Goal: Task Accomplishment & Management: Use online tool/utility

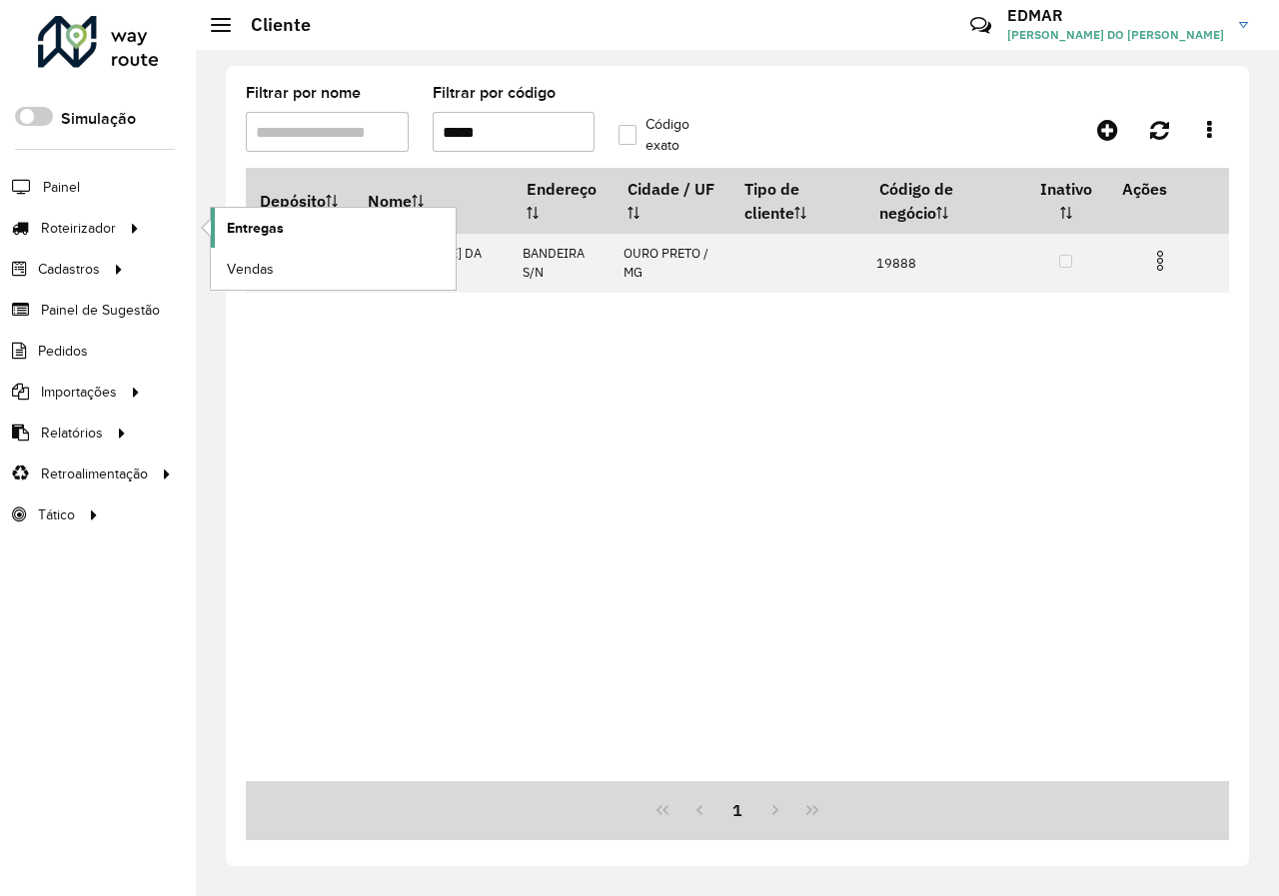
click at [256, 227] on span "Entregas" at bounding box center [255, 228] width 57 height 21
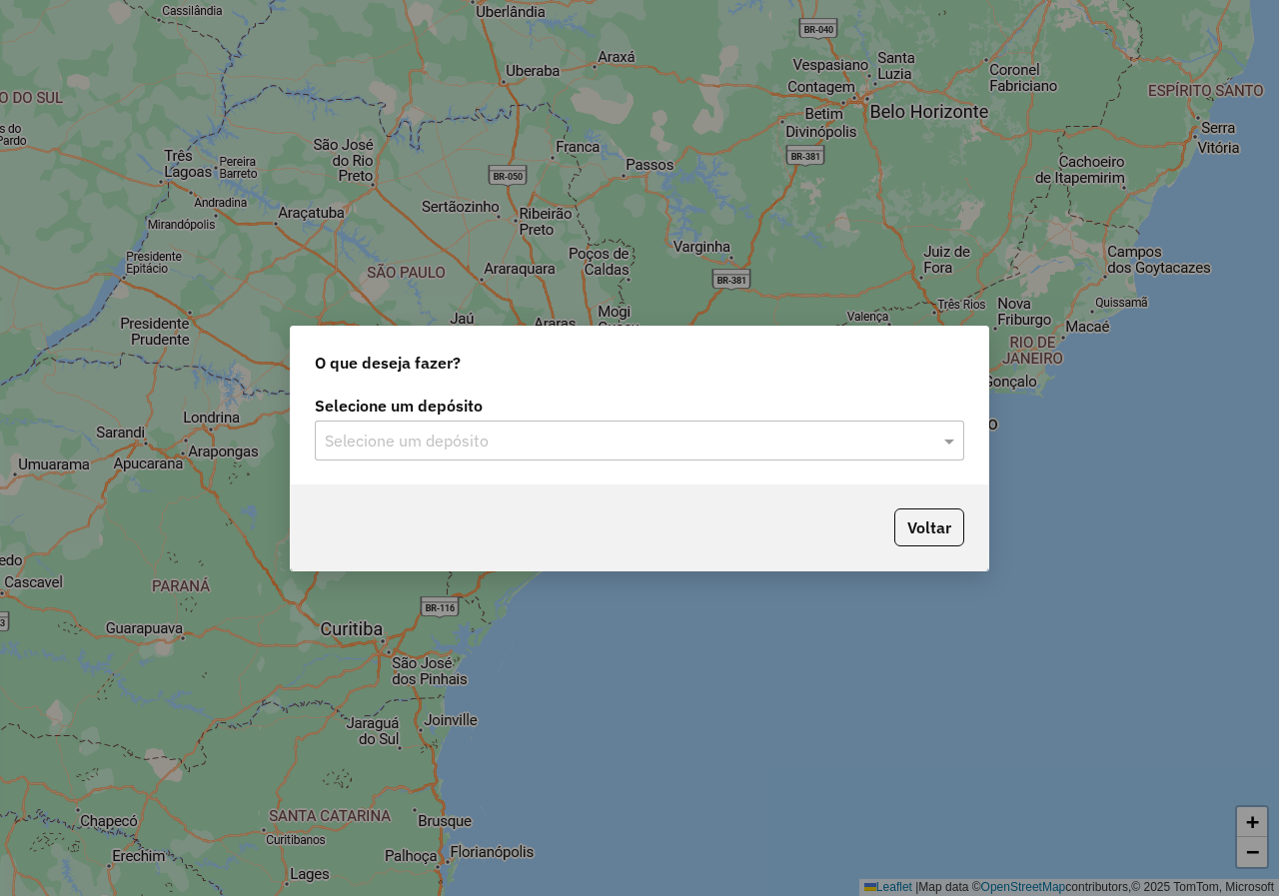
click at [607, 453] on div "Selecione um depósito" at bounding box center [639, 441] width 649 height 40
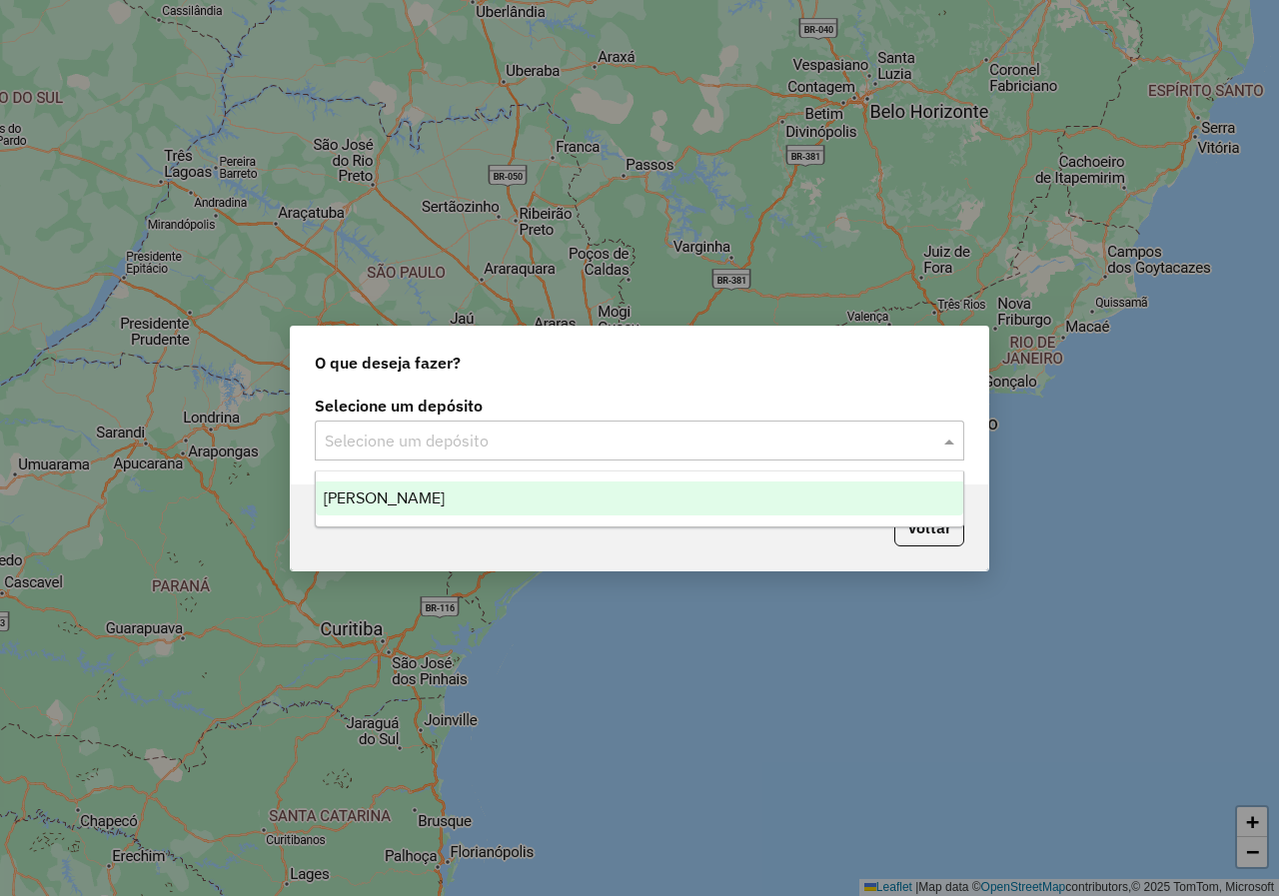
click at [596, 502] on div "[PERSON_NAME]" at bounding box center [639, 498] width 647 height 34
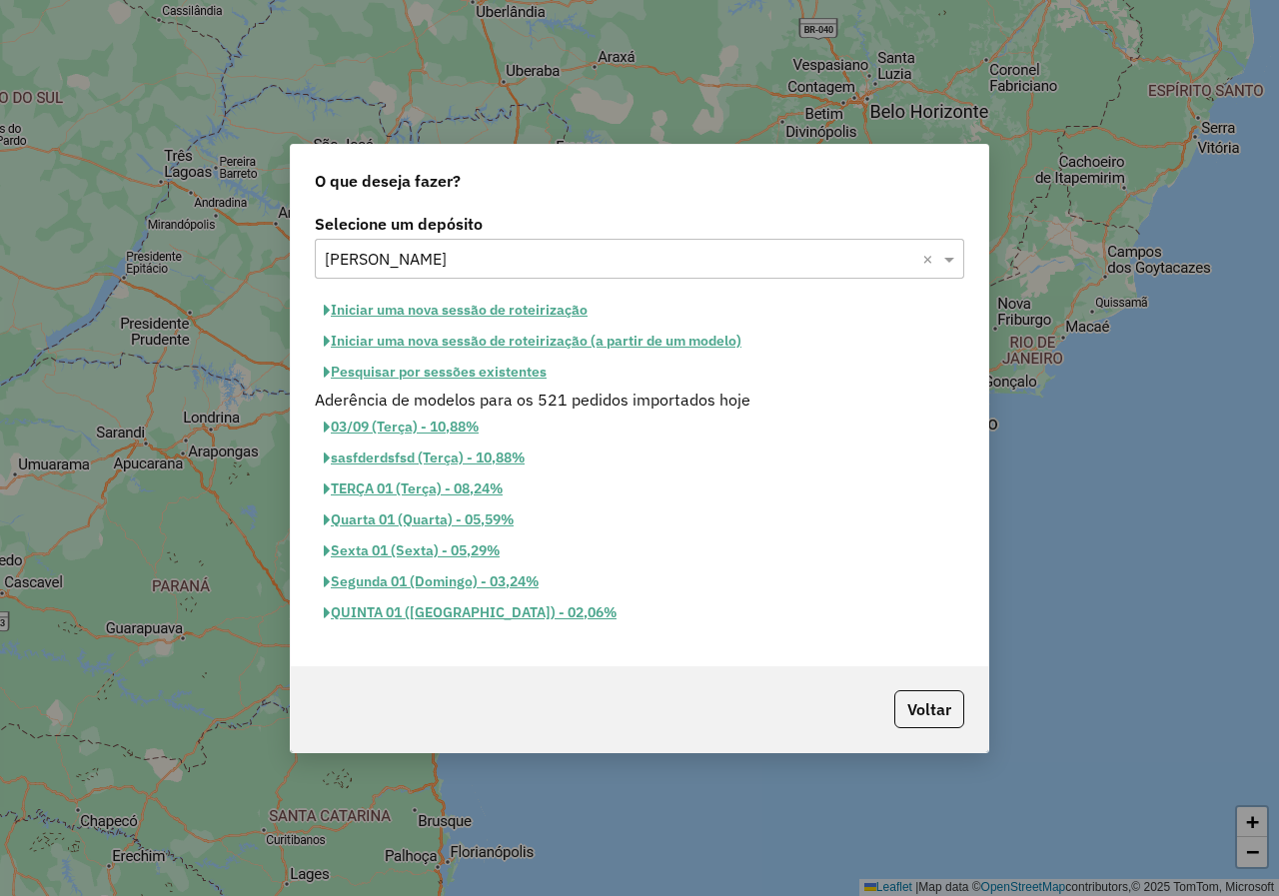
drag, startPoint x: 504, startPoint y: 313, endPoint x: 515, endPoint y: 316, distance: 11.4
click at [505, 313] on button "Iniciar uma nova sessão de roteirização" at bounding box center [456, 310] width 282 height 31
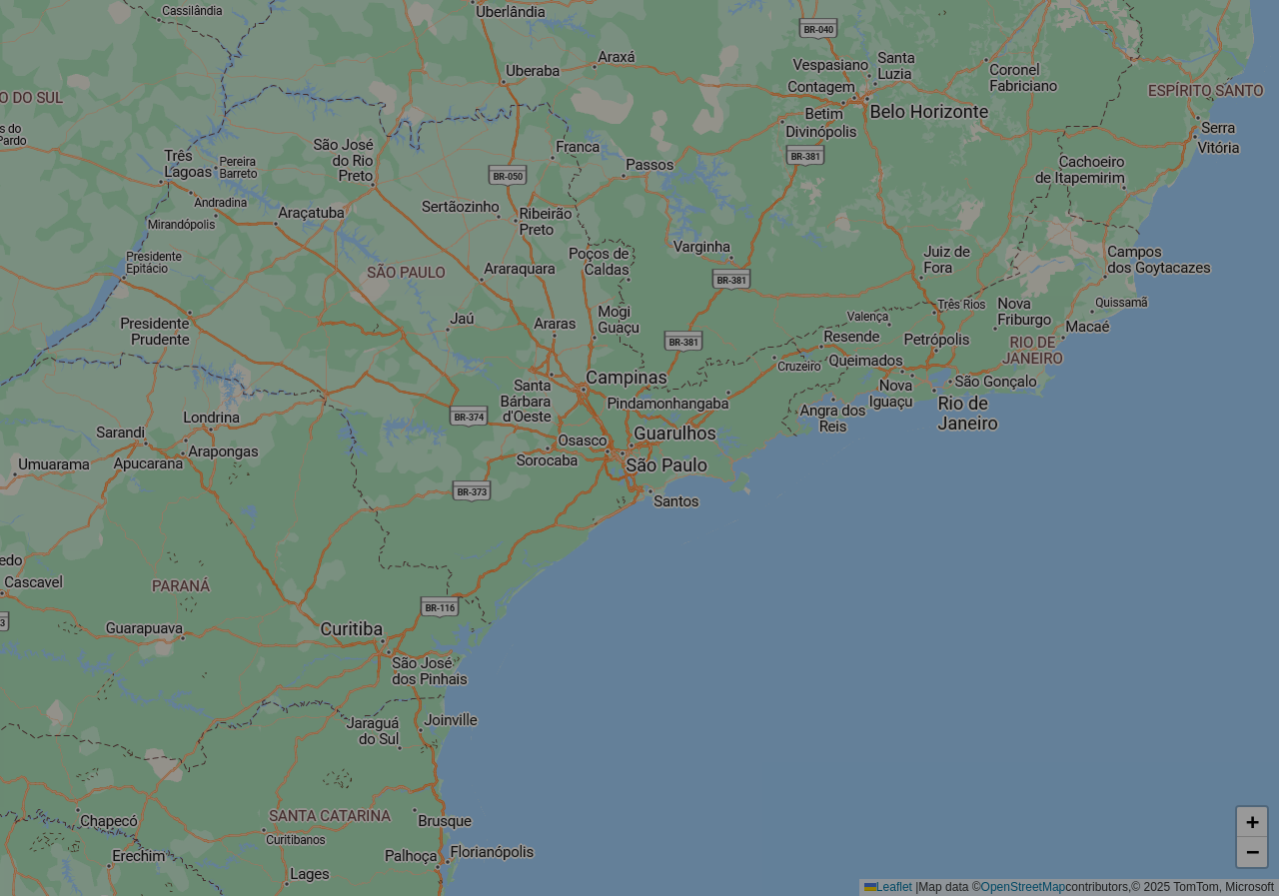
select select "*"
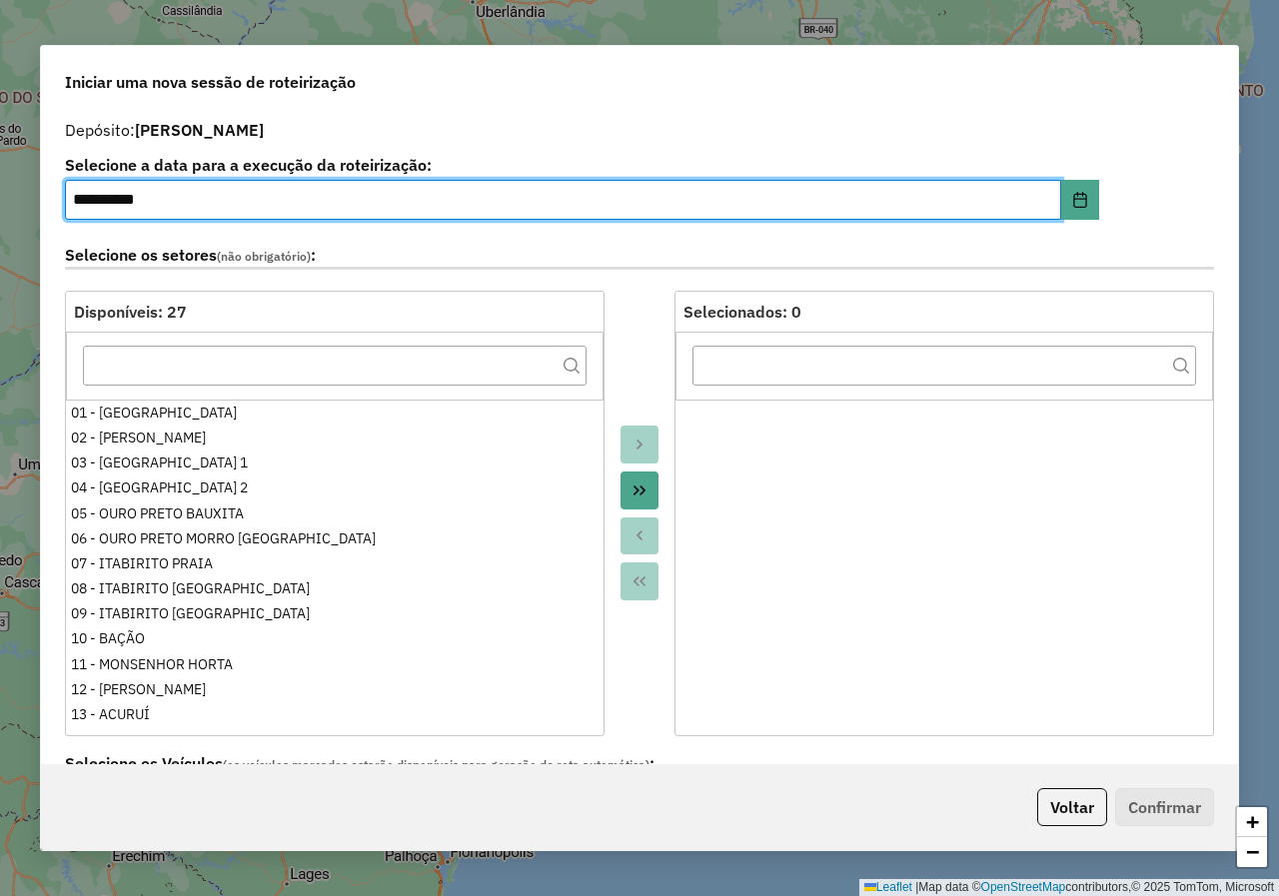
scroll to position [1879, 0]
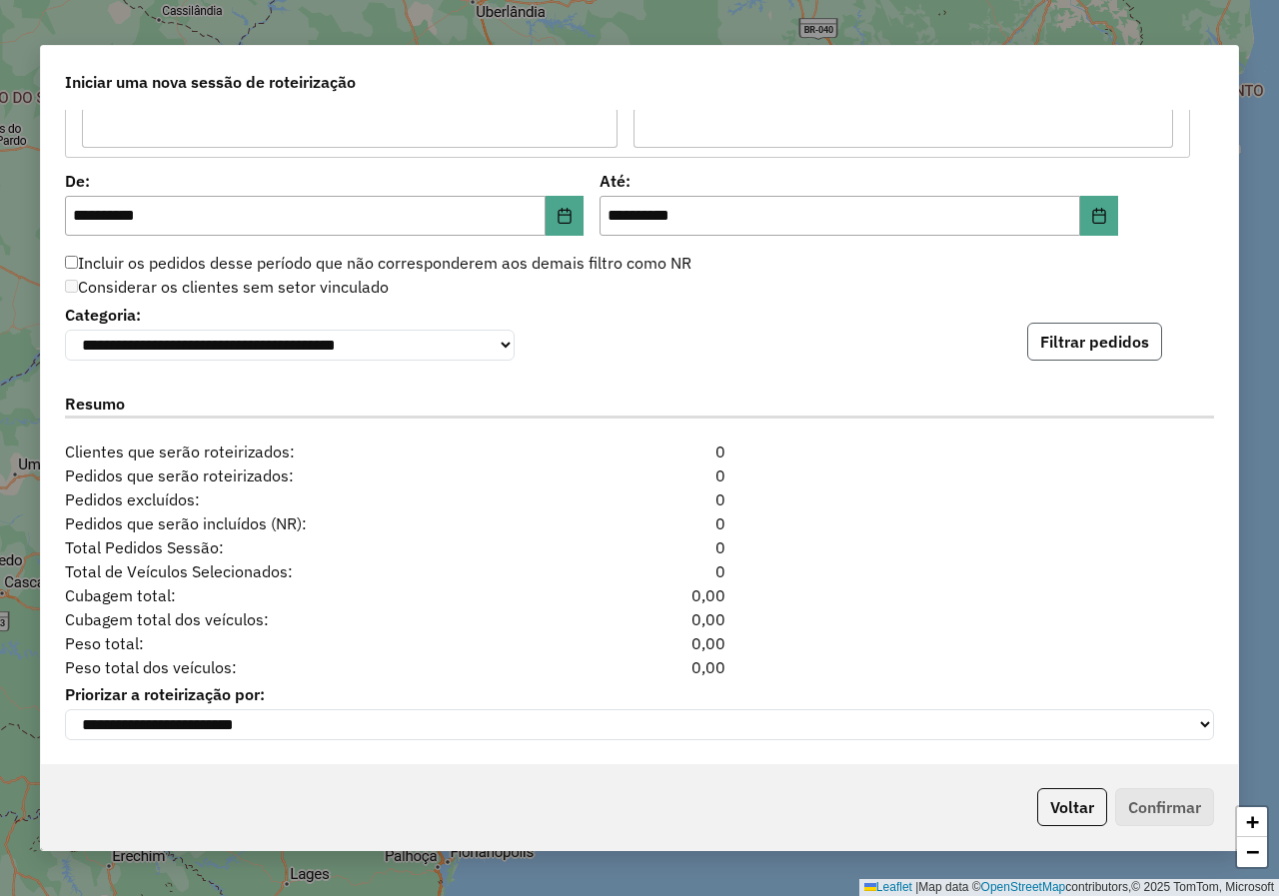
click at [1072, 339] on button "Filtrar pedidos" at bounding box center [1094, 342] width 135 height 38
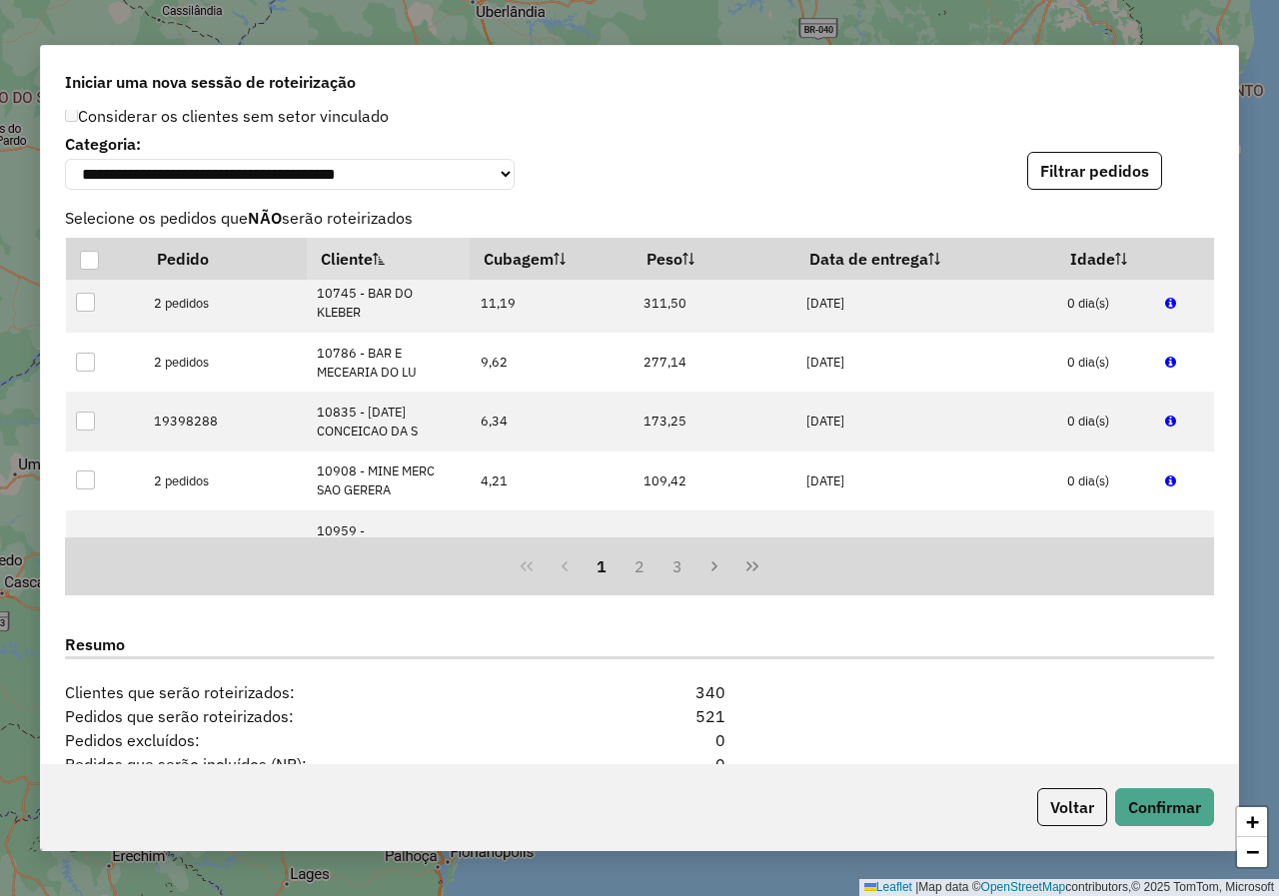
scroll to position [2290, 0]
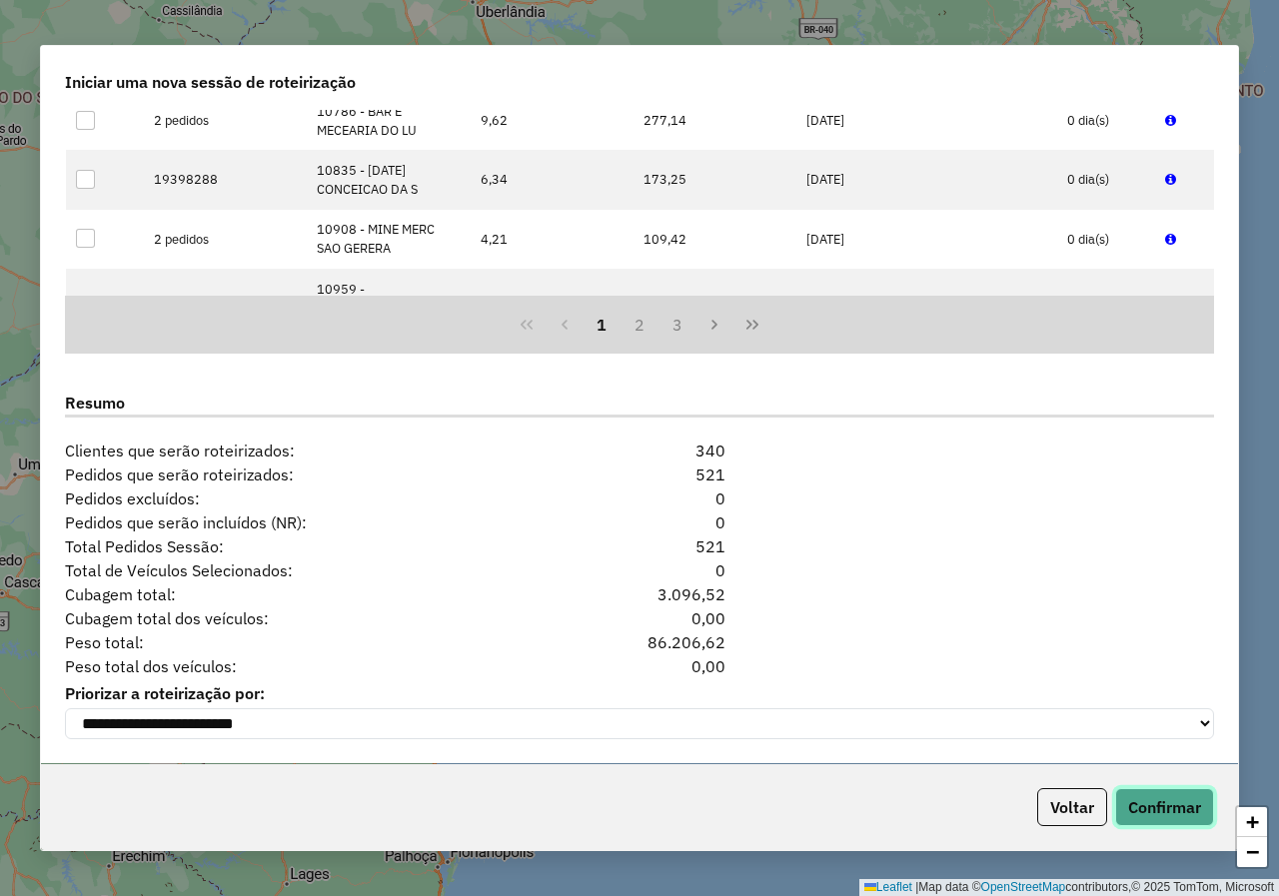
click at [1165, 801] on button "Confirmar" at bounding box center [1164, 807] width 99 height 38
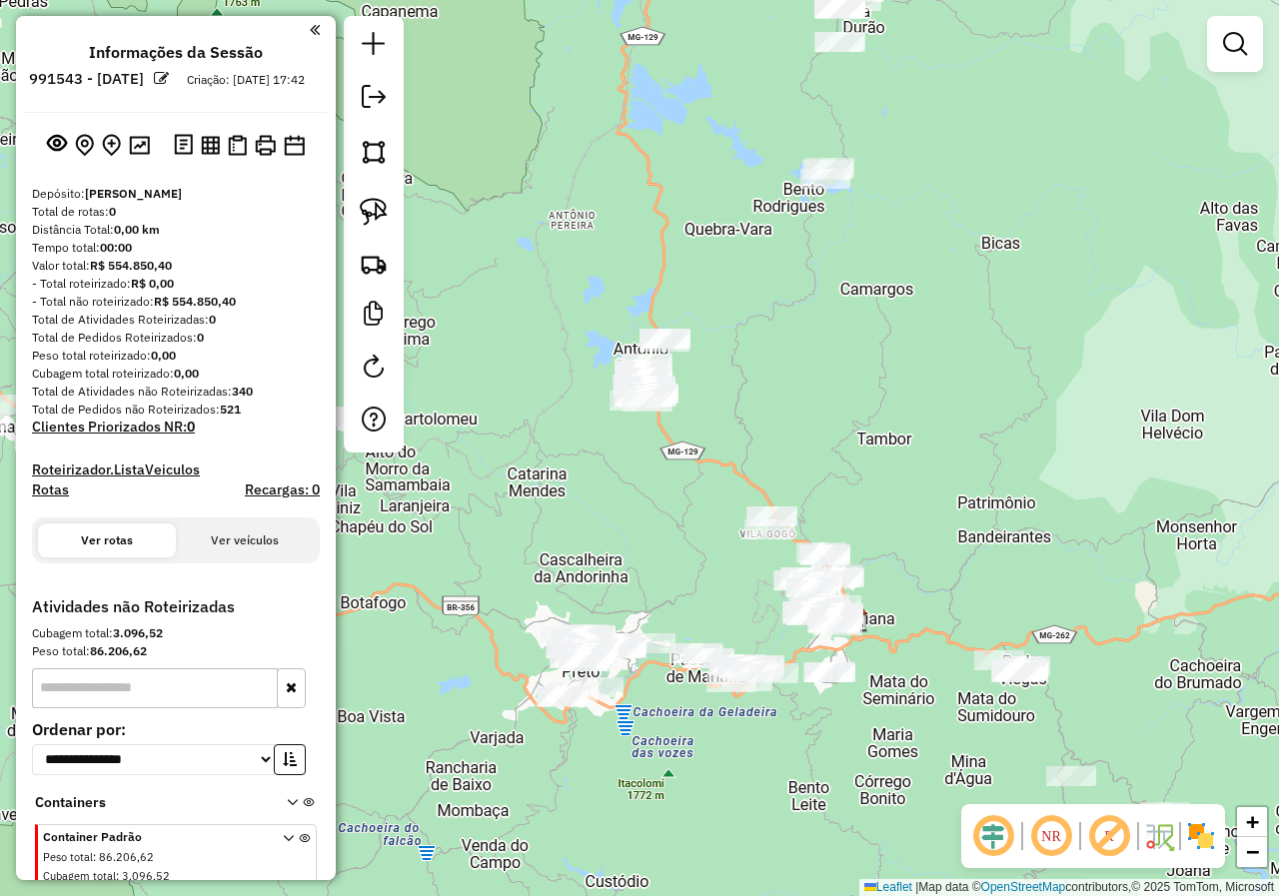
drag, startPoint x: 532, startPoint y: 417, endPoint x: 704, endPoint y: 434, distance: 172.6
click at [702, 435] on div "Janela de atendimento Grade de atendimento Capacidade Transportadoras Veículos …" at bounding box center [639, 448] width 1279 height 896
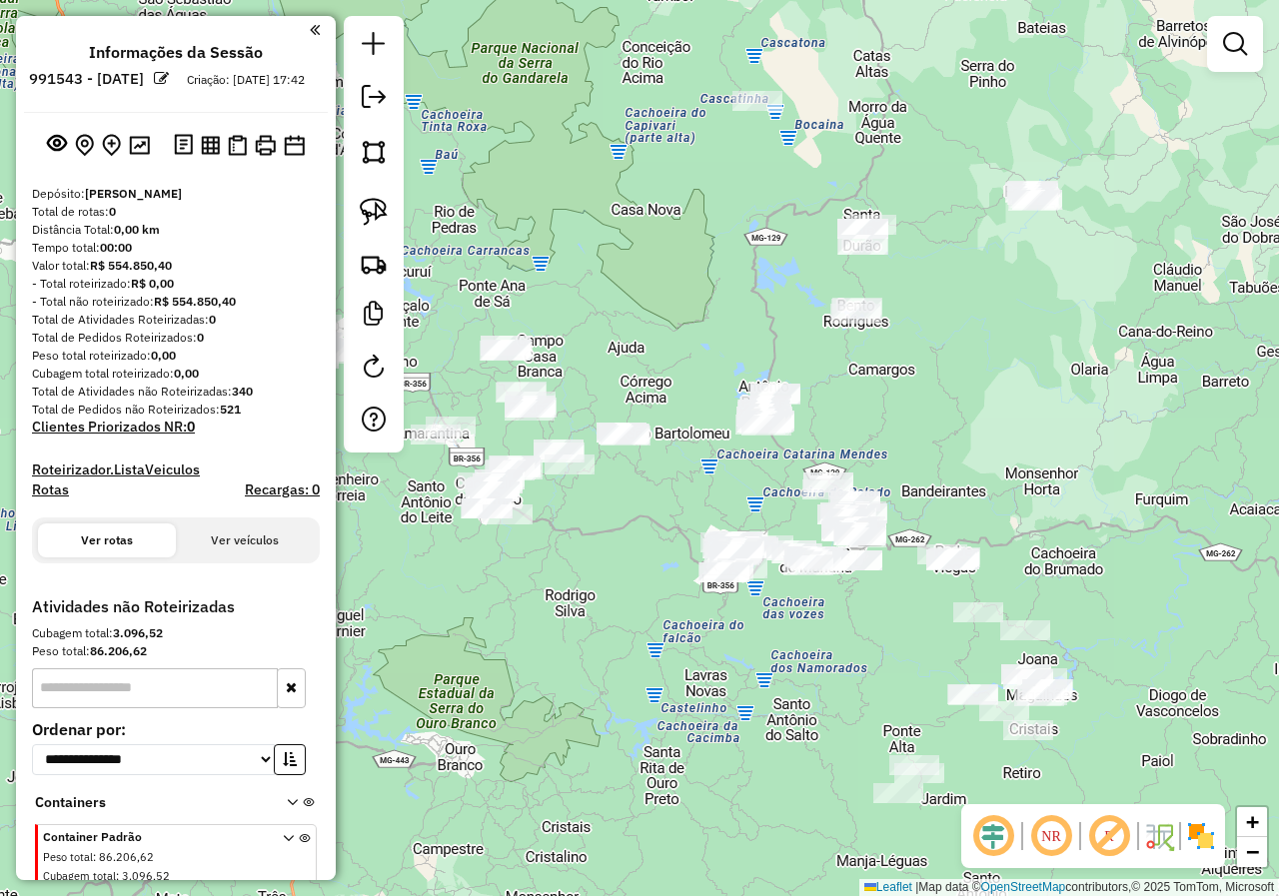
click at [635, 376] on div "Janela de atendimento Grade de atendimento Capacidade Transportadoras Veículos …" at bounding box center [639, 448] width 1279 height 896
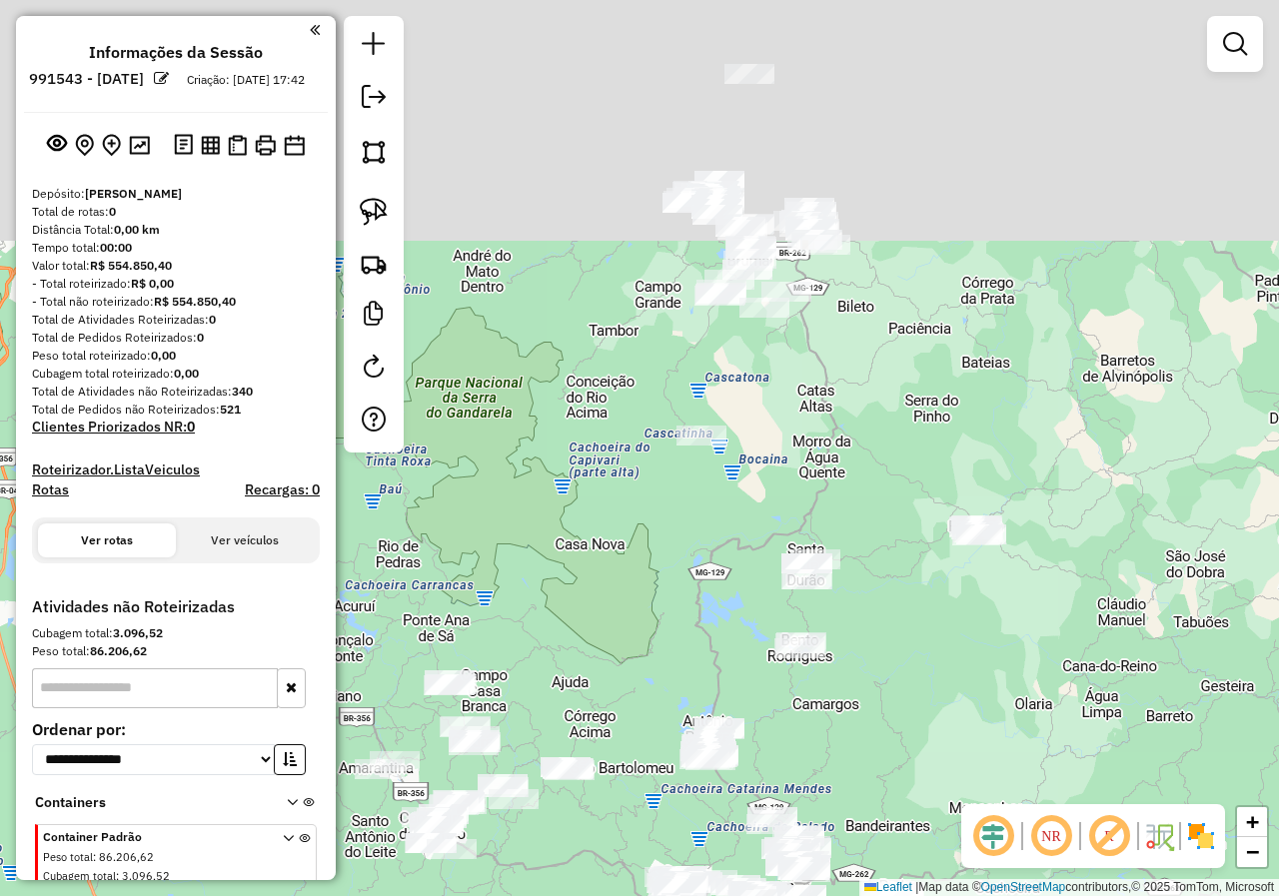
drag, startPoint x: 805, startPoint y: 347, endPoint x: 718, endPoint y: 546, distance: 217.9
click at [718, 546] on div "Janela de atendimento Grade de atendimento Capacidade Transportadoras Veículos …" at bounding box center [639, 448] width 1279 height 896
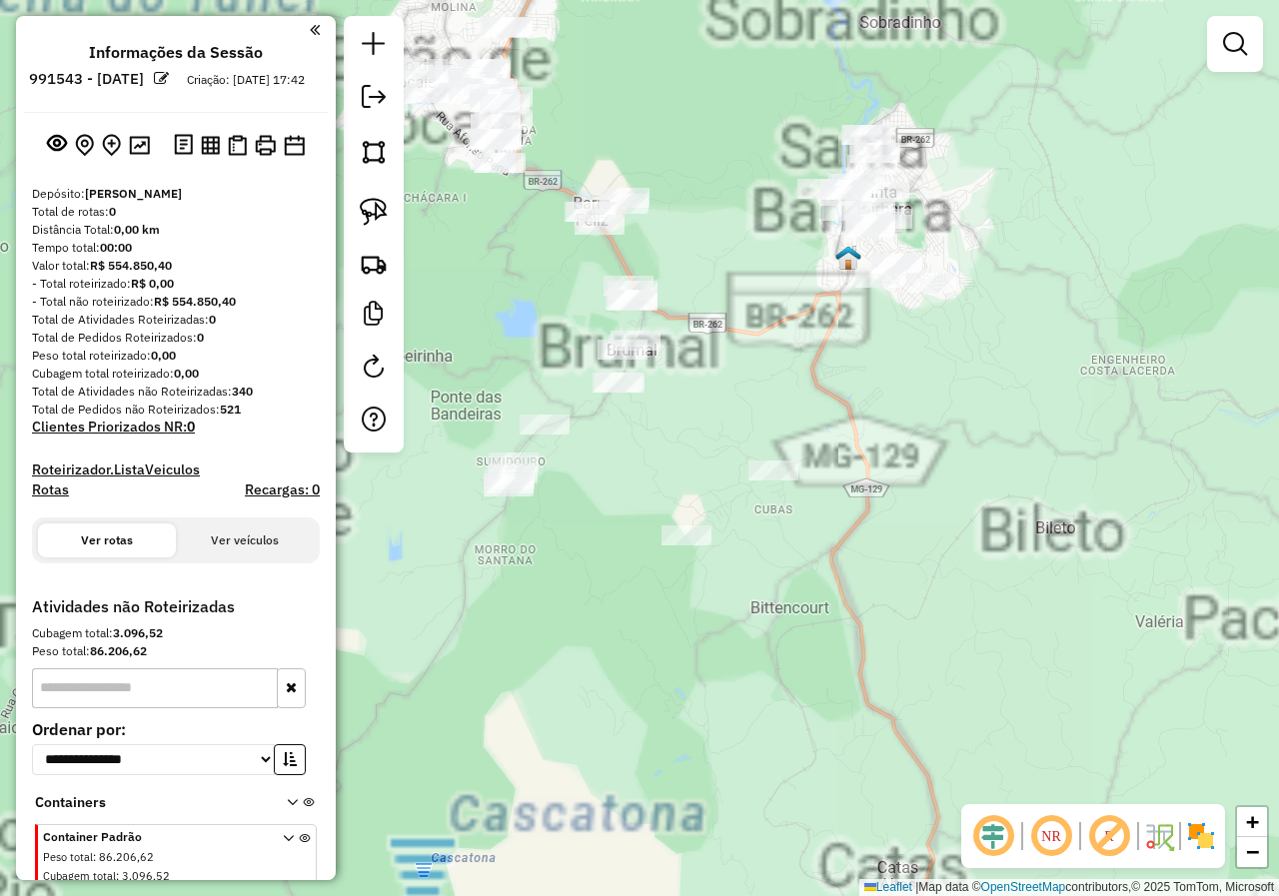
drag, startPoint x: 758, startPoint y: 268, endPoint x: 699, endPoint y: 342, distance: 94.5
click at [721, 350] on div "Janela de atendimento Grade de atendimento Capacidade Transportadoras Veículos …" at bounding box center [639, 448] width 1279 height 896
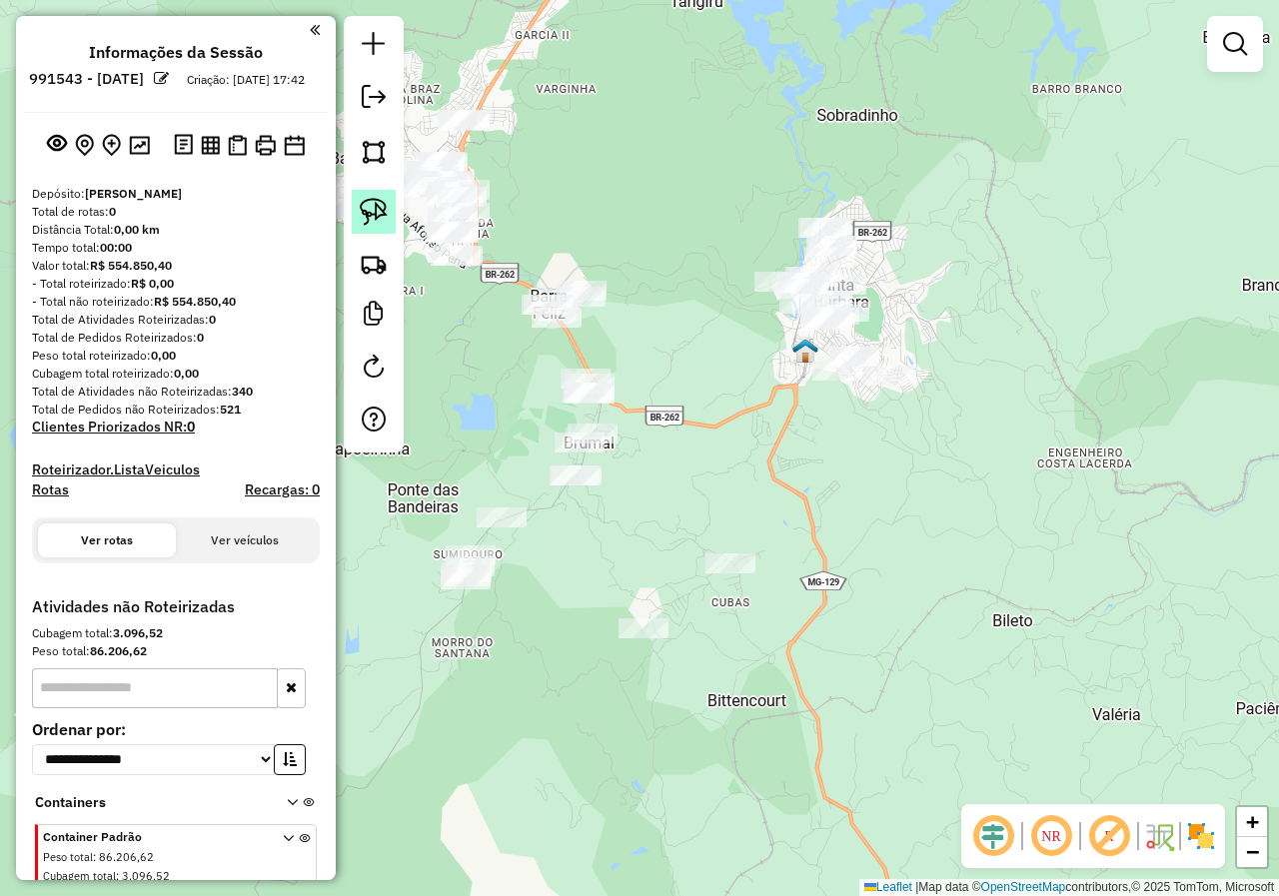
click at [371, 216] on img at bounding box center [374, 212] width 28 height 28
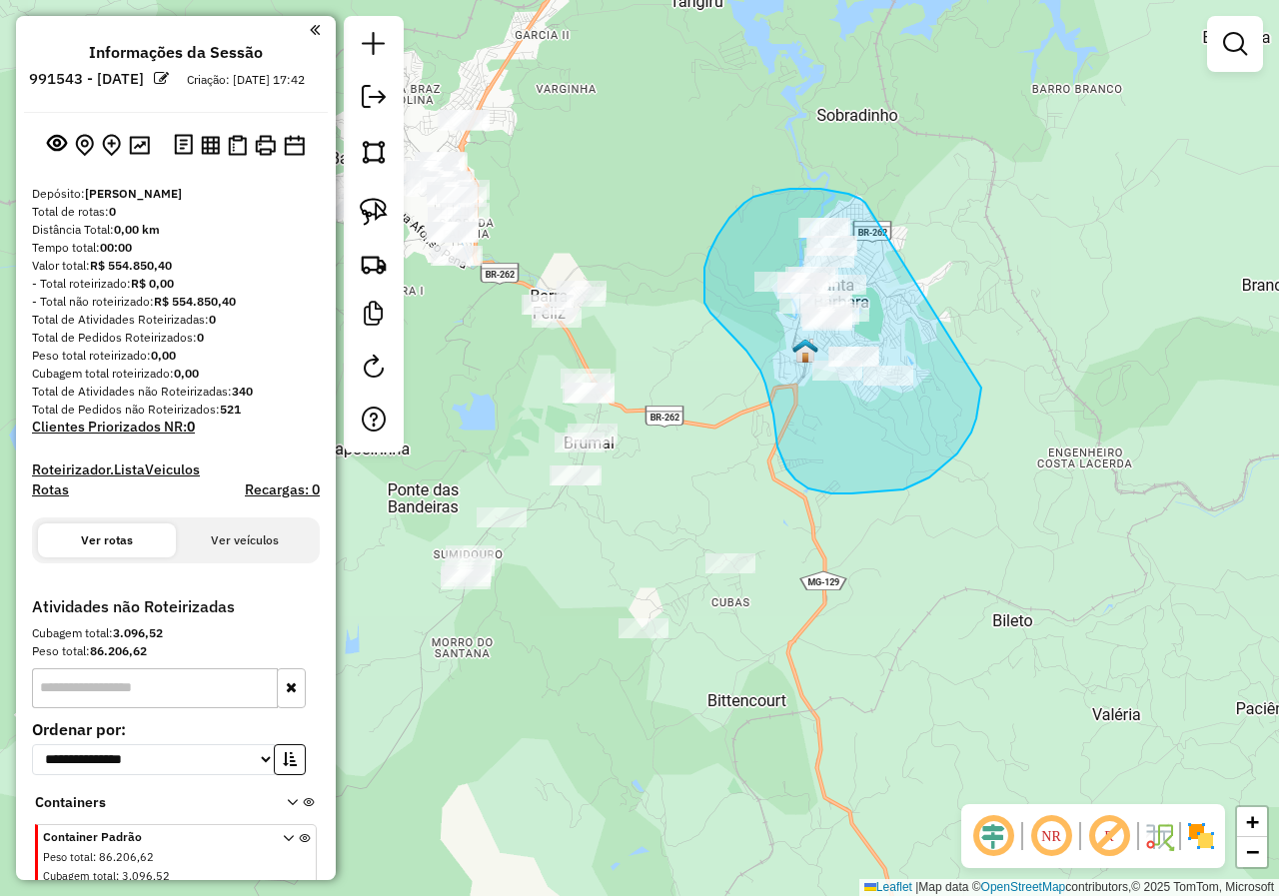
drag, startPoint x: 865, startPoint y: 203, endPoint x: 983, endPoint y: 368, distance: 202.6
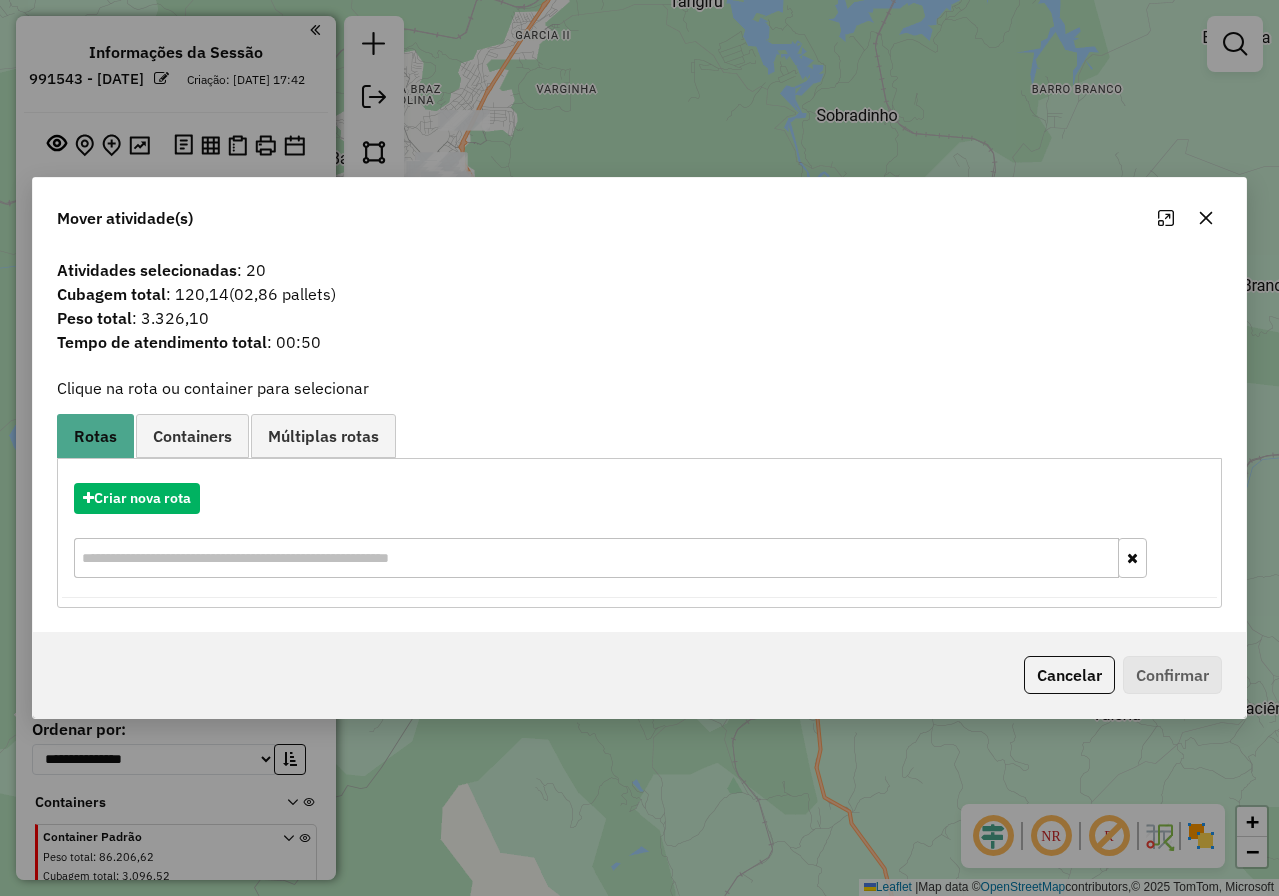
click at [1087, 680] on button "Cancelar" at bounding box center [1069, 675] width 91 height 38
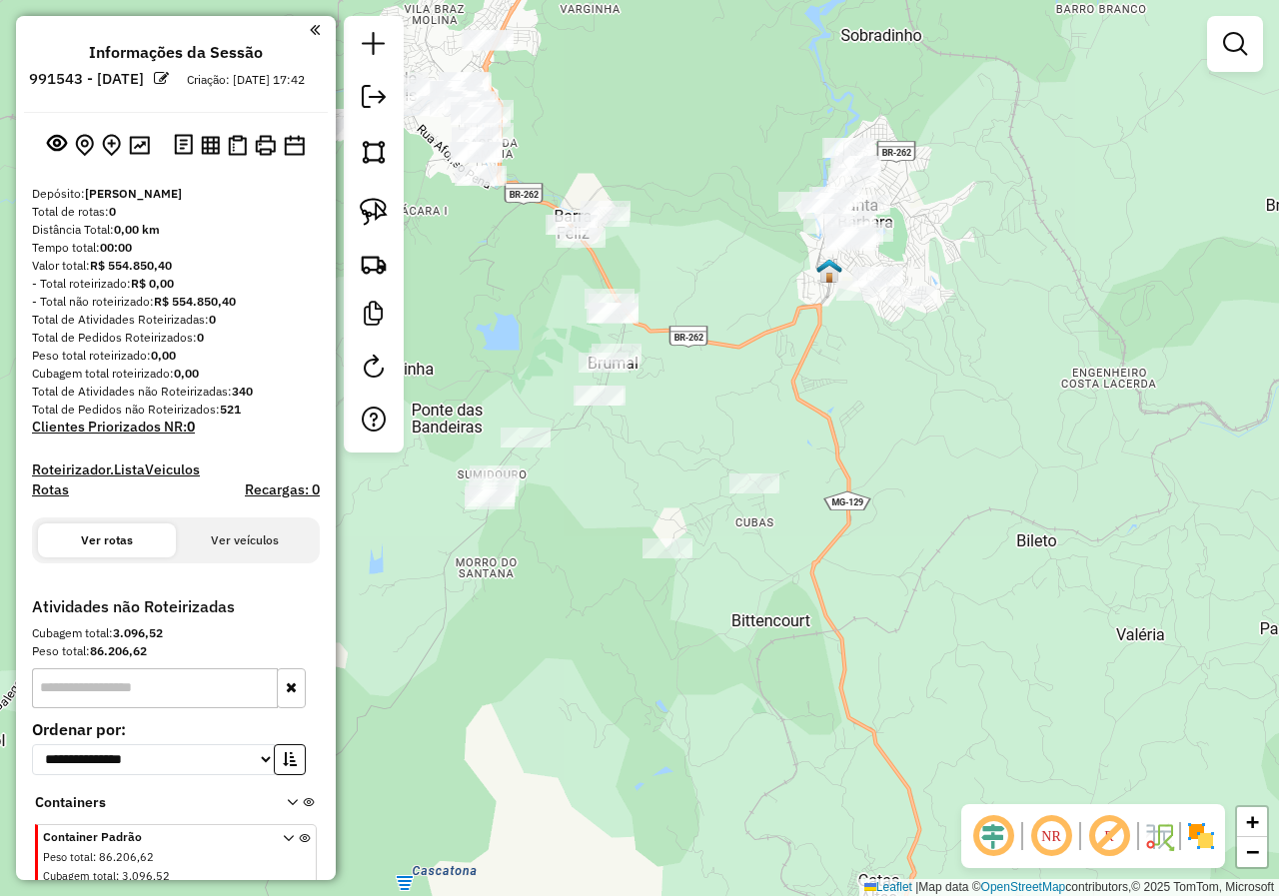
drag, startPoint x: 849, startPoint y: 474, endPoint x: 859, endPoint y: 413, distance: 62.7
click at [862, 427] on div "Janela de atendimento Grade de atendimento Capacidade Transportadoras Veículos …" at bounding box center [639, 448] width 1279 height 896
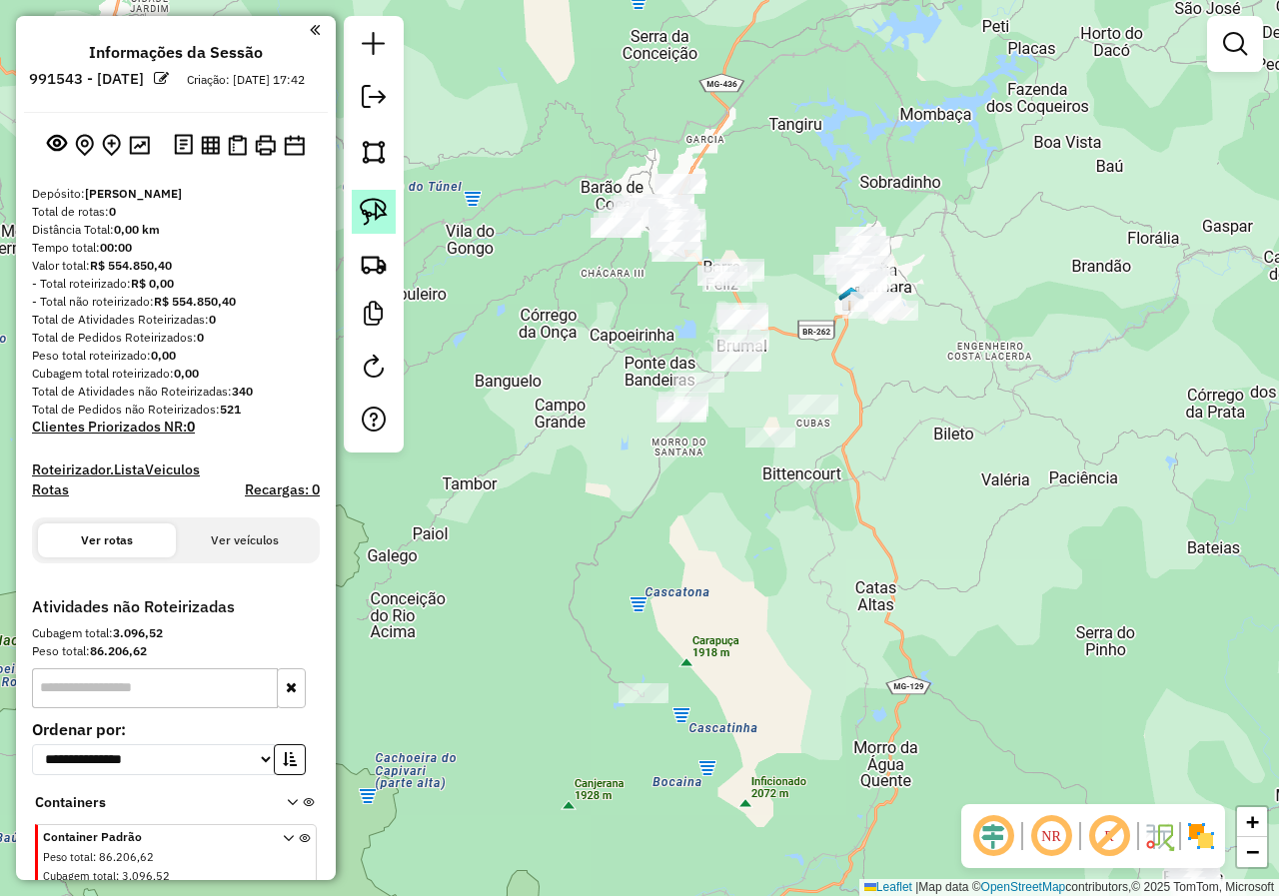
click at [395, 208] on link at bounding box center [374, 212] width 44 height 44
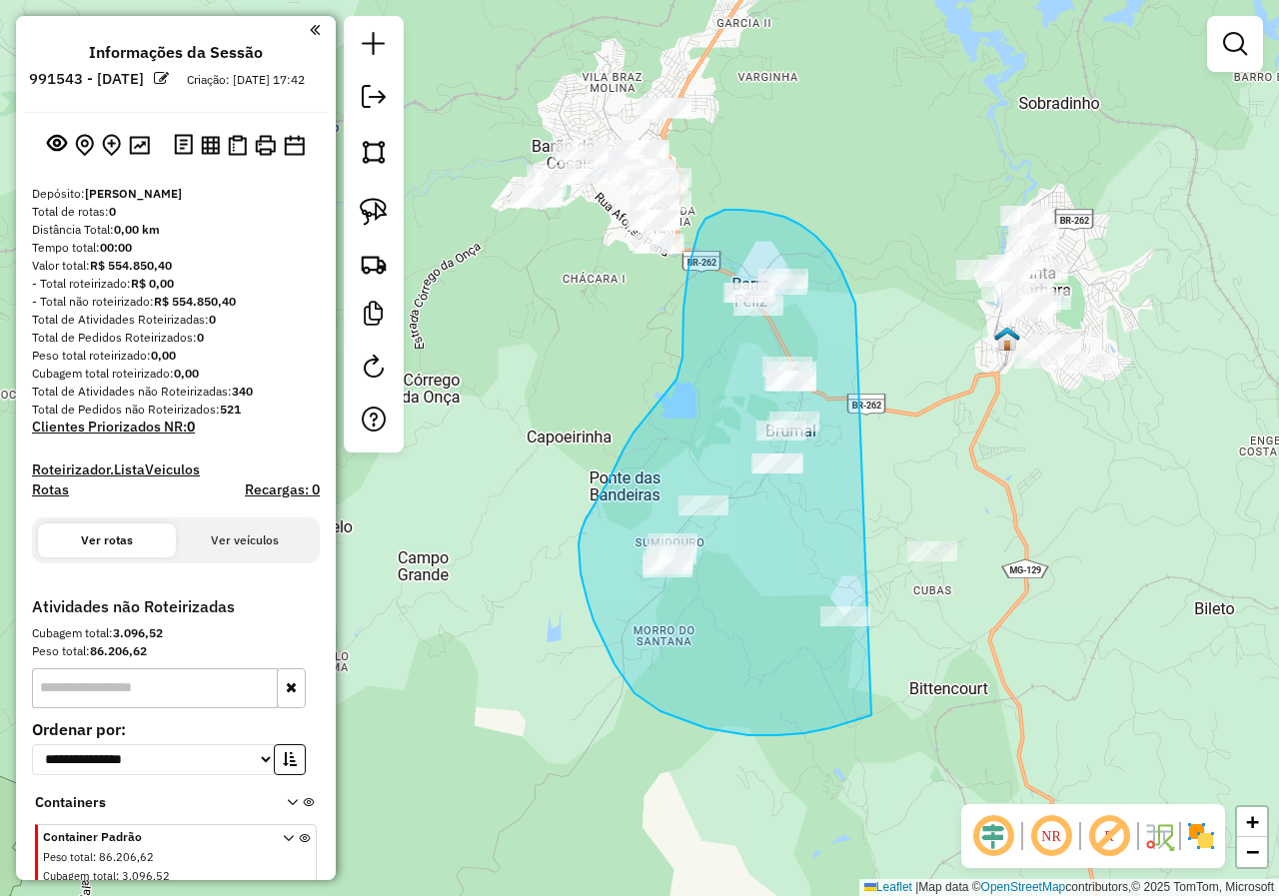
drag, startPoint x: 841, startPoint y: 271, endPoint x: 942, endPoint y: 509, distance: 259.2
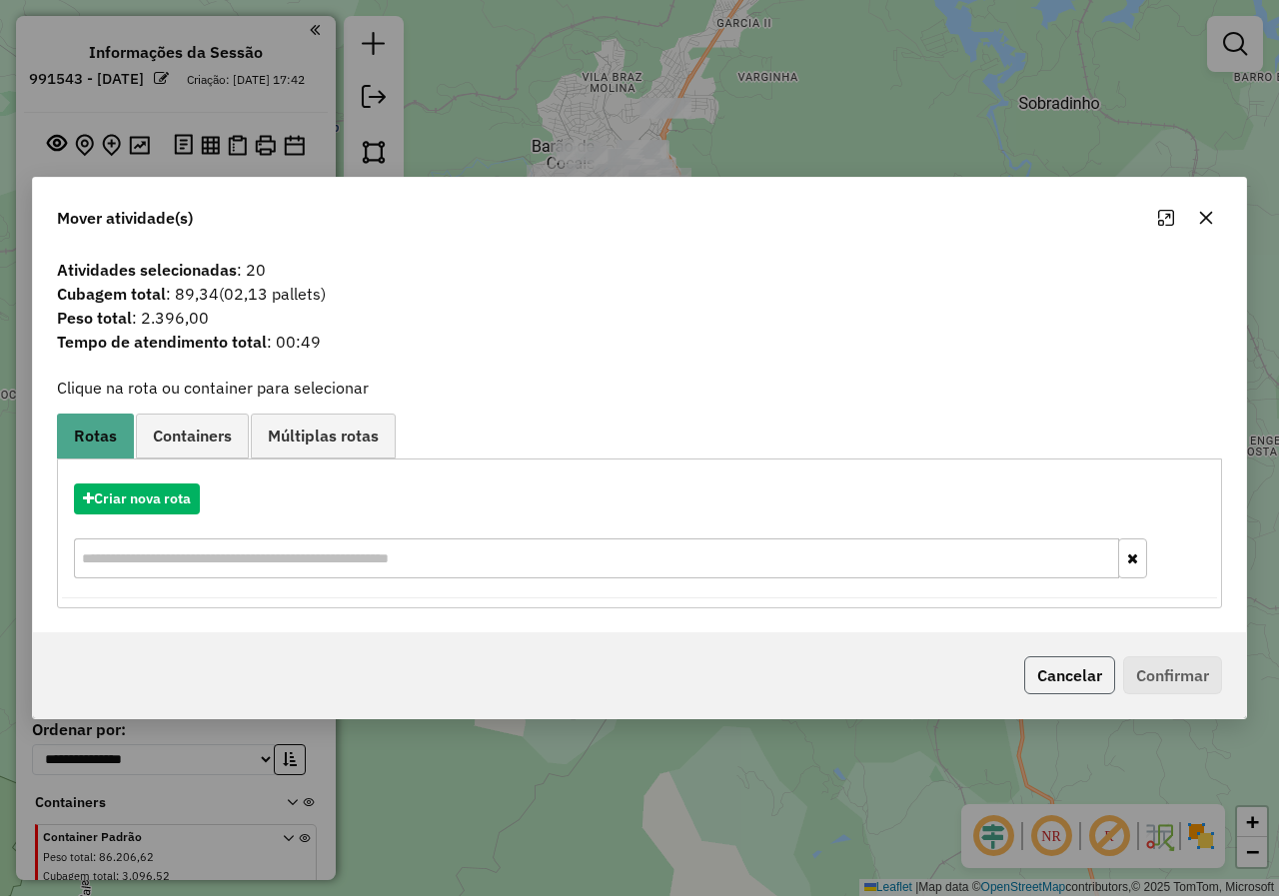
click at [1078, 677] on button "Cancelar" at bounding box center [1069, 675] width 91 height 38
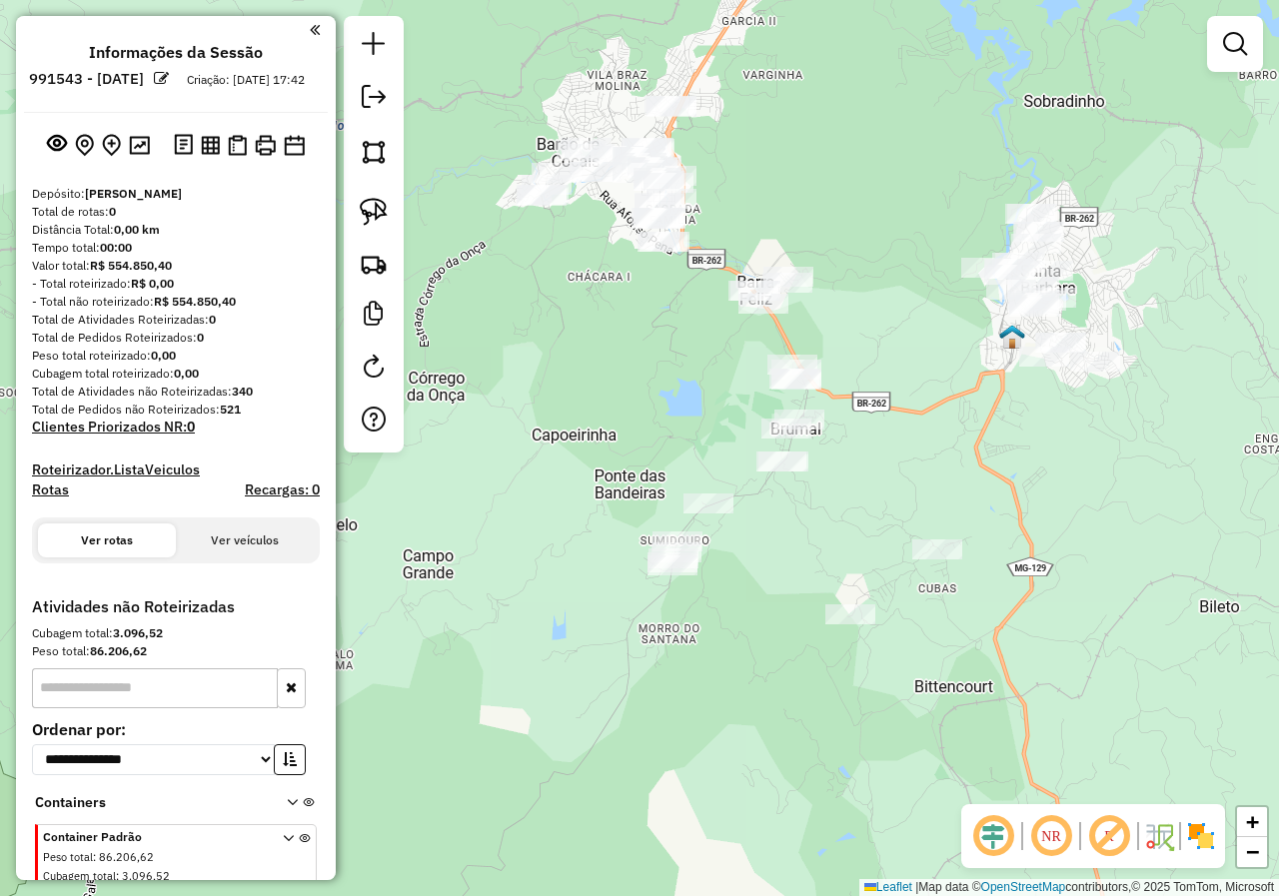
drag, startPoint x: 816, startPoint y: 710, endPoint x: 821, endPoint y: 528, distance: 181.9
click at [827, 564] on div "Janela de atendimento Grade de atendimento Capacidade Transportadoras Veículos …" at bounding box center [639, 448] width 1279 height 896
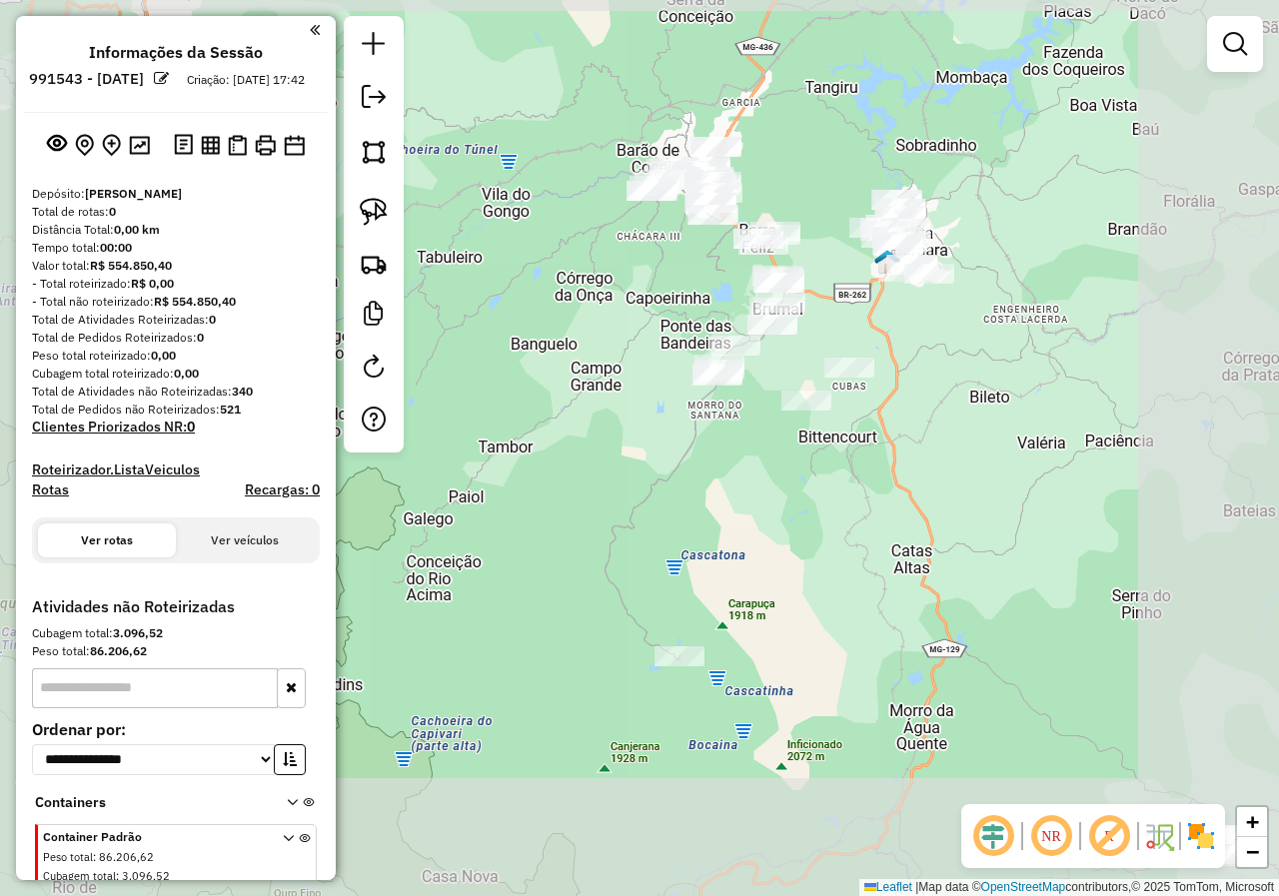
drag, startPoint x: 778, startPoint y: 503, endPoint x: 687, endPoint y: 304, distance: 219.5
click at [690, 312] on div "Janela de atendimento Grade de atendimento Capacidade Transportadoras Veículos …" at bounding box center [639, 448] width 1279 height 896
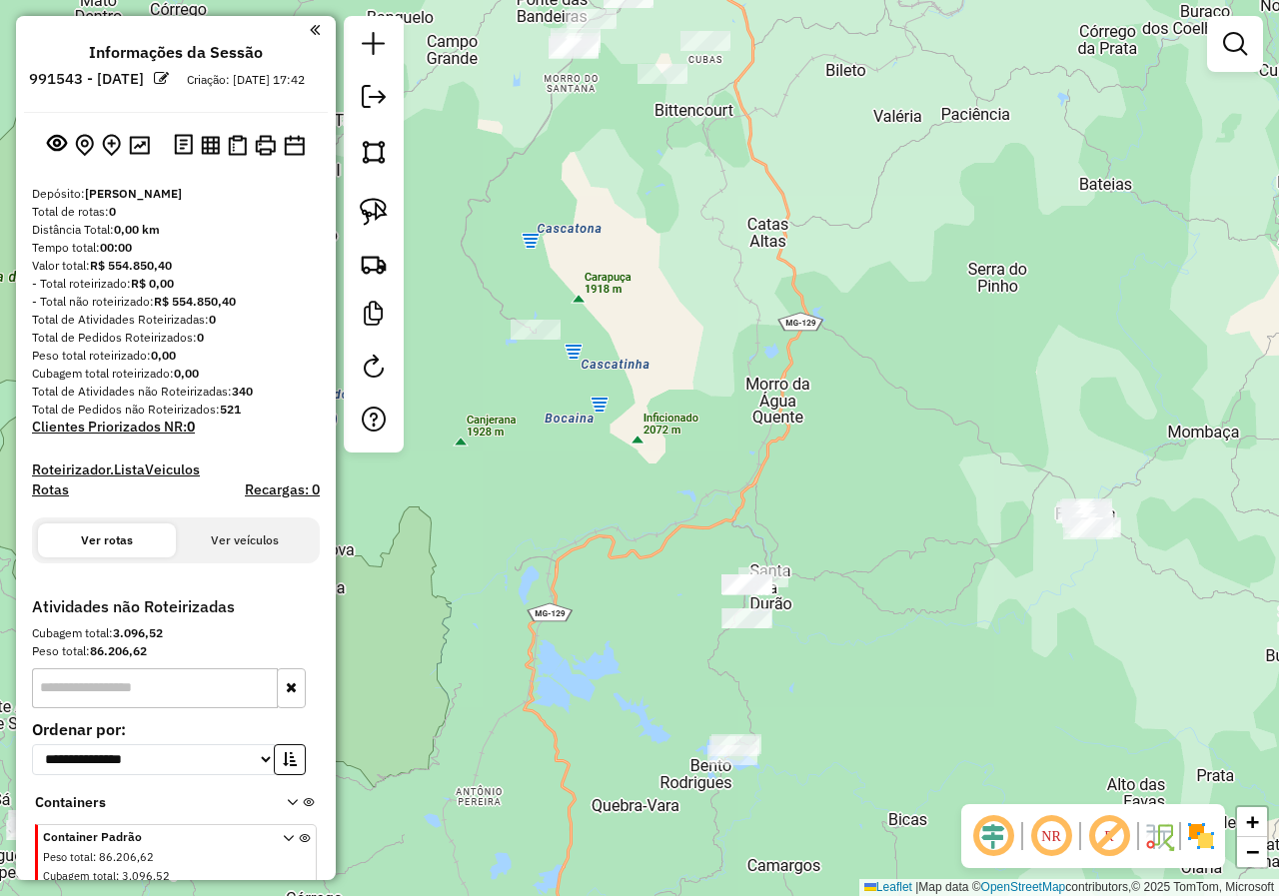
drag, startPoint x: 705, startPoint y: 467, endPoint x: 627, endPoint y: 353, distance: 138.8
click at [631, 368] on div "Janela de atendimento Grade de atendimento Capacidade Transportadoras Veículos …" at bounding box center [639, 448] width 1279 height 896
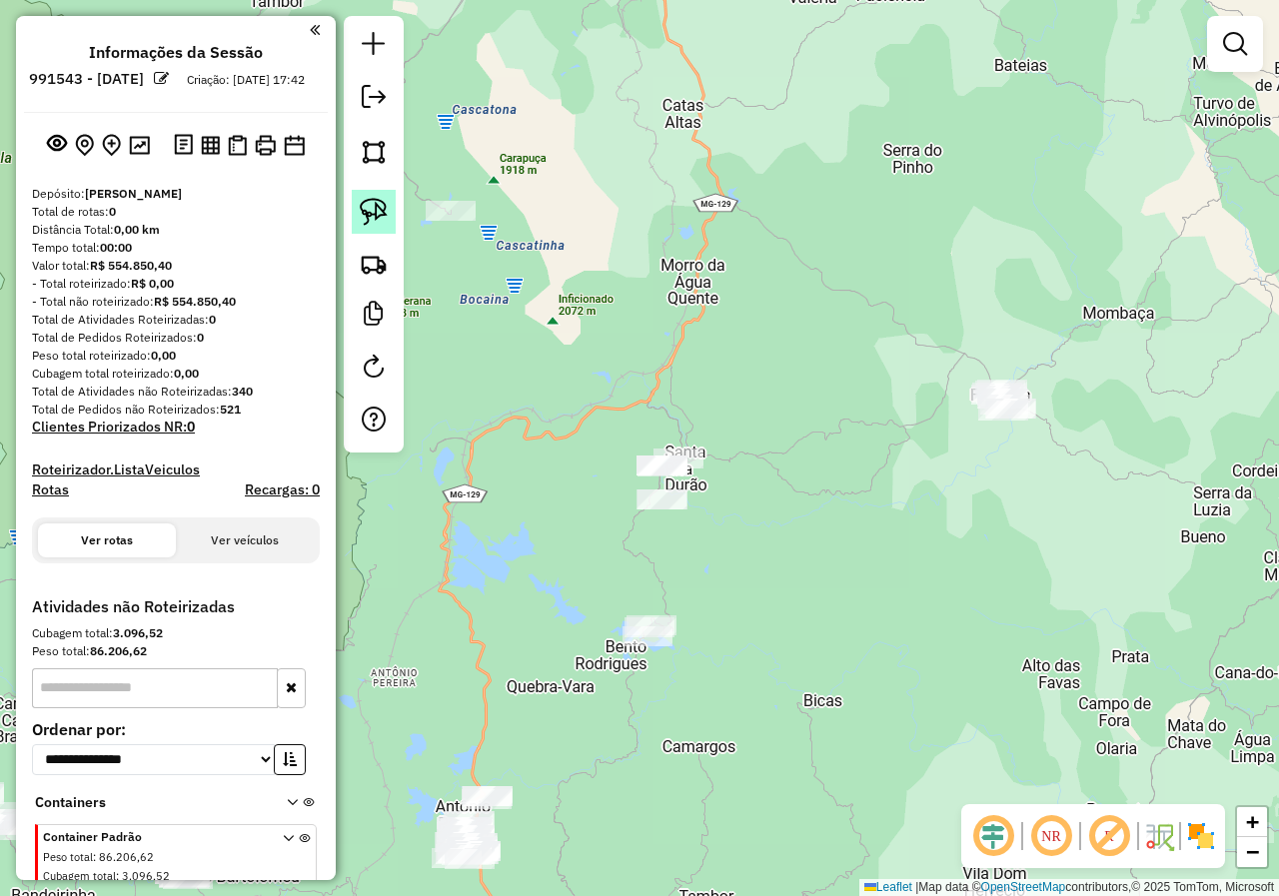
click at [373, 201] on img at bounding box center [374, 212] width 28 height 28
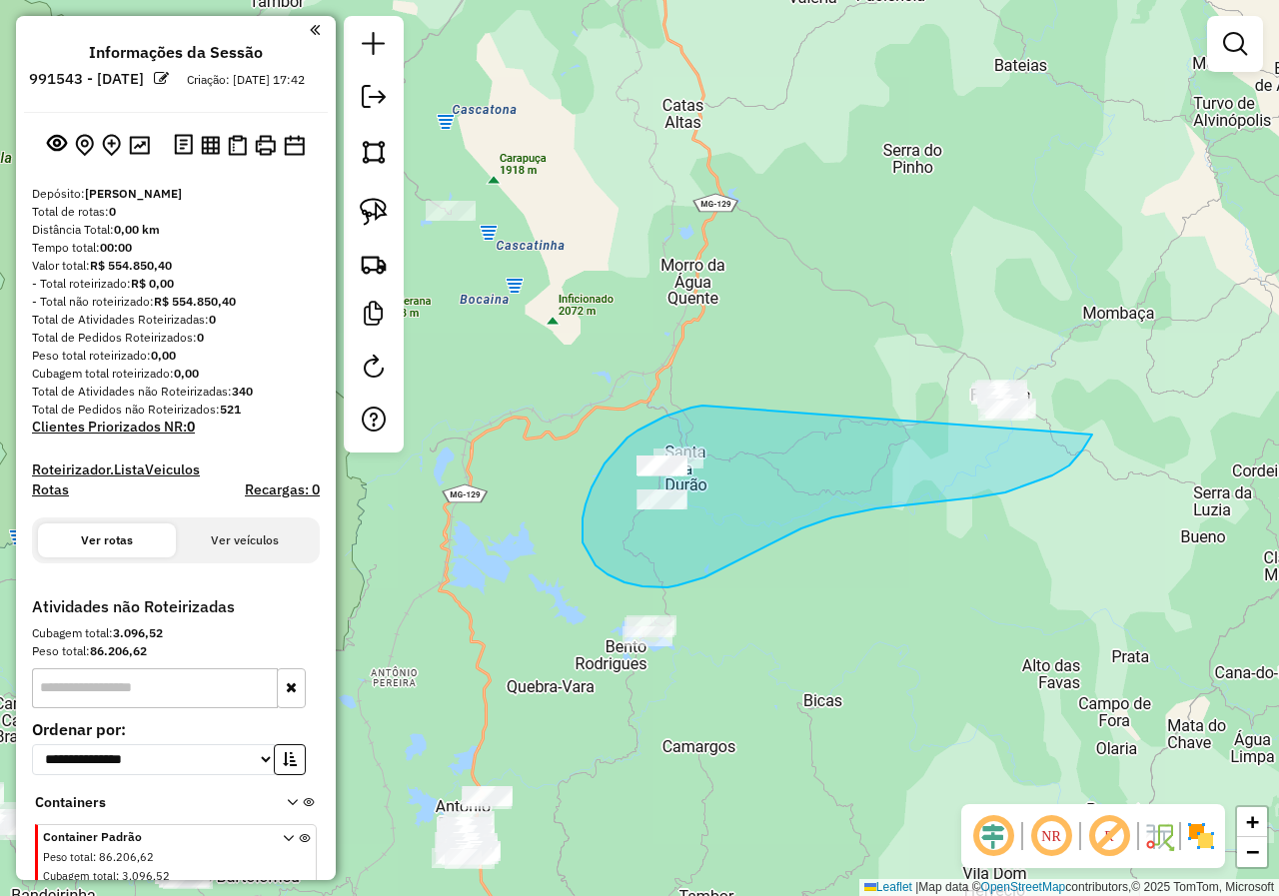
drag, startPoint x: 637, startPoint y: 431, endPoint x: 874, endPoint y: 301, distance: 270.0
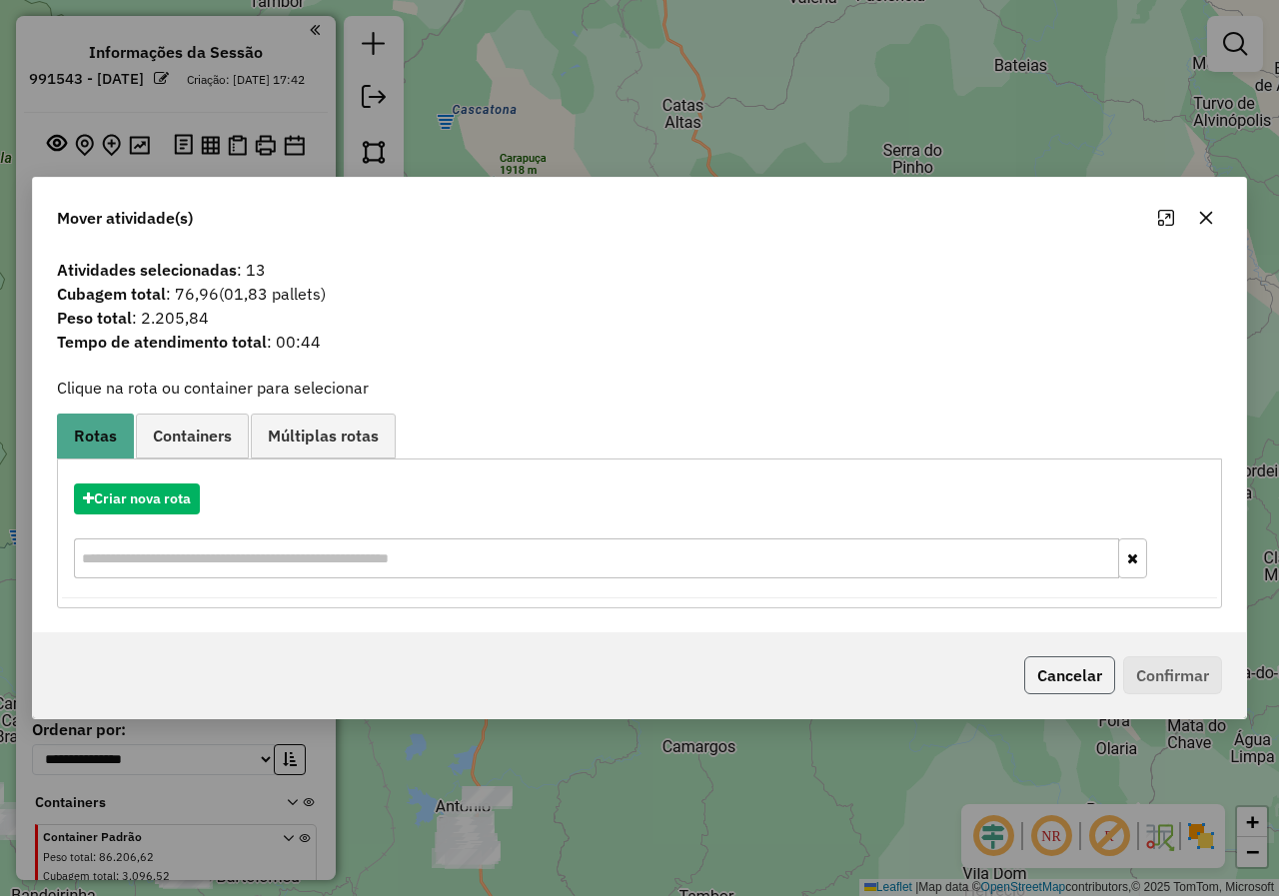
click at [1090, 685] on button "Cancelar" at bounding box center [1069, 675] width 91 height 38
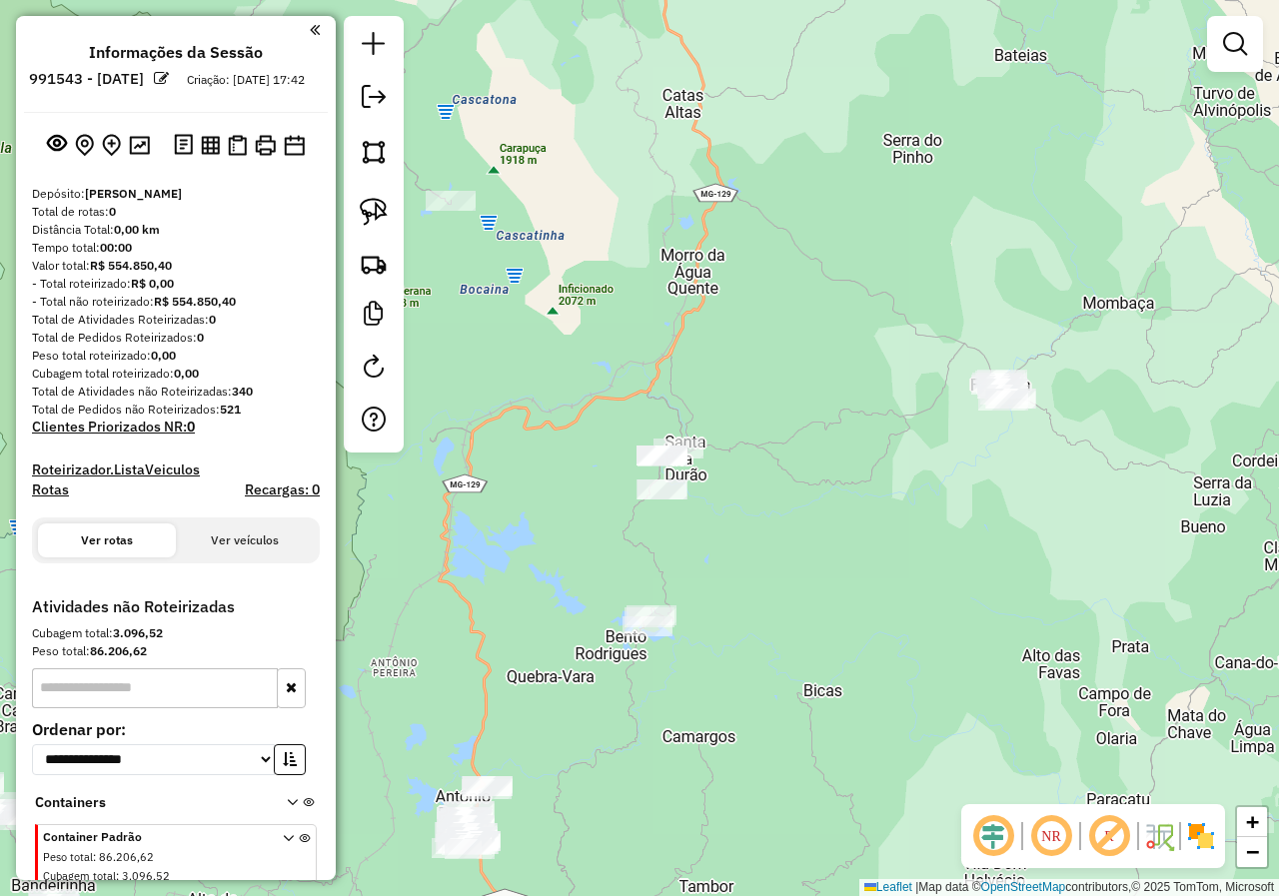
drag, startPoint x: 804, startPoint y: 617, endPoint x: 886, endPoint y: 351, distance: 279.0
click at [887, 351] on div "Janela de atendimento Grade de atendimento Capacidade Transportadoras Veículos …" at bounding box center [639, 448] width 1279 height 896
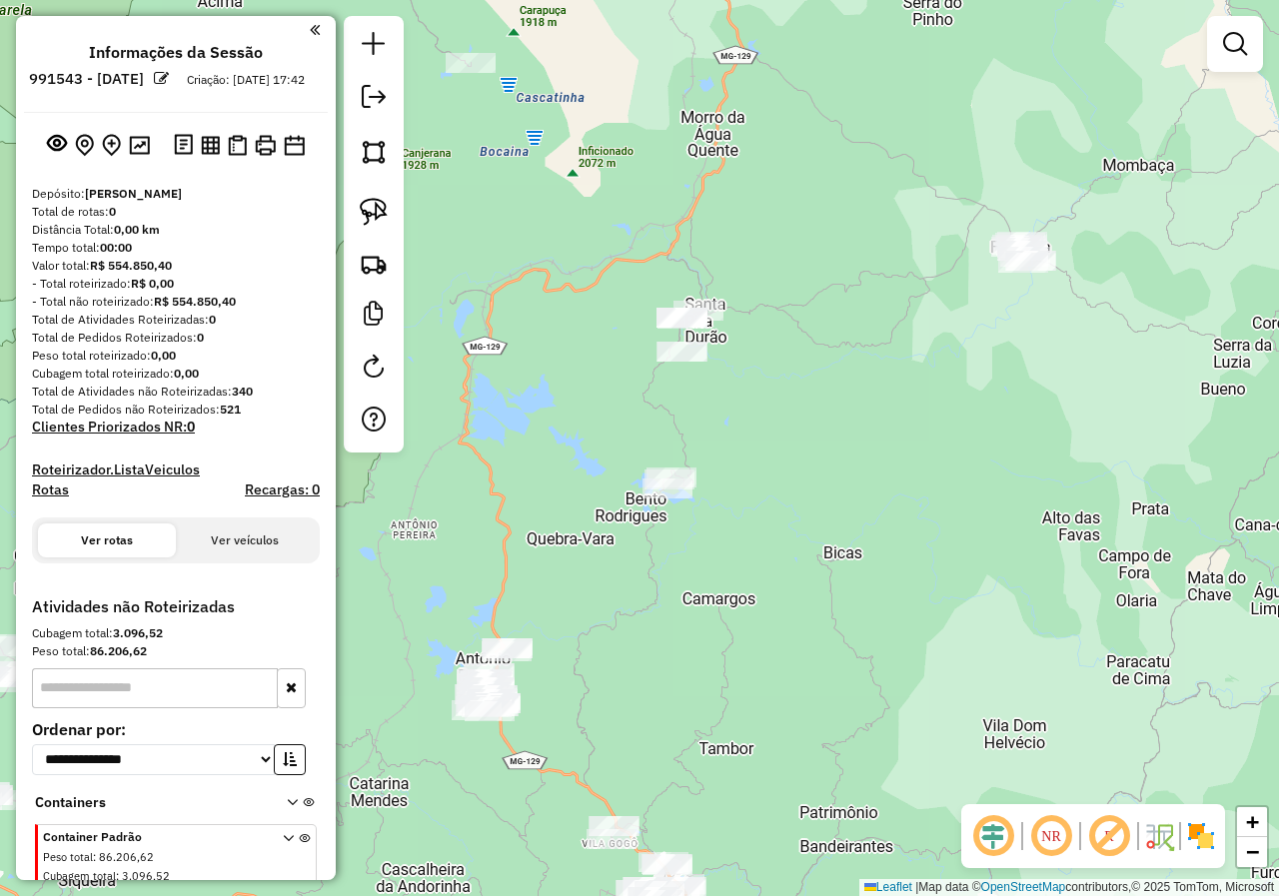
drag, startPoint x: 524, startPoint y: 497, endPoint x: 542, endPoint y: 444, distance: 56.9
click at [552, 462] on div "Janela de atendimento Grade de atendimento Capacidade Transportadoras Veículos …" at bounding box center [639, 448] width 1279 height 896
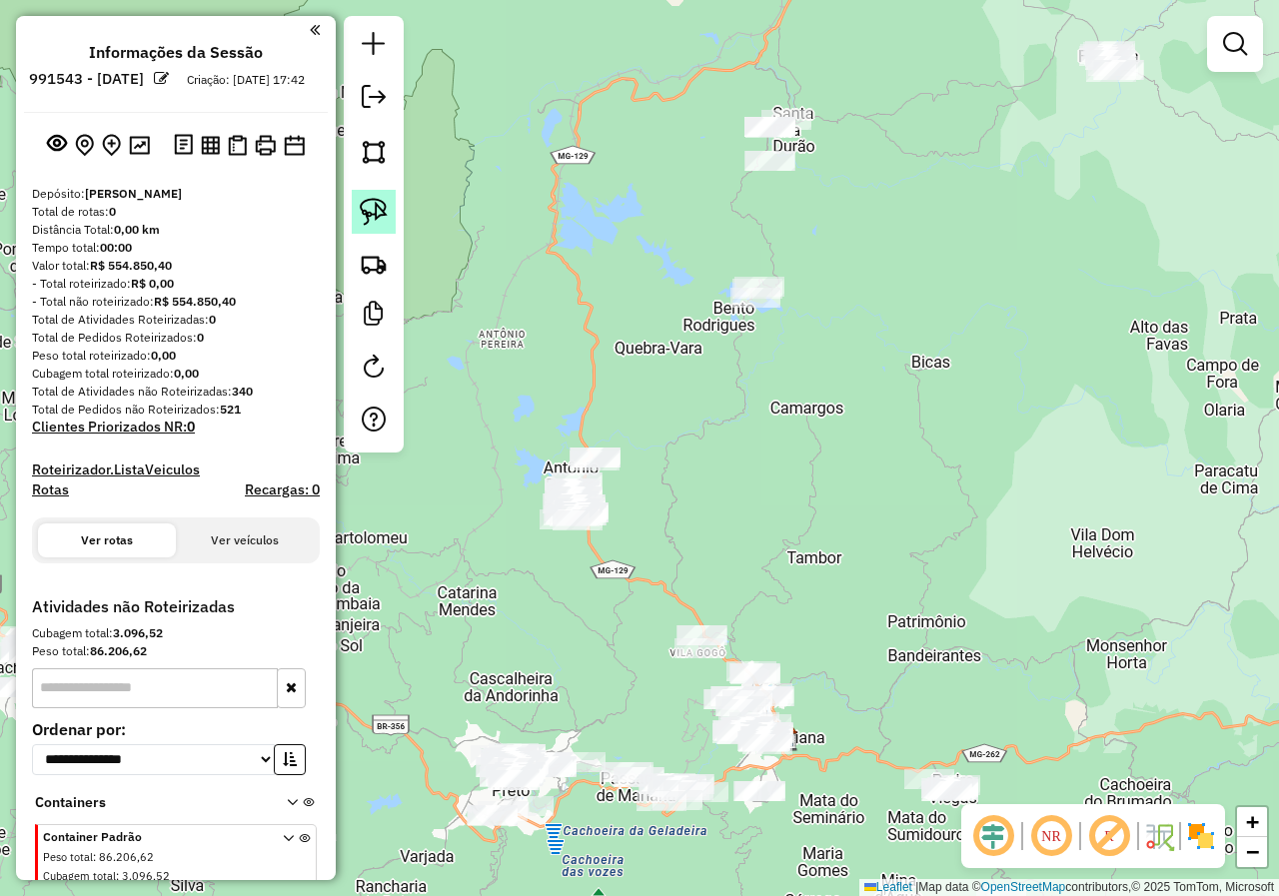
click at [364, 205] on img at bounding box center [374, 212] width 28 height 28
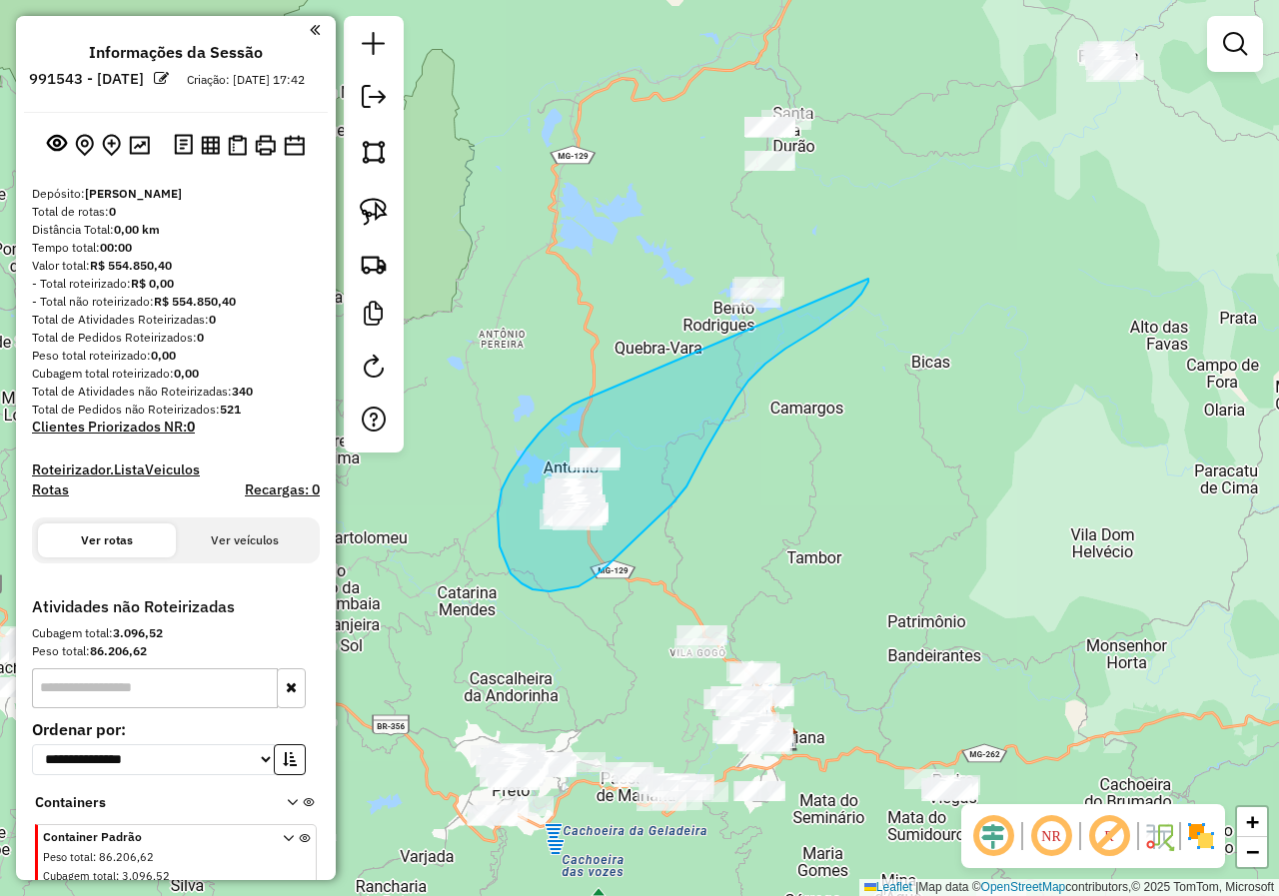
drag, startPoint x: 497, startPoint y: 513, endPoint x: 685, endPoint y: 233, distance: 337.7
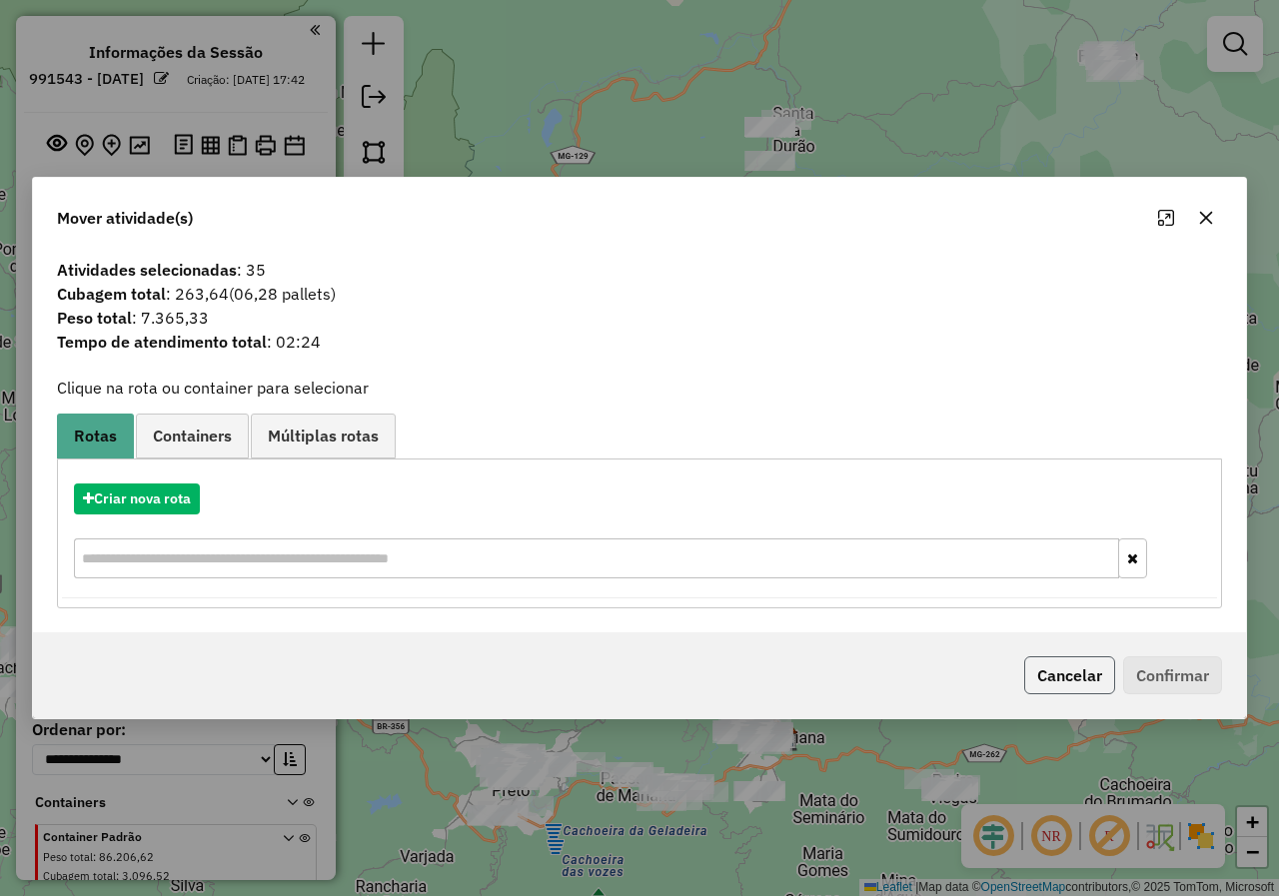
drag, startPoint x: 1074, startPoint y: 676, endPoint x: 513, endPoint y: 371, distance: 638.3
click at [1073, 676] on button "Cancelar" at bounding box center [1069, 675] width 91 height 38
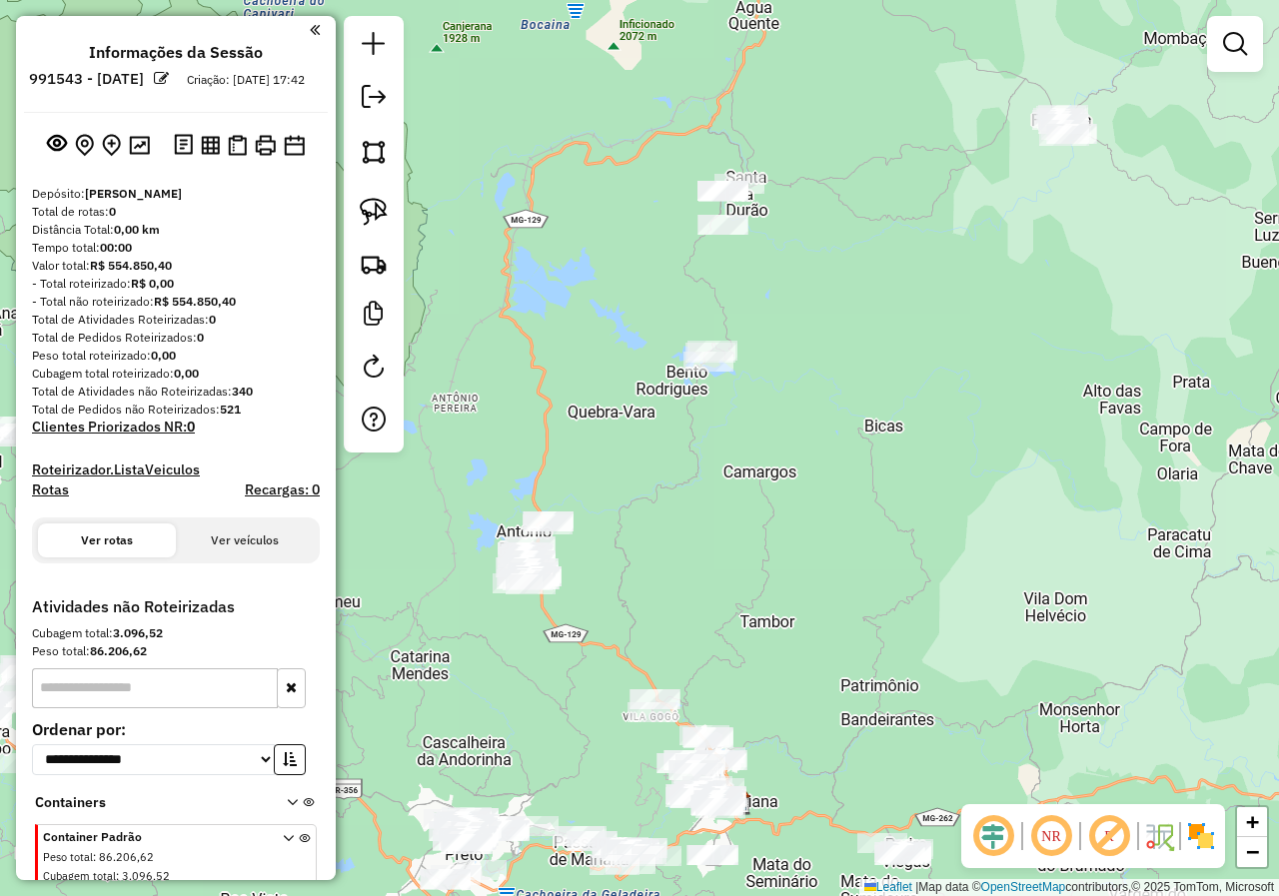
drag, startPoint x: 807, startPoint y: 356, endPoint x: 684, endPoint y: 451, distance: 155.2
click at [724, 440] on div "Janela de atendimento Grade de atendimento Capacidade Transportadoras Veículos …" at bounding box center [639, 448] width 1279 height 896
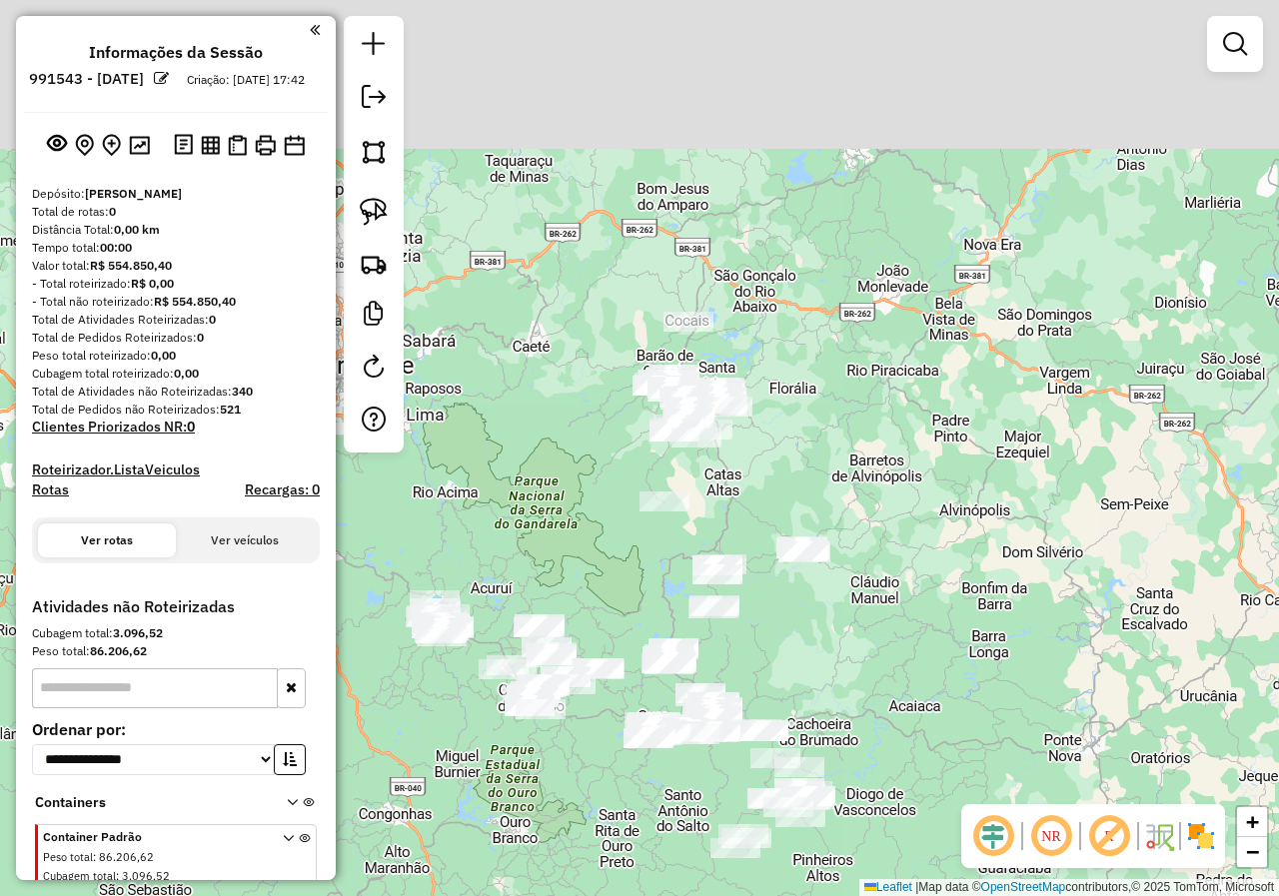
drag, startPoint x: 692, startPoint y: 330, endPoint x: 720, endPoint y: 474, distance: 147.5
click at [720, 474] on div "Janela de atendimento Grade de atendimento Capacidade Transportadoras Veículos …" at bounding box center [639, 448] width 1279 height 896
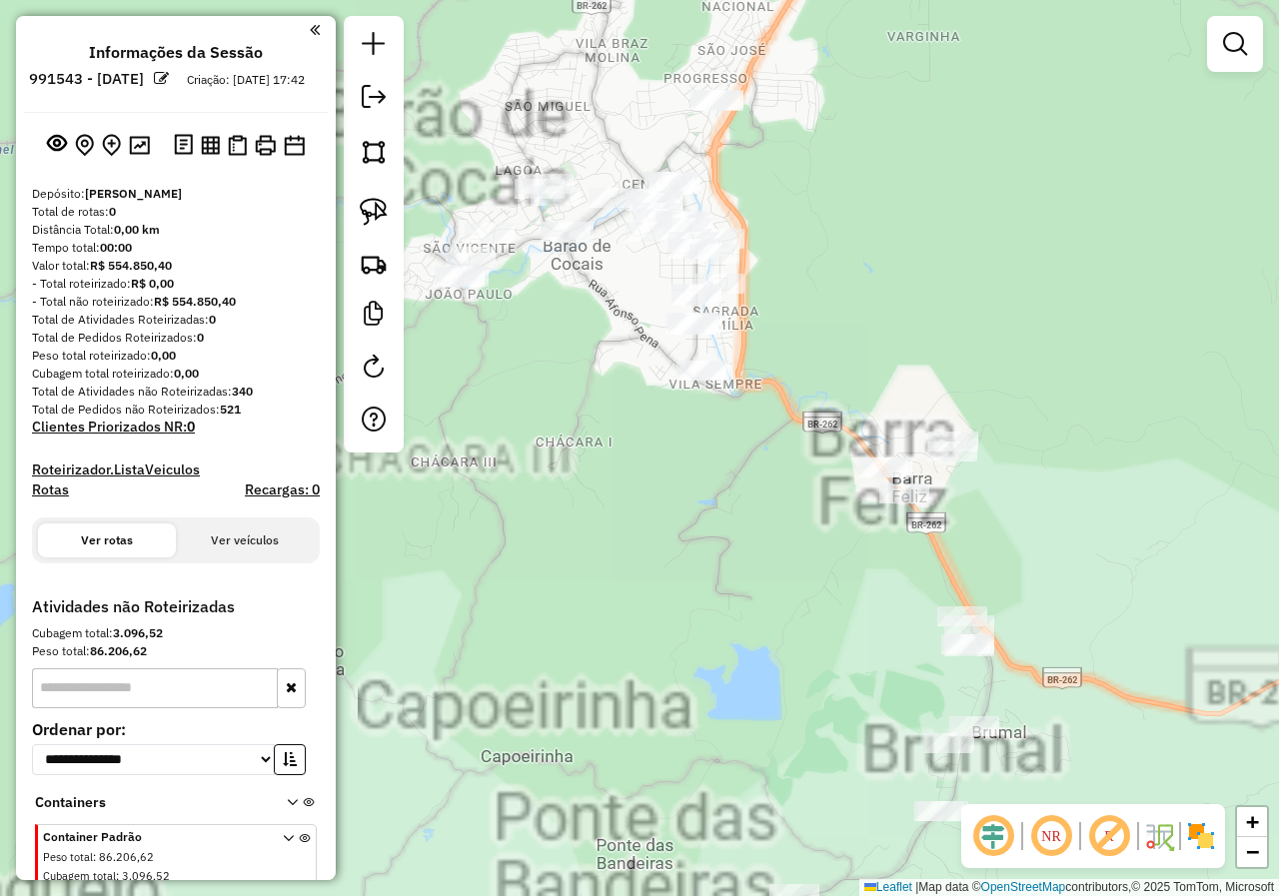
click at [639, 462] on div "Janela de atendimento Grade de atendimento Capacidade Transportadoras Veículos …" at bounding box center [639, 448] width 1279 height 896
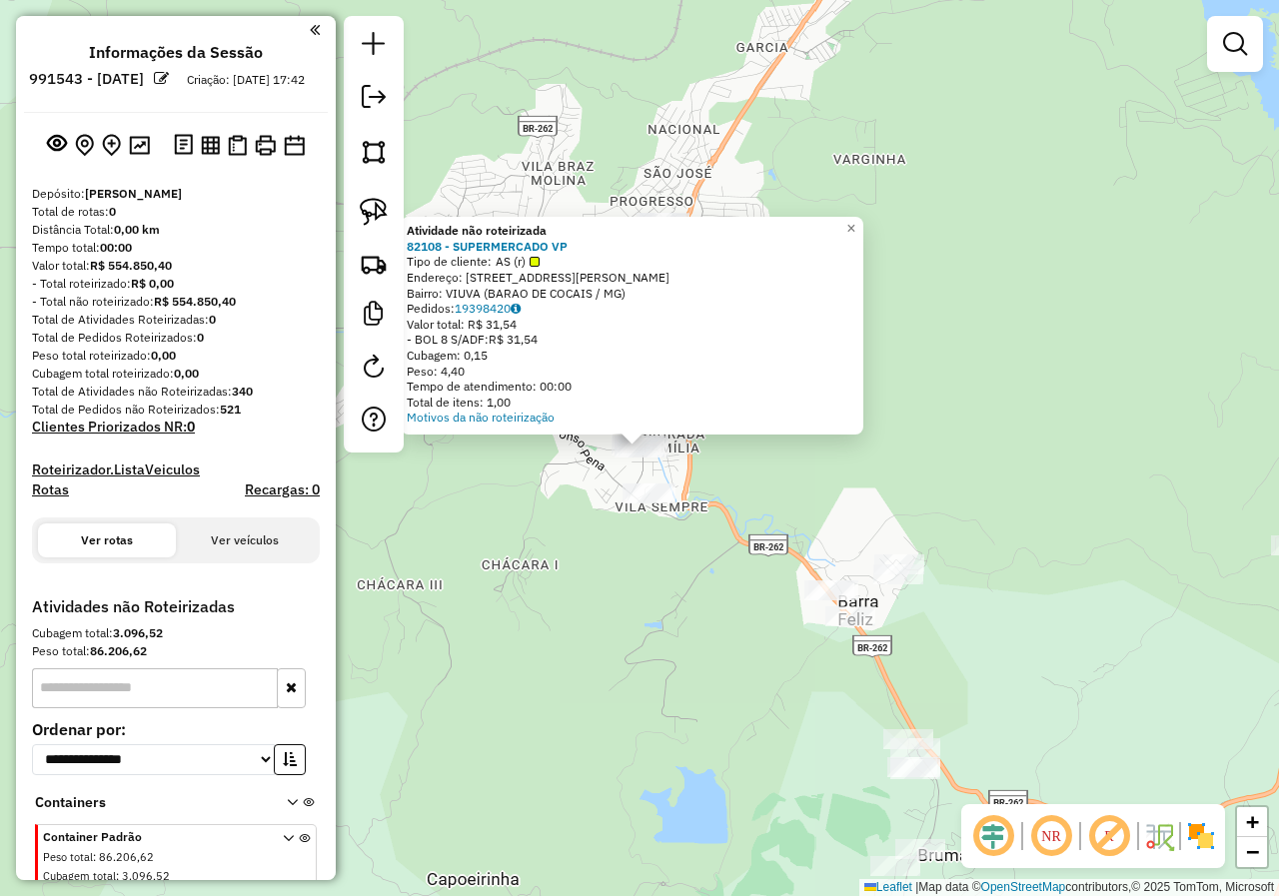
drag, startPoint x: 599, startPoint y: 520, endPoint x: 578, endPoint y: 518, distance: 21.1
click at [598, 521] on div "Atividade não roteirizada 82108 - SUPERMERCADO VP Tipo de cliente: AS (r) Ender…" at bounding box center [639, 448] width 1279 height 896
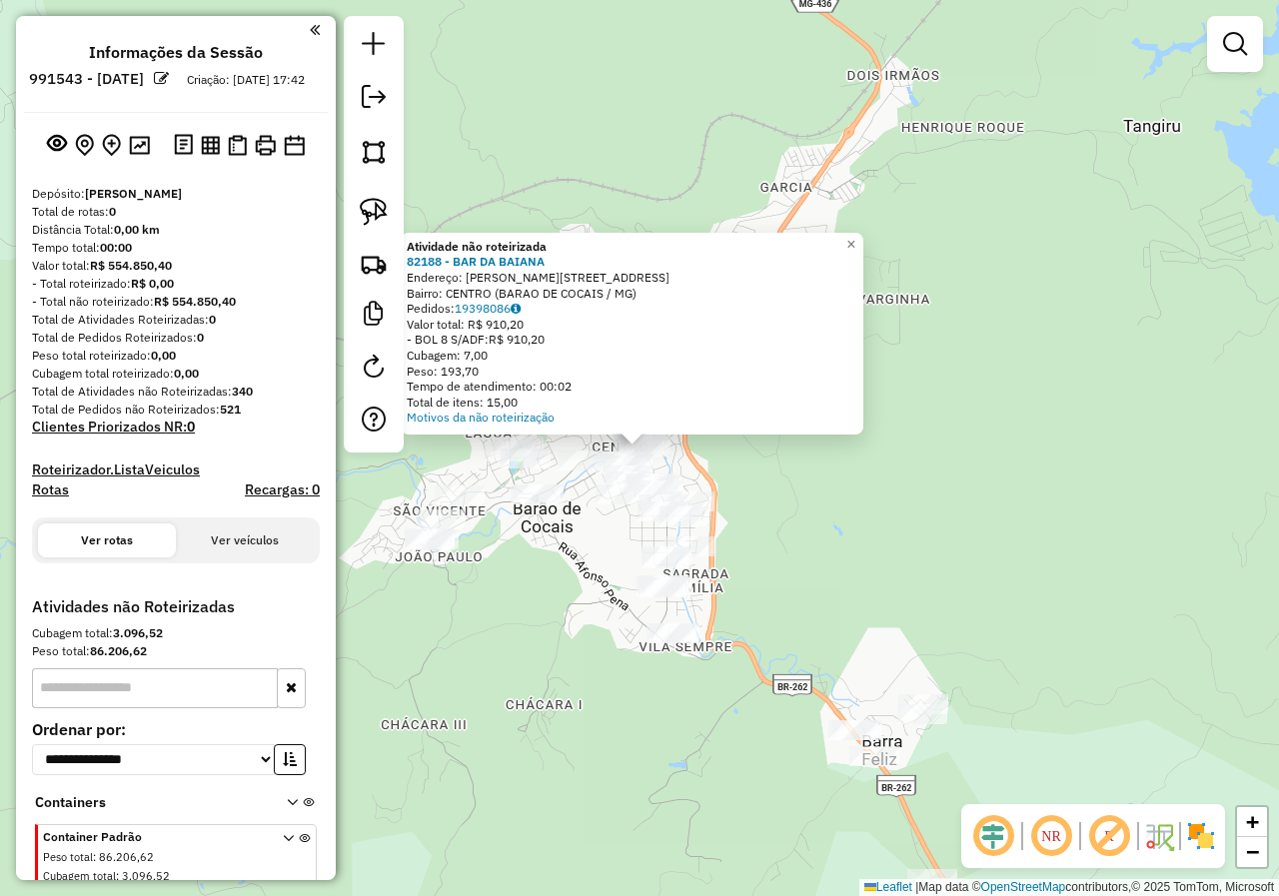
click at [567, 551] on div "Atividade não roteirizada 82188 - BAR DA BAIANA Endereço: [PERSON_NAME][STREET_…" at bounding box center [639, 448] width 1279 height 896
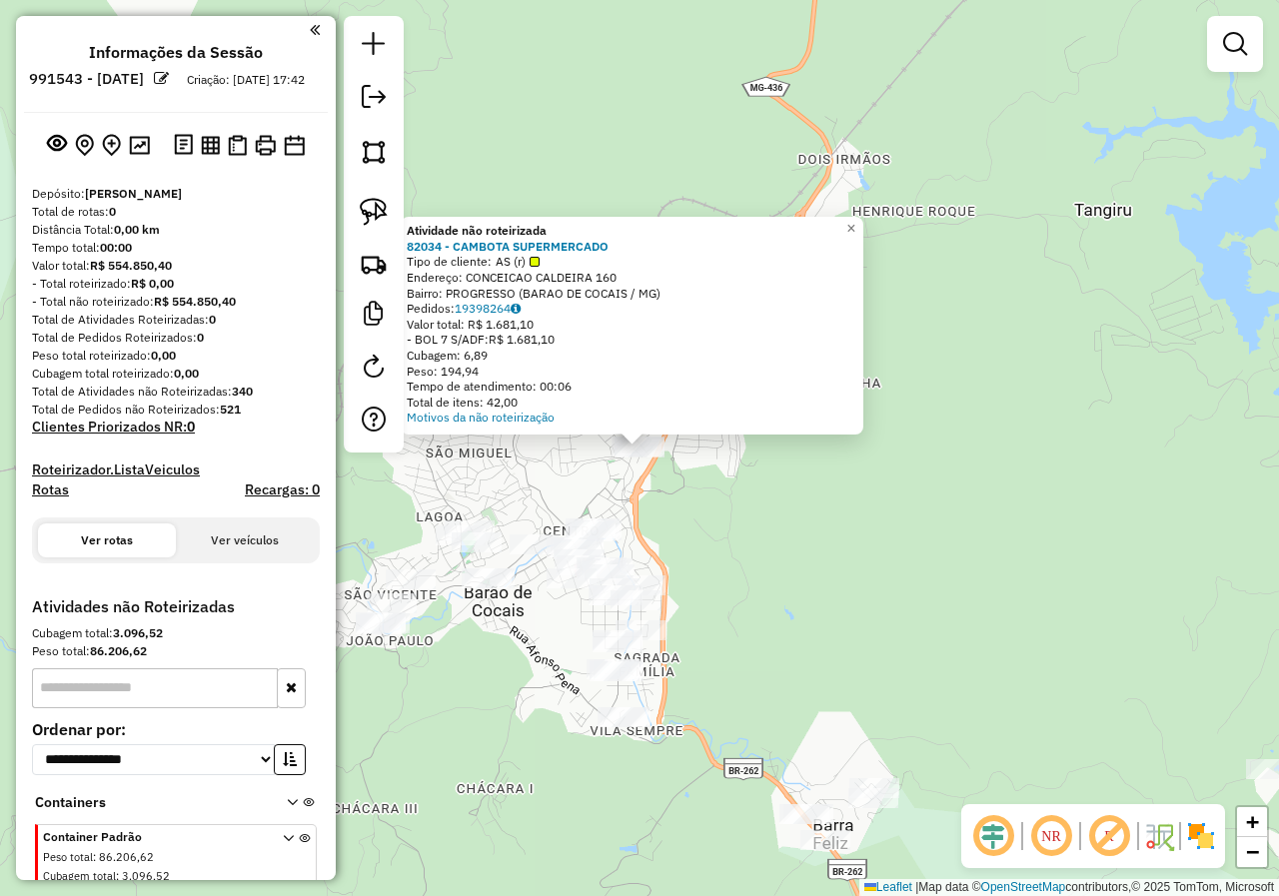
click at [664, 518] on div "Atividade não roteirizada 82034 - CAMBOTA SUPERMERCADO Tipo de cliente: AS (r) …" at bounding box center [639, 448] width 1279 height 896
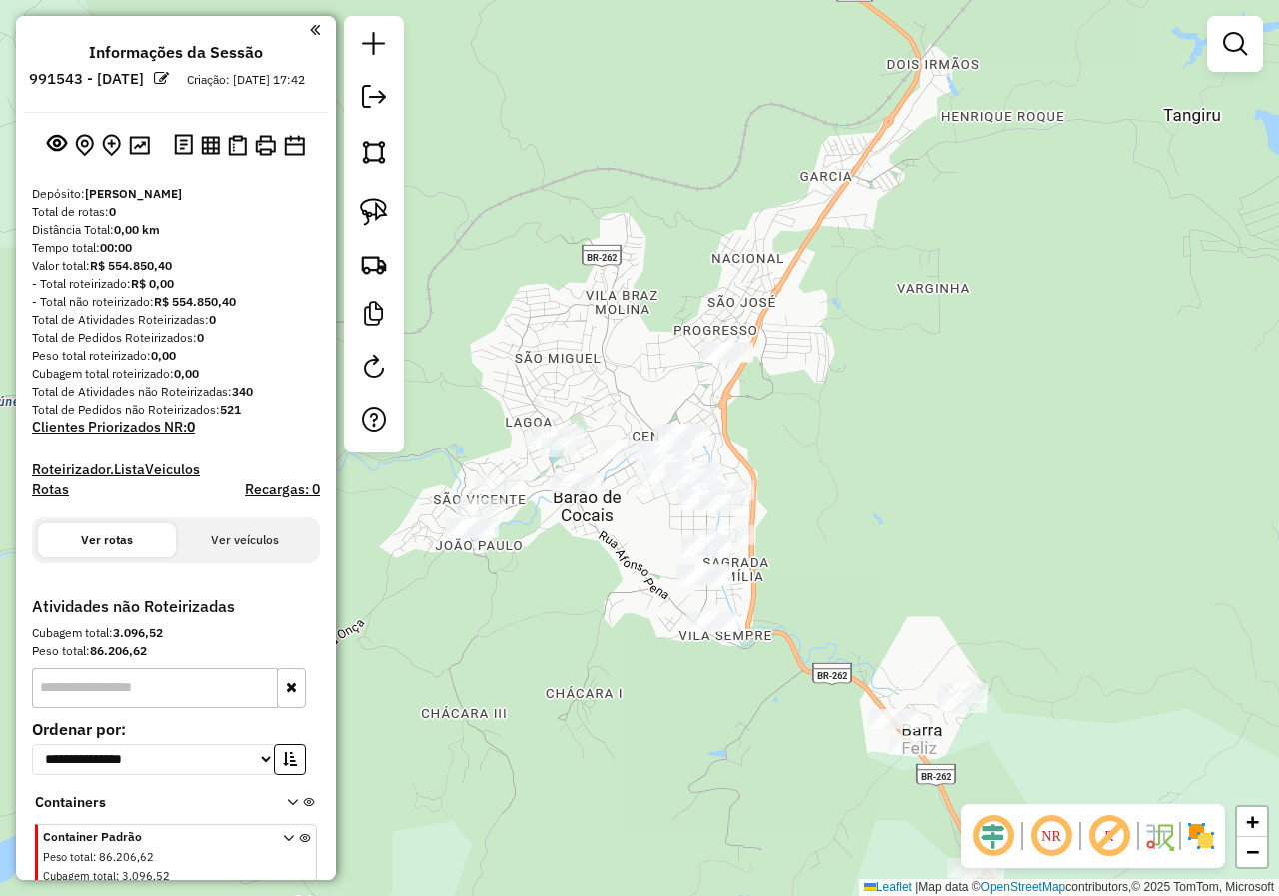
drag, startPoint x: 760, startPoint y: 454, endPoint x: 744, endPoint y: 363, distance: 93.3
click at [773, 394] on div "Janela de atendimento Grade de atendimento Capacidade Transportadoras Veículos …" at bounding box center [639, 448] width 1279 height 896
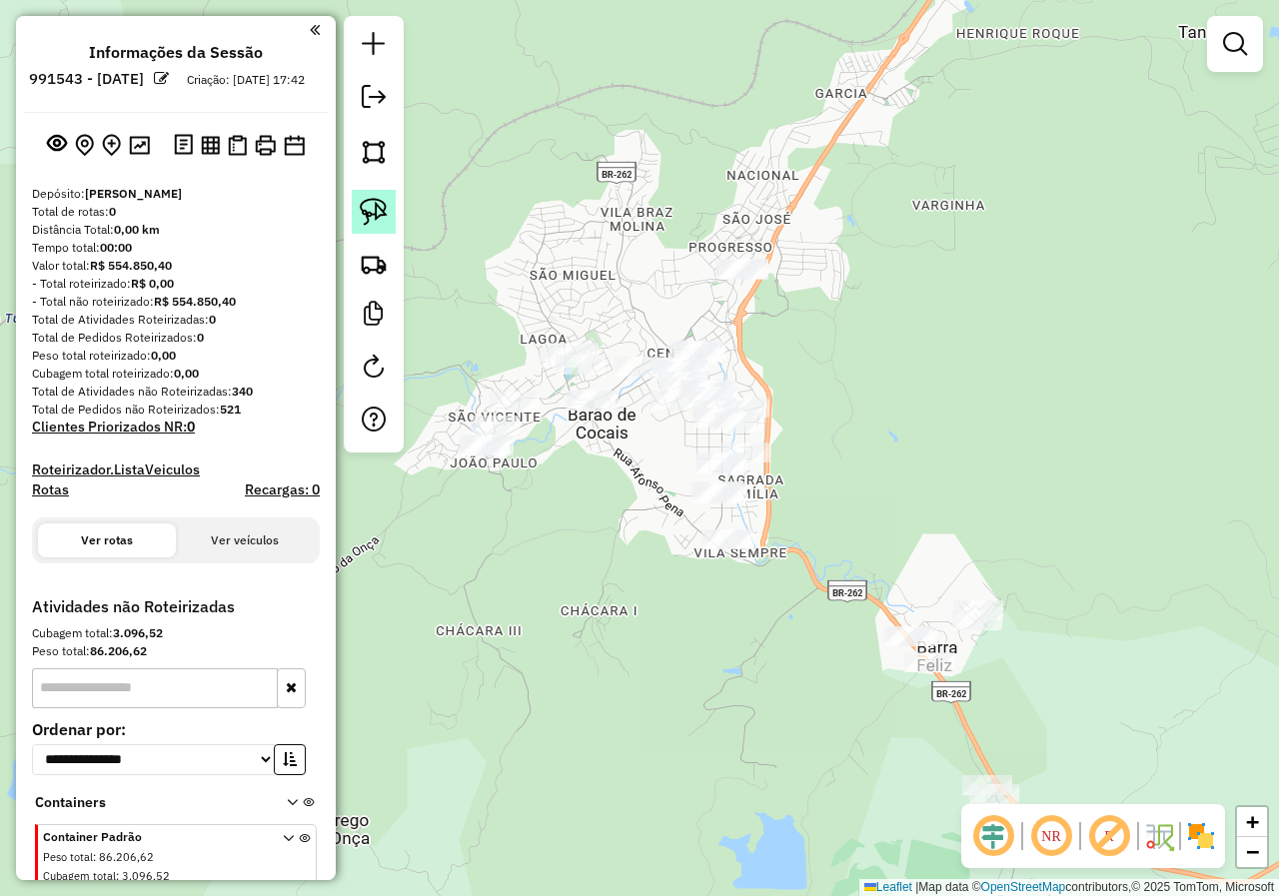
click at [367, 208] on img at bounding box center [374, 212] width 28 height 28
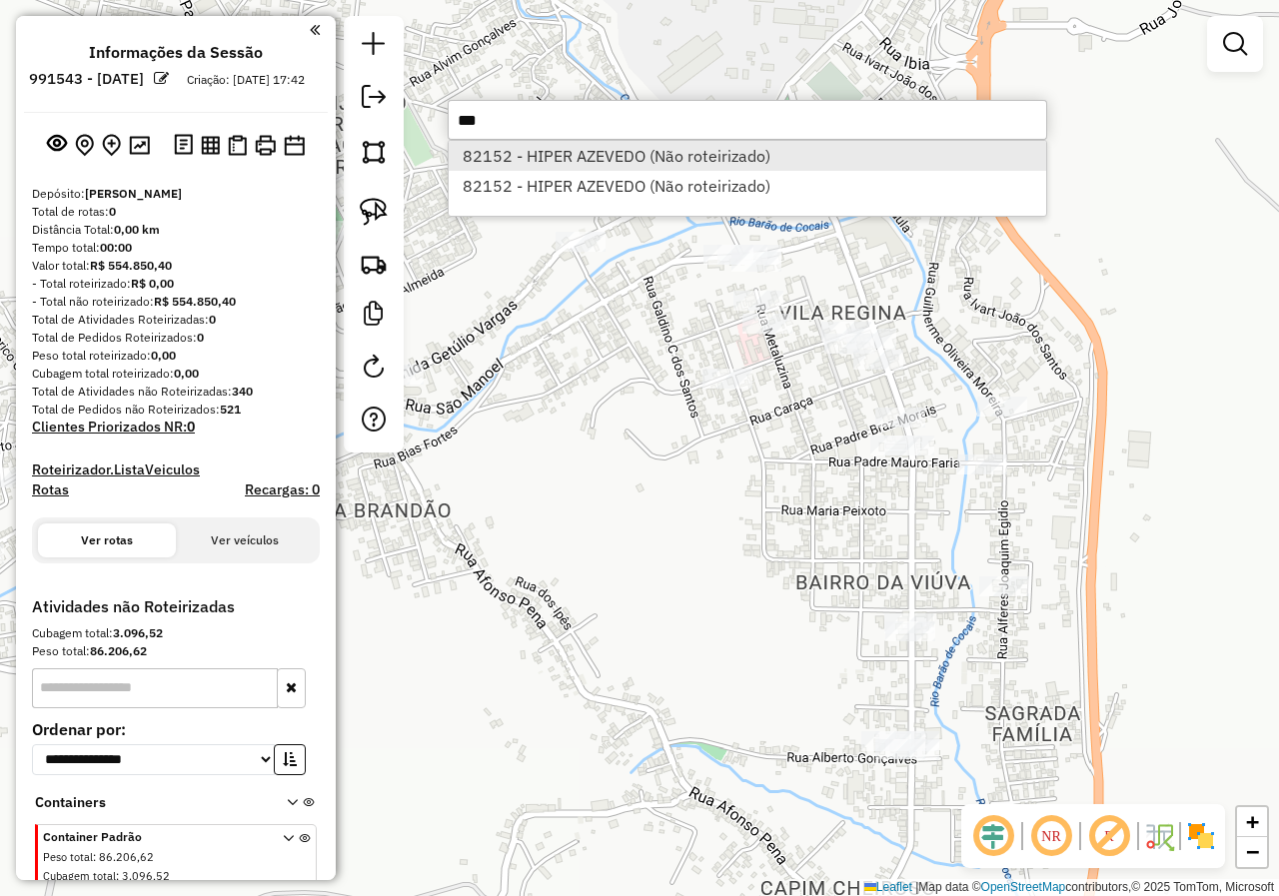
type input "***"
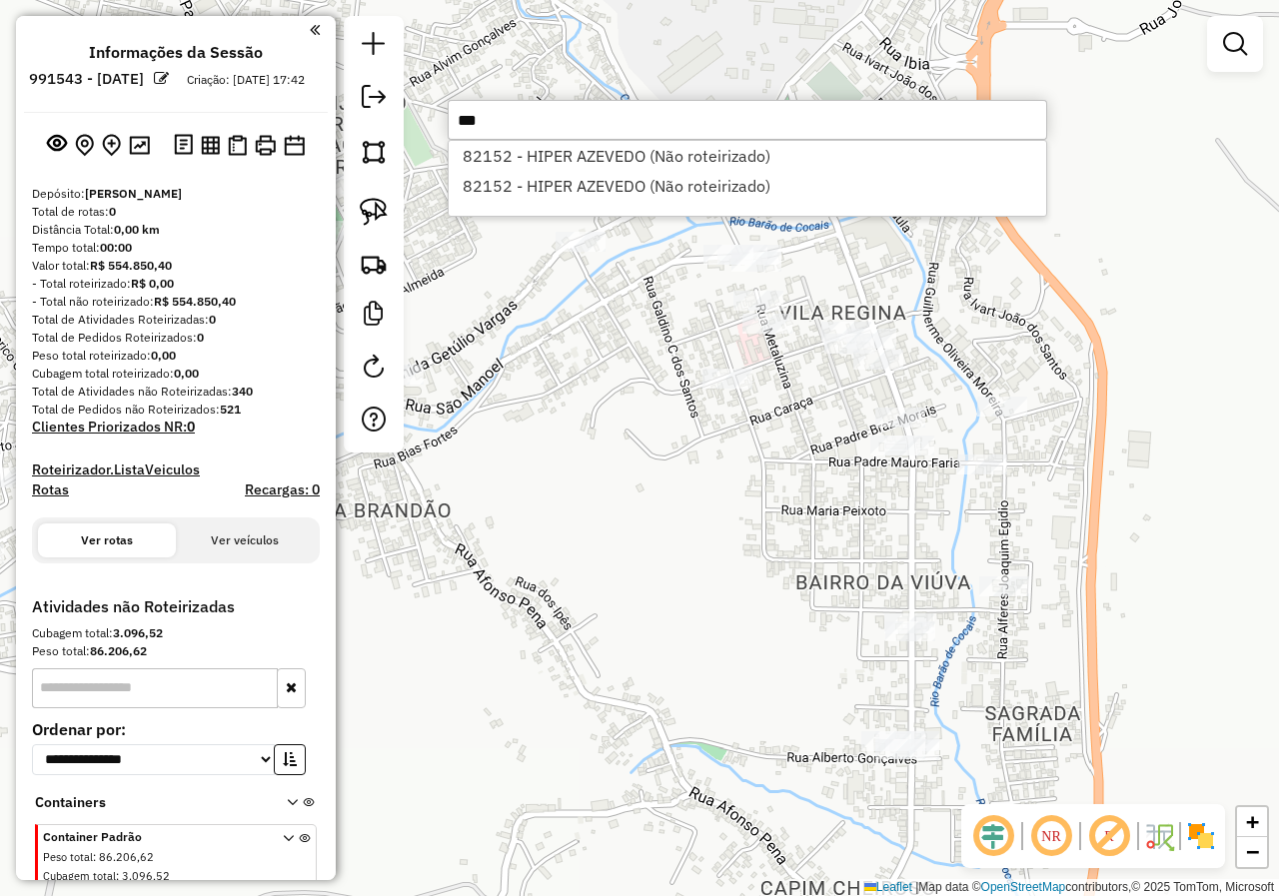
drag, startPoint x: 611, startPoint y: 160, endPoint x: 601, endPoint y: 169, distance: 13.4
click at [611, 159] on li "82152 - HIPER AZEVEDO (Não roteirizado)" at bounding box center [747, 156] width 597 height 30
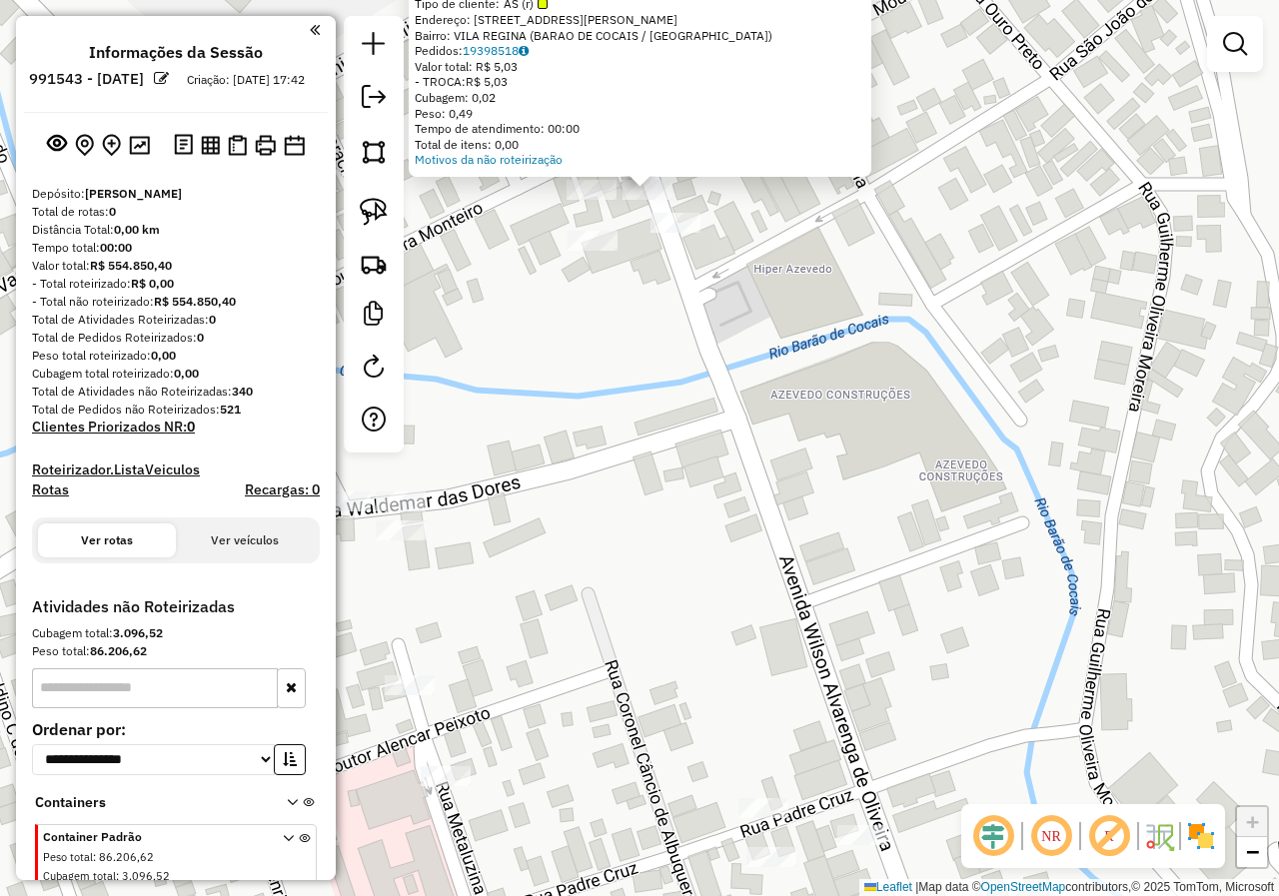
click at [662, 267] on div "Atividade não roteirizada 82152 - HIPER AZEVEDO Tipo de cliente: AS (r) Endereç…" at bounding box center [639, 448] width 1279 height 896
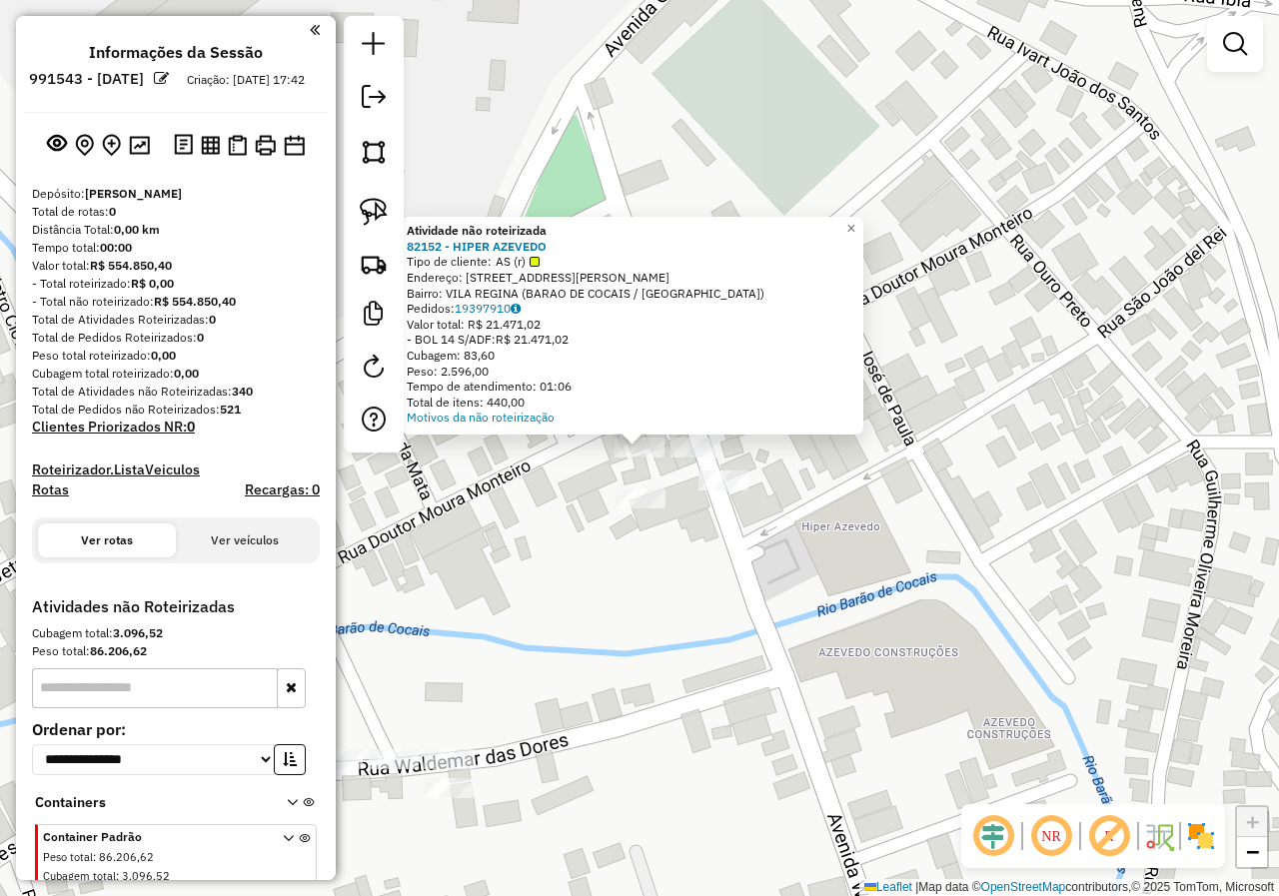
click at [675, 557] on div "Atividade não roteirizada 82152 - HIPER AZEVEDO Tipo de cliente: AS (r) Endereç…" at bounding box center [639, 448] width 1279 height 896
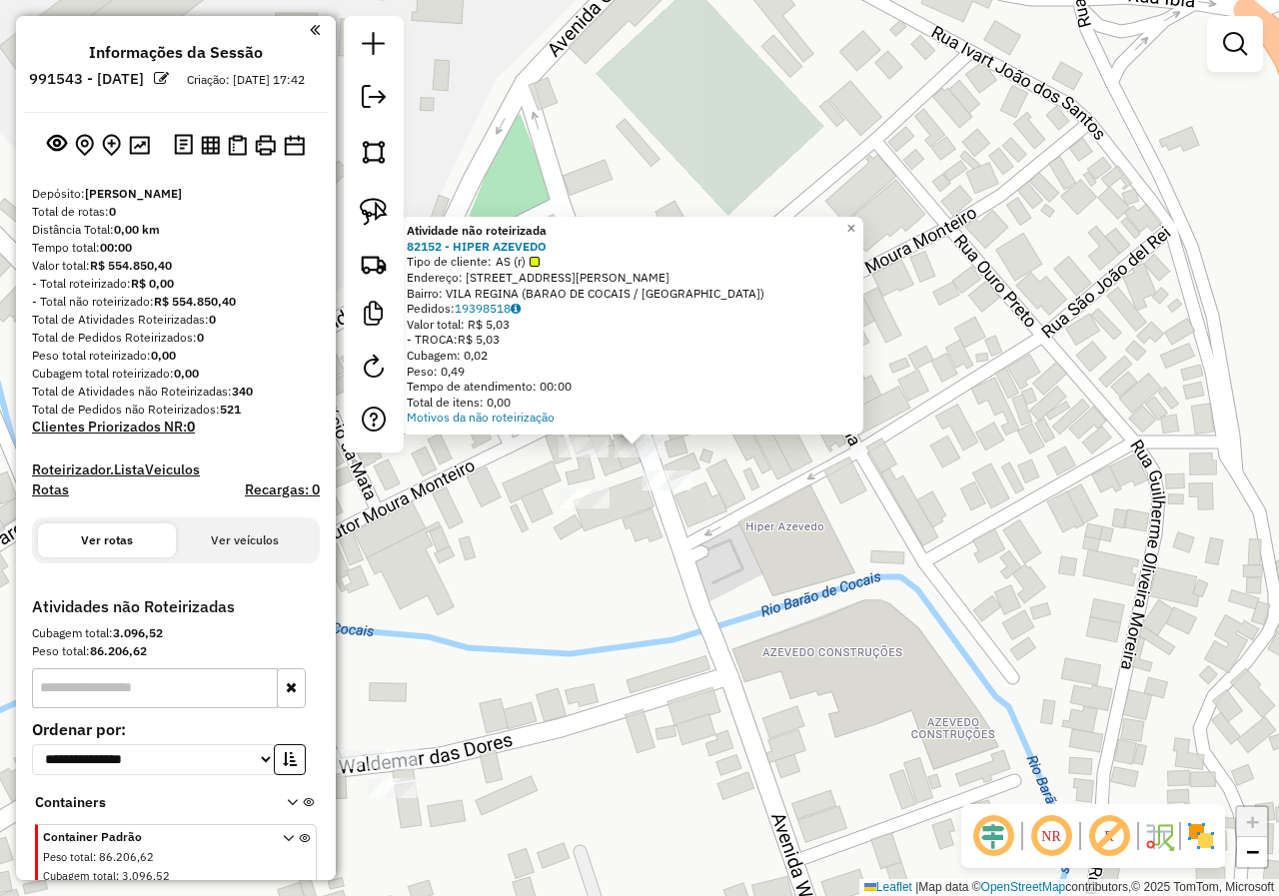
click at [632, 571] on div "Atividade não roteirizada 82152 - HIPER AZEVEDO Tipo de cliente: AS (r) Endereç…" at bounding box center [639, 448] width 1279 height 896
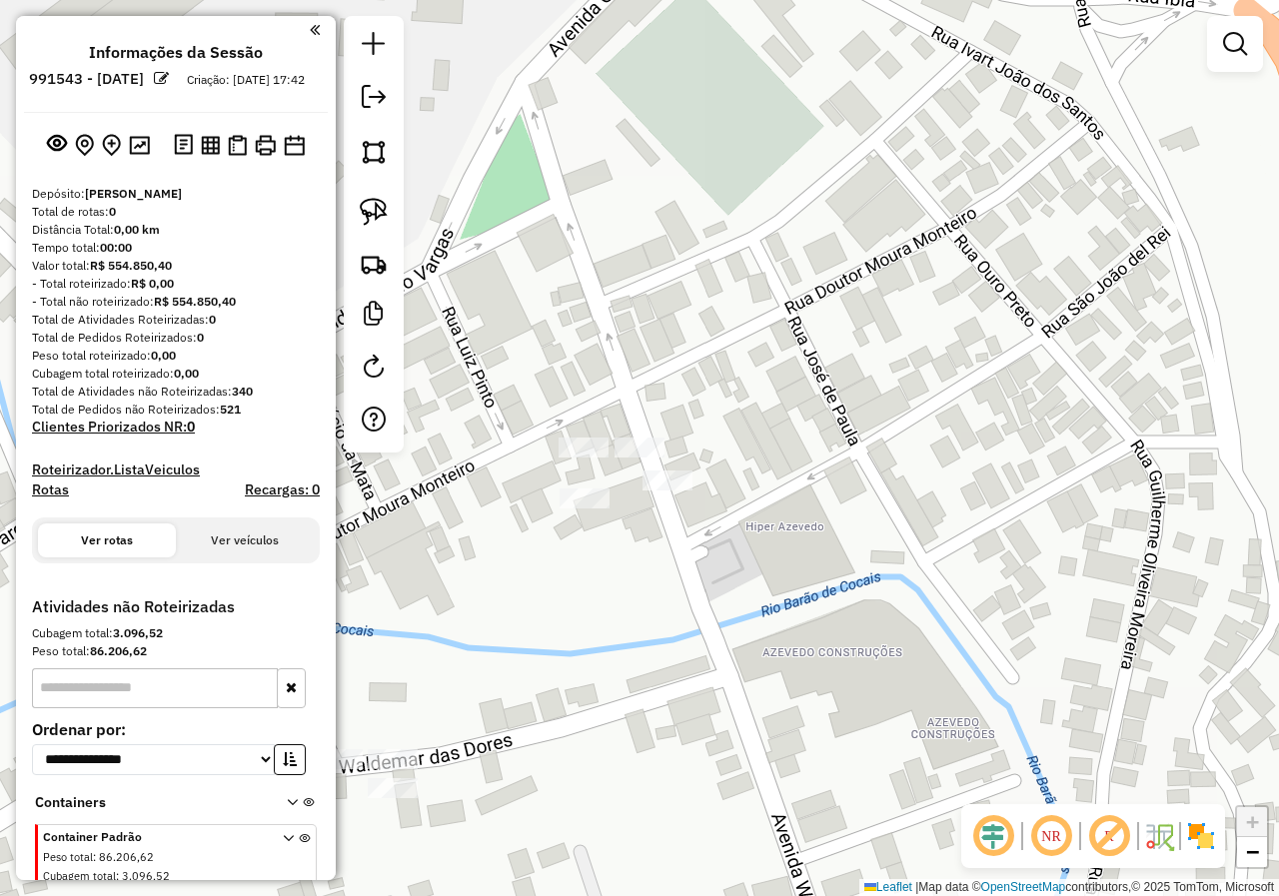
drag, startPoint x: 638, startPoint y: 571, endPoint x: 740, endPoint y: 524, distance: 112.2
click at [728, 535] on div "Atividade não roteirizada 82152 - HIPER AZEVEDO Tipo de cliente: AS (r) Endereç…" at bounding box center [639, 448] width 1279 height 896
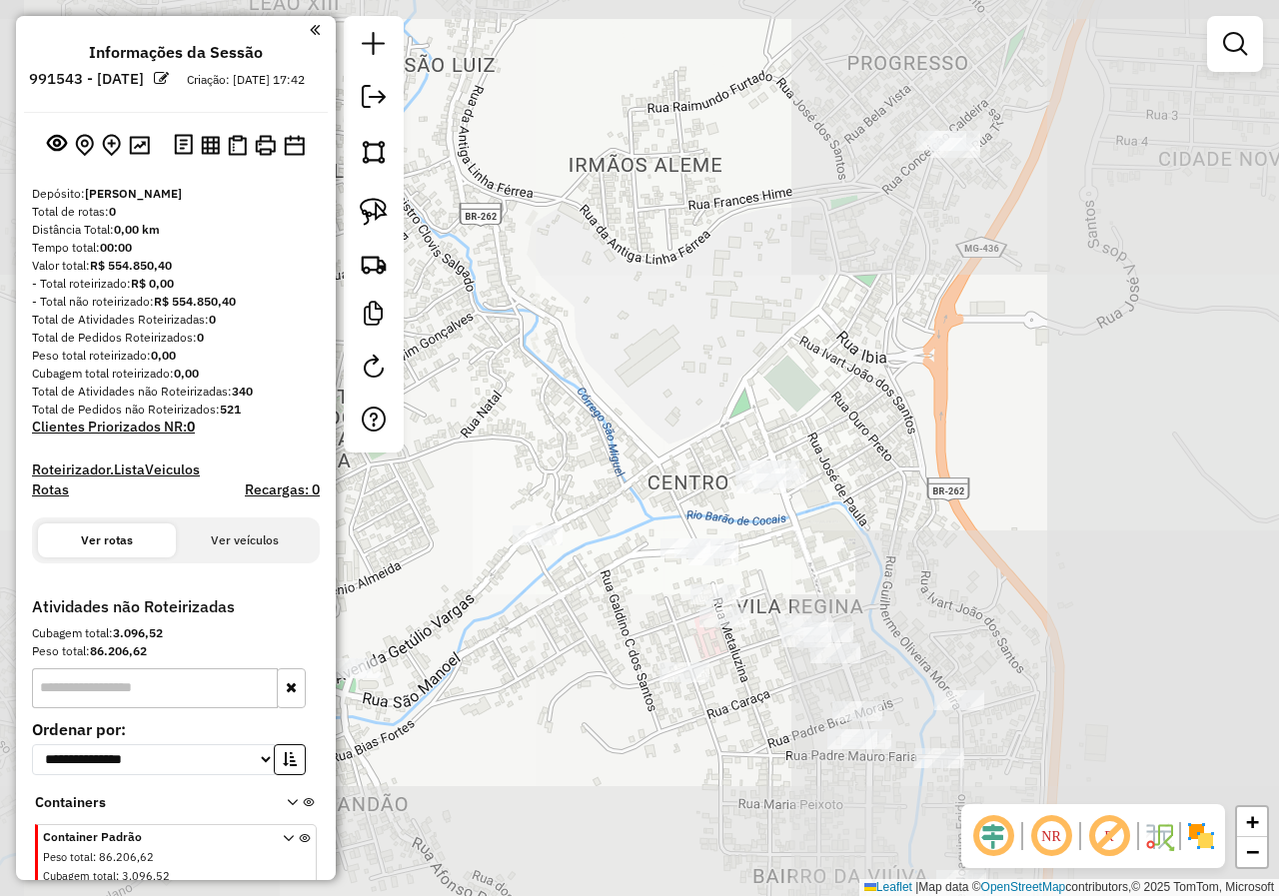
drag, startPoint x: 705, startPoint y: 472, endPoint x: 743, endPoint y: 328, distance: 149.7
click at [737, 345] on div "Janela de atendimento Grade de atendimento Capacidade Transportadoras Veículos …" at bounding box center [639, 448] width 1279 height 896
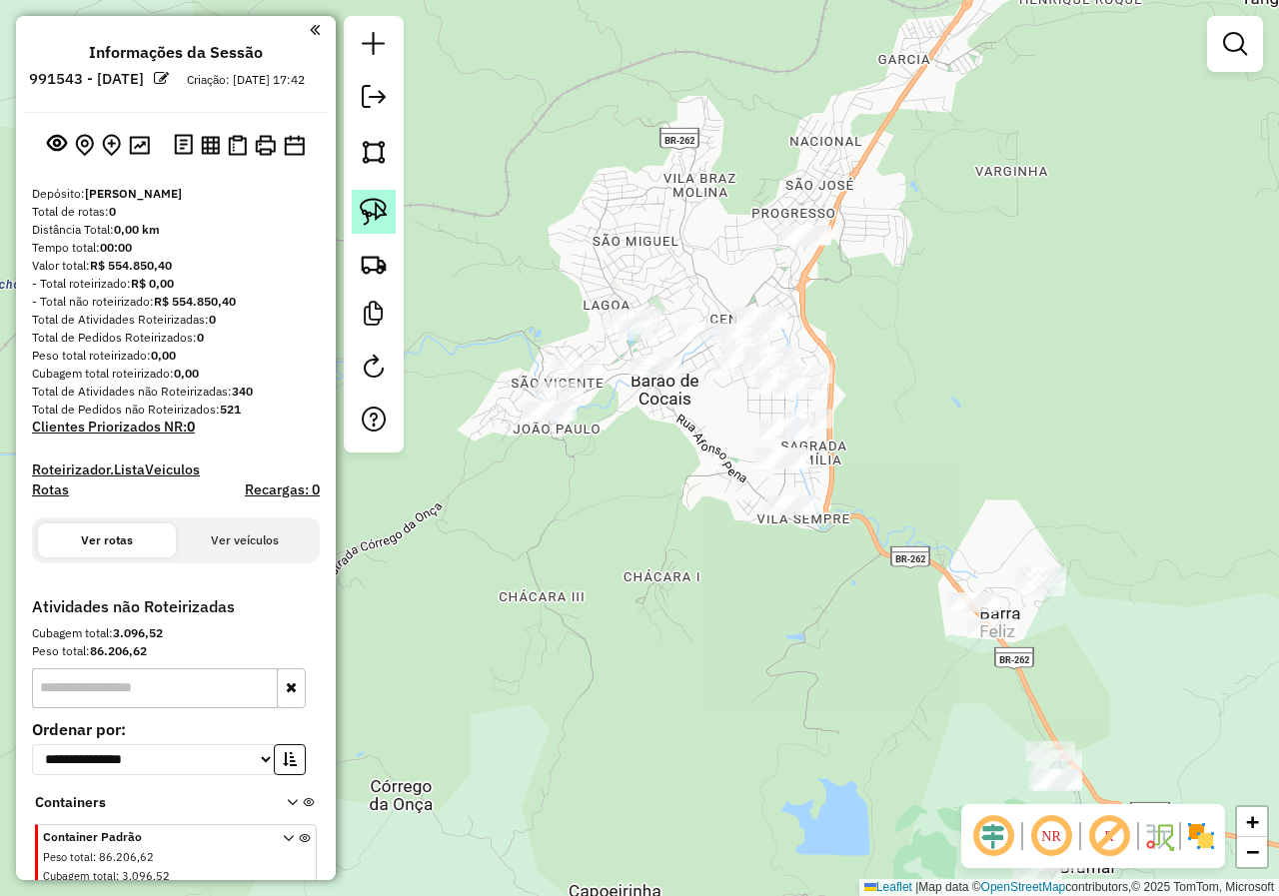
click at [370, 196] on link at bounding box center [374, 212] width 44 height 44
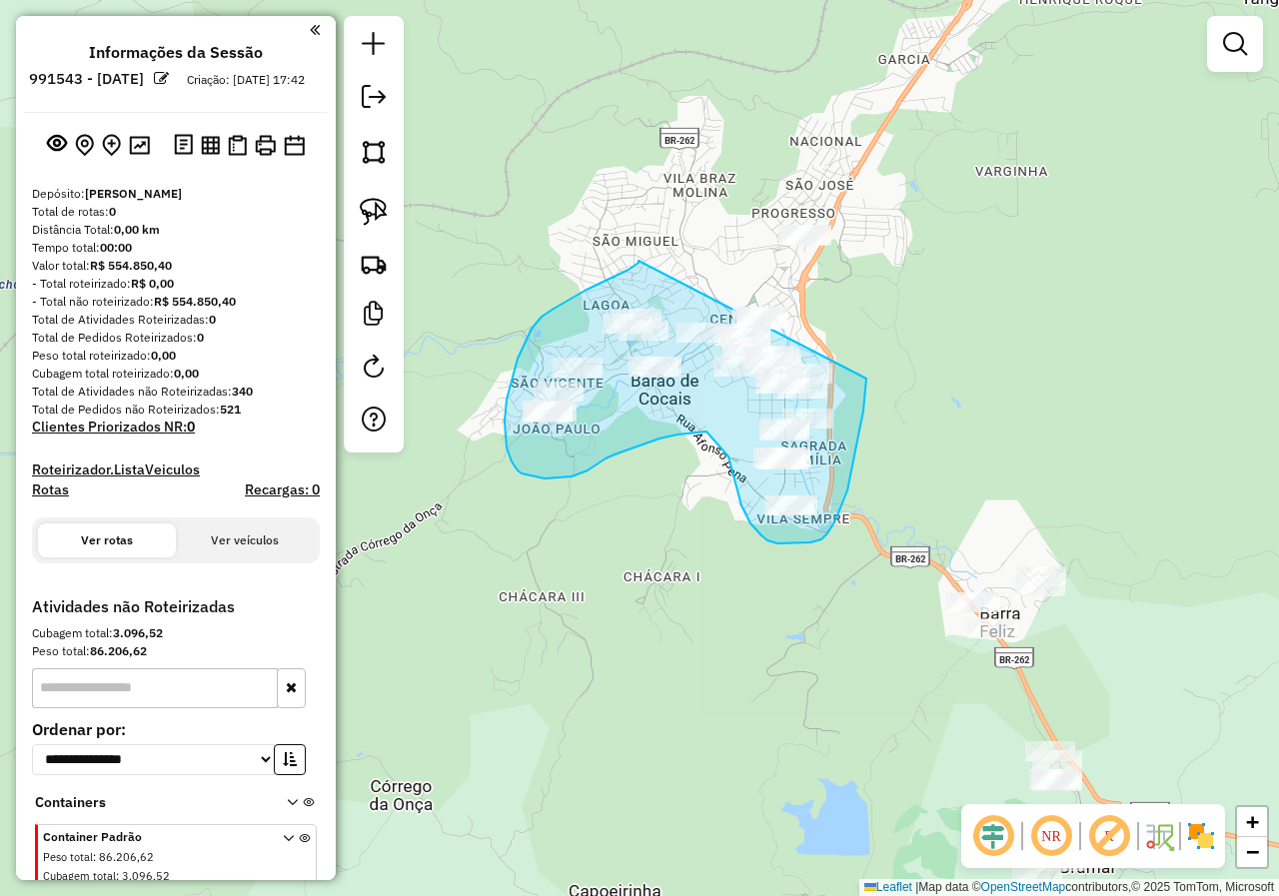
drag, startPoint x: 638, startPoint y: 263, endPoint x: 869, endPoint y: 334, distance: 241.4
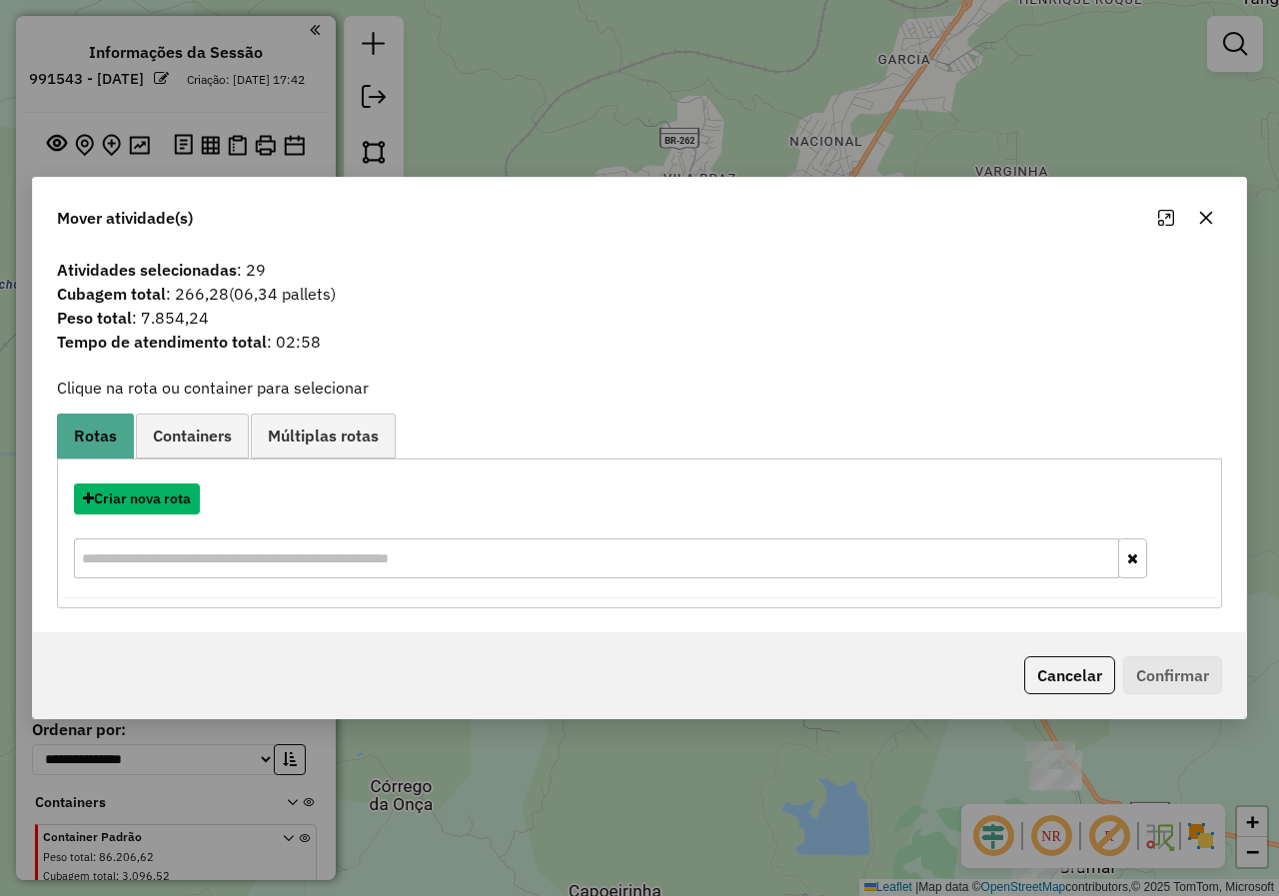
click at [154, 495] on button "Criar nova rota" at bounding box center [137, 498] width 126 height 31
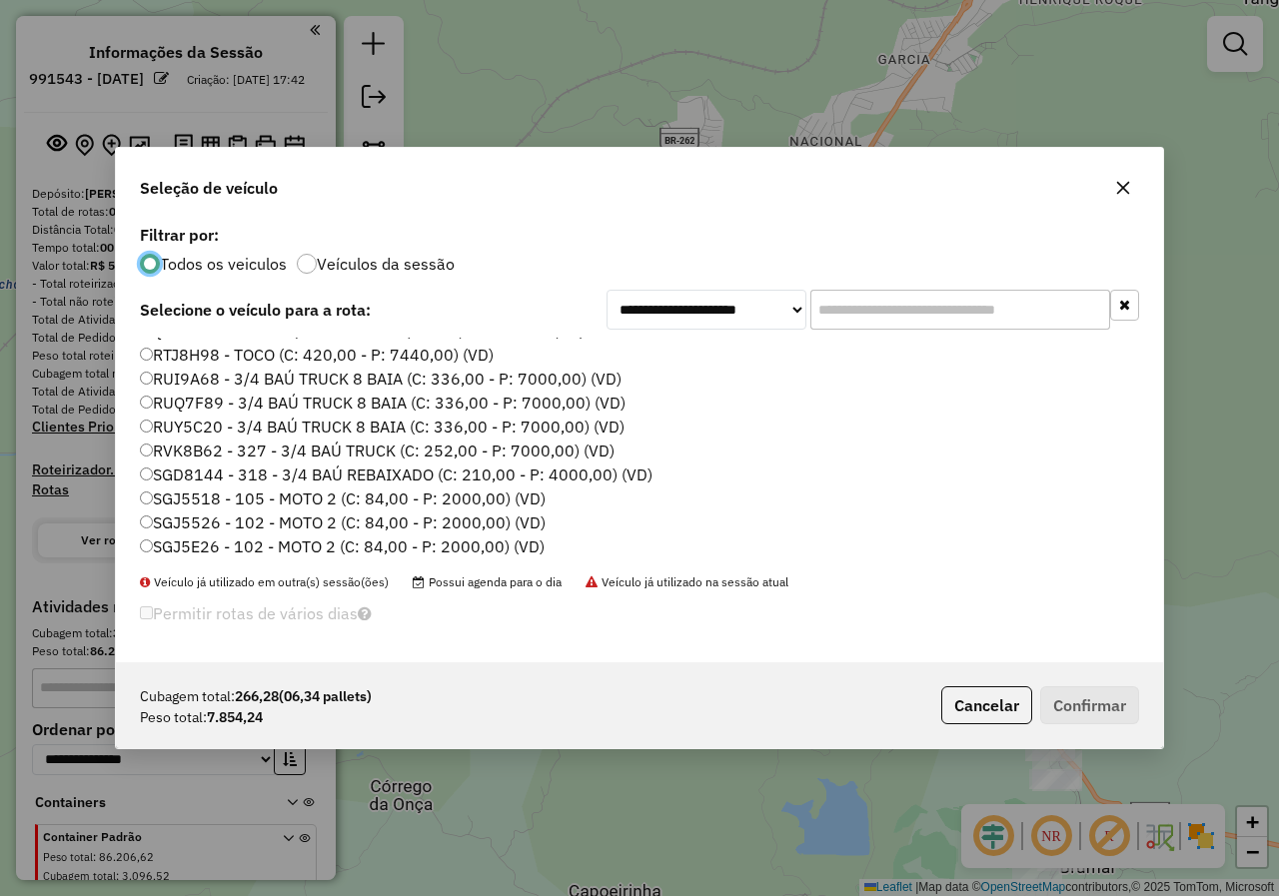
scroll to position [883, 0]
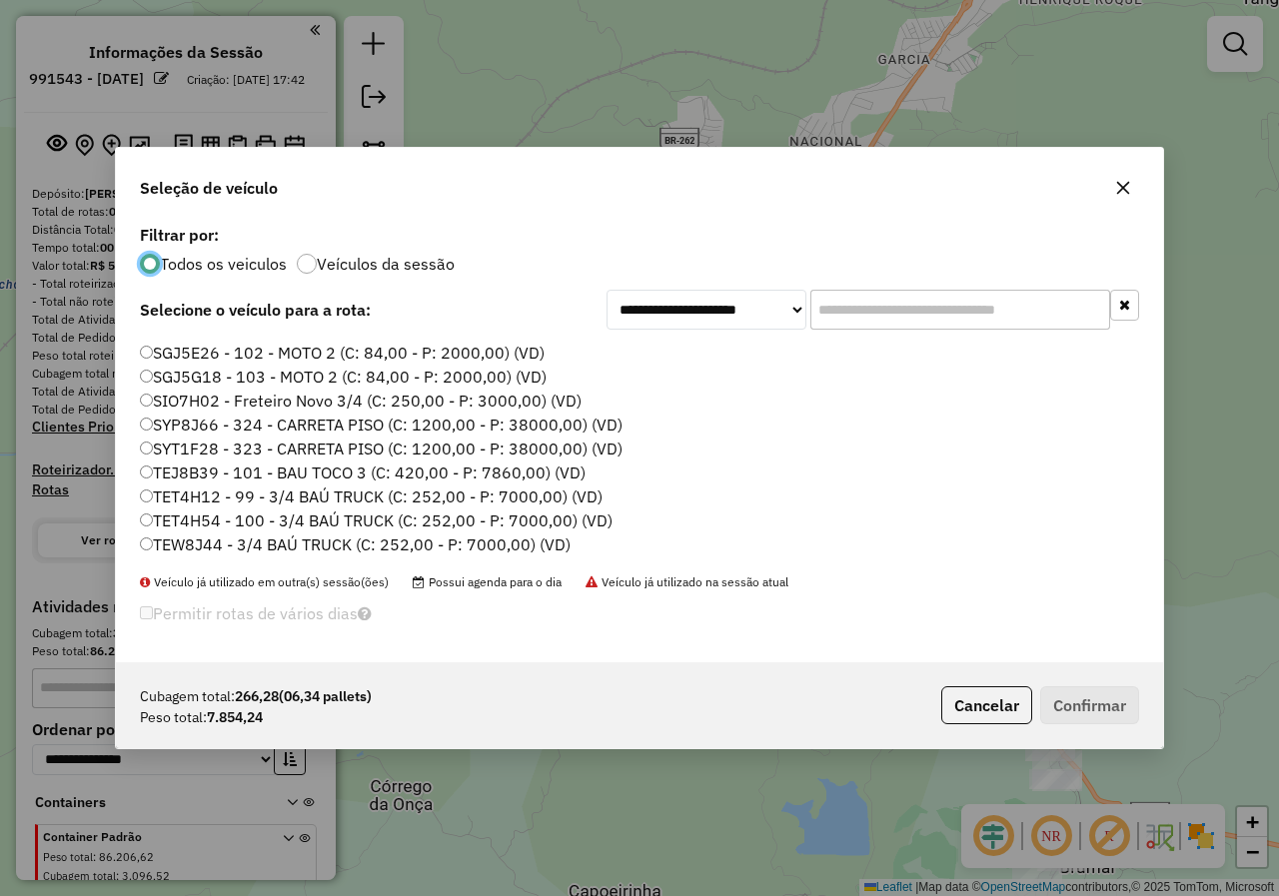
click at [195, 480] on label "TEJ8B39 - 101 - BAU TOCO 3 (C: 420,00 - P: 7860,00) (VD)" at bounding box center [363, 472] width 446 height 24
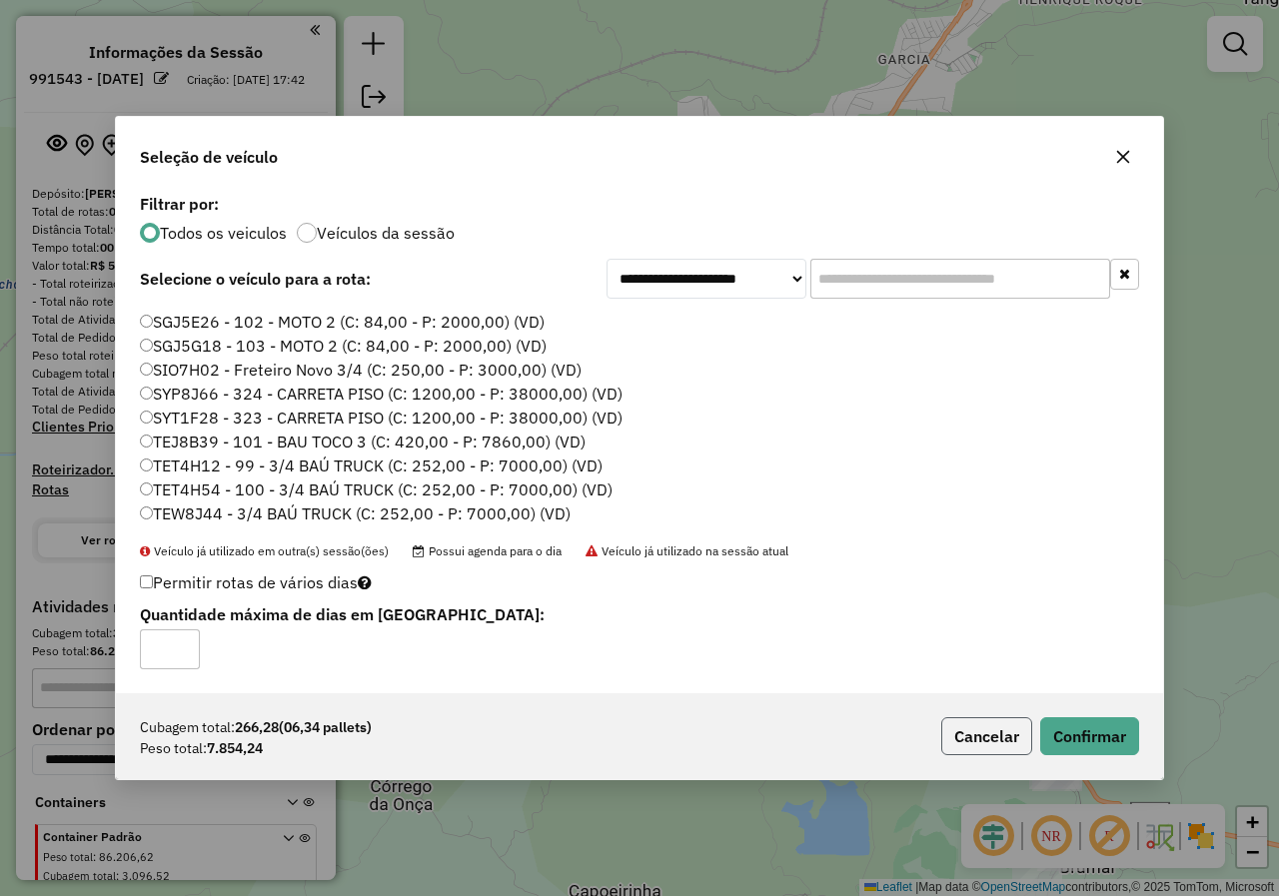
click at [981, 754] on button "Cancelar" at bounding box center [986, 736] width 91 height 38
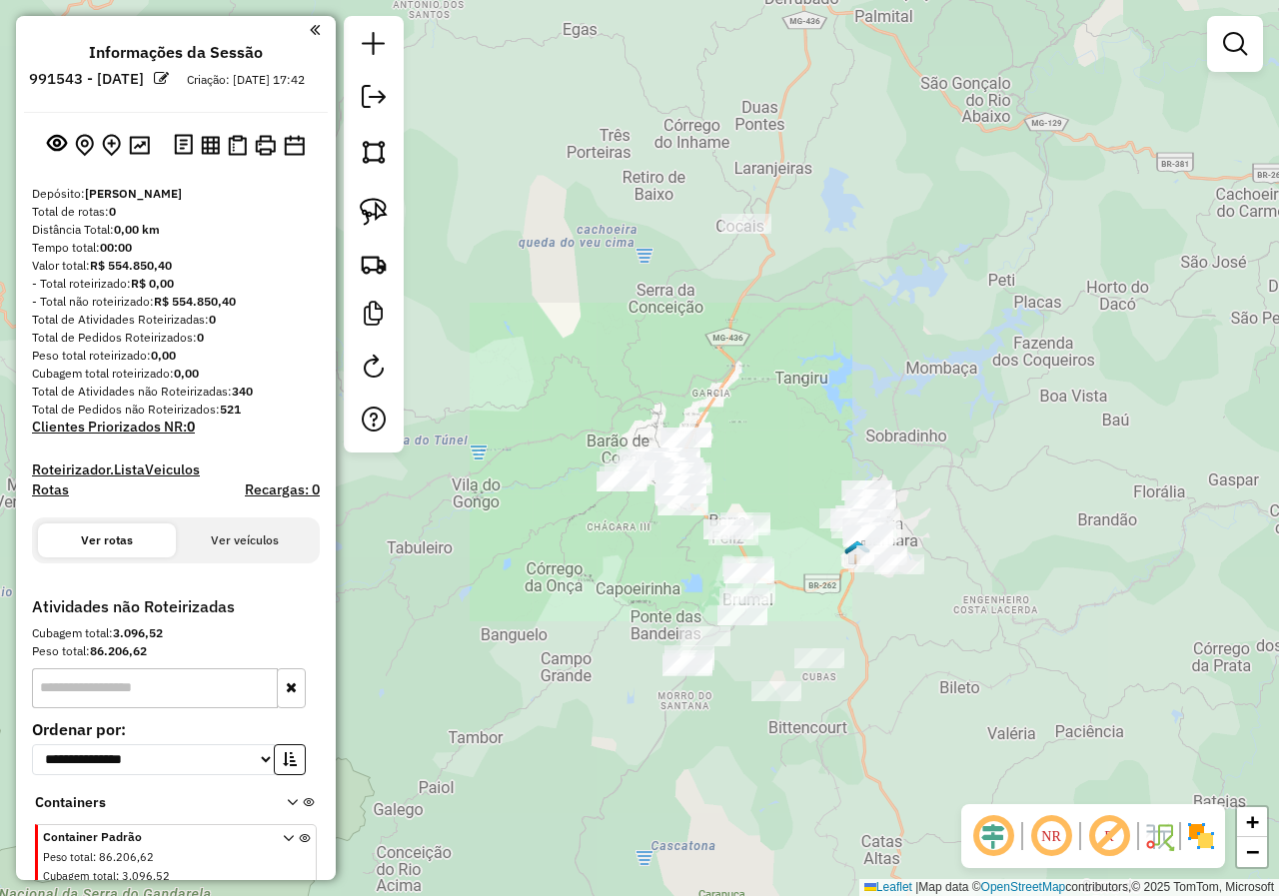
drag, startPoint x: 636, startPoint y: 558, endPoint x: 587, endPoint y: 400, distance: 166.2
click at [592, 414] on div "Janela de atendimento Grade de atendimento Capacidade Transportadoras Veículos …" at bounding box center [639, 448] width 1279 height 896
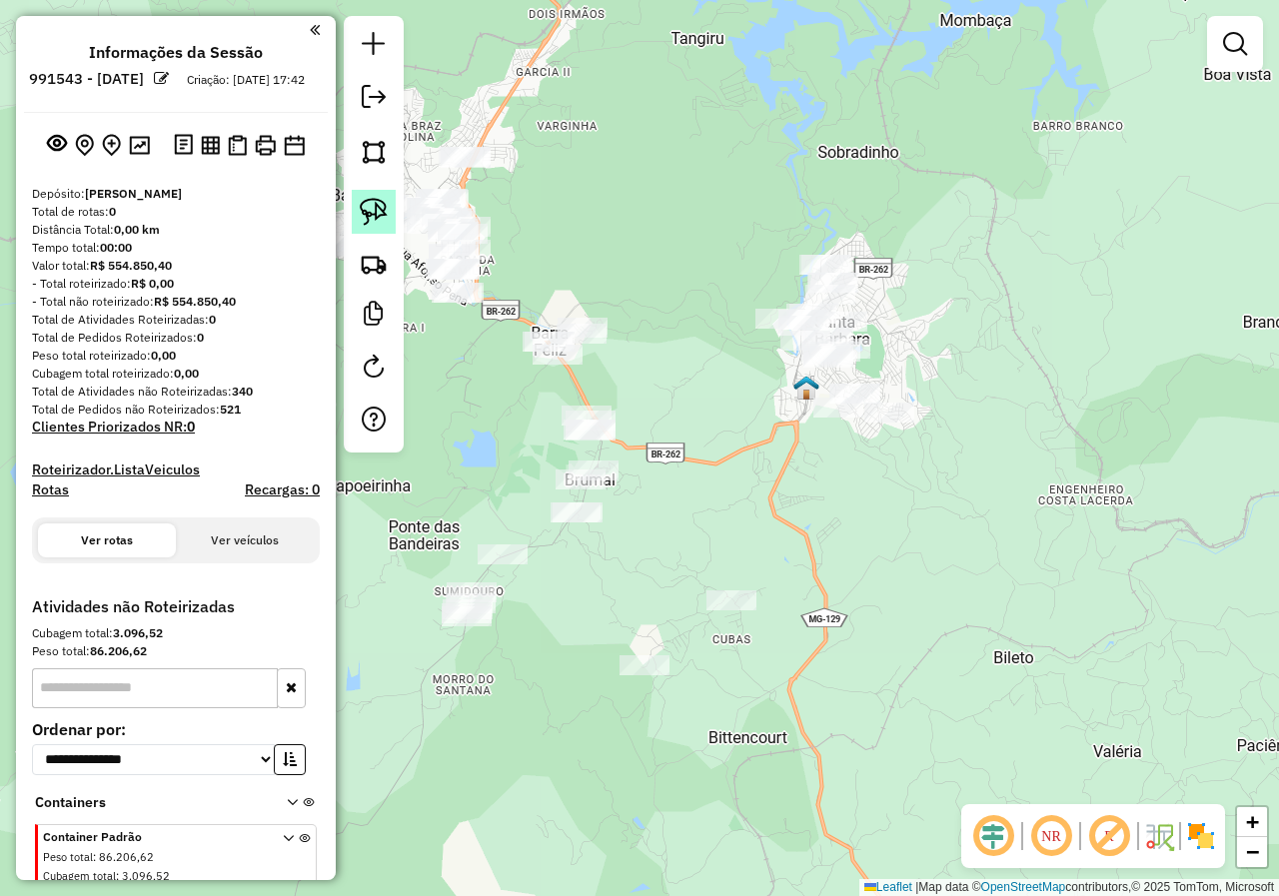
click at [380, 210] on img at bounding box center [374, 212] width 28 height 28
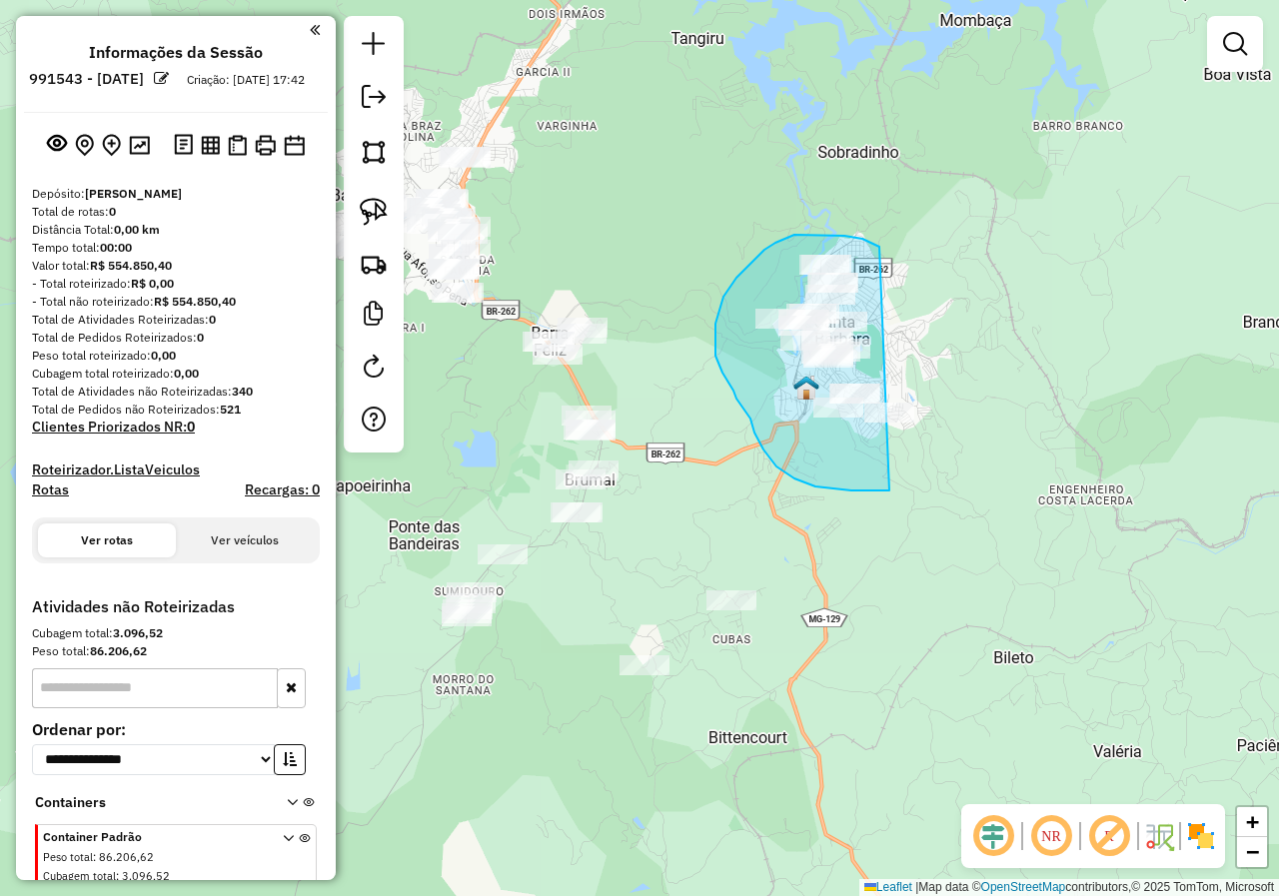
drag, startPoint x: 870, startPoint y: 242, endPoint x: 978, endPoint y: 436, distance: 221.8
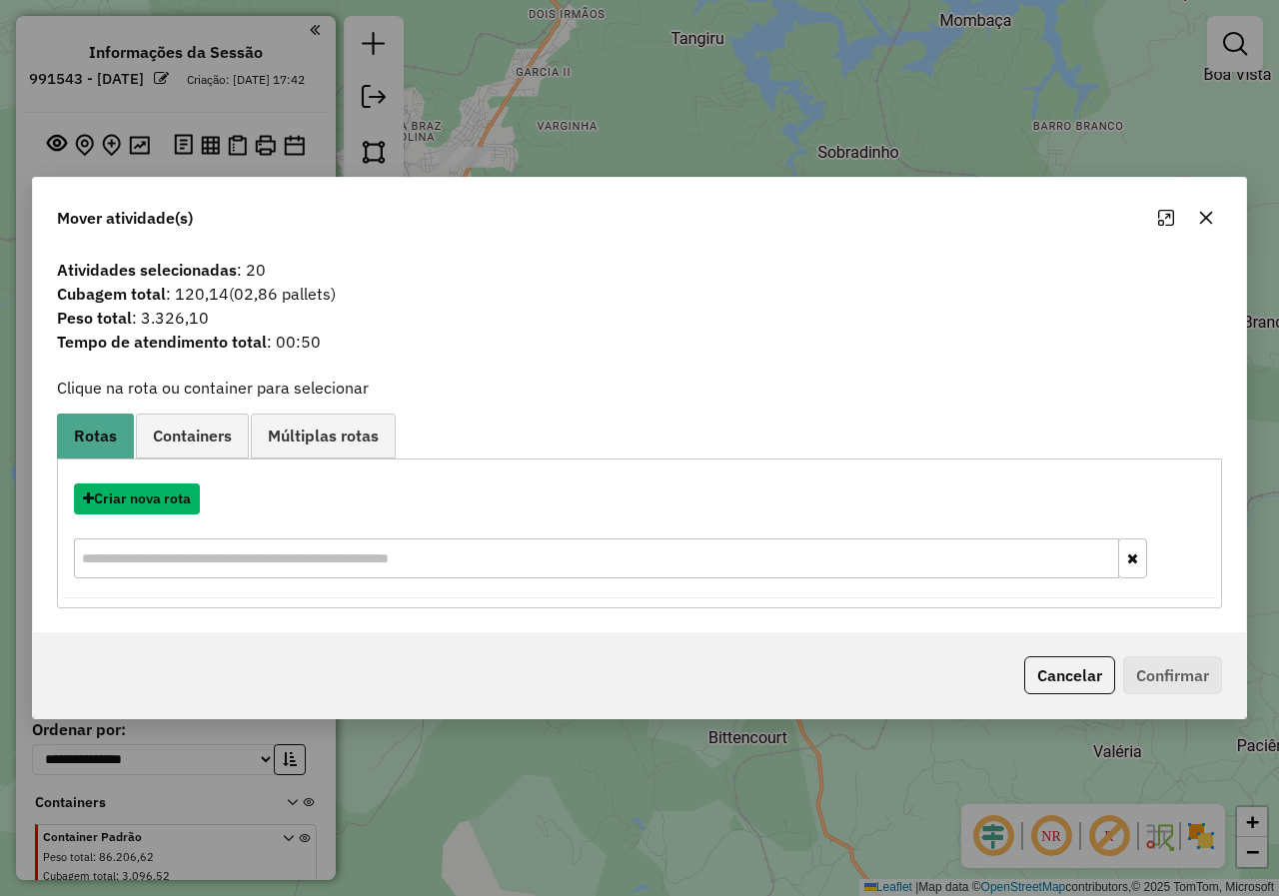
click at [144, 495] on button "Criar nova rota" at bounding box center [137, 498] width 126 height 31
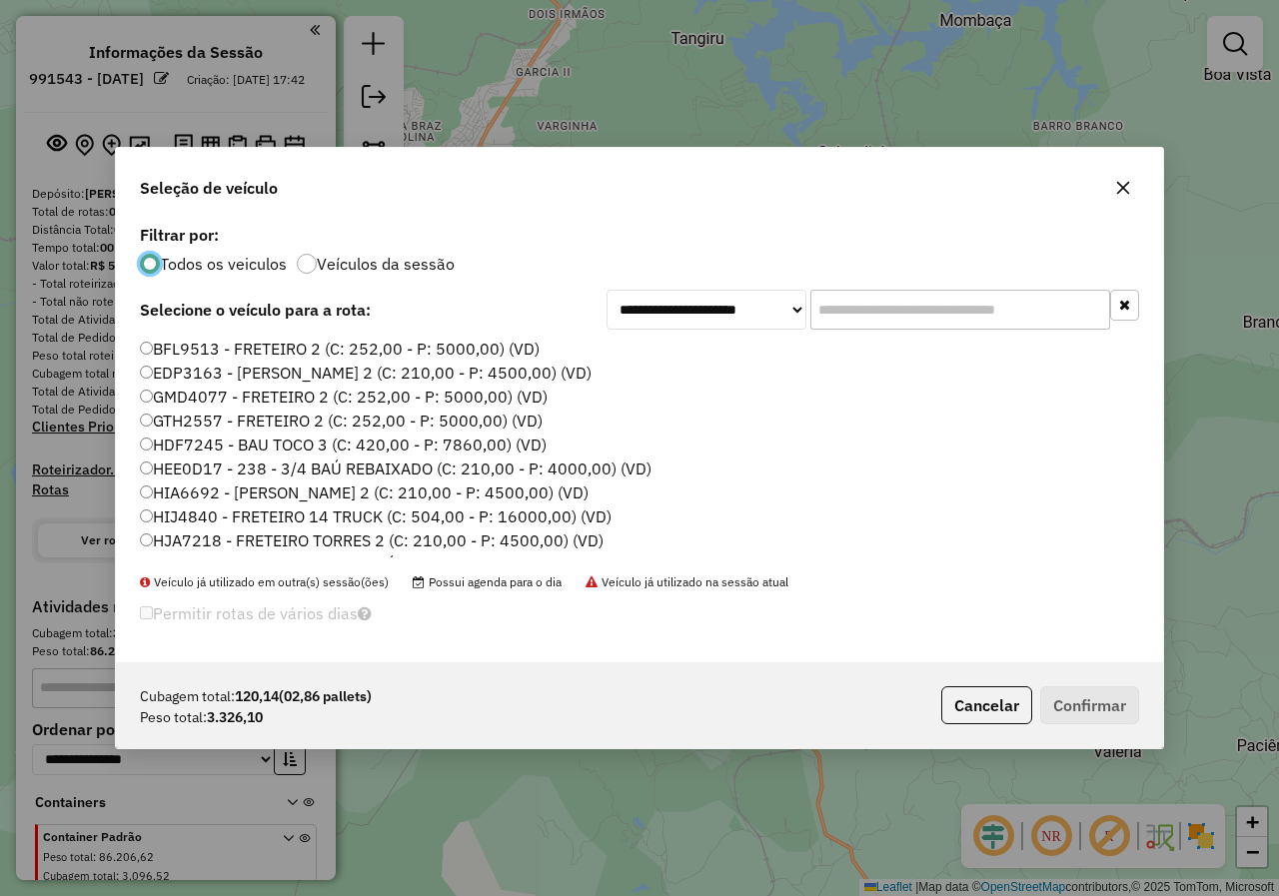
scroll to position [11, 6]
drag, startPoint x: 1017, startPoint y: 705, endPoint x: 900, endPoint y: 706, distance: 116.9
click at [1016, 705] on button "Cancelar" at bounding box center [986, 705] width 91 height 38
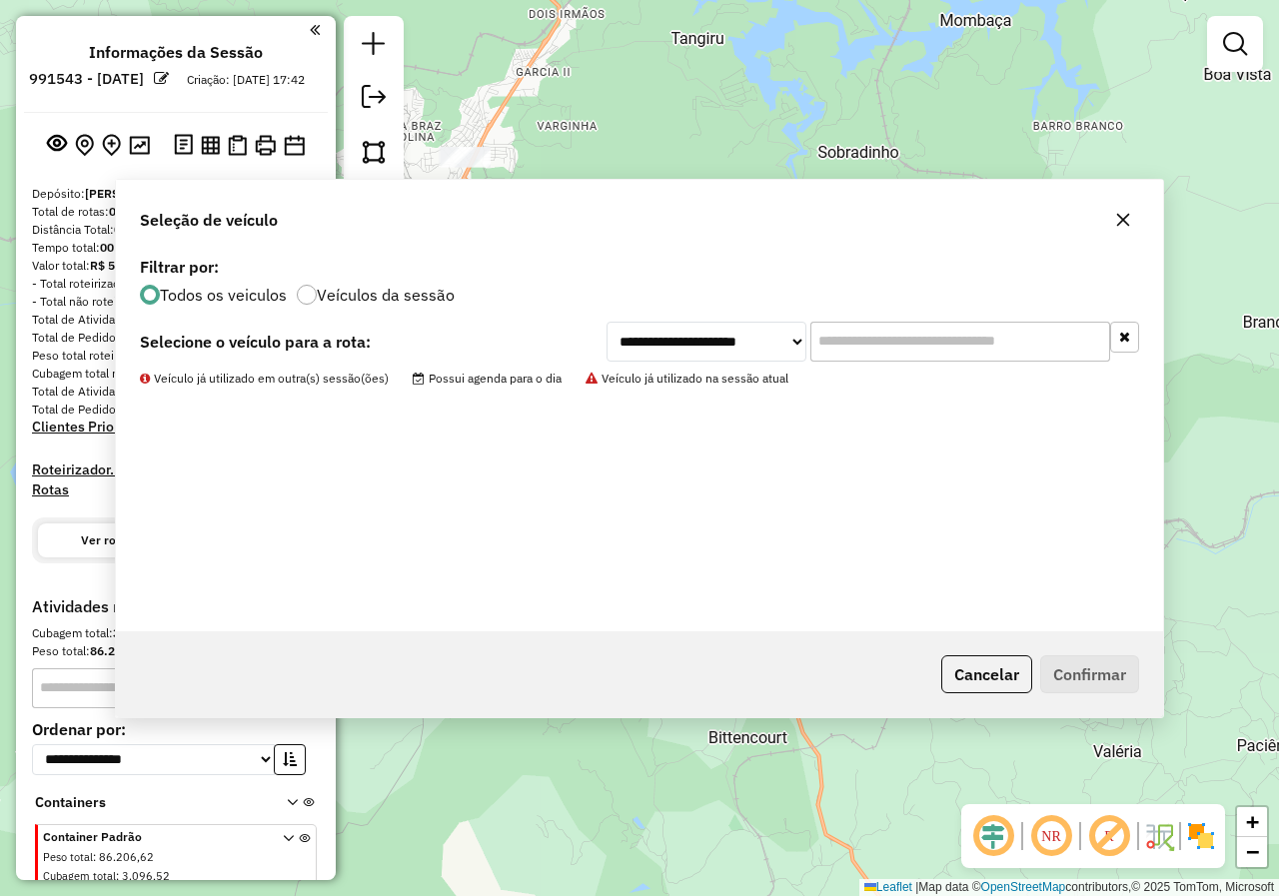
drag, startPoint x: 798, startPoint y: 586, endPoint x: 691, endPoint y: 451, distance: 172.9
click at [728, 492] on div "Janela de atendimento Grade de atendimento Capacidade Transportadoras Veículos …" at bounding box center [639, 448] width 1279 height 896
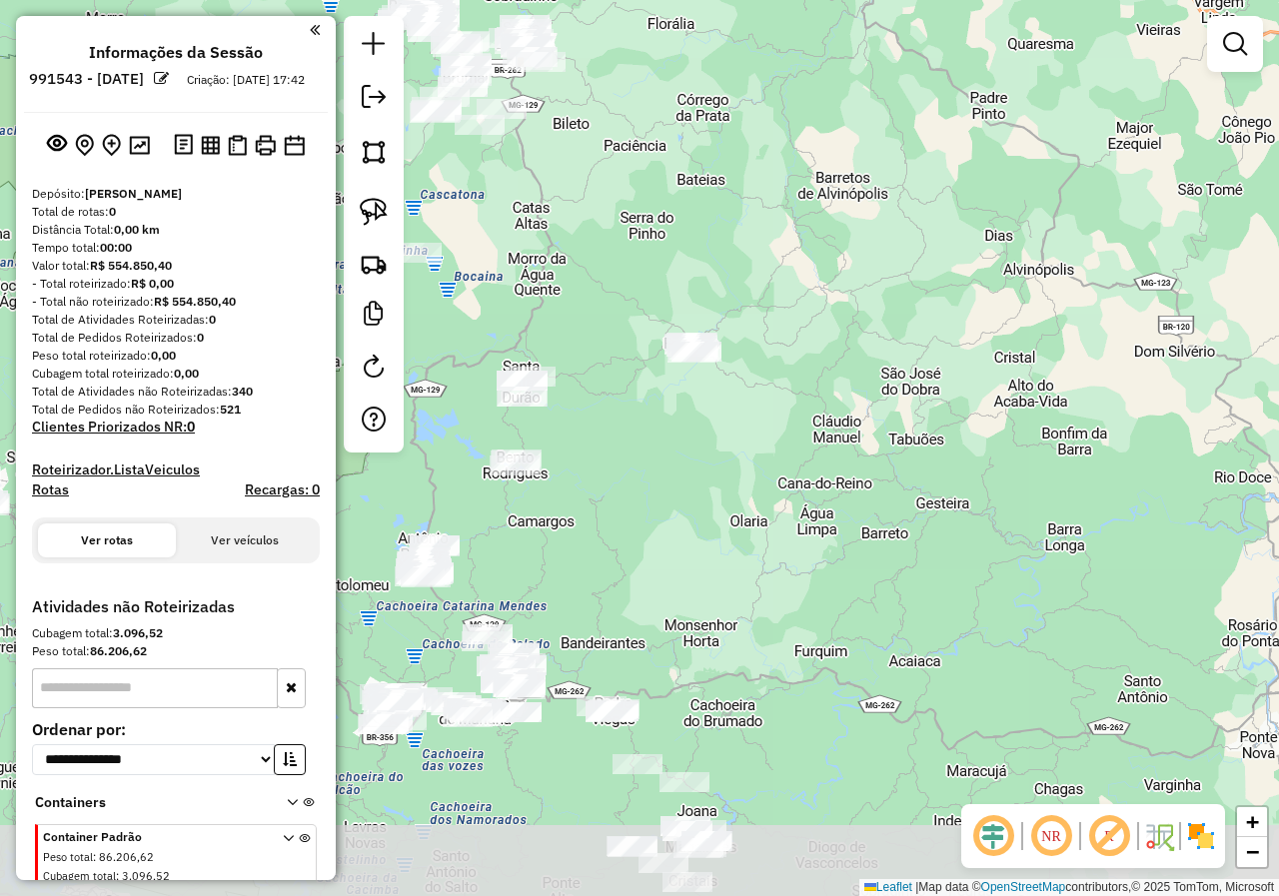
drag, startPoint x: 714, startPoint y: 509, endPoint x: 606, endPoint y: 299, distance: 236.8
click at [594, 252] on div "Janela de atendimento Grade de atendimento Capacidade Transportadoras Veículos …" at bounding box center [639, 448] width 1279 height 896
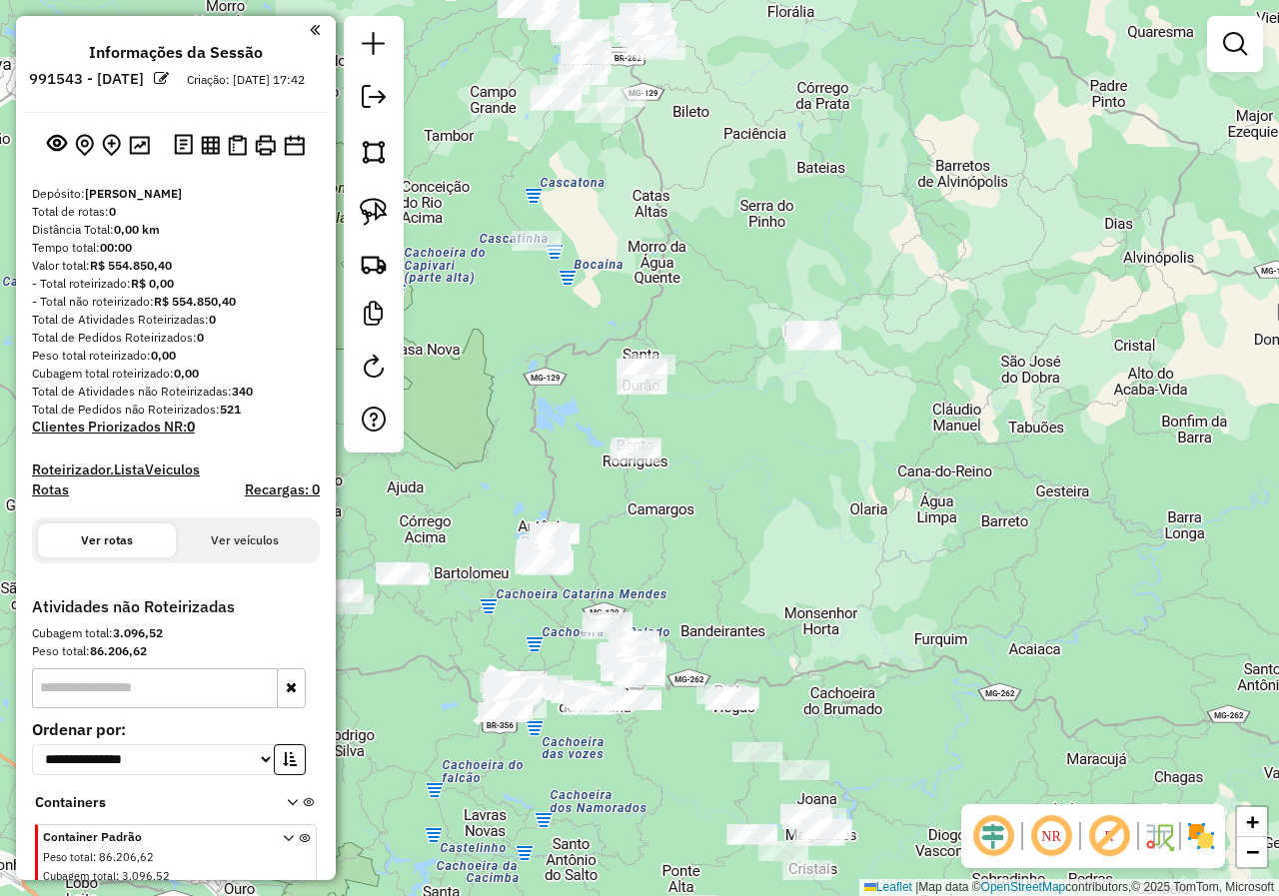
drag, startPoint x: 669, startPoint y: 402, endPoint x: 708, endPoint y: 358, distance: 58.7
click at [740, 388] on div "Janela de atendimento Grade de atendimento Capacidade Transportadoras Veículos …" at bounding box center [639, 448] width 1279 height 896
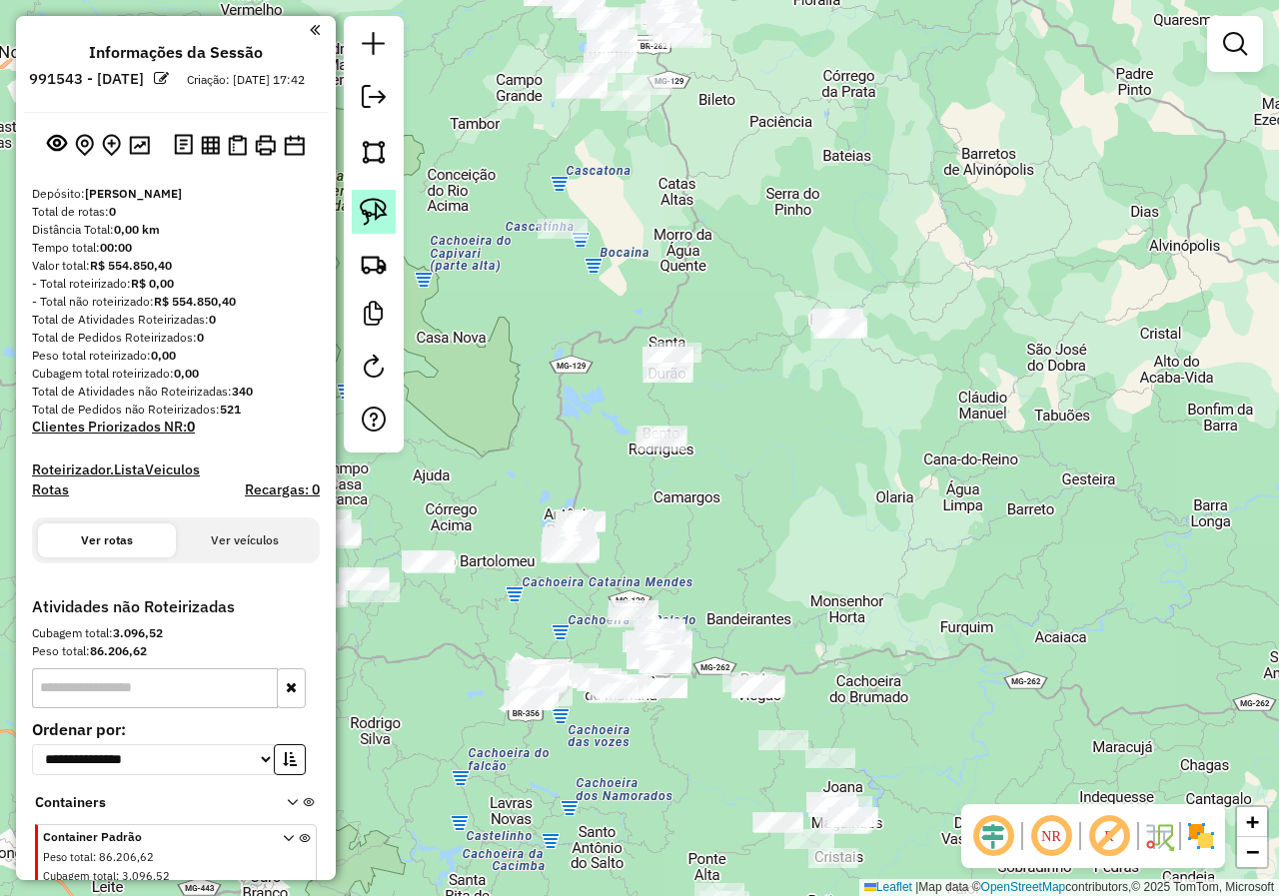
click at [395, 206] on link at bounding box center [374, 212] width 44 height 44
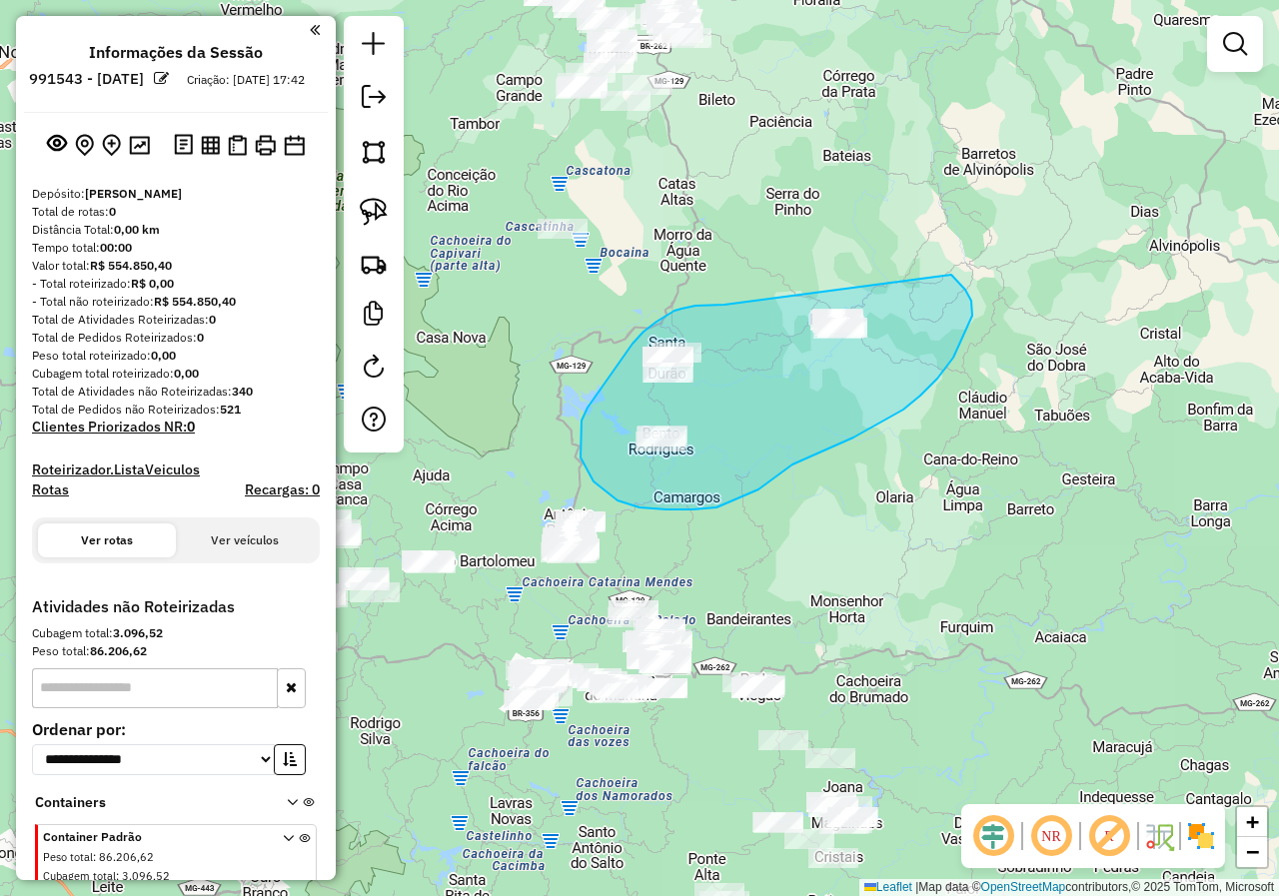
drag, startPoint x: 721, startPoint y: 305, endPoint x: 767, endPoint y: 221, distance: 95.7
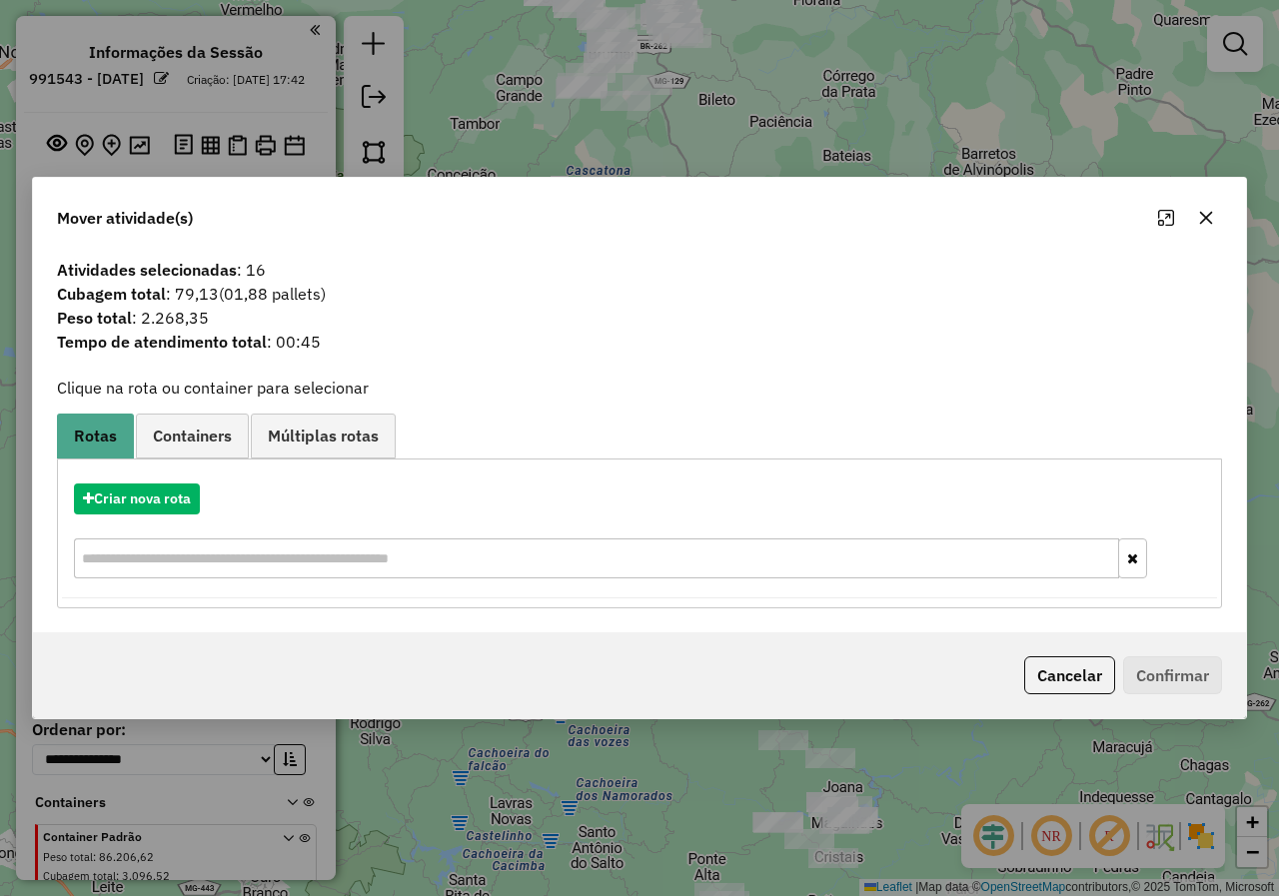
click at [1061, 672] on button "Cancelar" at bounding box center [1069, 675] width 91 height 38
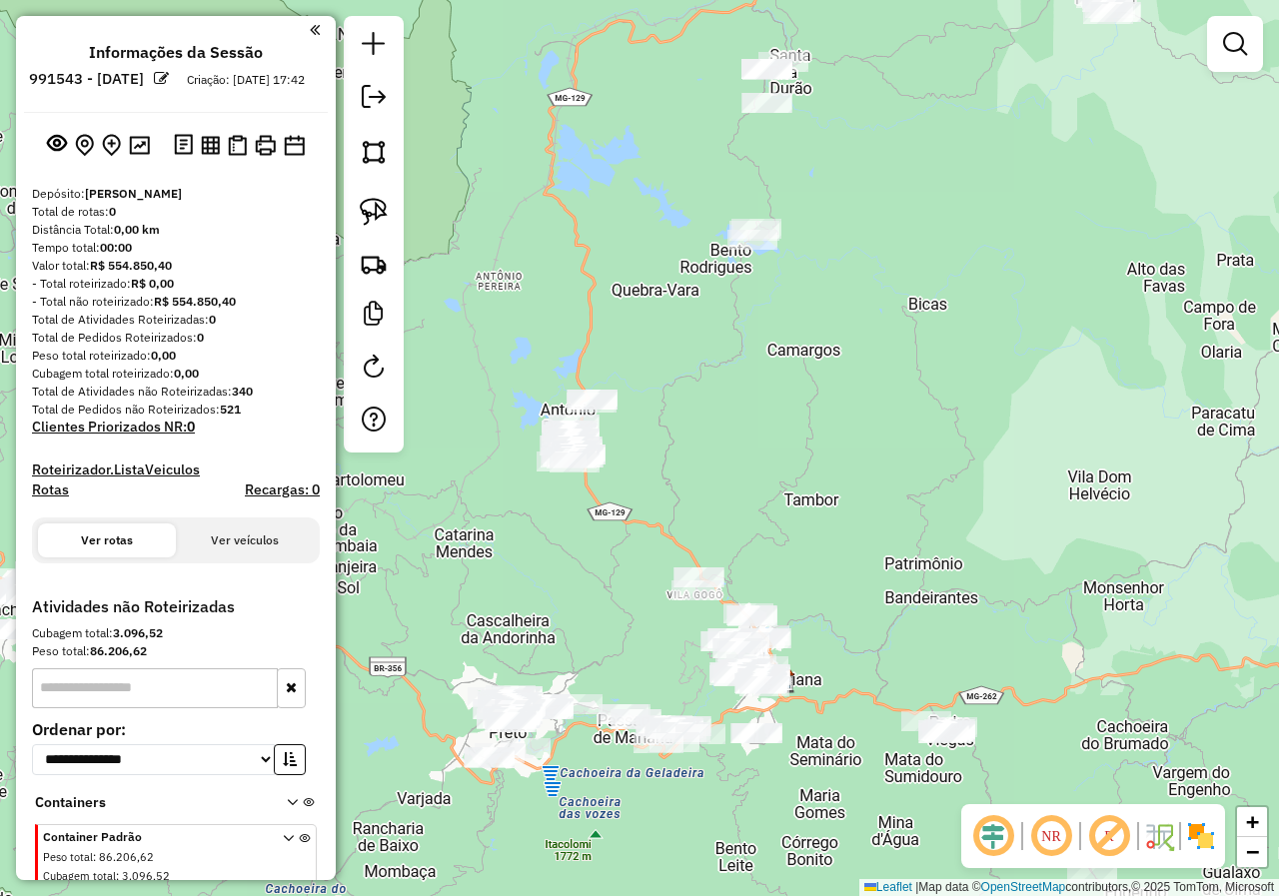
drag, startPoint x: 566, startPoint y: 597, endPoint x: 576, endPoint y: 555, distance: 43.1
click at [633, 590] on div "Janela de atendimento Grade de atendimento Capacidade Transportadoras Veículos …" at bounding box center [639, 448] width 1279 height 896
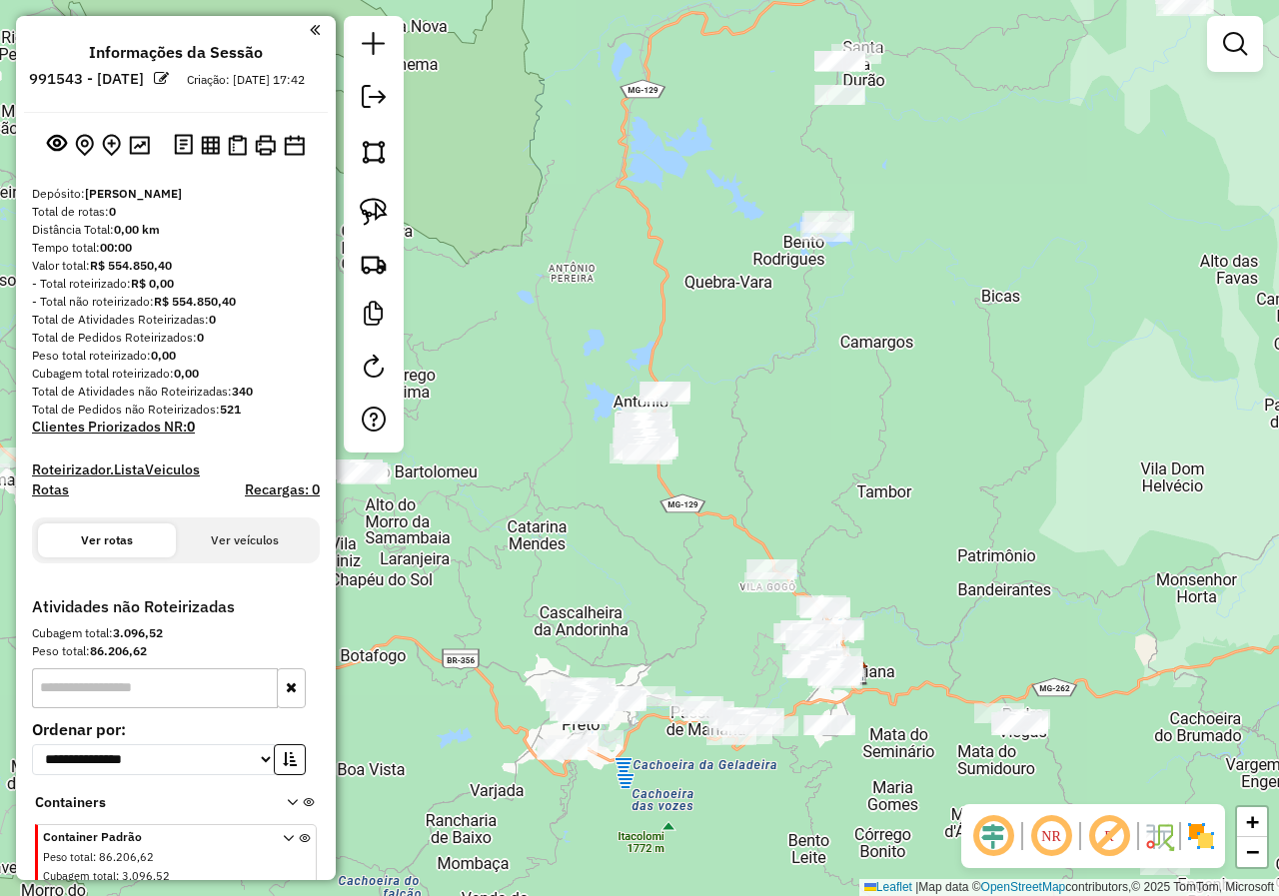
drag, startPoint x: 555, startPoint y: 542, endPoint x: 777, endPoint y: 560, distance: 222.5
click at [772, 559] on div "Janela de atendimento Grade de atendimento Capacidade Transportadoras Veículos …" at bounding box center [639, 448] width 1279 height 896
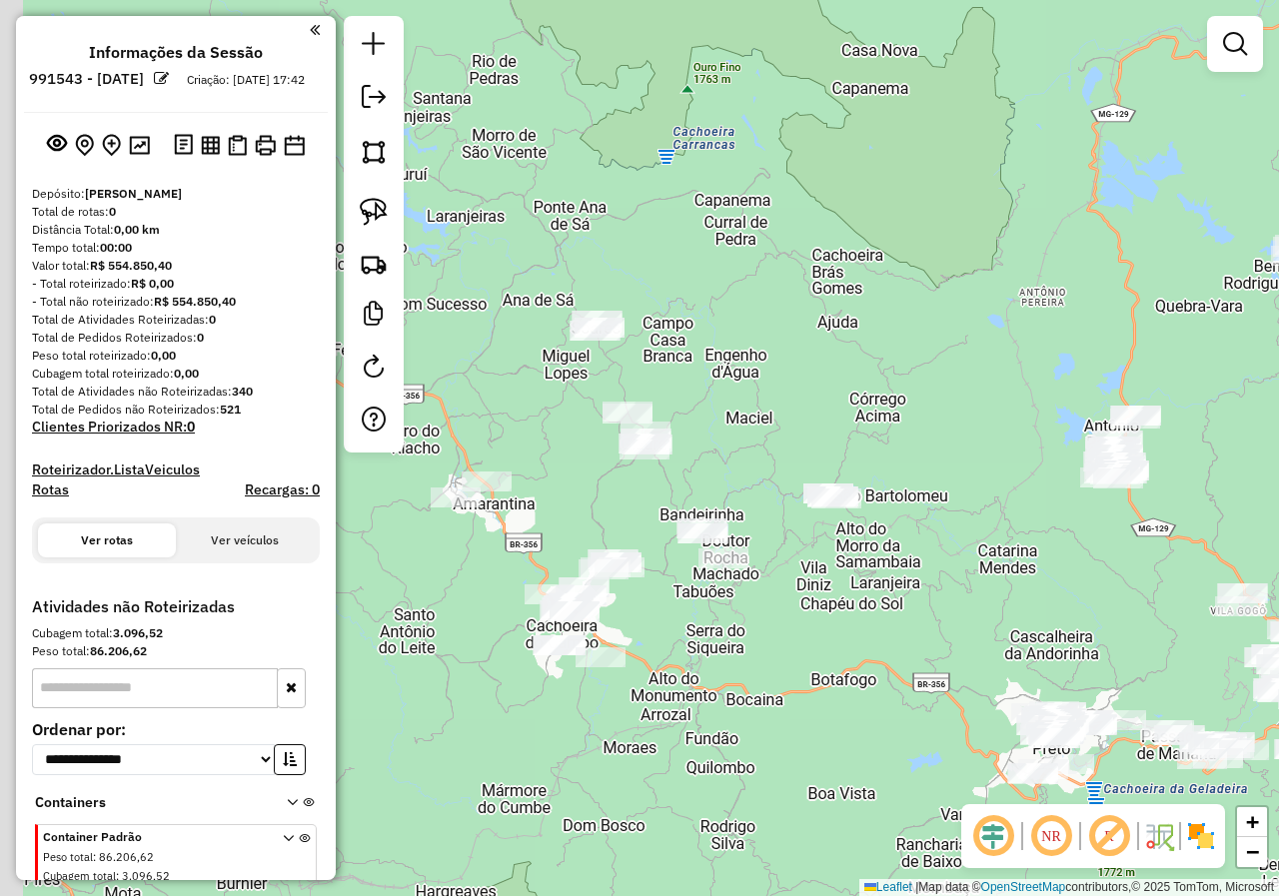
drag, startPoint x: 550, startPoint y: 536, endPoint x: 776, endPoint y: 535, distance: 225.8
click at [773, 535] on div "Janela de atendimento Grade de atendimento Capacidade Transportadoras Veículos …" at bounding box center [639, 448] width 1279 height 896
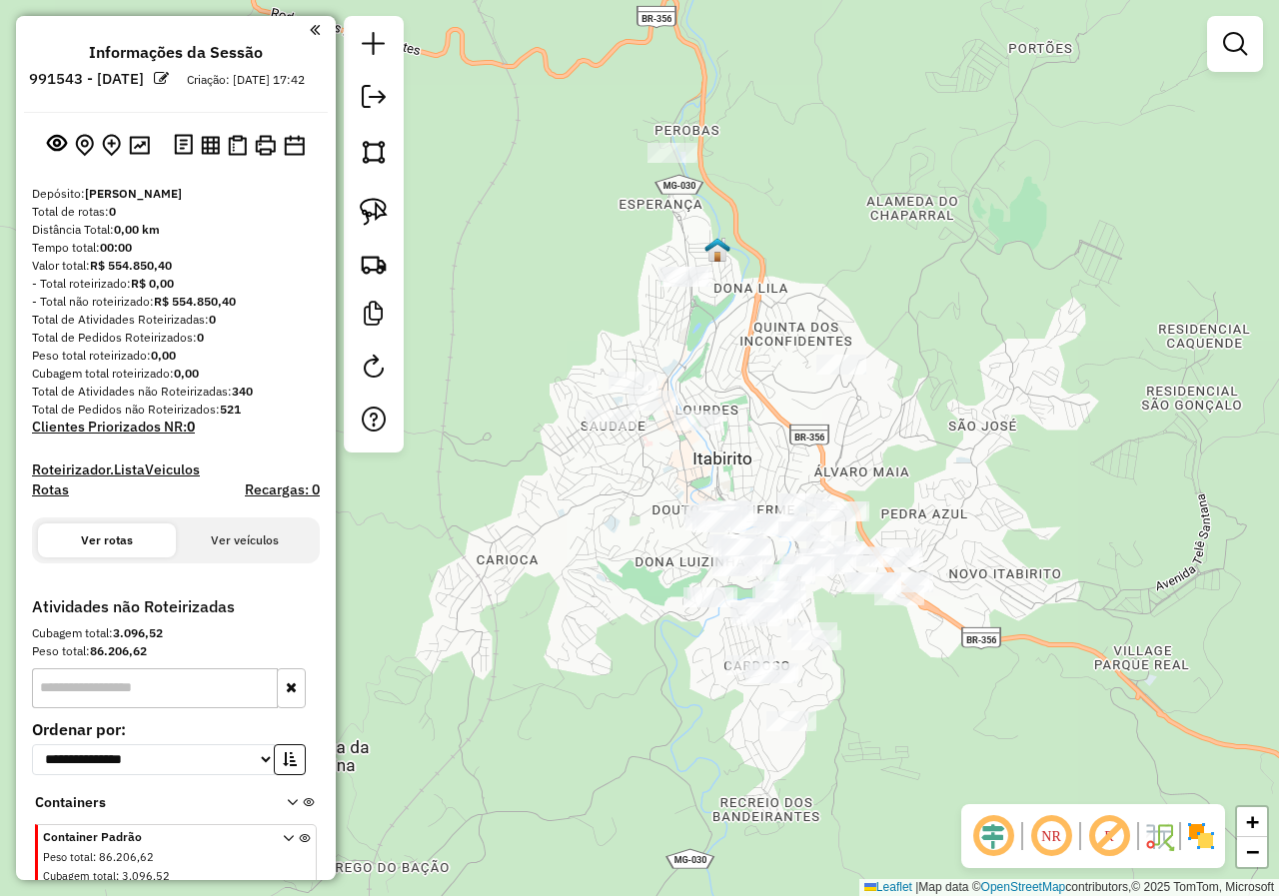
drag, startPoint x: 707, startPoint y: 461, endPoint x: 723, endPoint y: 536, distance: 76.6
click at [723, 535] on div "Janela de atendimento Grade de atendimento Capacidade Transportadoras Veículos …" at bounding box center [639, 448] width 1279 height 896
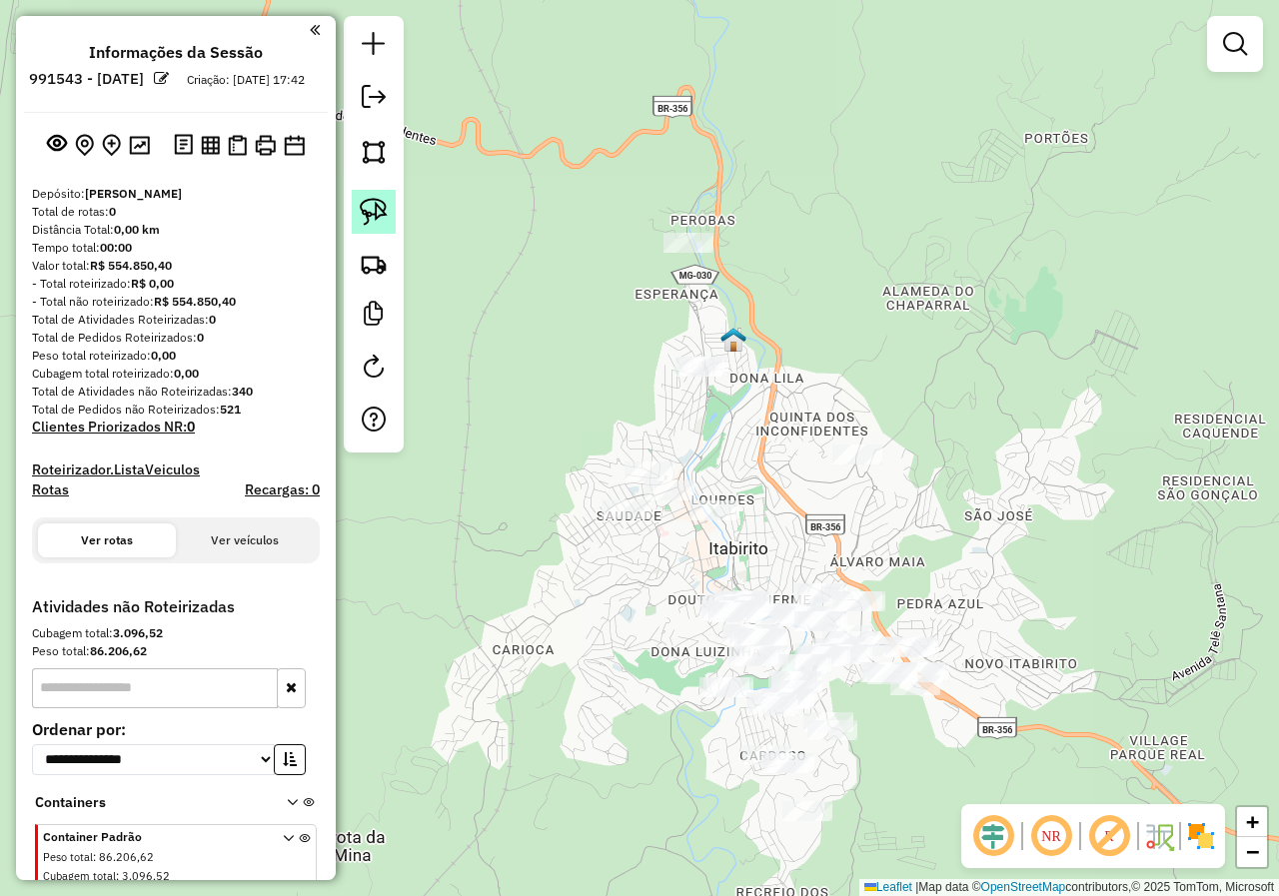
click at [370, 212] on img at bounding box center [374, 212] width 28 height 28
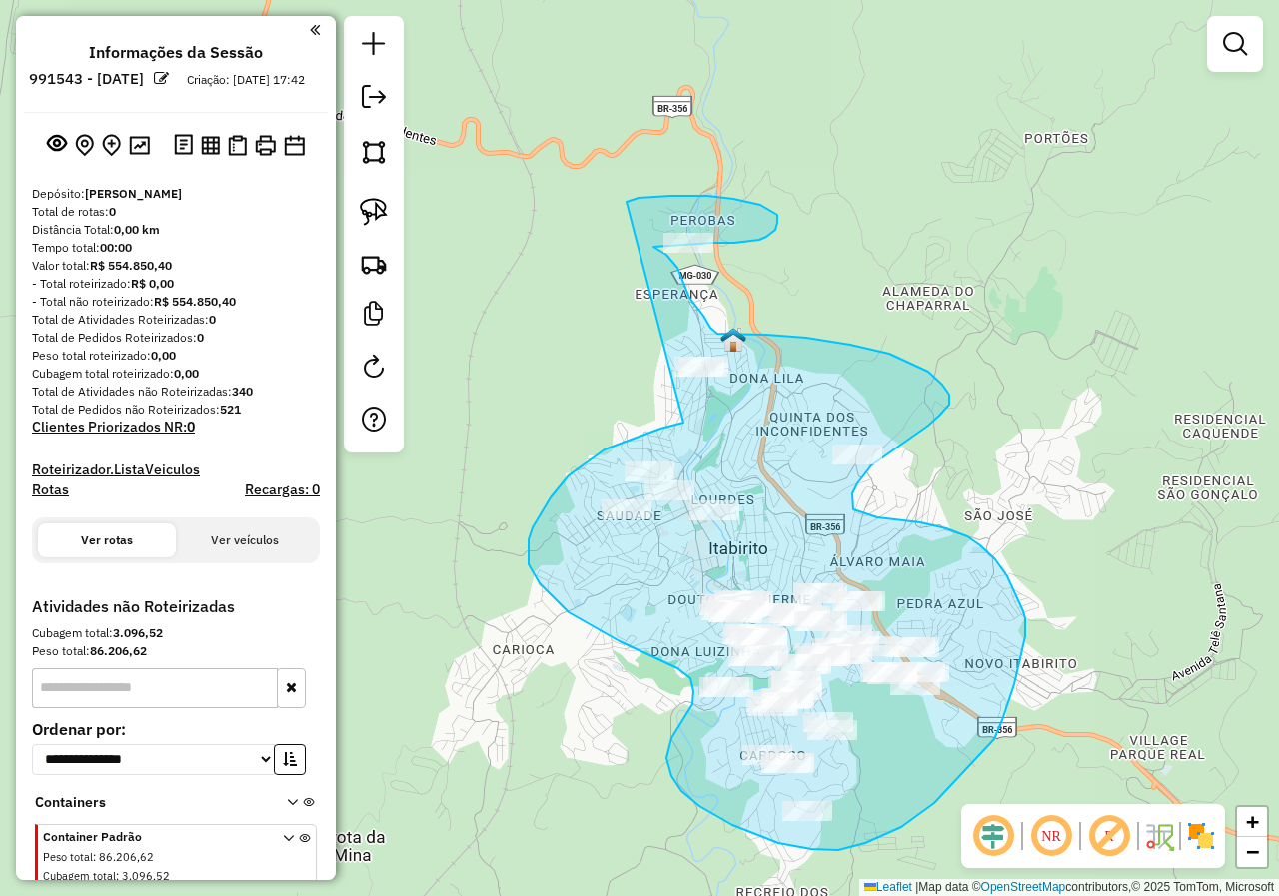
drag, startPoint x: 683, startPoint y: 423, endPoint x: 626, endPoint y: 202, distance: 228.0
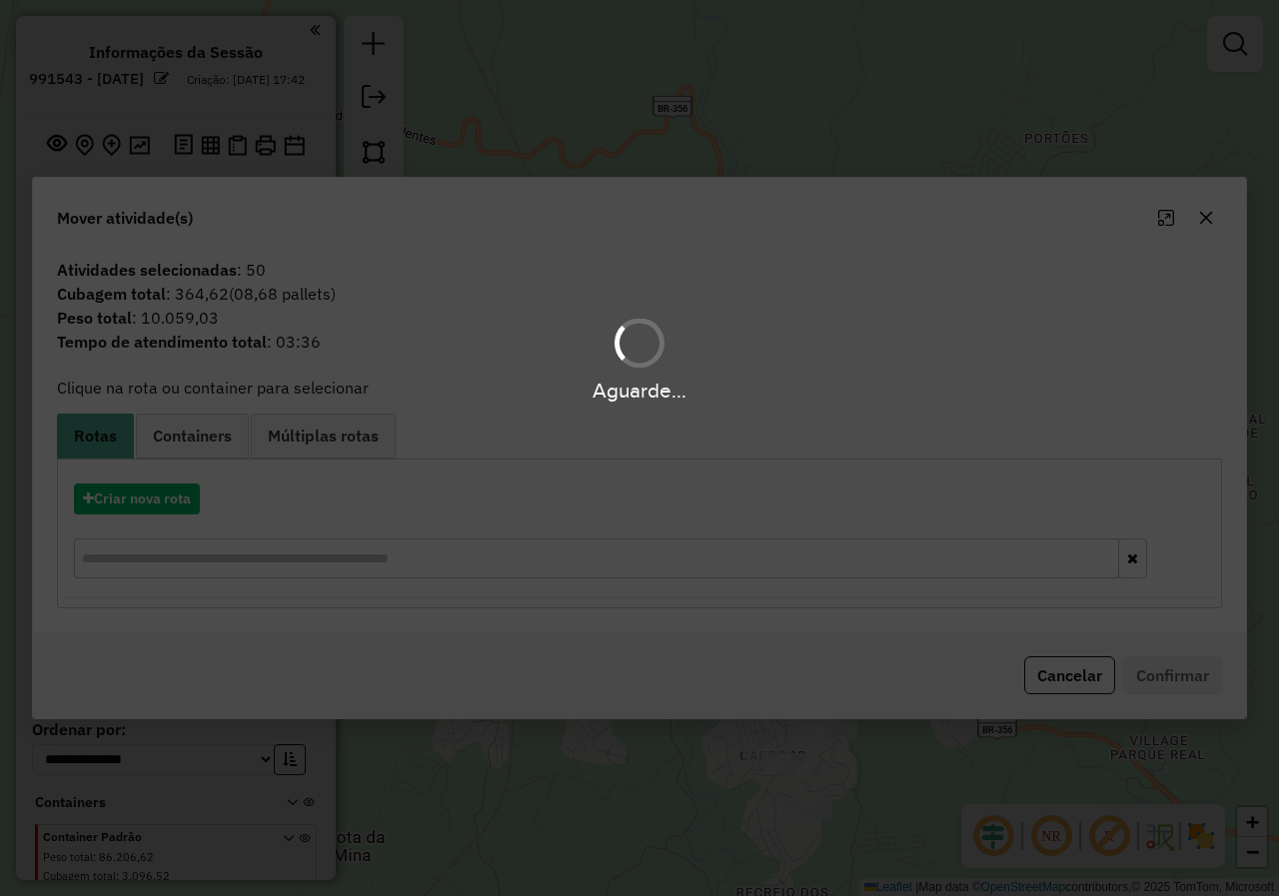
click at [1058, 674] on div "Aguarde..." at bounding box center [639, 448] width 1279 height 896
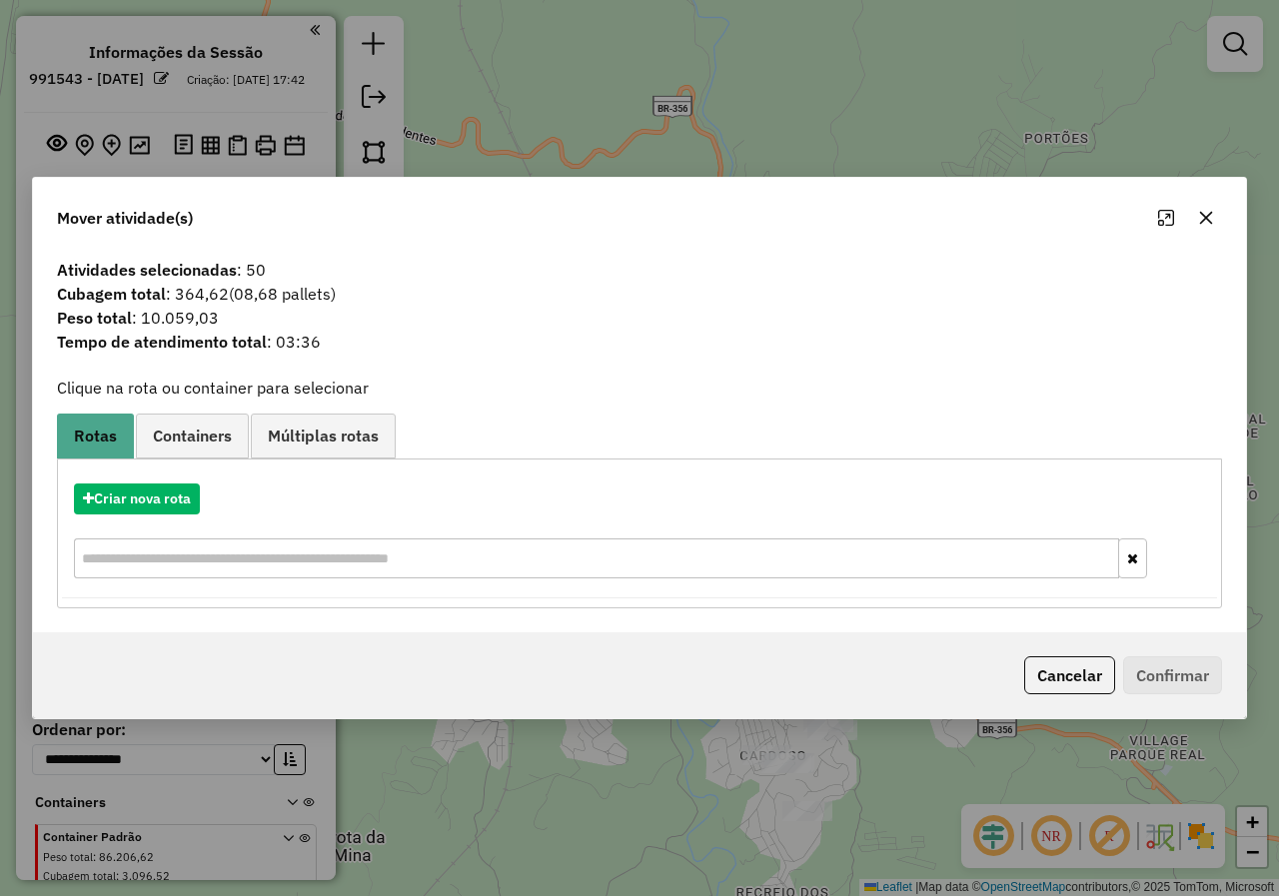
click at [1061, 674] on button "Cancelar" at bounding box center [1069, 675] width 91 height 38
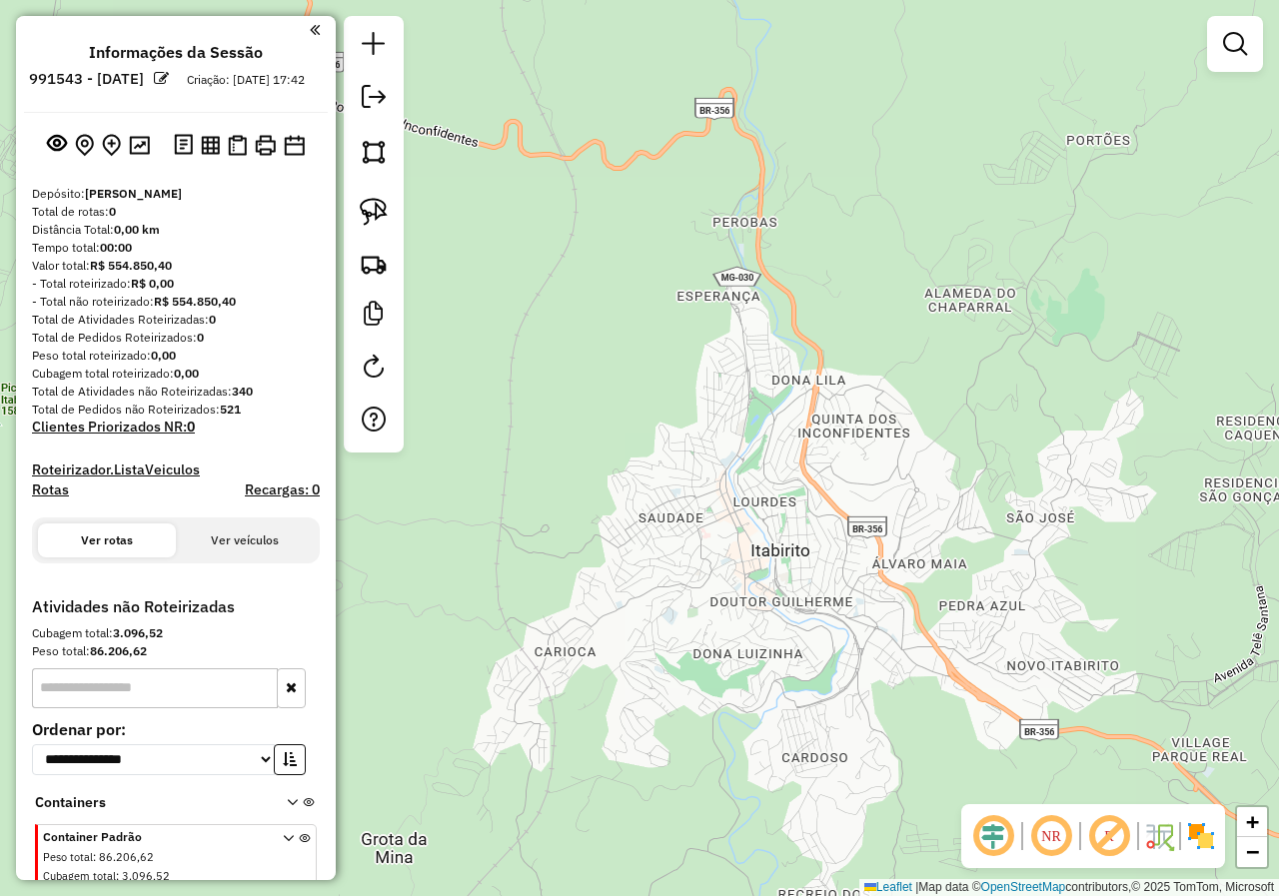
drag, startPoint x: 631, startPoint y: 483, endPoint x: 543, endPoint y: 420, distance: 108.7
click at [582, 442] on div "Janela de atendimento Grade de atendimento Capacidade Transportadoras Veículos …" at bounding box center [639, 448] width 1279 height 896
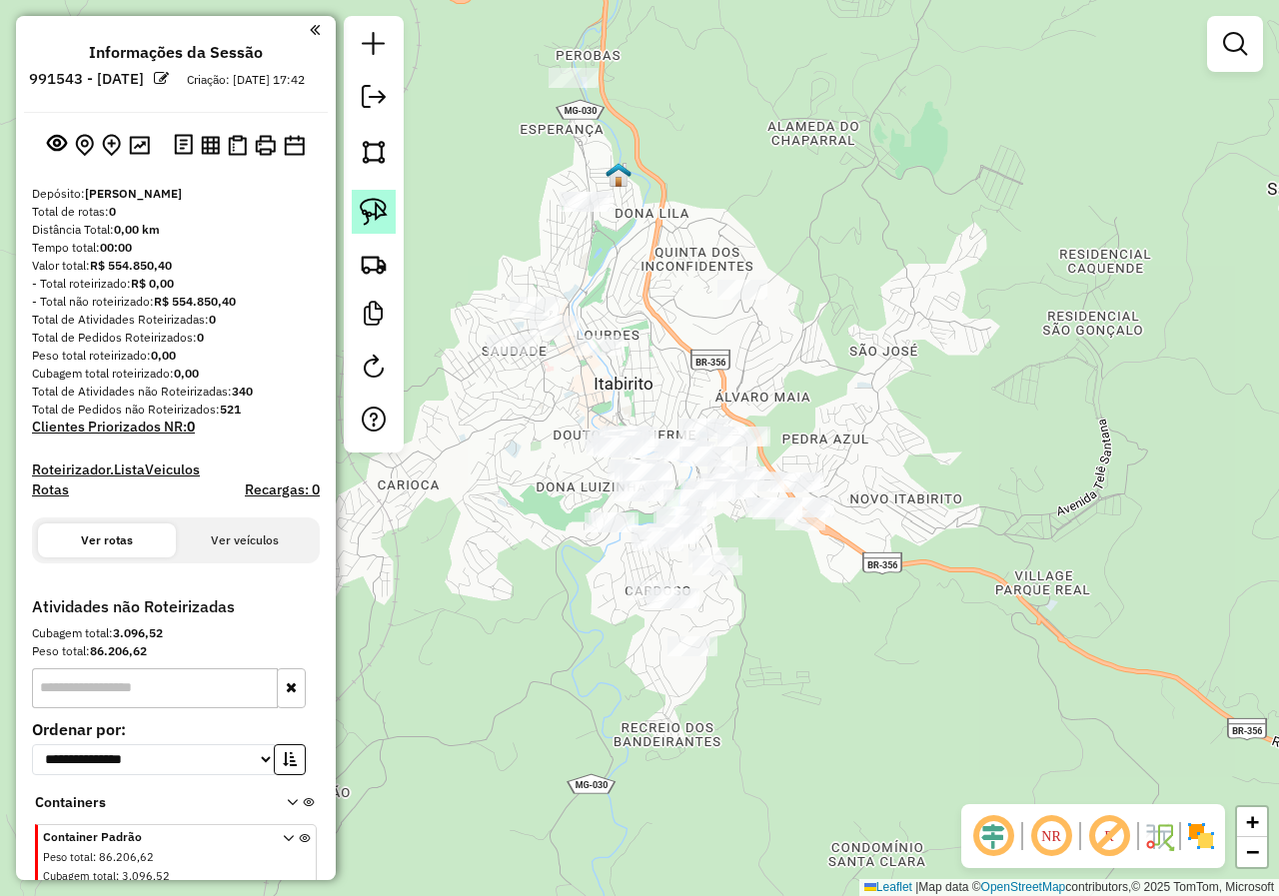
click at [388, 224] on link at bounding box center [374, 212] width 44 height 44
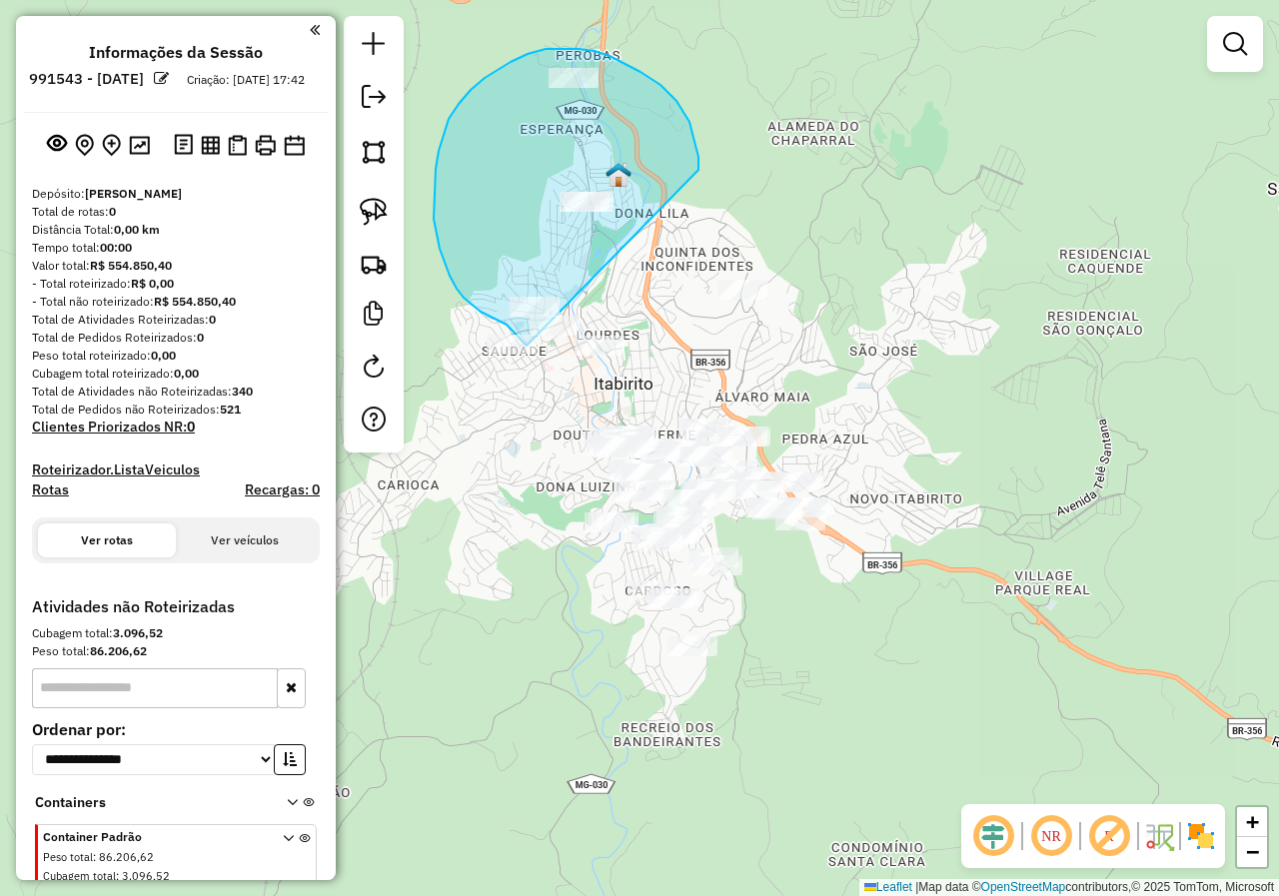
click at [526, 347] on div "Janela de atendimento Grade de atendimento Capacidade Transportadoras Veículos …" at bounding box center [639, 448] width 1279 height 896
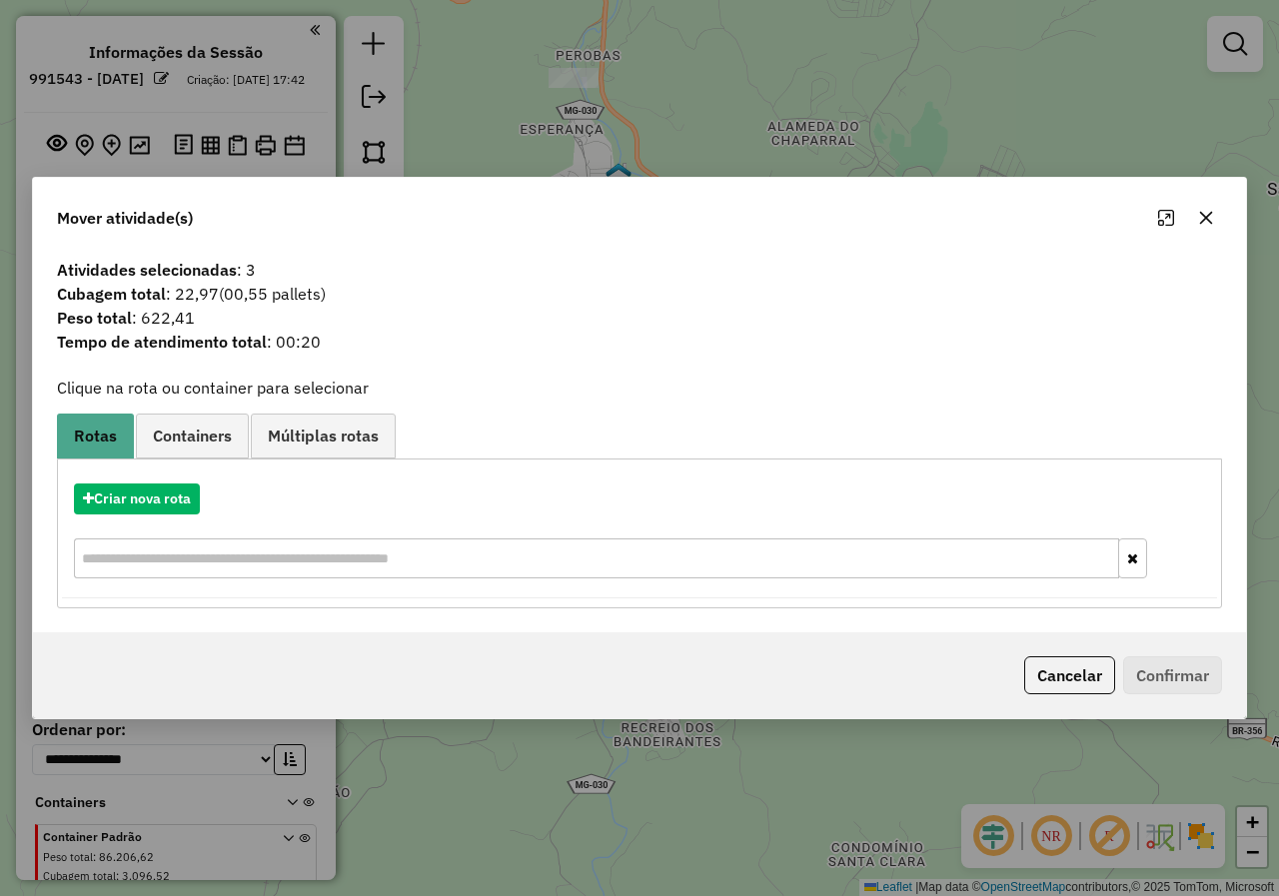
click at [1049, 677] on button "Cancelar" at bounding box center [1069, 675] width 91 height 38
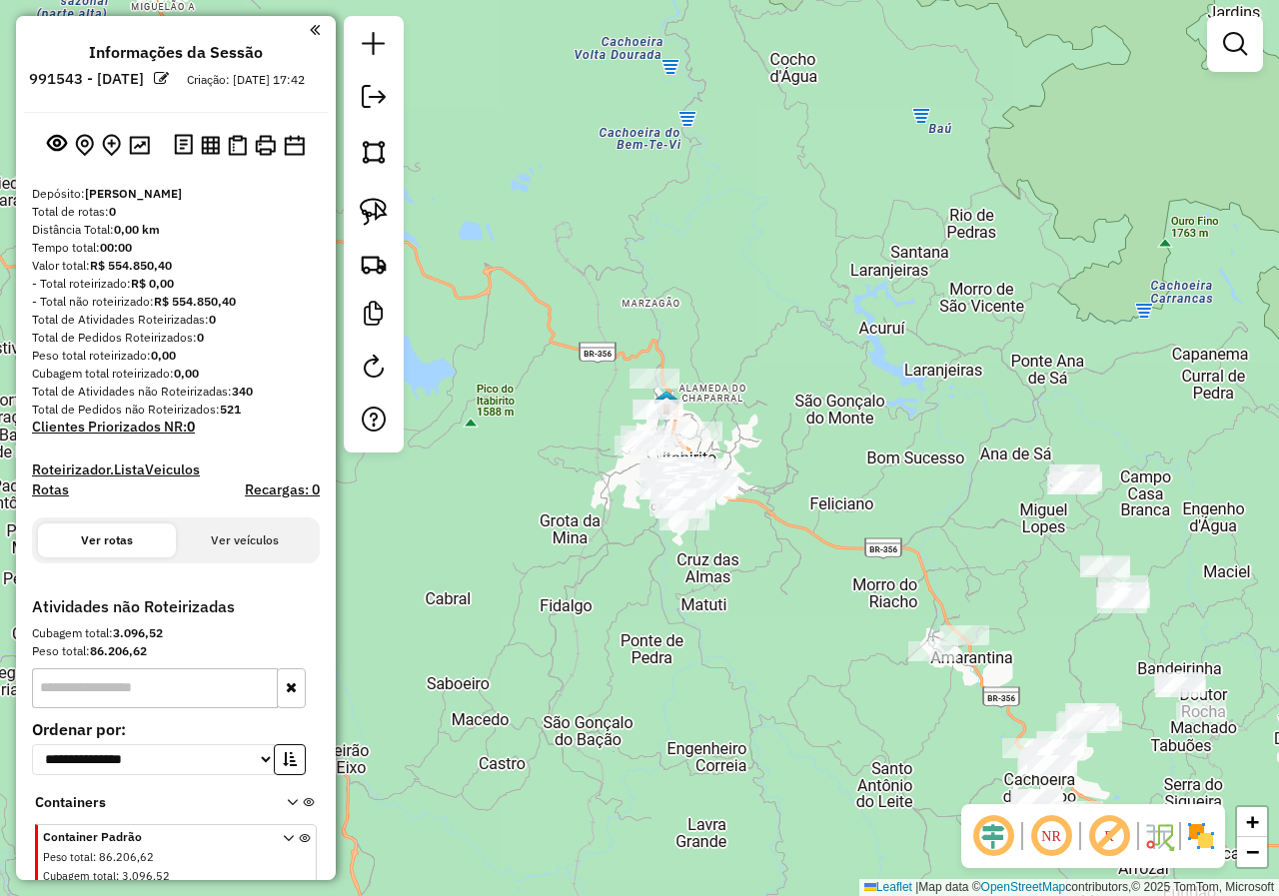
click at [828, 465] on div "Janela de atendimento Grade de atendimento Capacidade Transportadoras Veículos …" at bounding box center [639, 448] width 1279 height 896
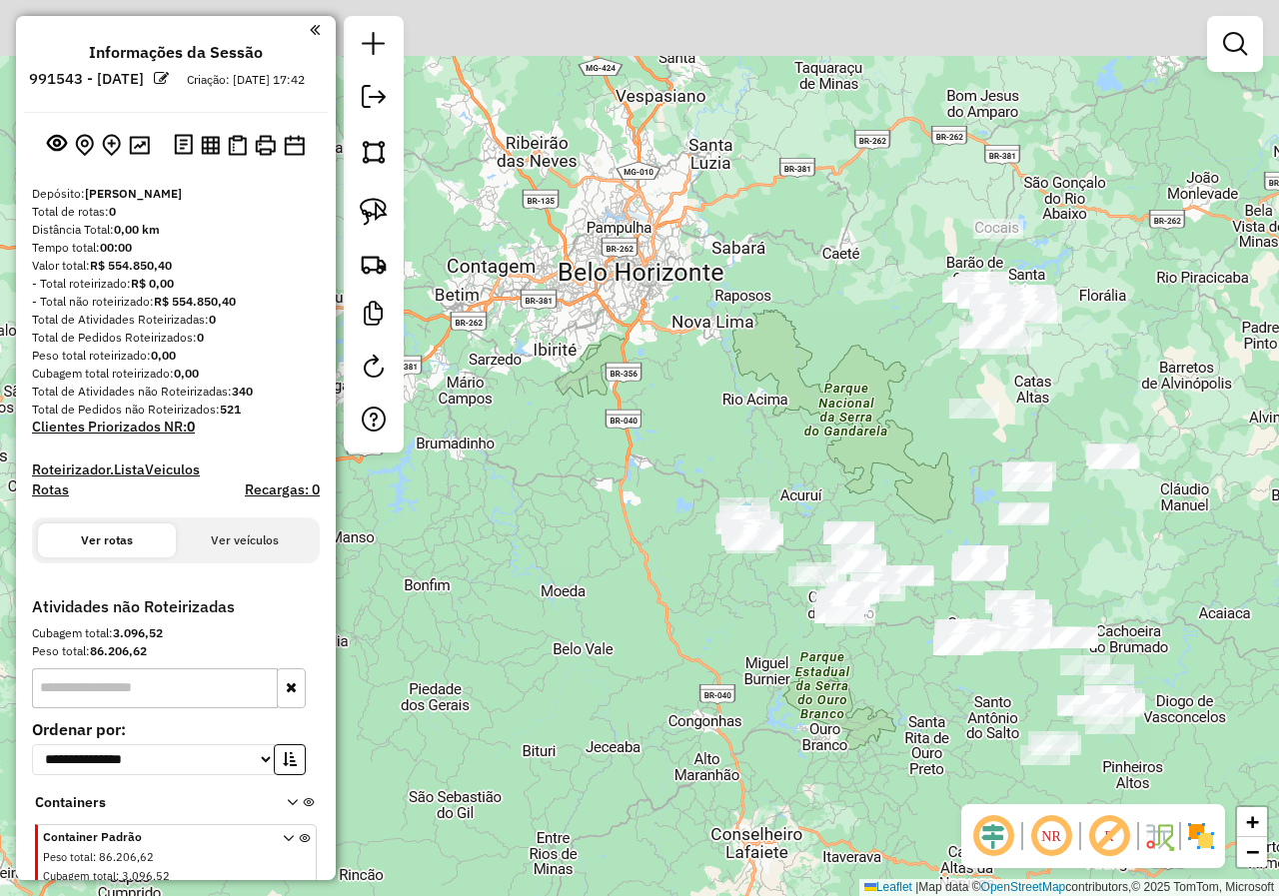
drag, startPoint x: 908, startPoint y: 410, endPoint x: 772, endPoint y: 643, distance: 270.4
click at [765, 656] on div "Janela de atendimento Grade de atendimento Capacidade Transportadoras Veículos …" at bounding box center [639, 448] width 1279 height 896
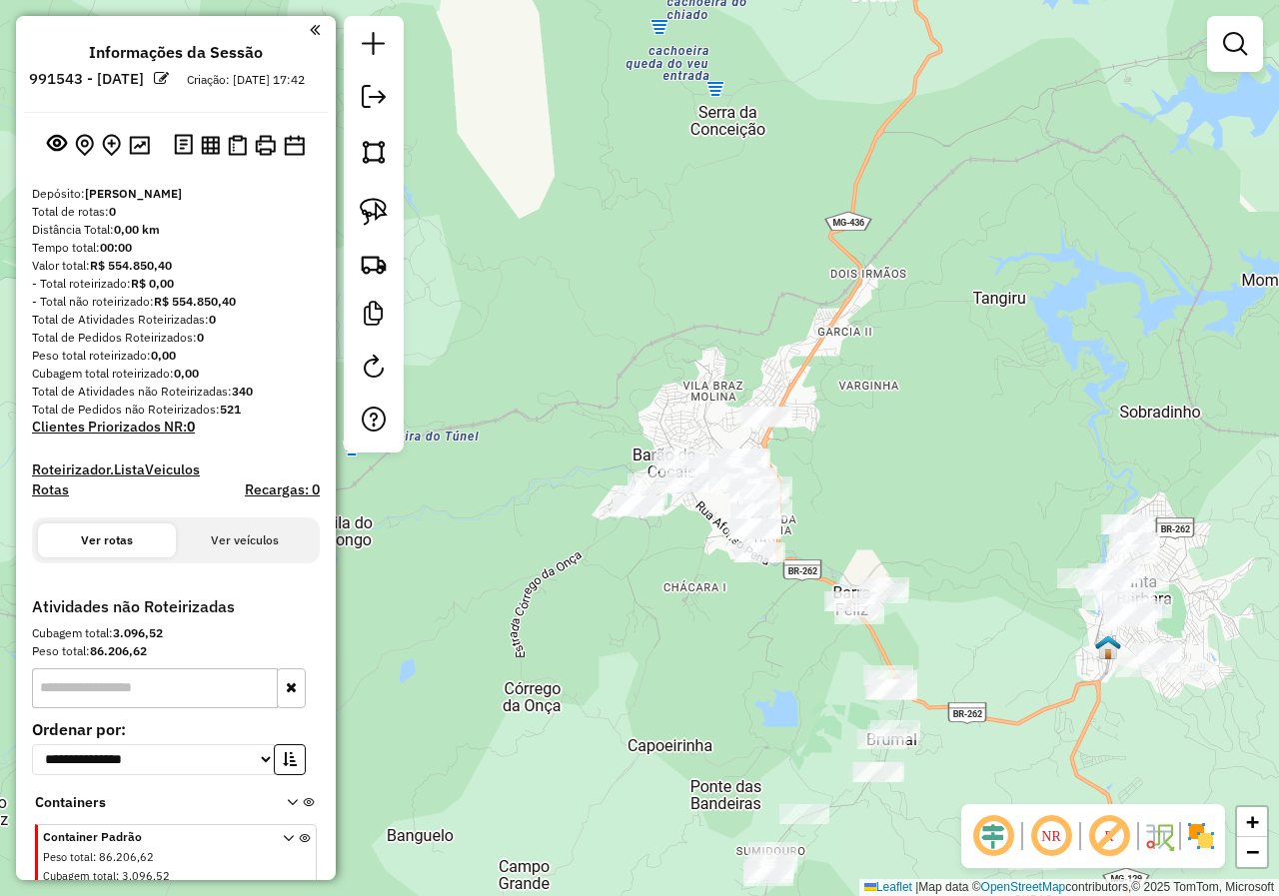
drag, startPoint x: 631, startPoint y: 551, endPoint x: 571, endPoint y: 554, distance: 60.0
click at [571, 554] on div "Janela de atendimento Grade de atendimento Capacidade Transportadoras Veículos …" at bounding box center [639, 448] width 1279 height 896
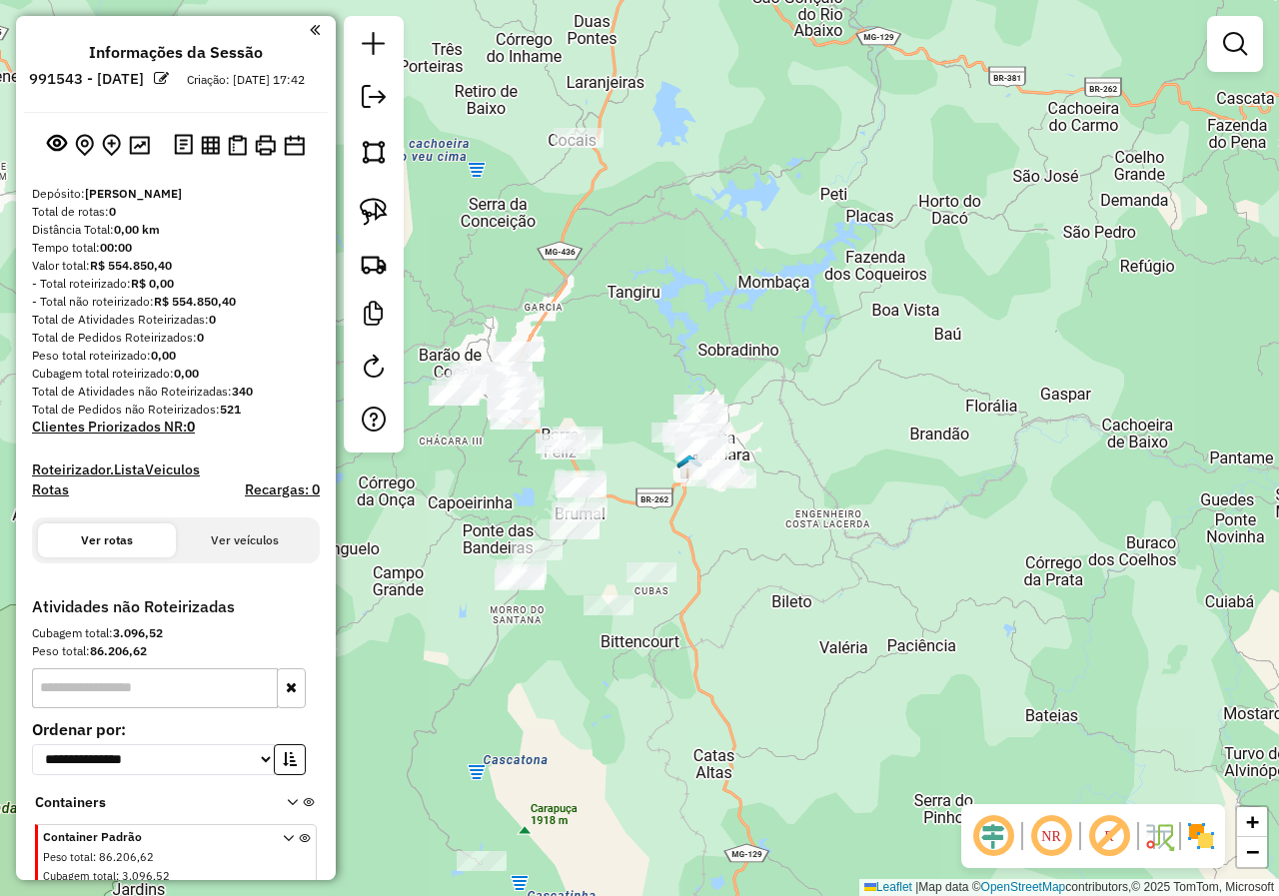
drag, startPoint x: 565, startPoint y: 374, endPoint x: 695, endPoint y: 408, distance: 134.2
click at [695, 408] on div "Janela de atendimento Grade de atendimento Capacidade Transportadoras Veículos …" at bounding box center [639, 448] width 1279 height 896
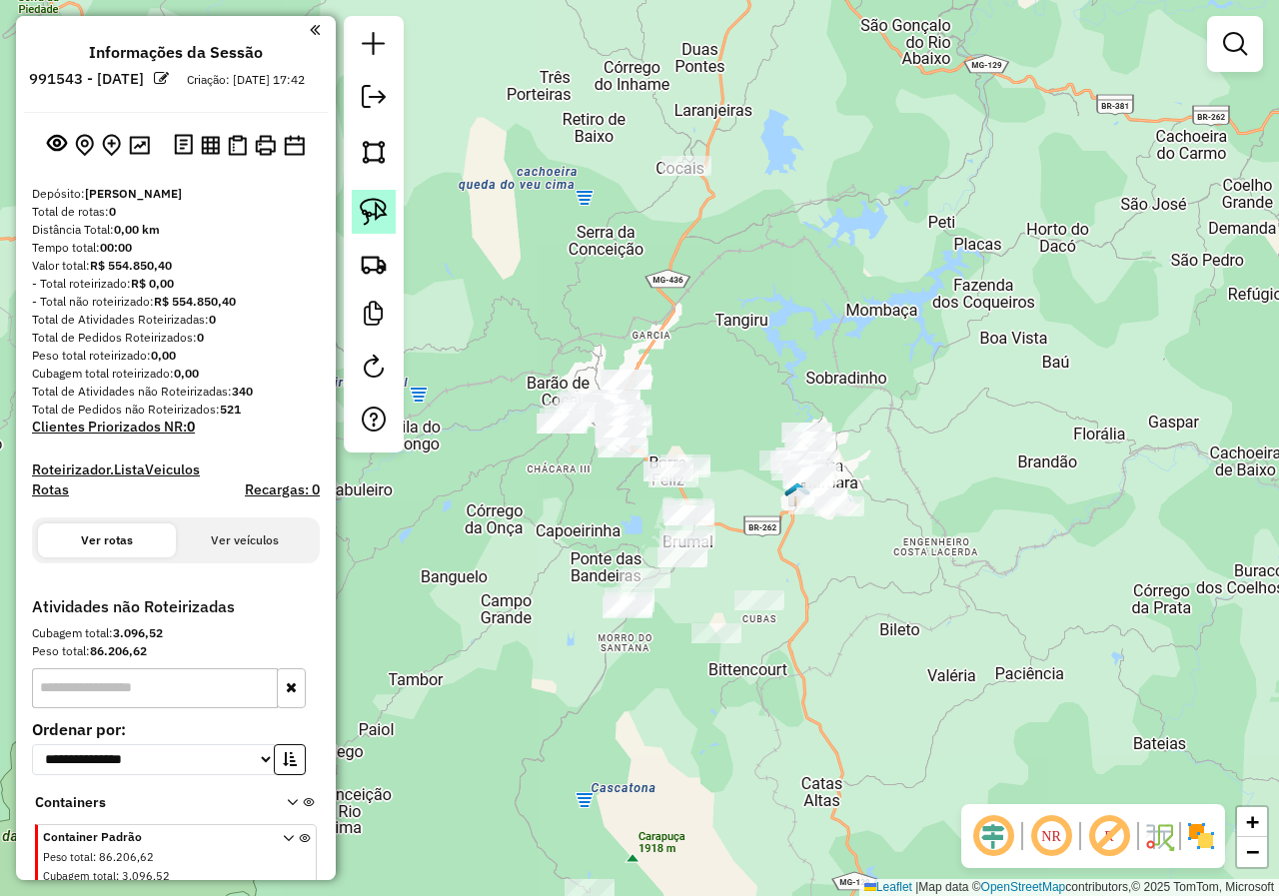
click at [359, 202] on link at bounding box center [374, 212] width 44 height 44
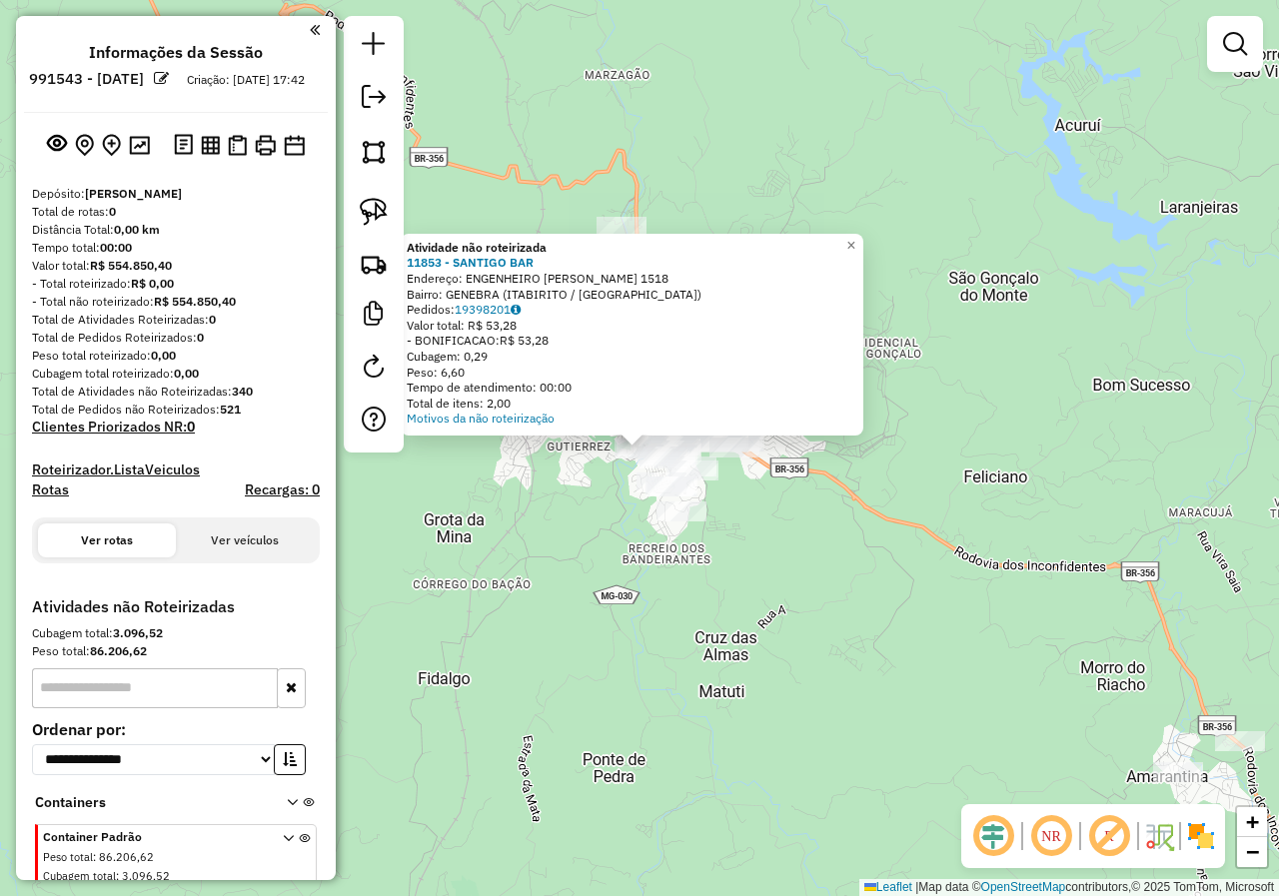
click at [760, 509] on div "Atividade não roteirizada 11853 - SANTIGO BAR Endereço: ENGENHEIRO [PERSON_NAME…" at bounding box center [639, 448] width 1279 height 896
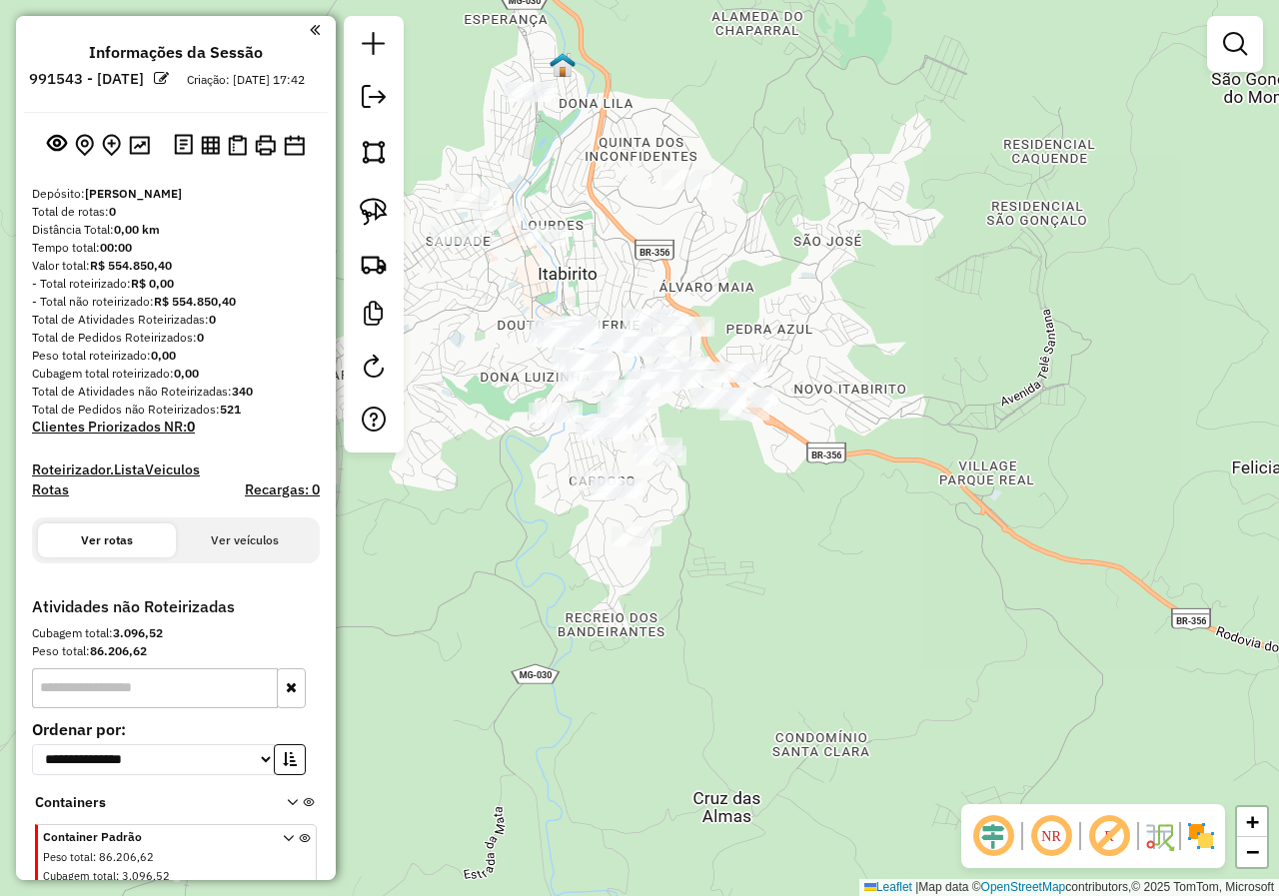
drag, startPoint x: 543, startPoint y: 440, endPoint x: 613, endPoint y: 456, distance: 72.0
click at [607, 455] on div "Janela de atendimento Grade de atendimento Capacidade Transportadoras Veículos …" at bounding box center [639, 448] width 1279 height 896
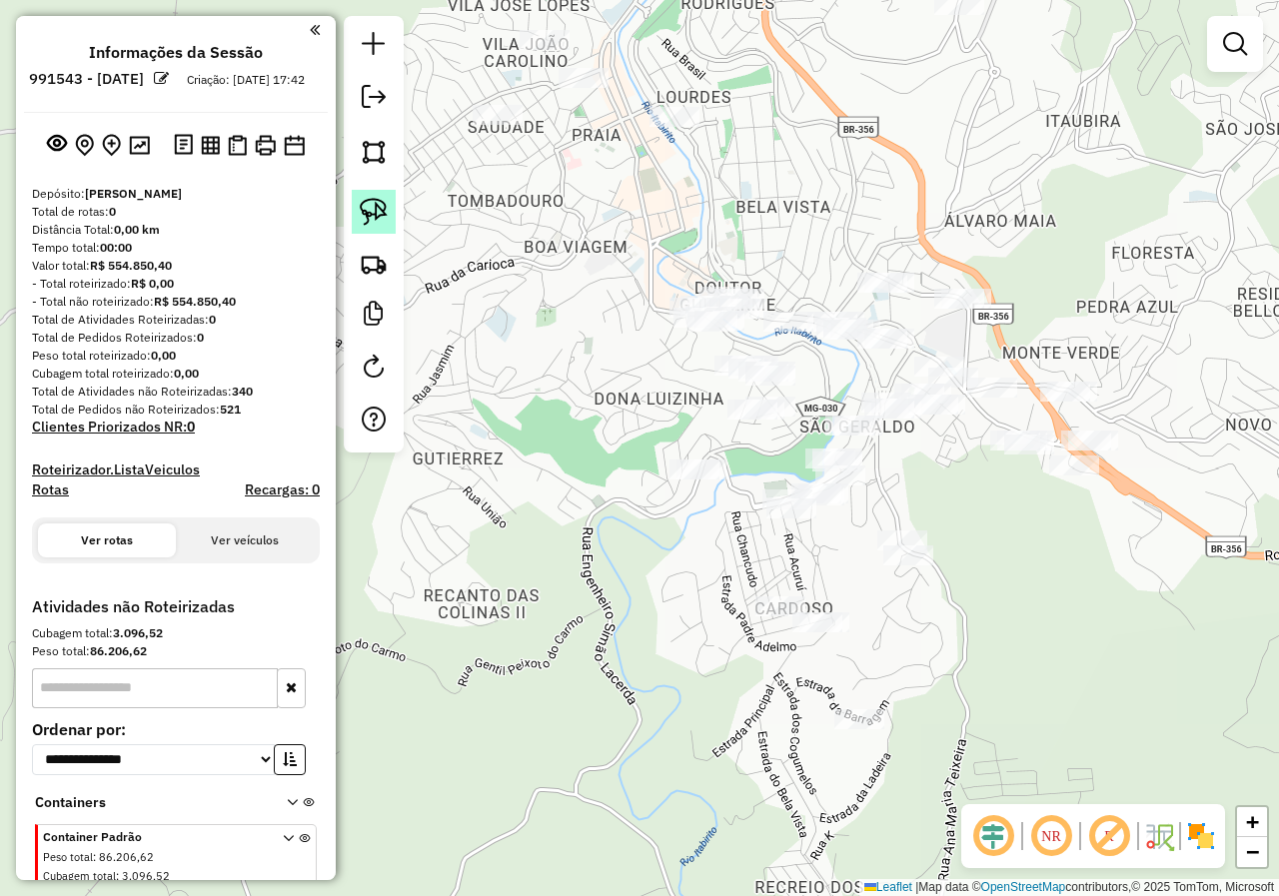
click at [366, 206] on img at bounding box center [374, 212] width 28 height 28
drag, startPoint x: 750, startPoint y: 259, endPoint x: 638, endPoint y: 246, distance: 112.6
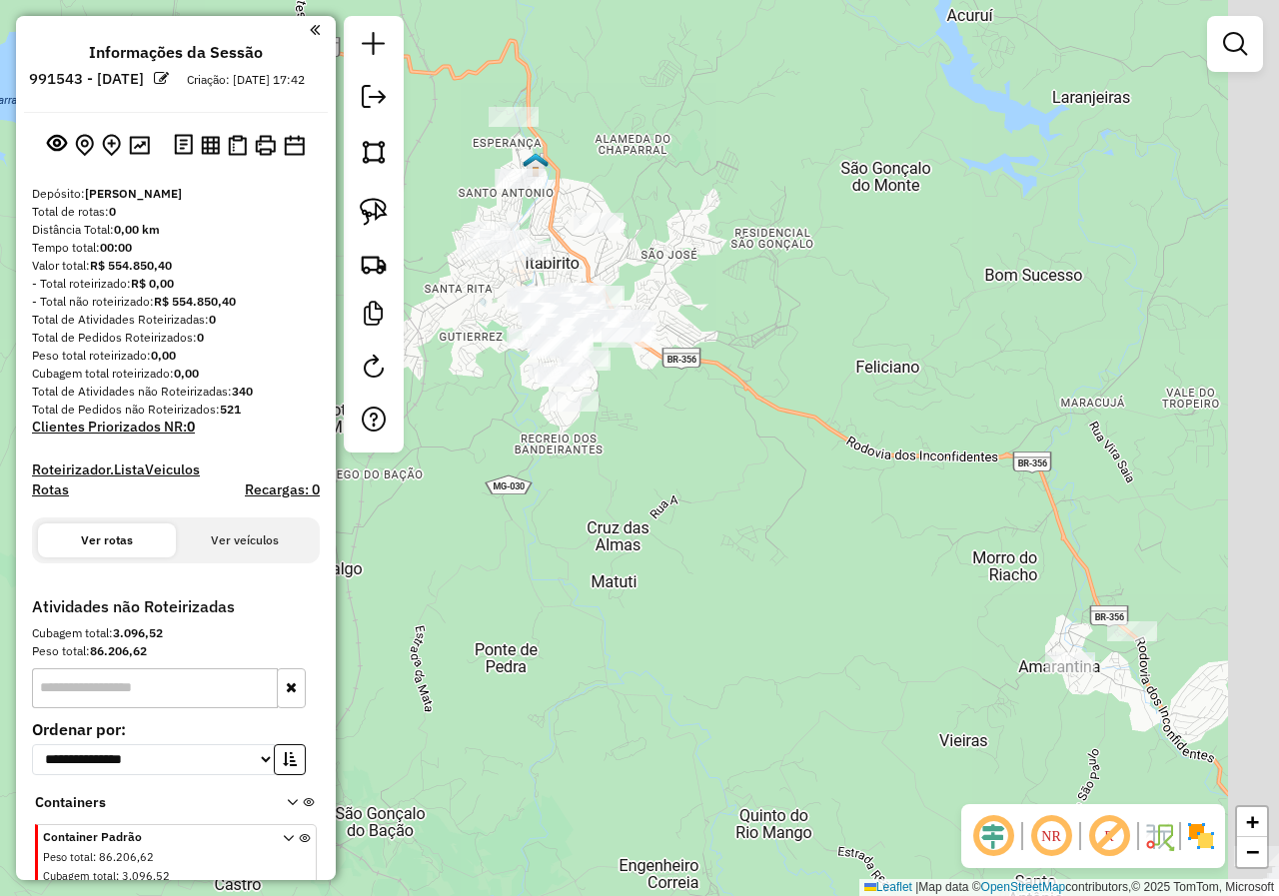
drag, startPoint x: 784, startPoint y: 324, endPoint x: 568, endPoint y: 315, distance: 215.9
click at [594, 323] on div "Janela de atendimento Grade de atendimento Capacidade Transportadoras Veículos …" at bounding box center [639, 448] width 1279 height 896
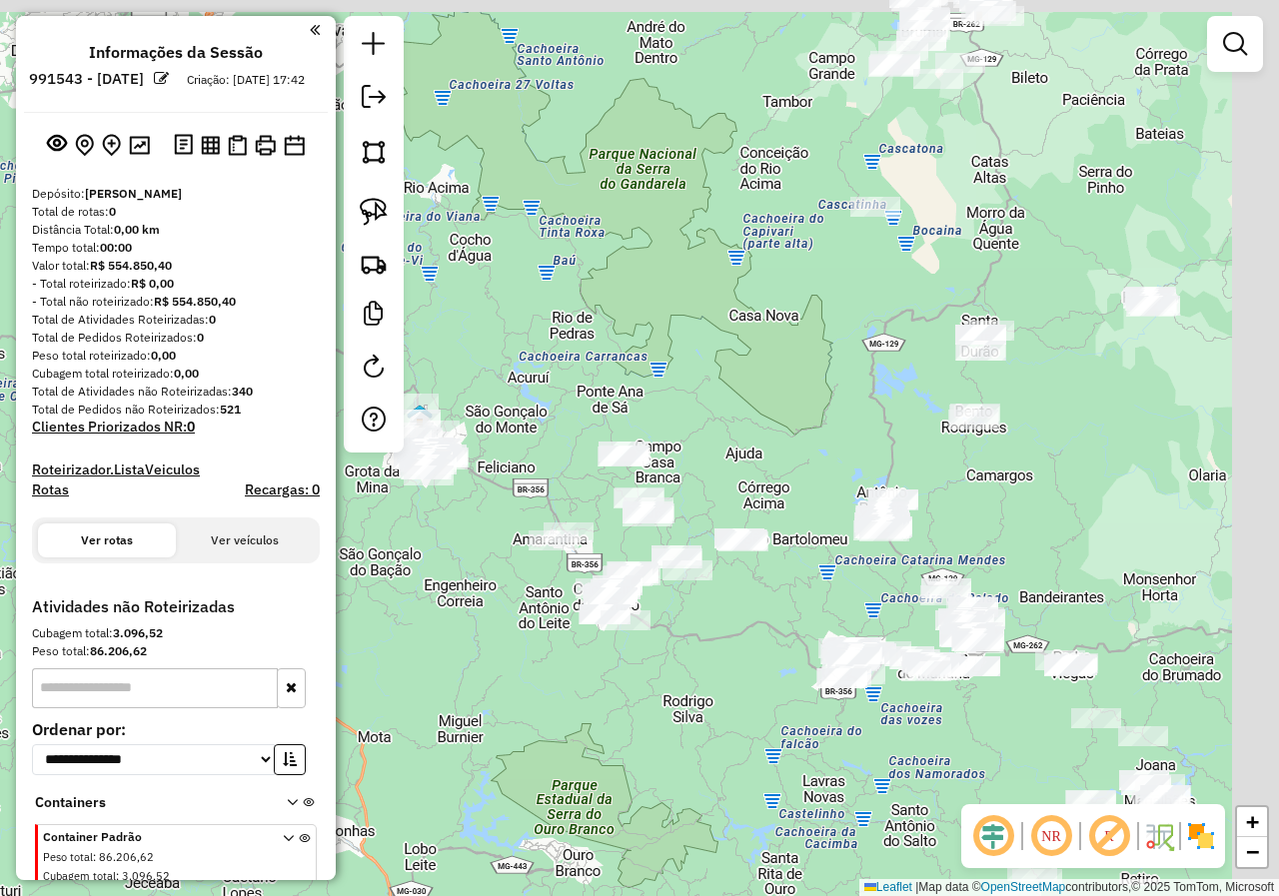
drag, startPoint x: 747, startPoint y: 287, endPoint x: 642, endPoint y: 466, distance: 208.2
click at [642, 465] on div "Janela de atendimento Grade de atendimento Capacidade Transportadoras Veículos …" at bounding box center [639, 448] width 1279 height 896
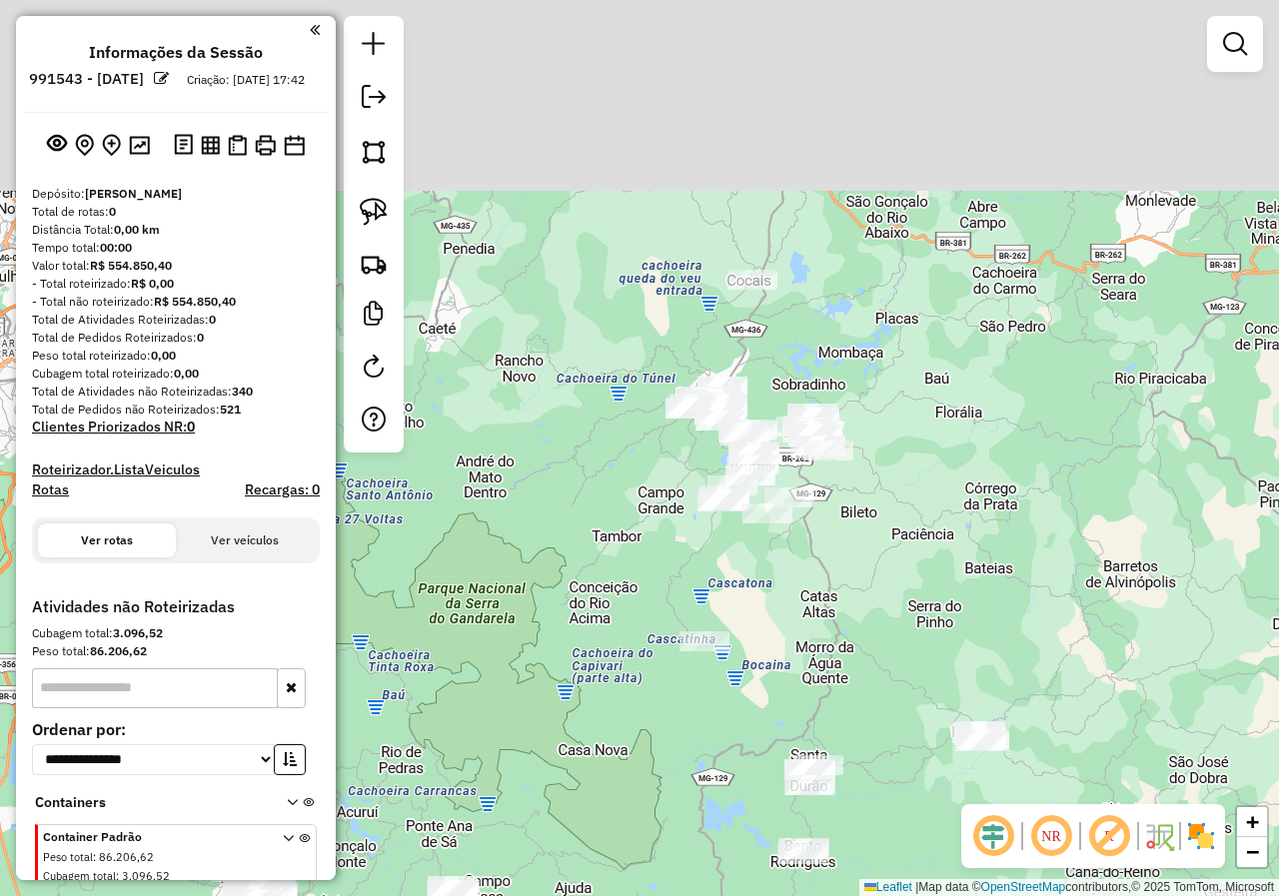
drag, startPoint x: 916, startPoint y: 281, endPoint x: 791, endPoint y: 635, distance: 375.9
click at [791, 634] on div "Janela de atendimento Grade de atendimento Capacidade Transportadoras Veículos …" at bounding box center [639, 448] width 1279 height 896
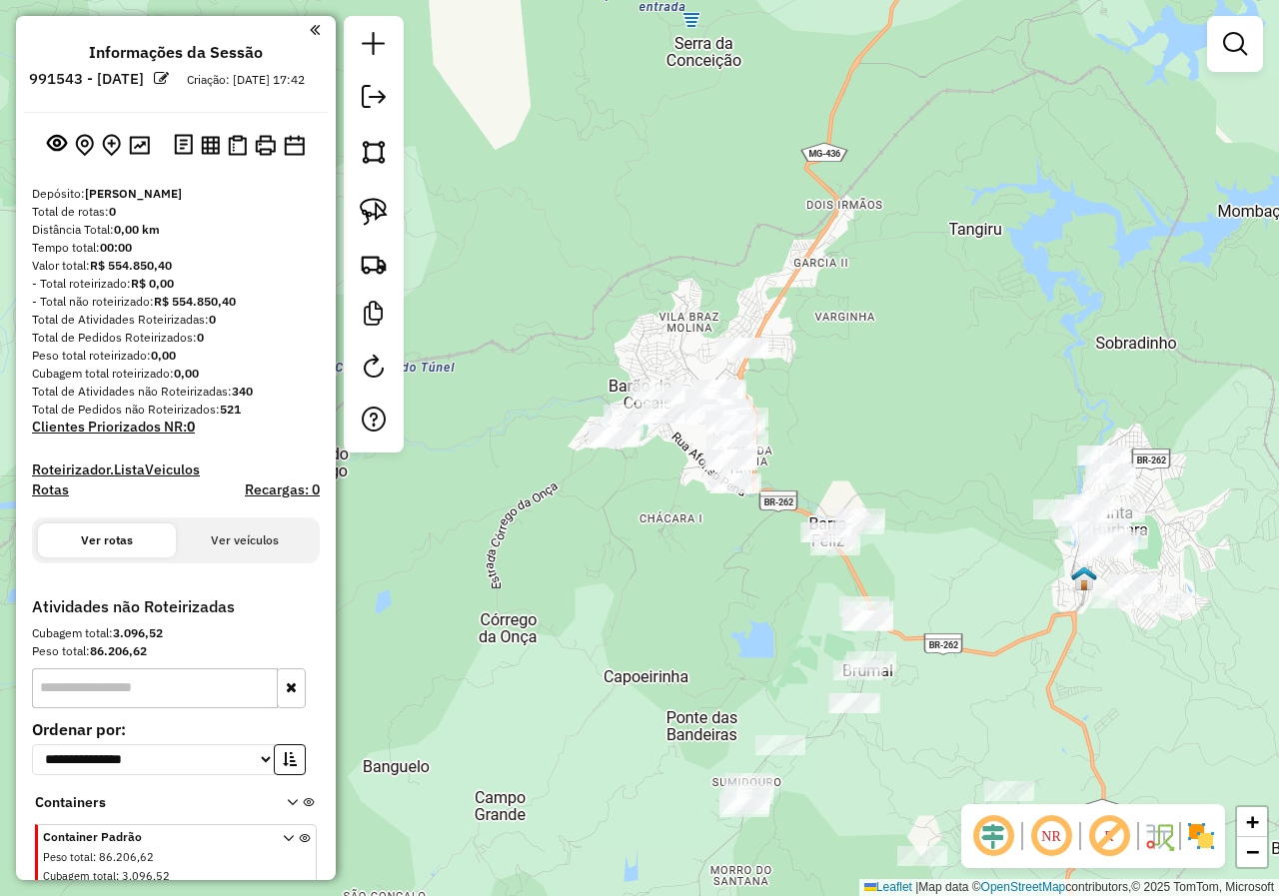
drag, startPoint x: 640, startPoint y: 420, endPoint x: 586, endPoint y: 372, distance: 72.2
click at [595, 378] on div "Janela de atendimento Grade de atendimento Capacidade Transportadoras Veículos …" at bounding box center [639, 448] width 1279 height 896
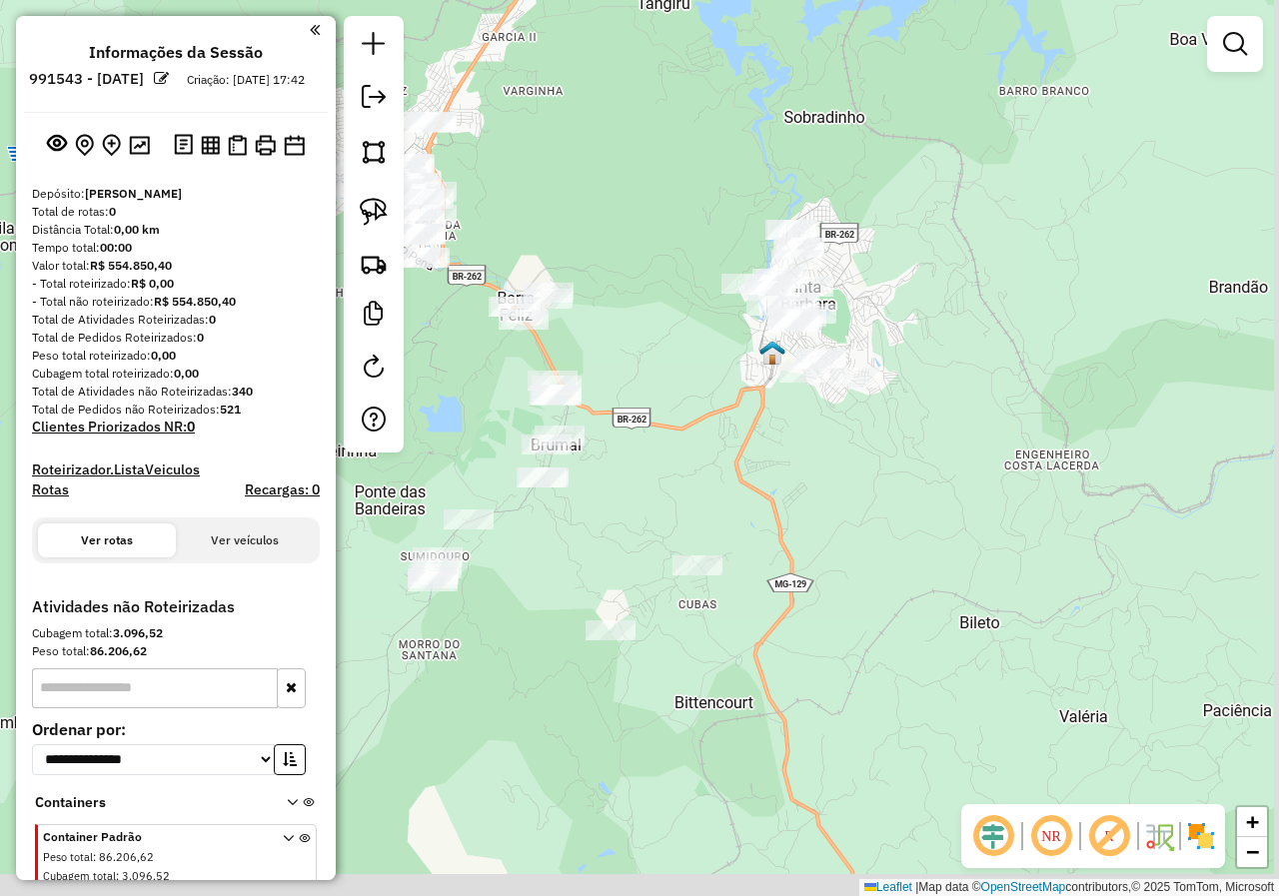
drag, startPoint x: 801, startPoint y: 406, endPoint x: 679, endPoint y: 354, distance: 132.5
click at [702, 377] on div "Janela de atendimento Grade de atendimento Capacidade Transportadoras Veículos …" at bounding box center [639, 448] width 1279 height 896
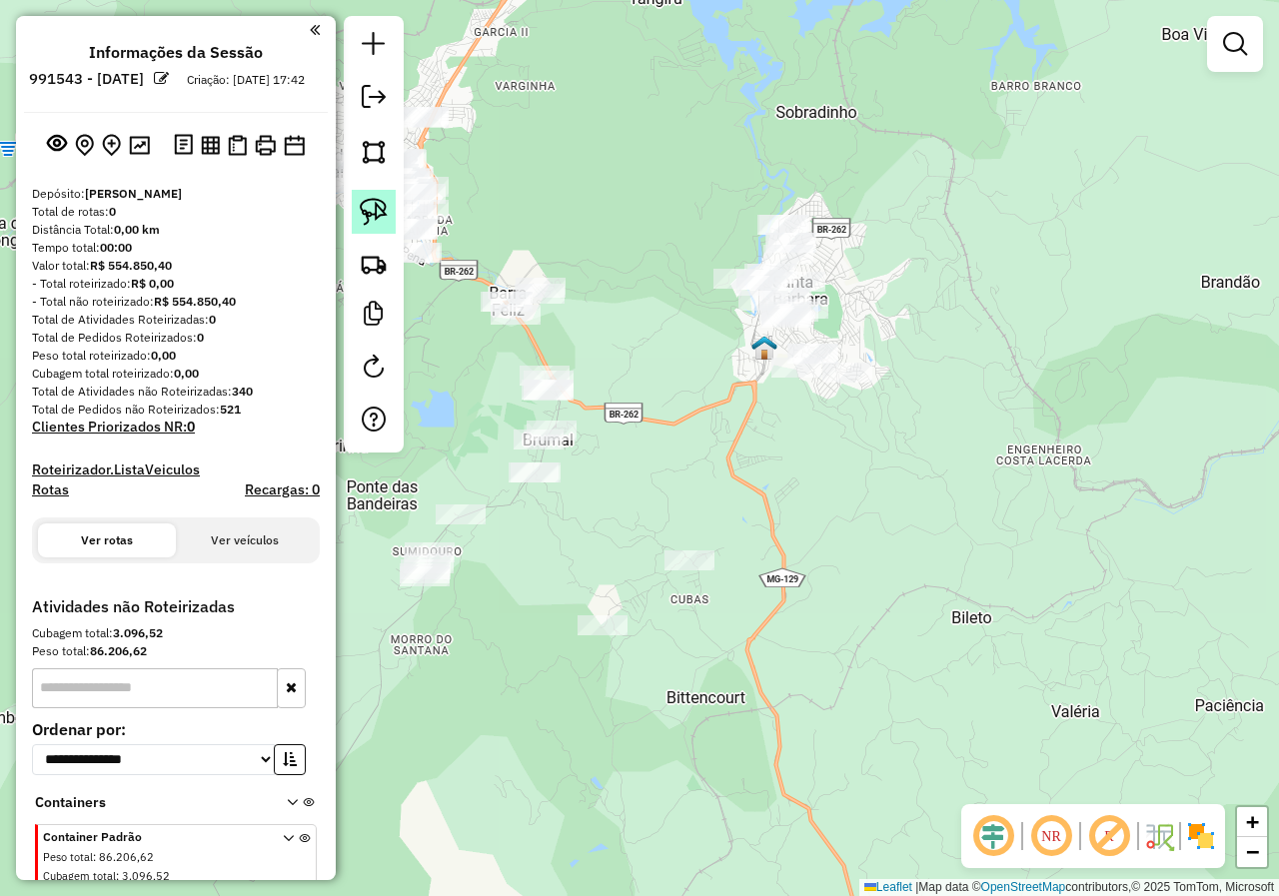
click at [380, 214] on img at bounding box center [374, 212] width 28 height 28
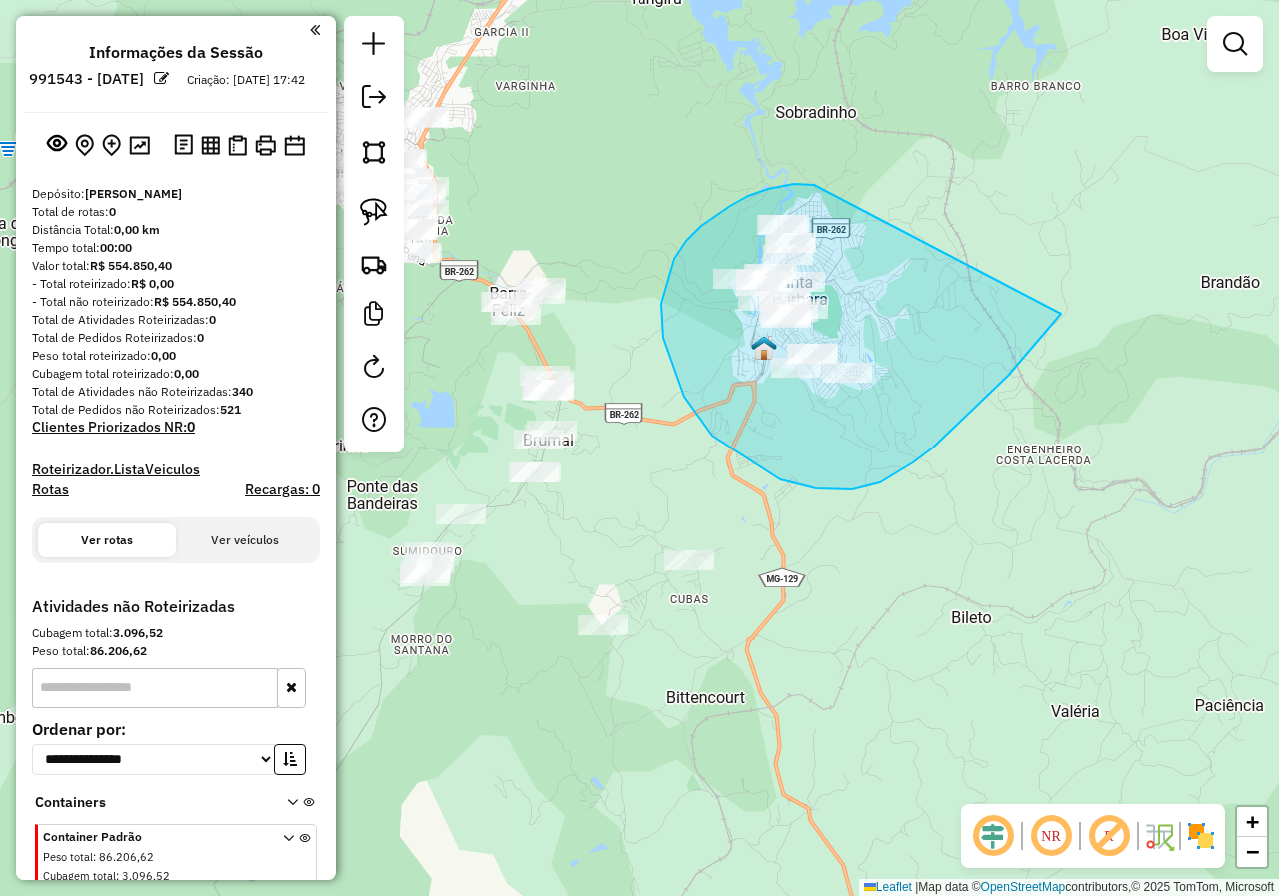
drag, startPoint x: 701, startPoint y: 226, endPoint x: 1061, endPoint y: 314, distance: 370.2
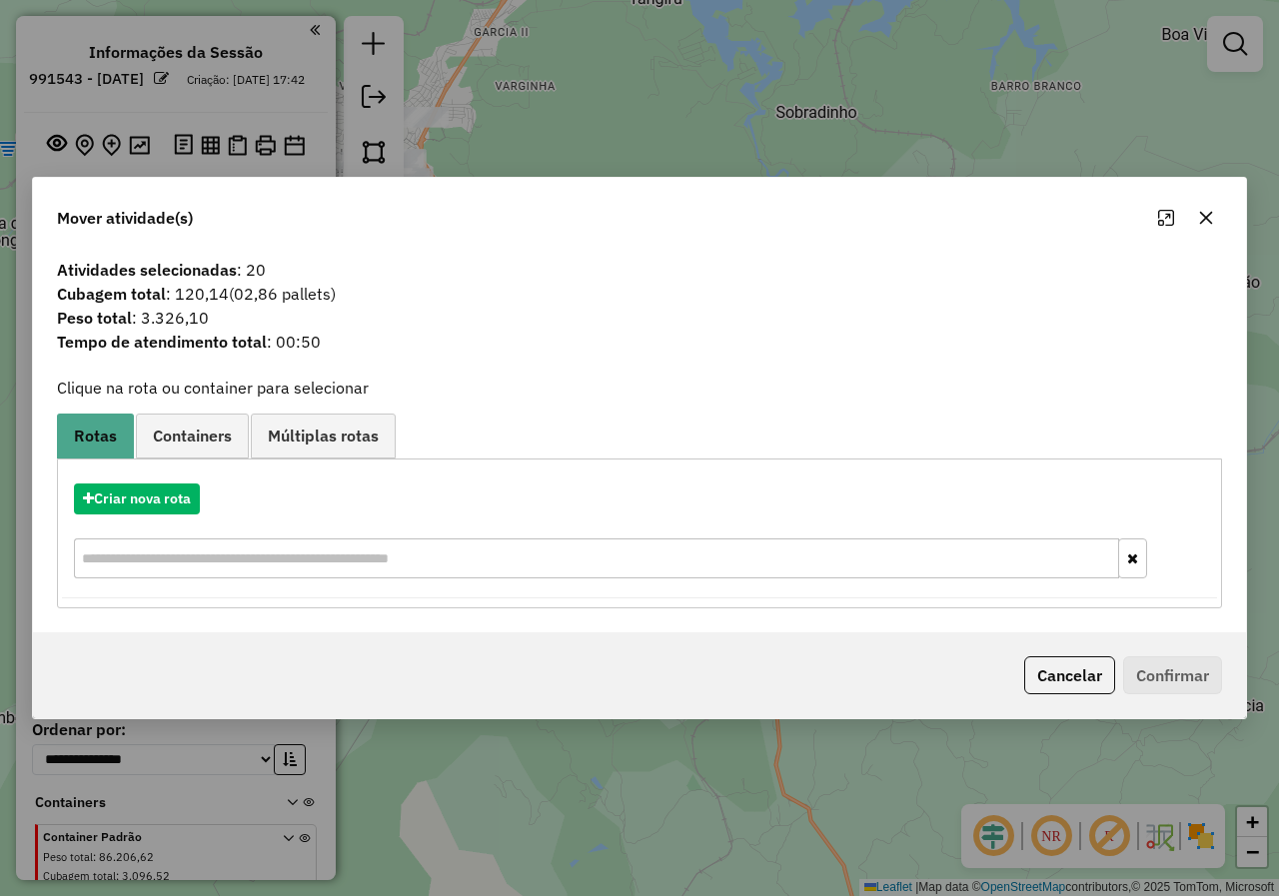
click at [1095, 671] on button "Cancelar" at bounding box center [1069, 675] width 91 height 38
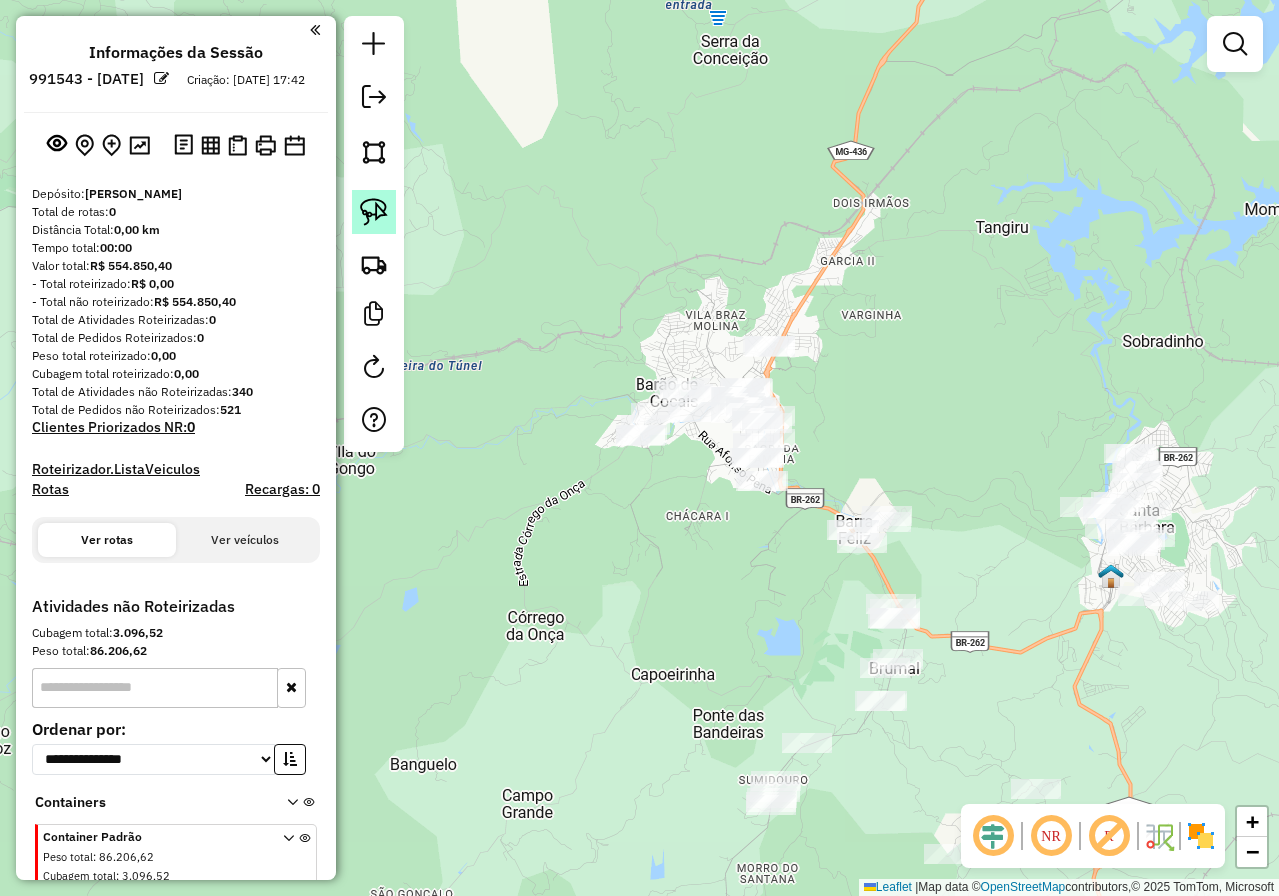
click at [387, 210] on img at bounding box center [374, 212] width 28 height 28
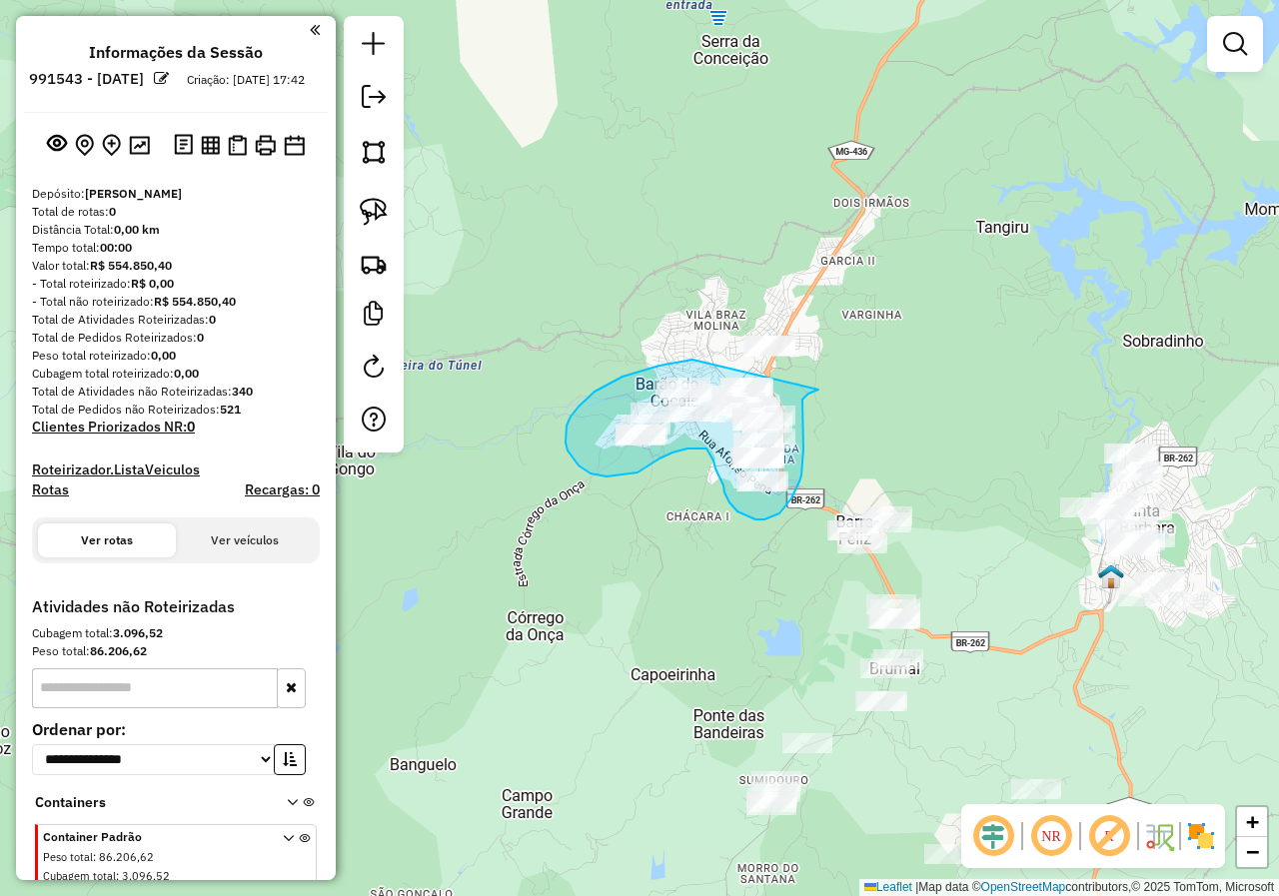
drag, startPoint x: 665, startPoint y: 365, endPoint x: 827, endPoint y: 383, distance: 162.8
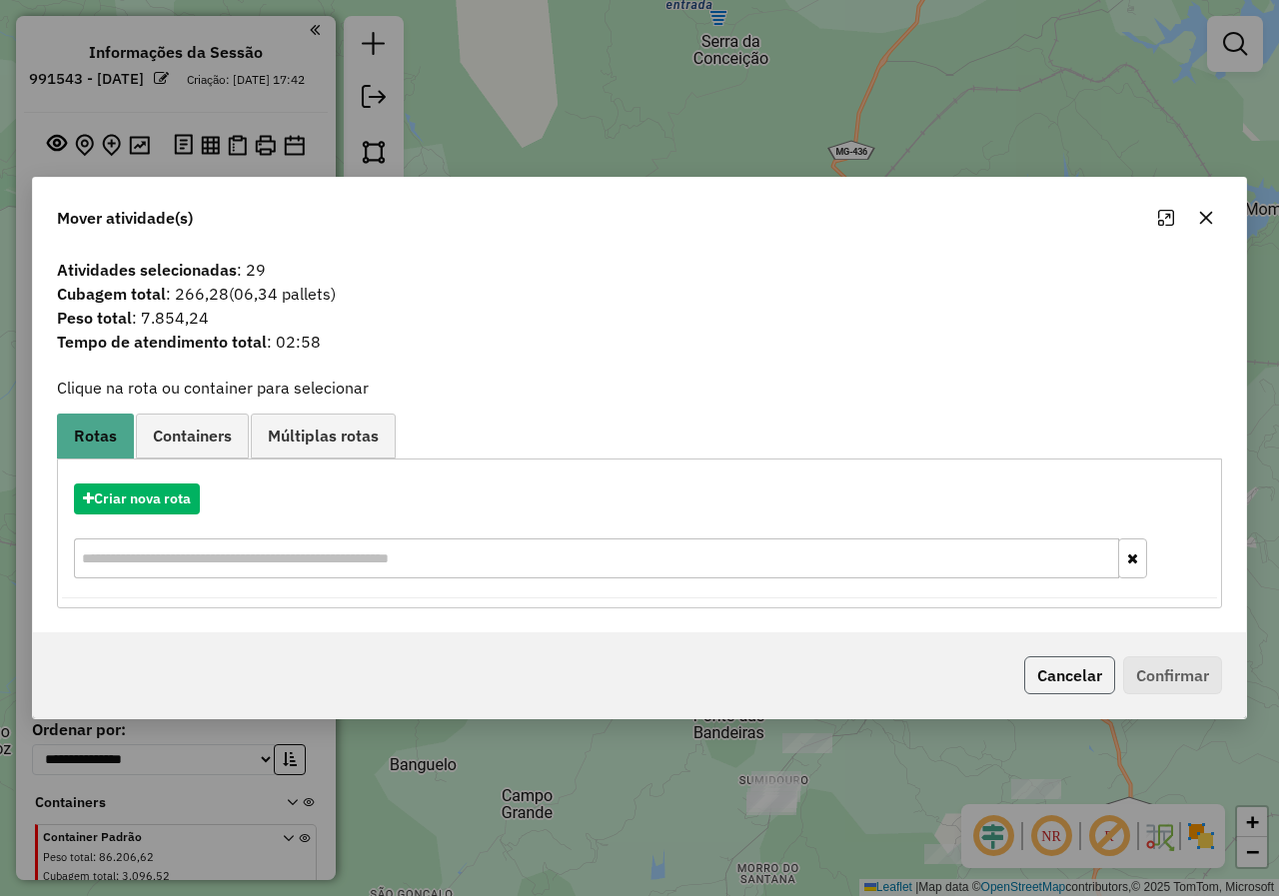
click at [1041, 677] on button "Cancelar" at bounding box center [1069, 675] width 91 height 38
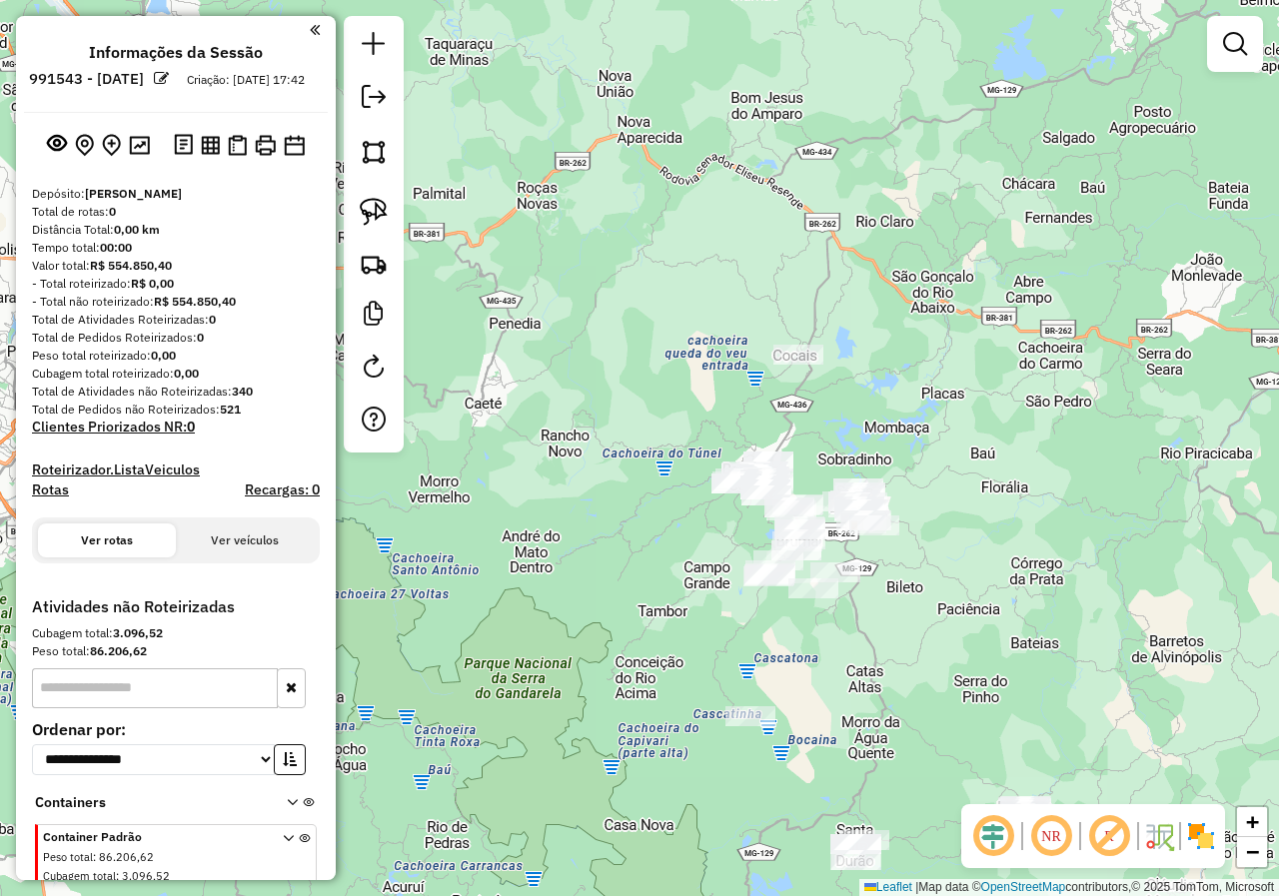
drag, startPoint x: 716, startPoint y: 525, endPoint x: 653, endPoint y: 329, distance: 206.6
click at [654, 333] on div "Janela de atendimento Grade de atendimento Capacidade Transportadoras Veículos …" at bounding box center [639, 448] width 1279 height 896
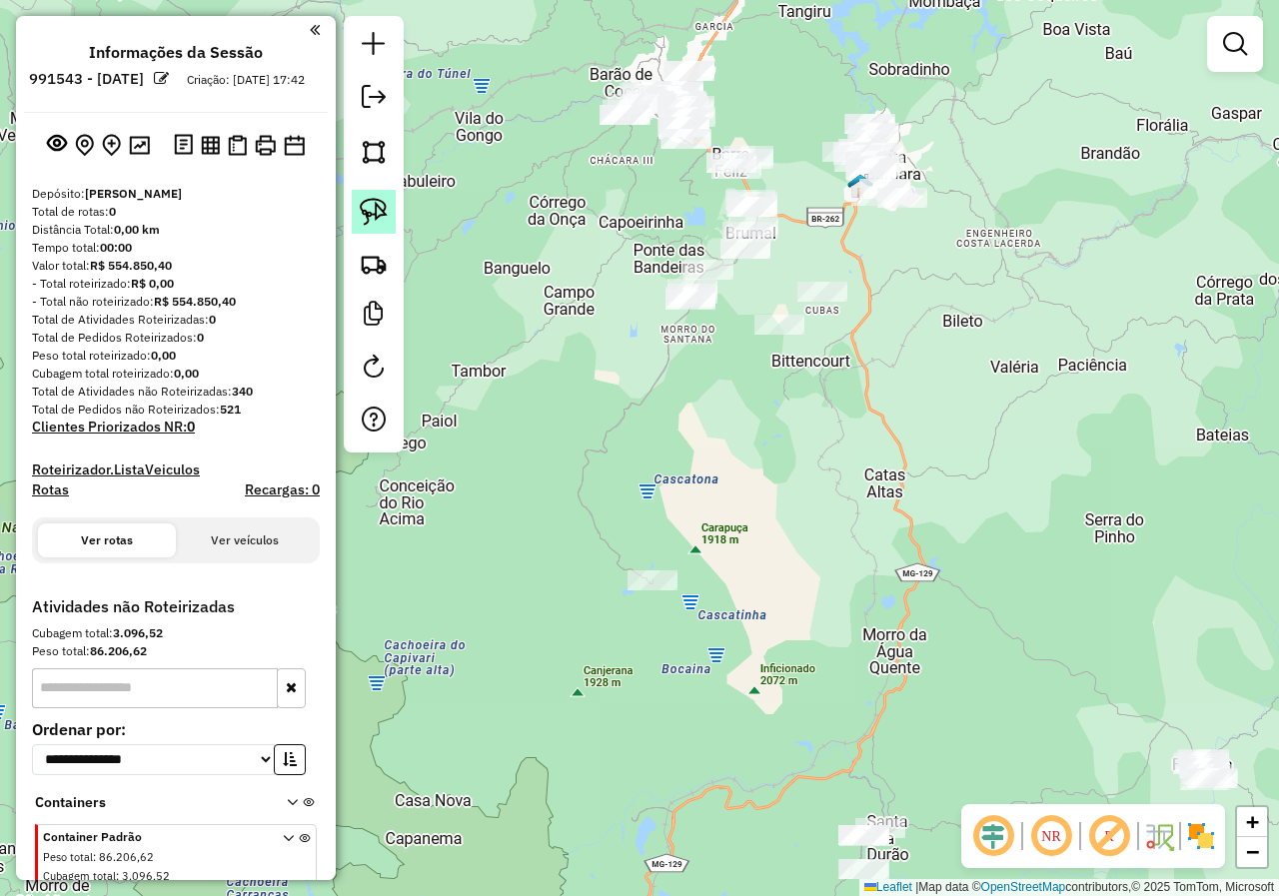
click at [378, 213] on img at bounding box center [374, 212] width 28 height 28
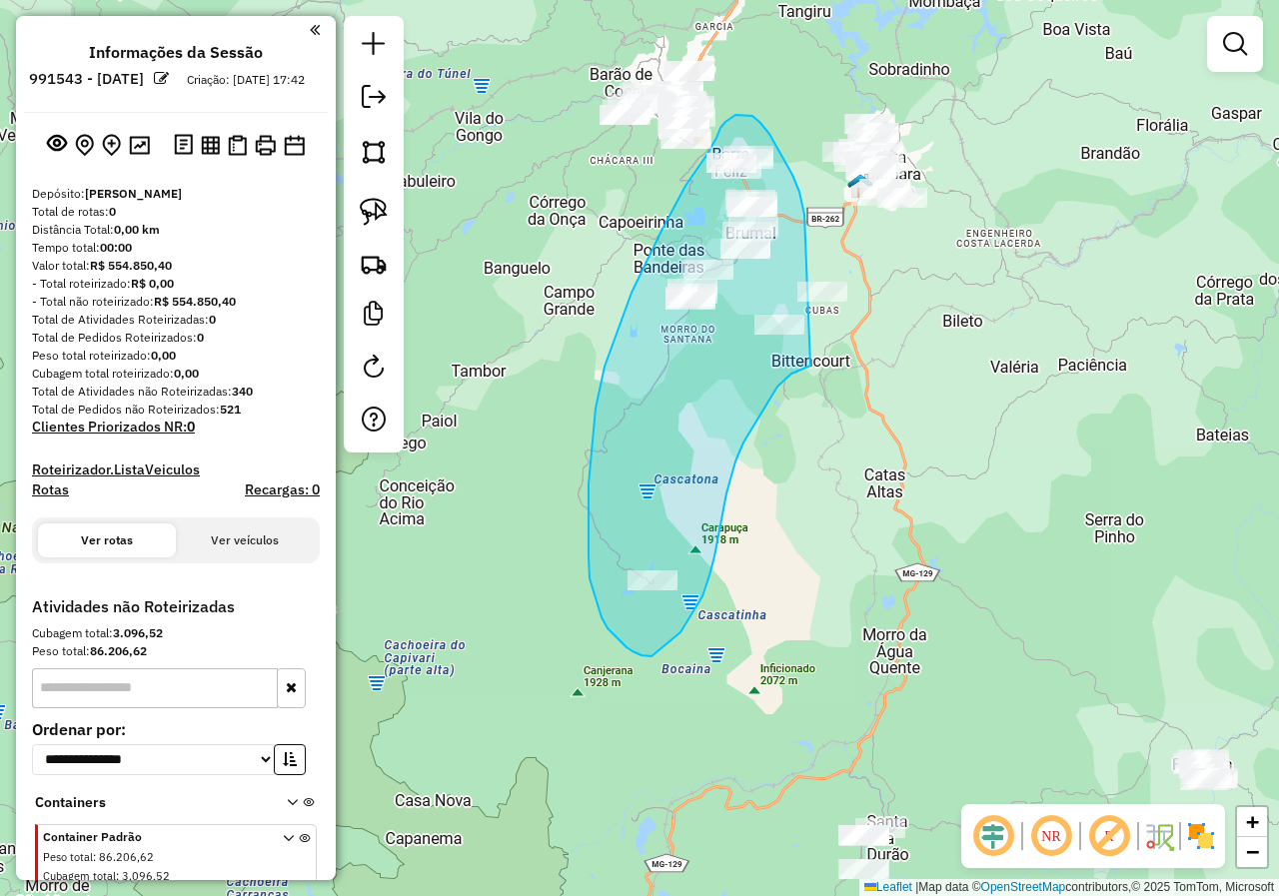
drag, startPoint x: 777, startPoint y: 148, endPoint x: 862, endPoint y: 275, distance: 152.7
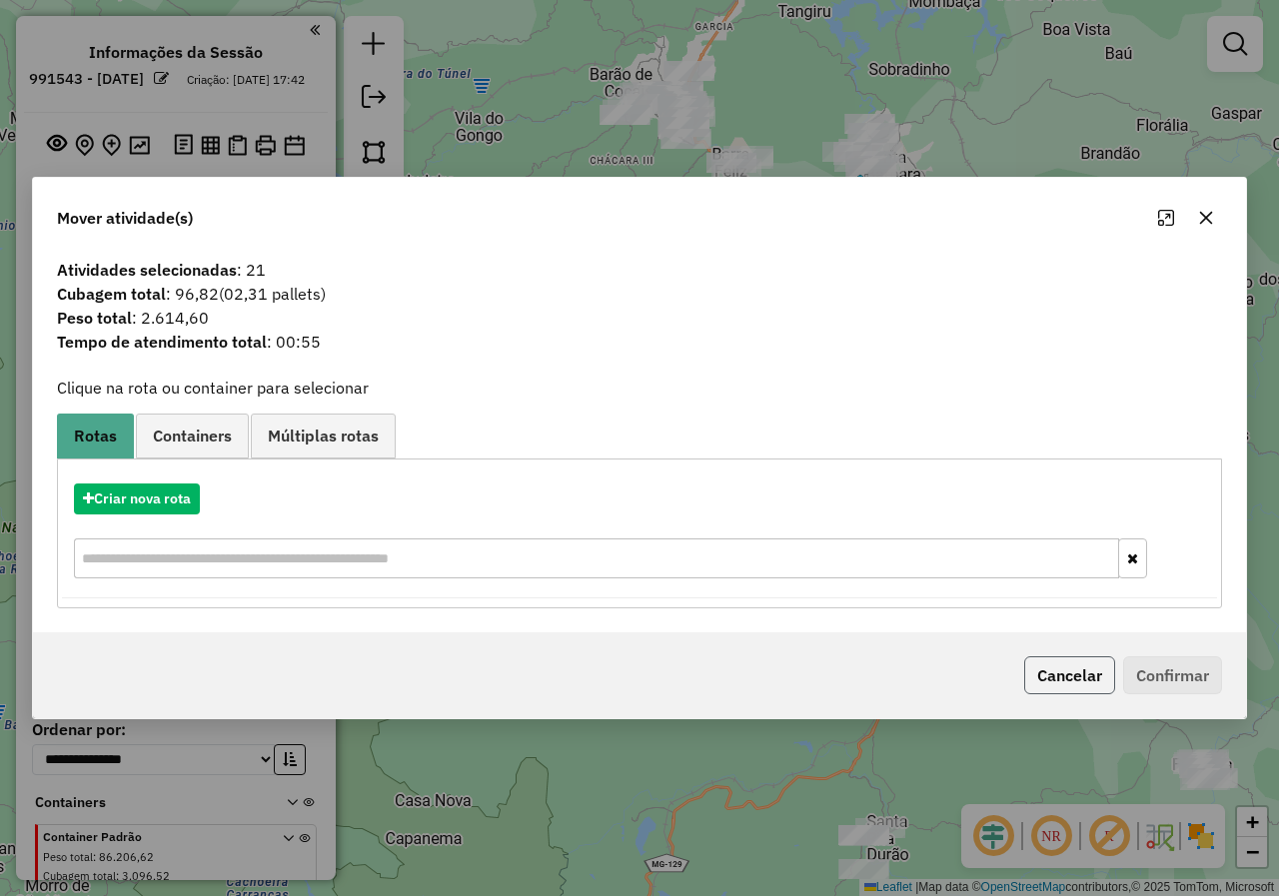
click at [1093, 676] on button "Cancelar" at bounding box center [1069, 675] width 91 height 38
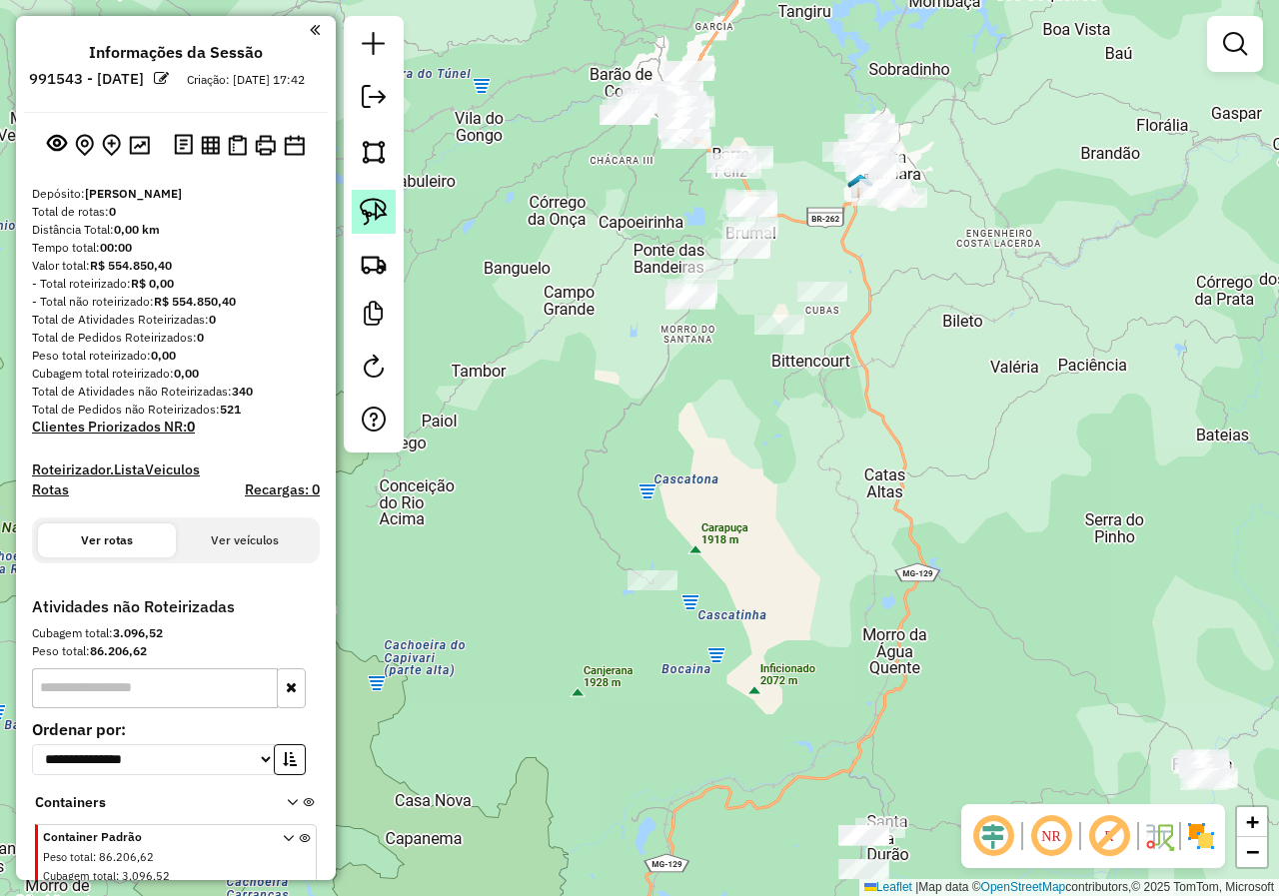
click at [367, 203] on img at bounding box center [374, 212] width 28 height 28
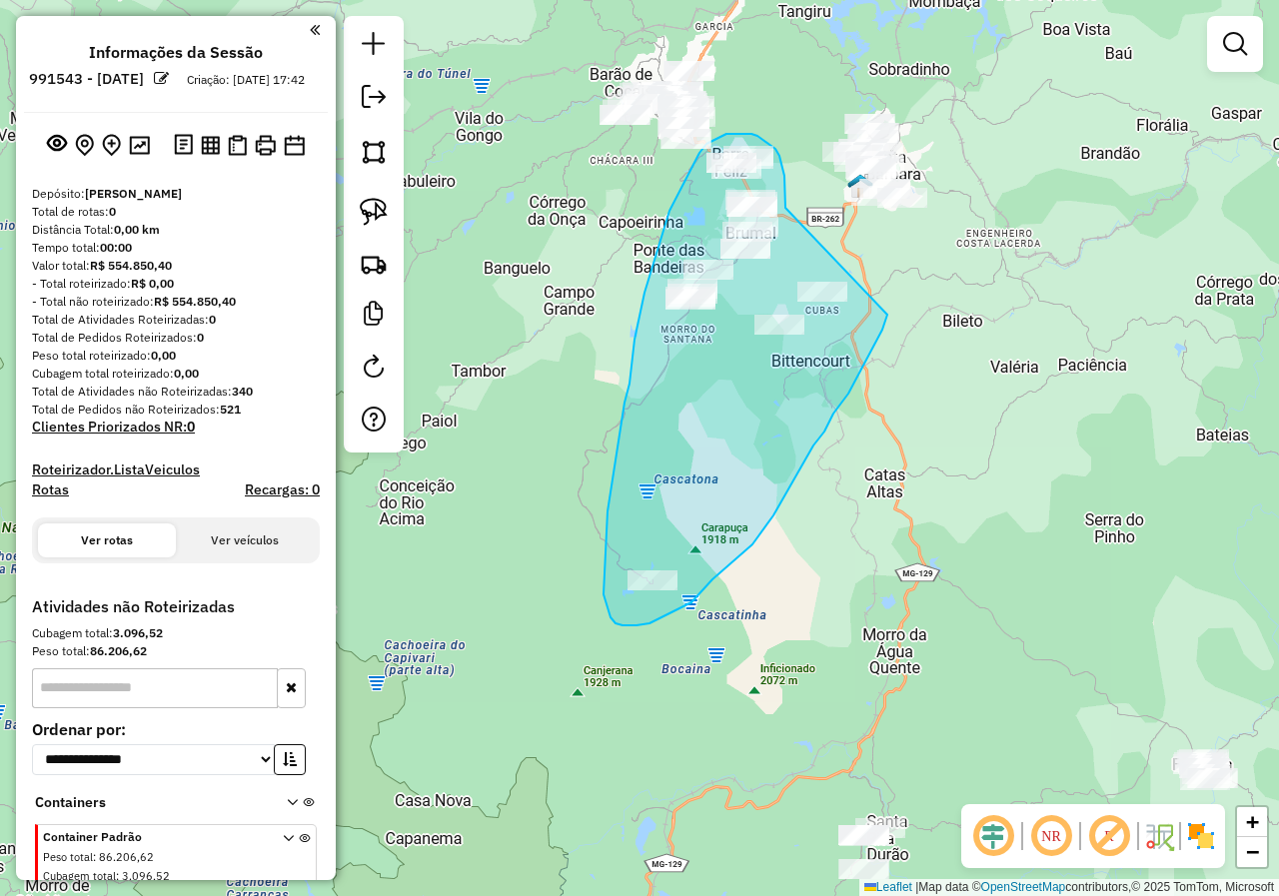
drag, startPoint x: 785, startPoint y: 208, endPoint x: 887, endPoint y: 315, distance: 147.7
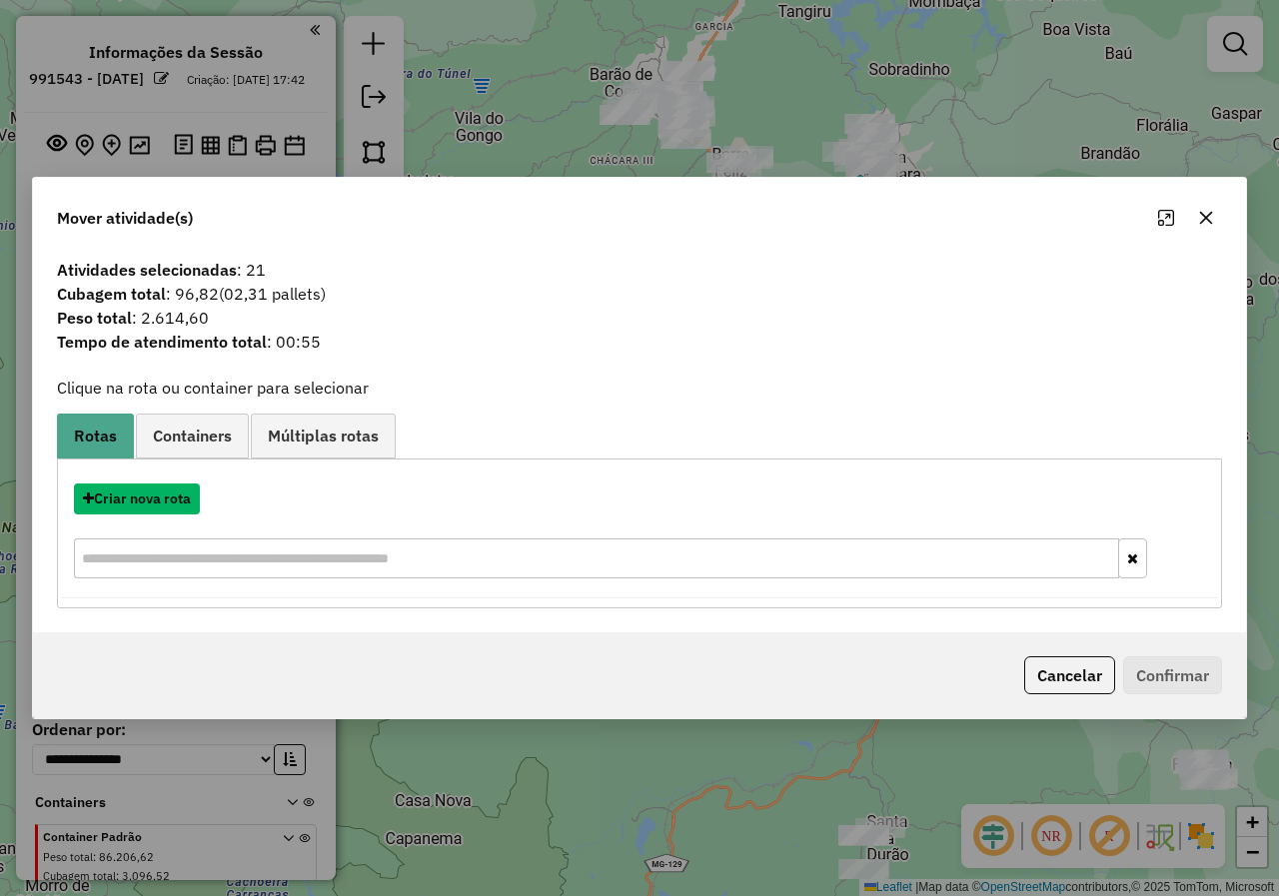
click at [147, 499] on button "Criar nova rota" at bounding box center [137, 498] width 126 height 31
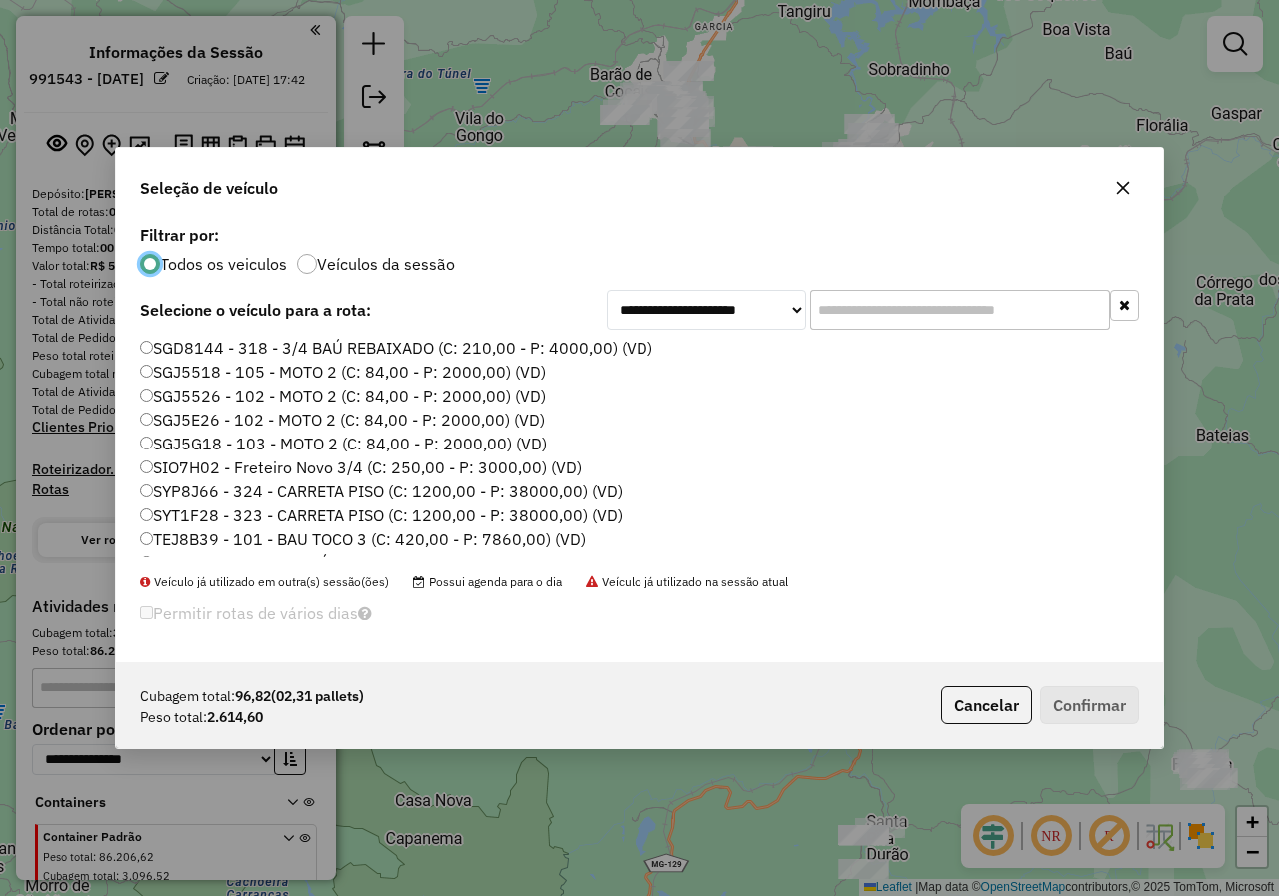
scroll to position [783, 0]
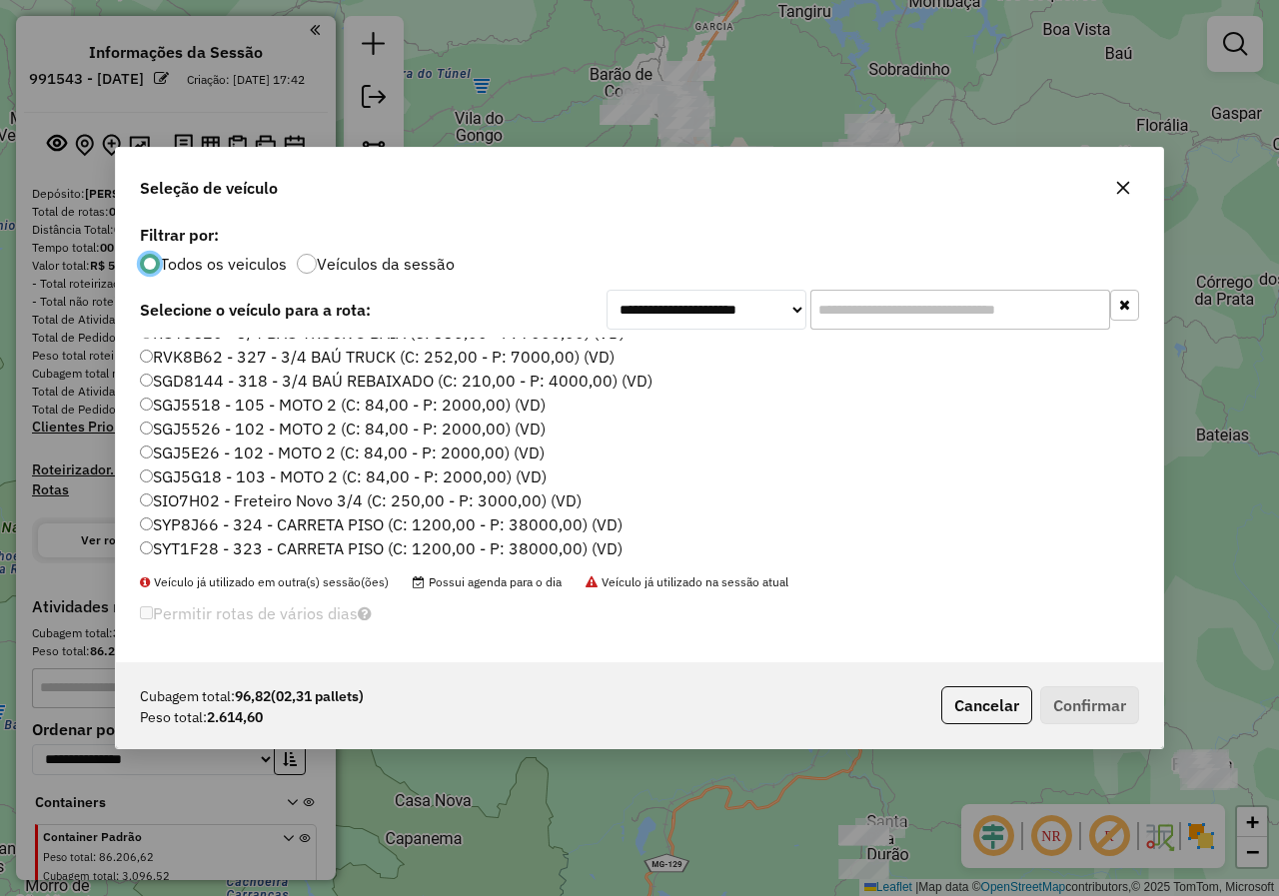
click at [191, 385] on label "SGD8144 - 318 - 3/4 BAÚ REBAIXADO (C: 210,00 - P: 4000,00) (VD)" at bounding box center [396, 381] width 512 height 24
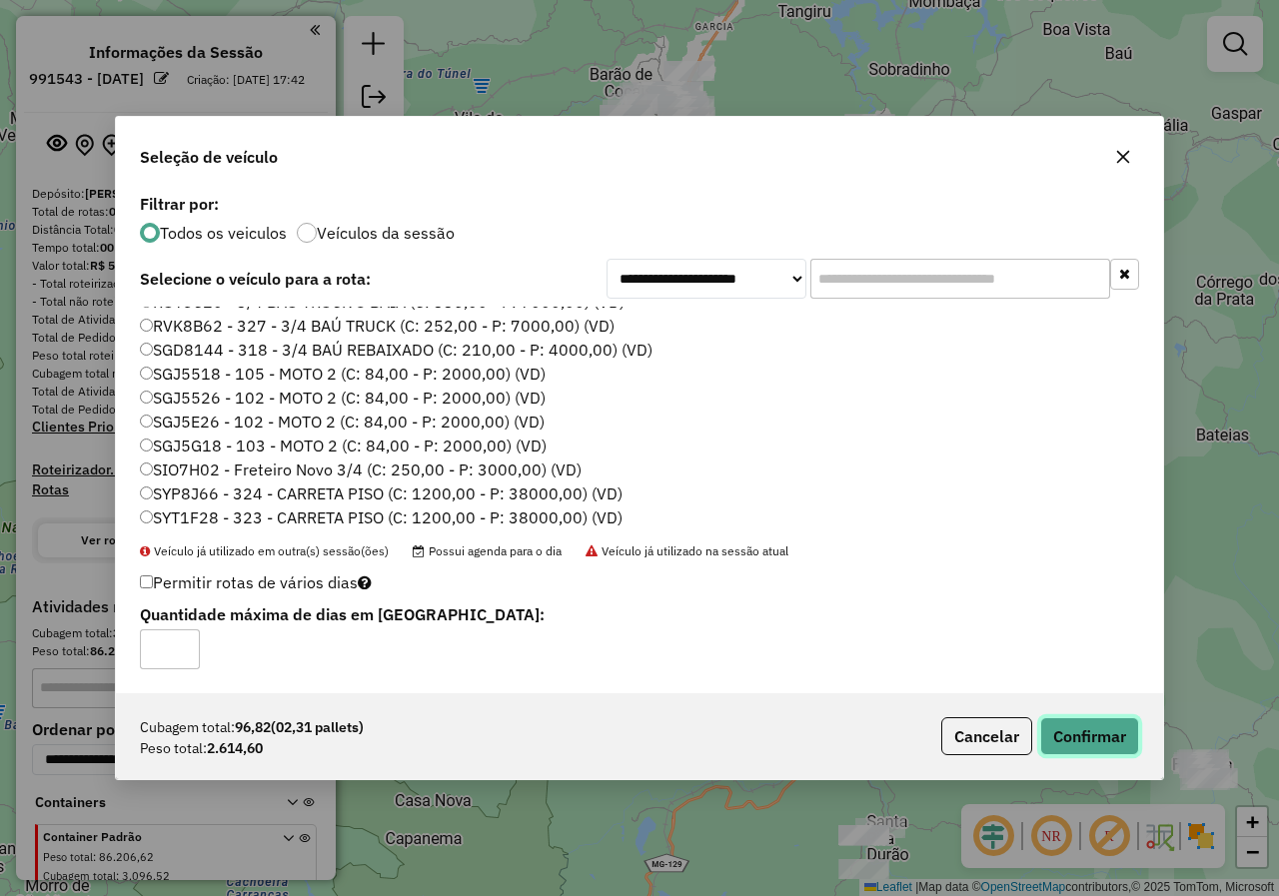
click at [1070, 737] on button "Confirmar" at bounding box center [1089, 736] width 99 height 38
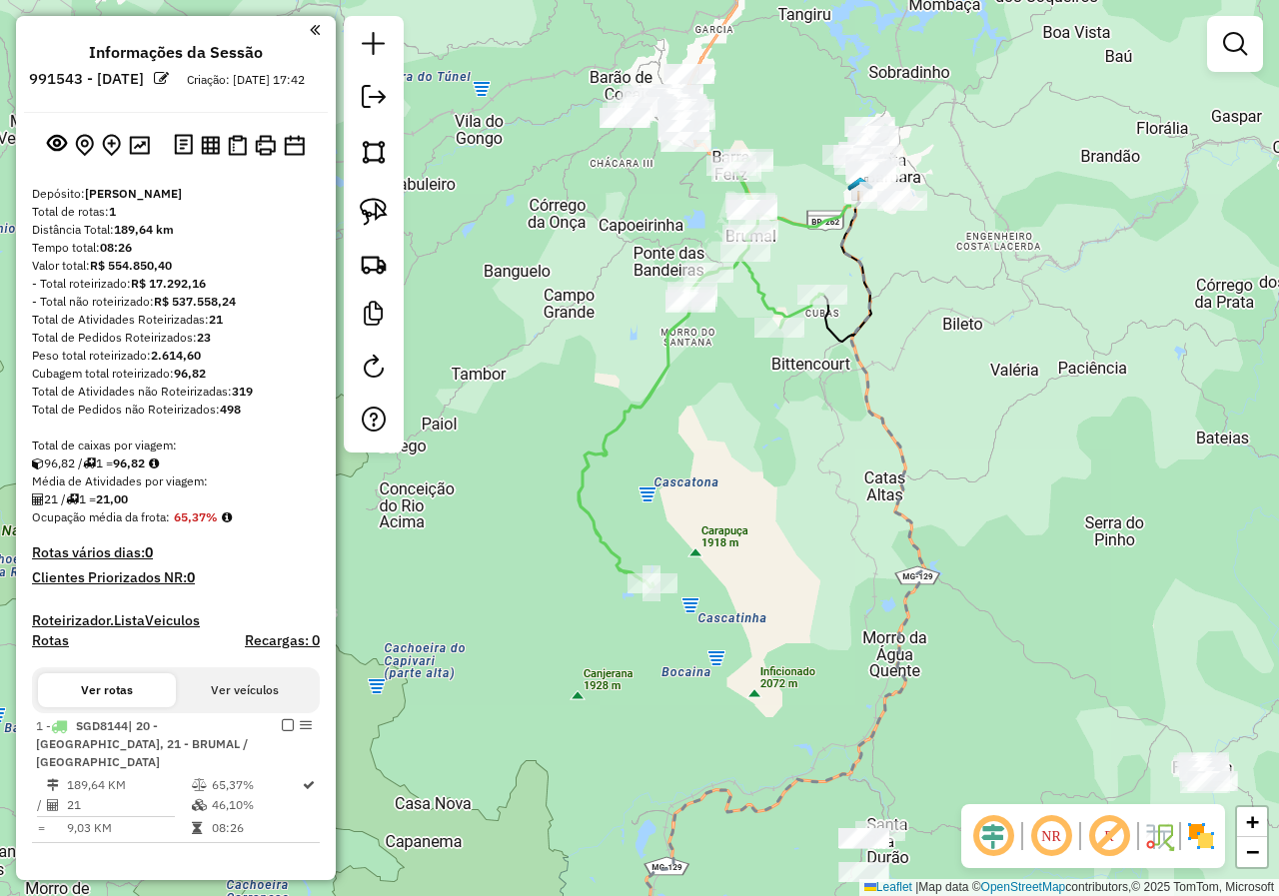
drag, startPoint x: 705, startPoint y: 395, endPoint x: 634, endPoint y: 594, distance: 212.0
click at [621, 671] on div "Janela de atendimento Grade de atendimento Capacidade Transportadoras Veículos …" at bounding box center [639, 448] width 1279 height 896
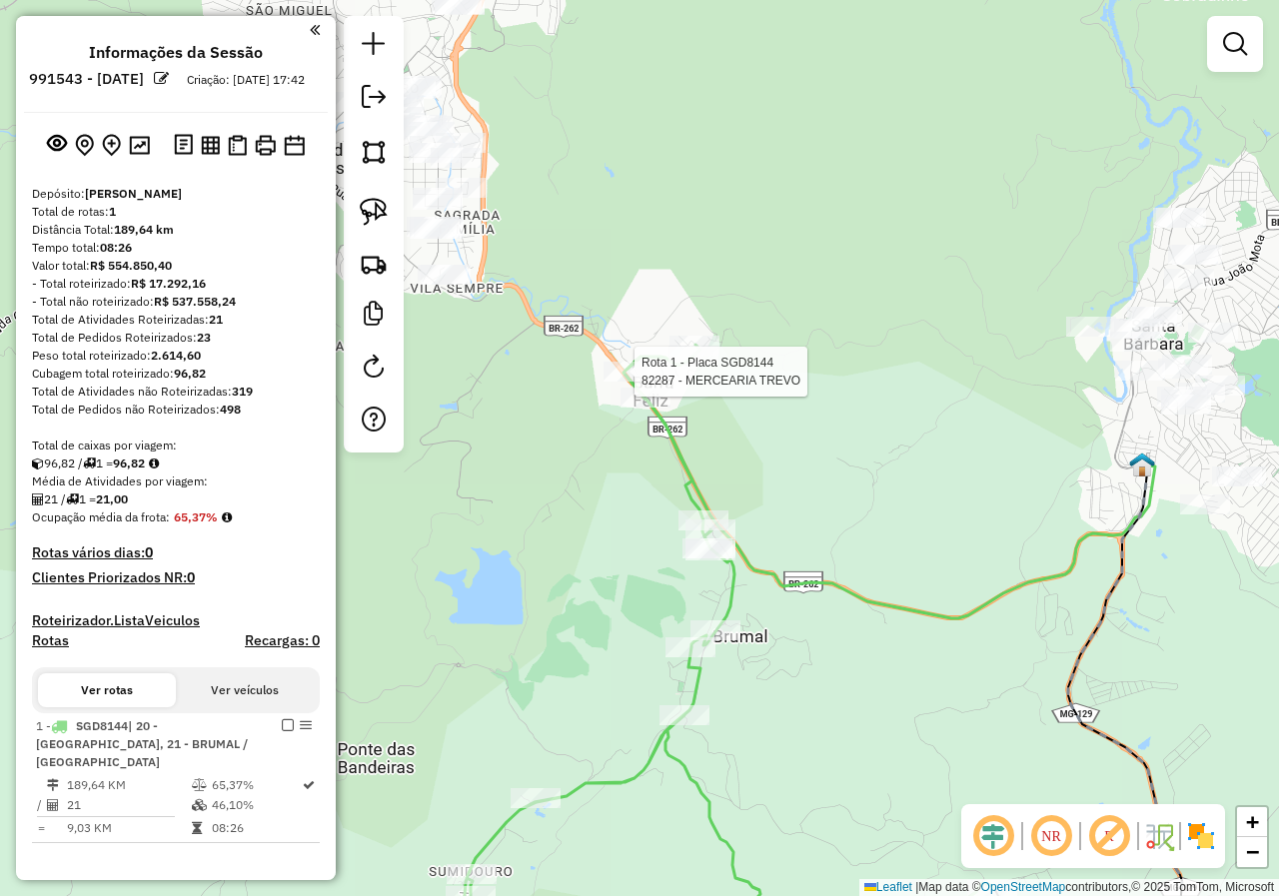
select select "**********"
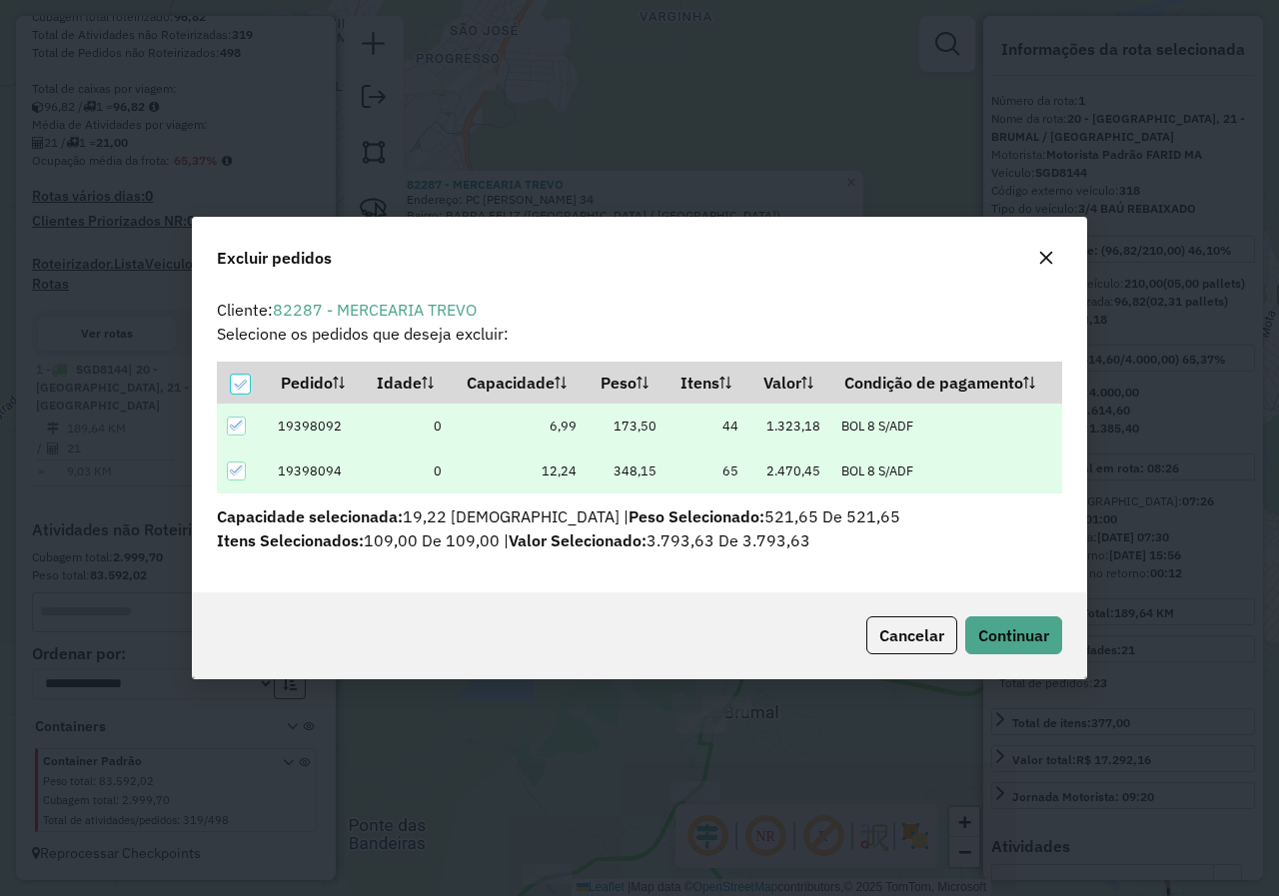
scroll to position [0, 0]
click at [1022, 632] on span "Continuar" at bounding box center [1013, 635] width 71 height 20
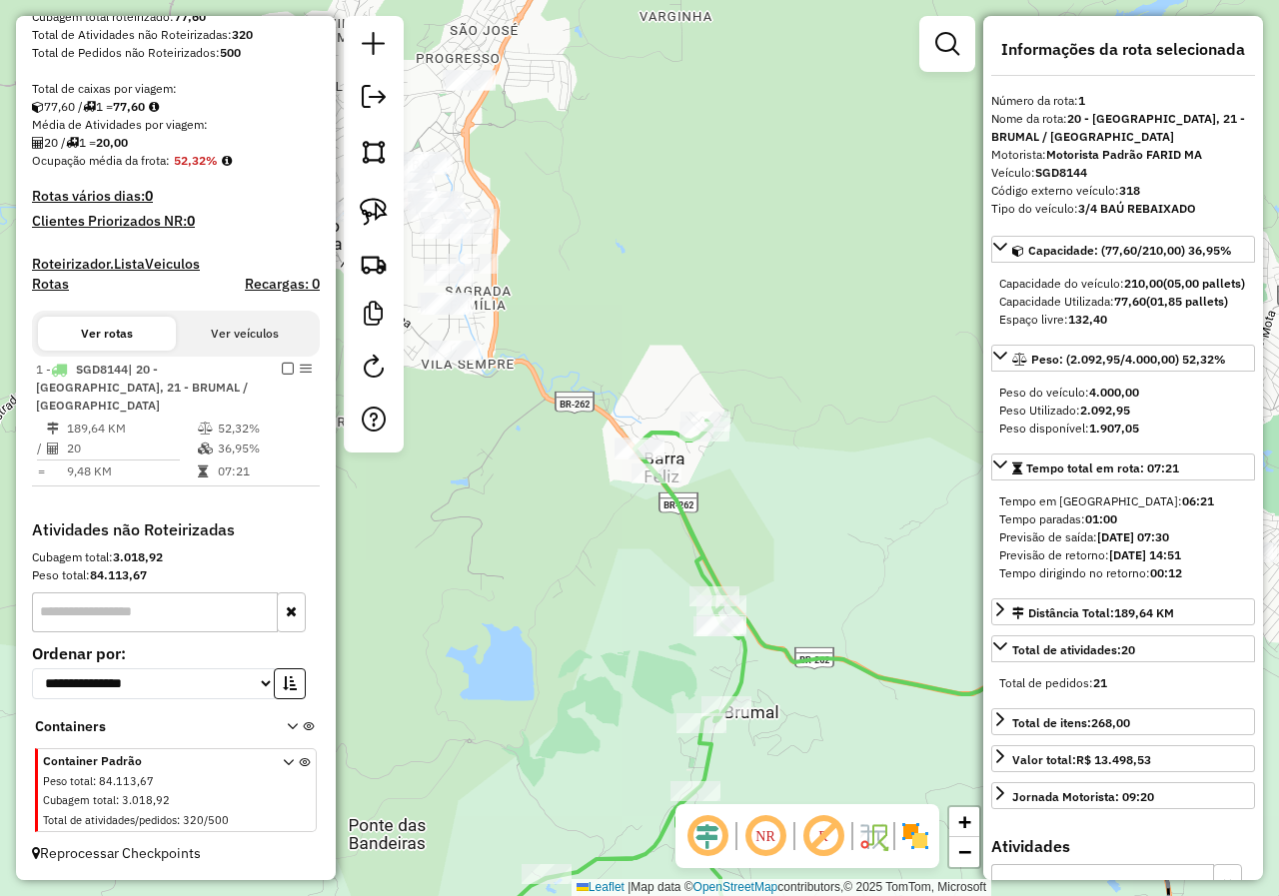
click at [642, 534] on div "Janela de atendimento Grade de atendimento Capacidade Transportadoras Veículos …" at bounding box center [639, 448] width 1279 height 896
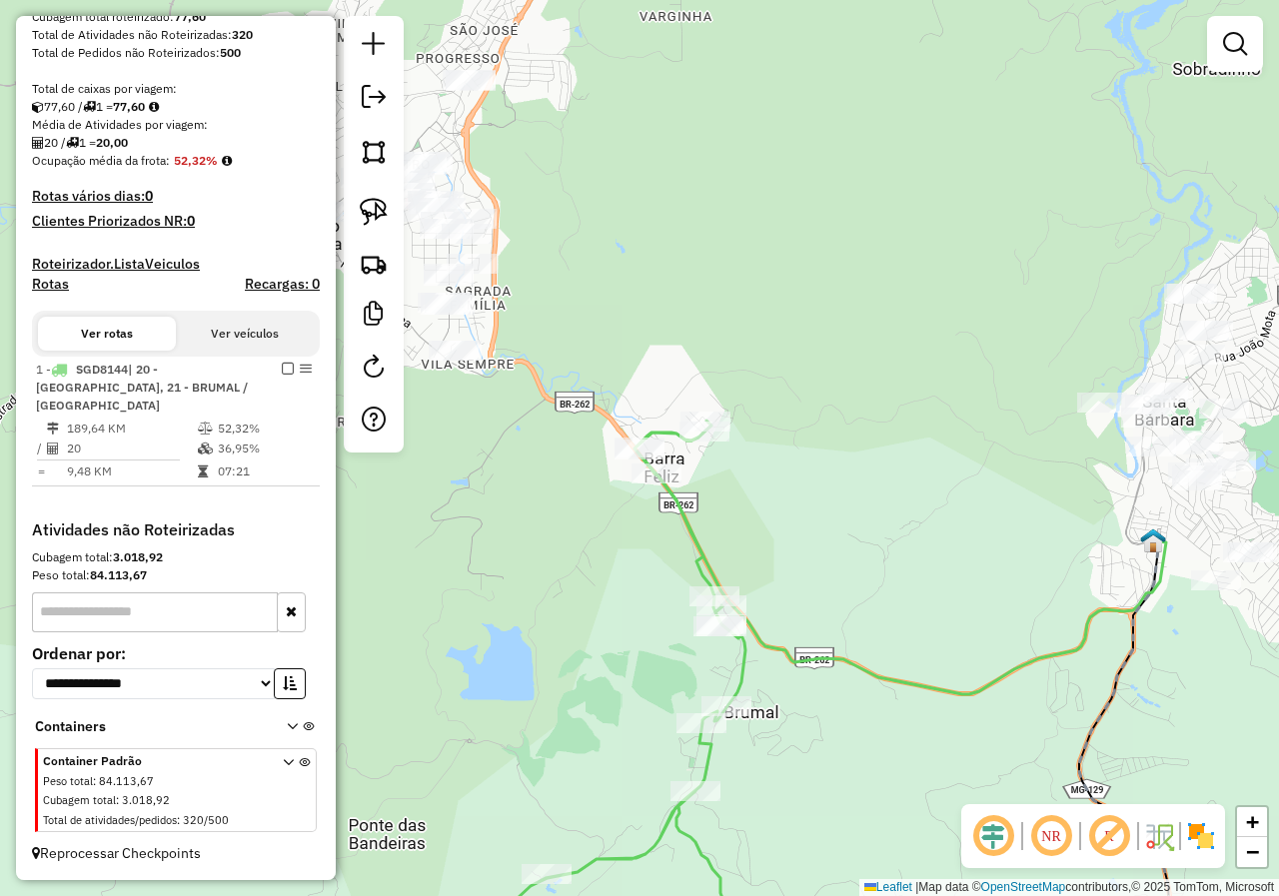
click at [687, 503] on icon at bounding box center [739, 703] width 530 height 564
select select "**********"
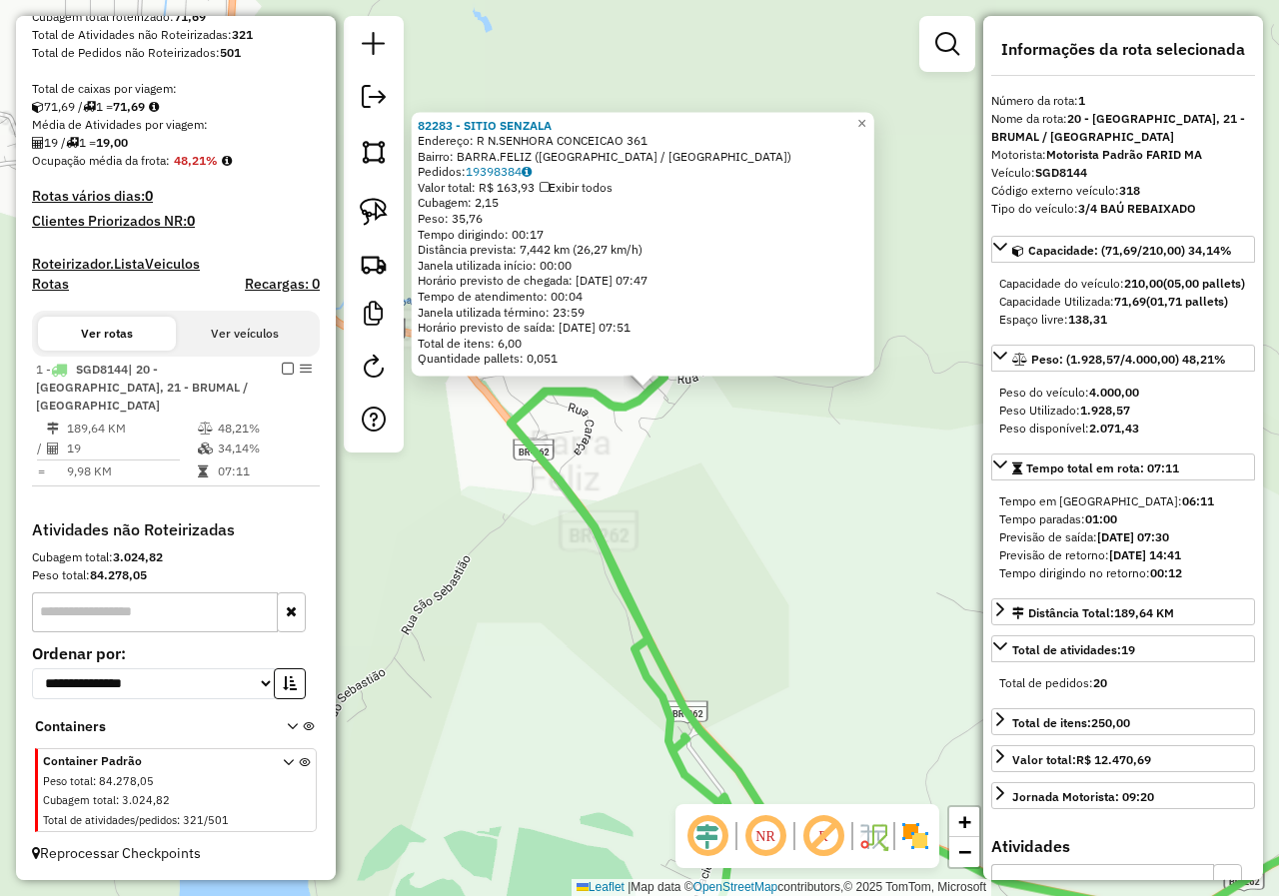
drag, startPoint x: 635, startPoint y: 469, endPoint x: 645, endPoint y: 447, distance: 25.1
click at [636, 469] on div "82283 - SITIO SENZALA Endereço: R N.SENHORA CONCEICAO 361 Bairro: [GEOGRAPHIC_D…" at bounding box center [639, 448] width 1279 height 896
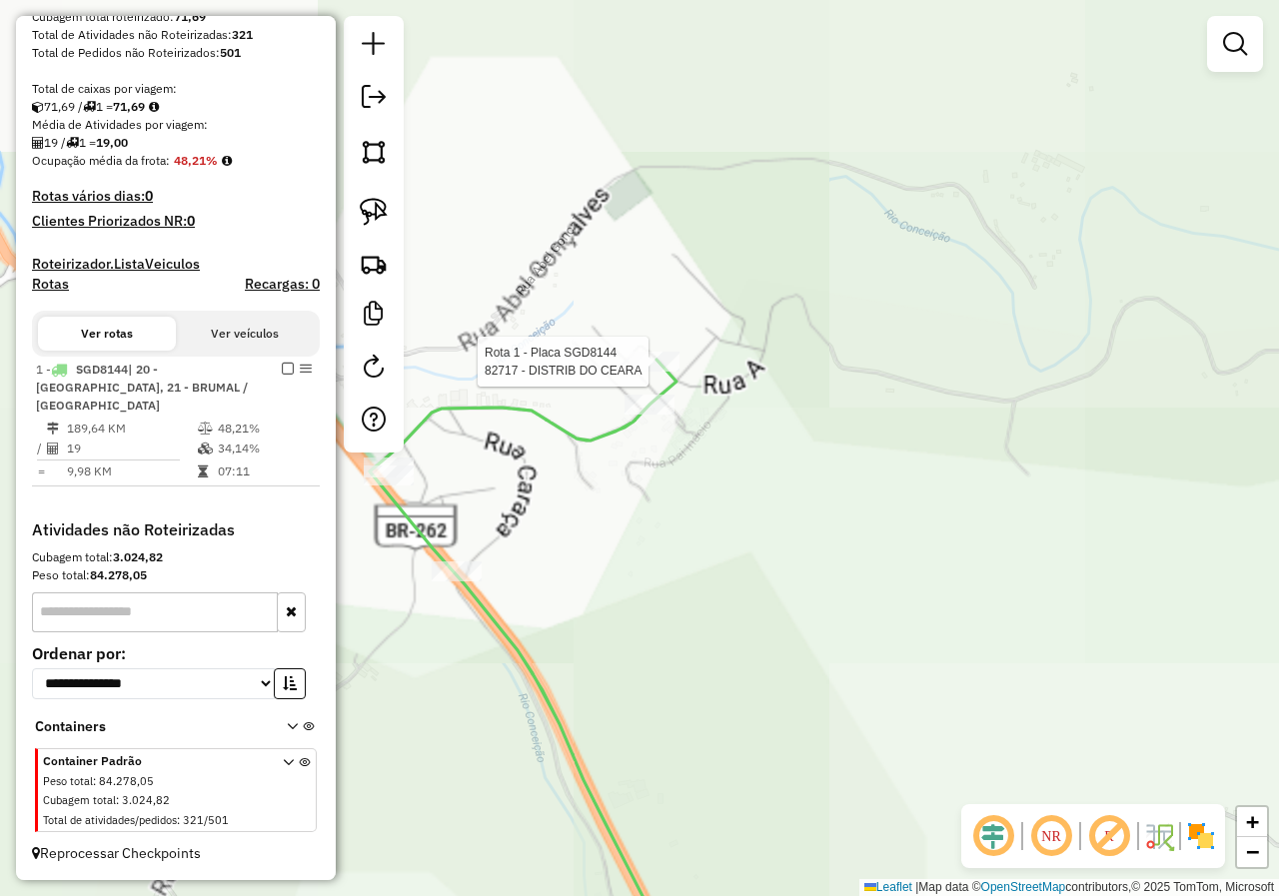
select select "**********"
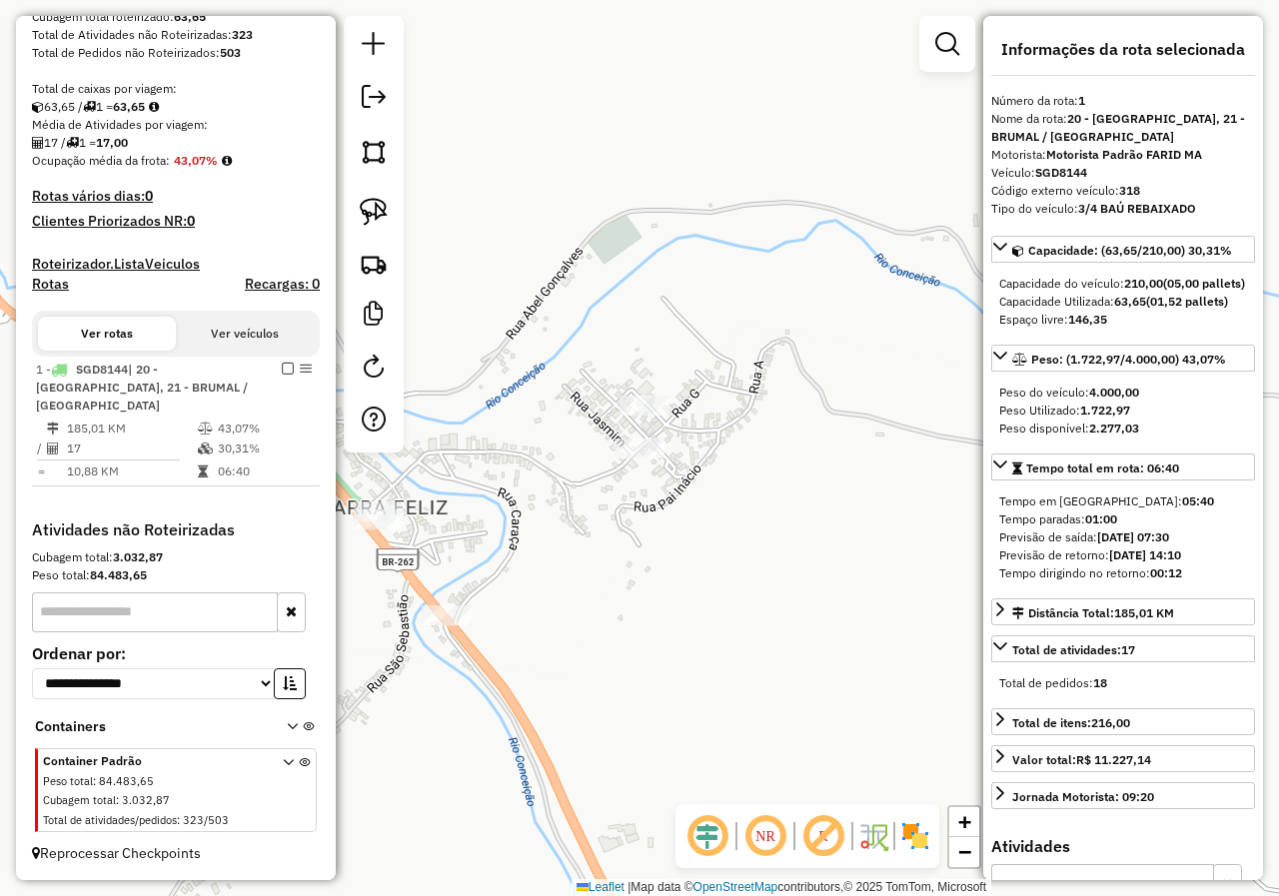
drag, startPoint x: 589, startPoint y: 650, endPoint x: 606, endPoint y: 444, distance: 207.5
click at [600, 481] on div "Janela de atendimento Grade de atendimento Capacidade Transportadoras Veículos …" at bounding box center [639, 448] width 1279 height 896
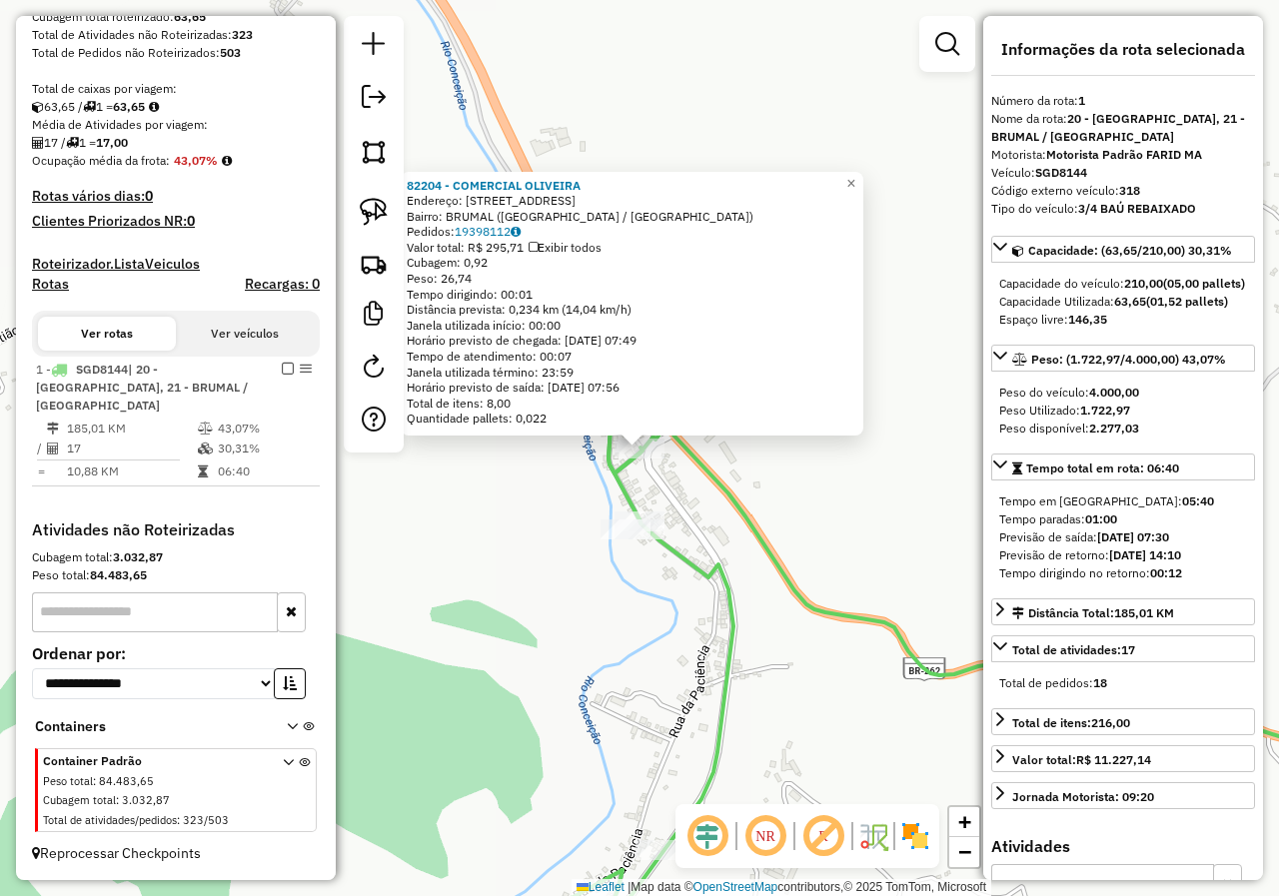
click at [688, 515] on div "Rota 1 - Placa SGD8144 82038 - BAR DO ZE GRANDE 82204 - COMERCIAL OLIVEIRA Ende…" at bounding box center [639, 448] width 1279 height 896
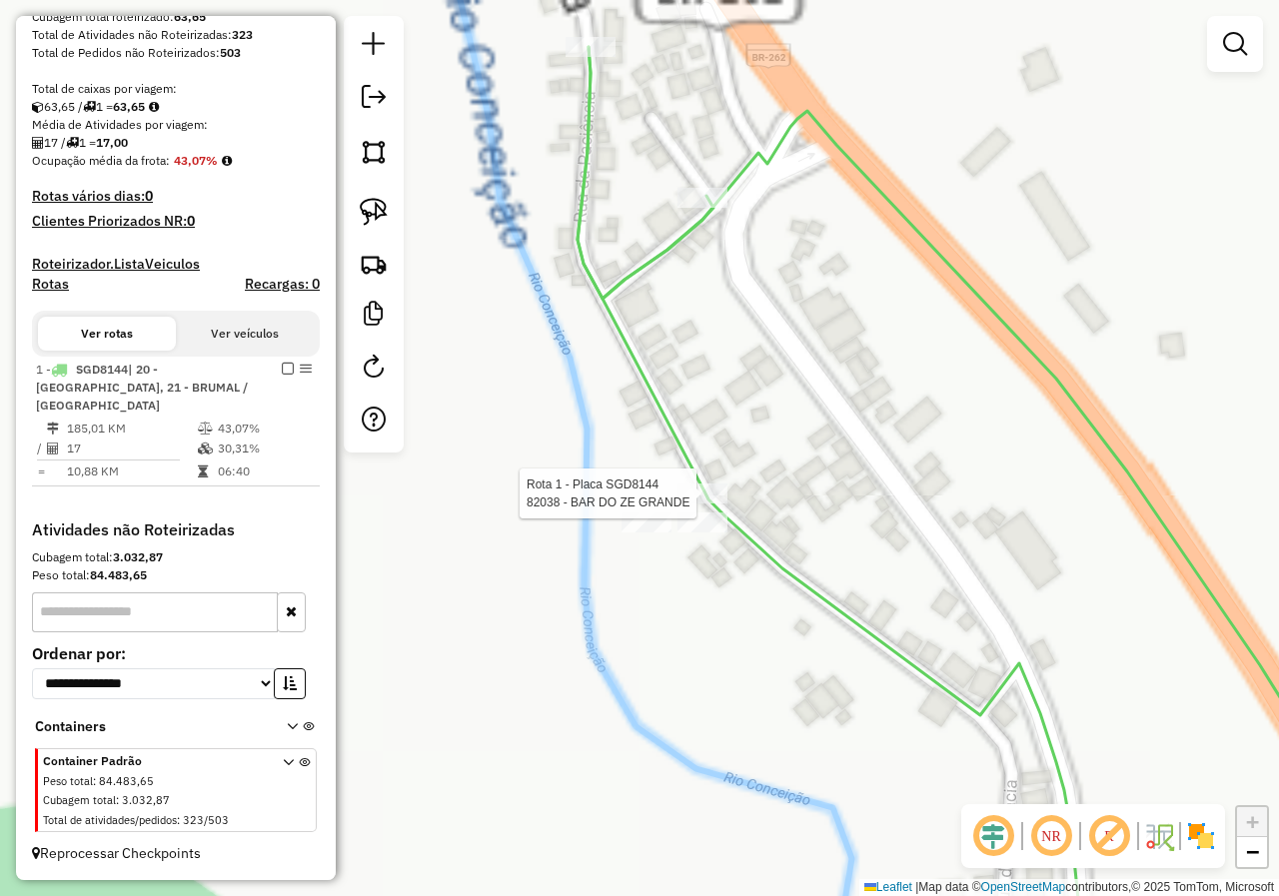
select select "**********"
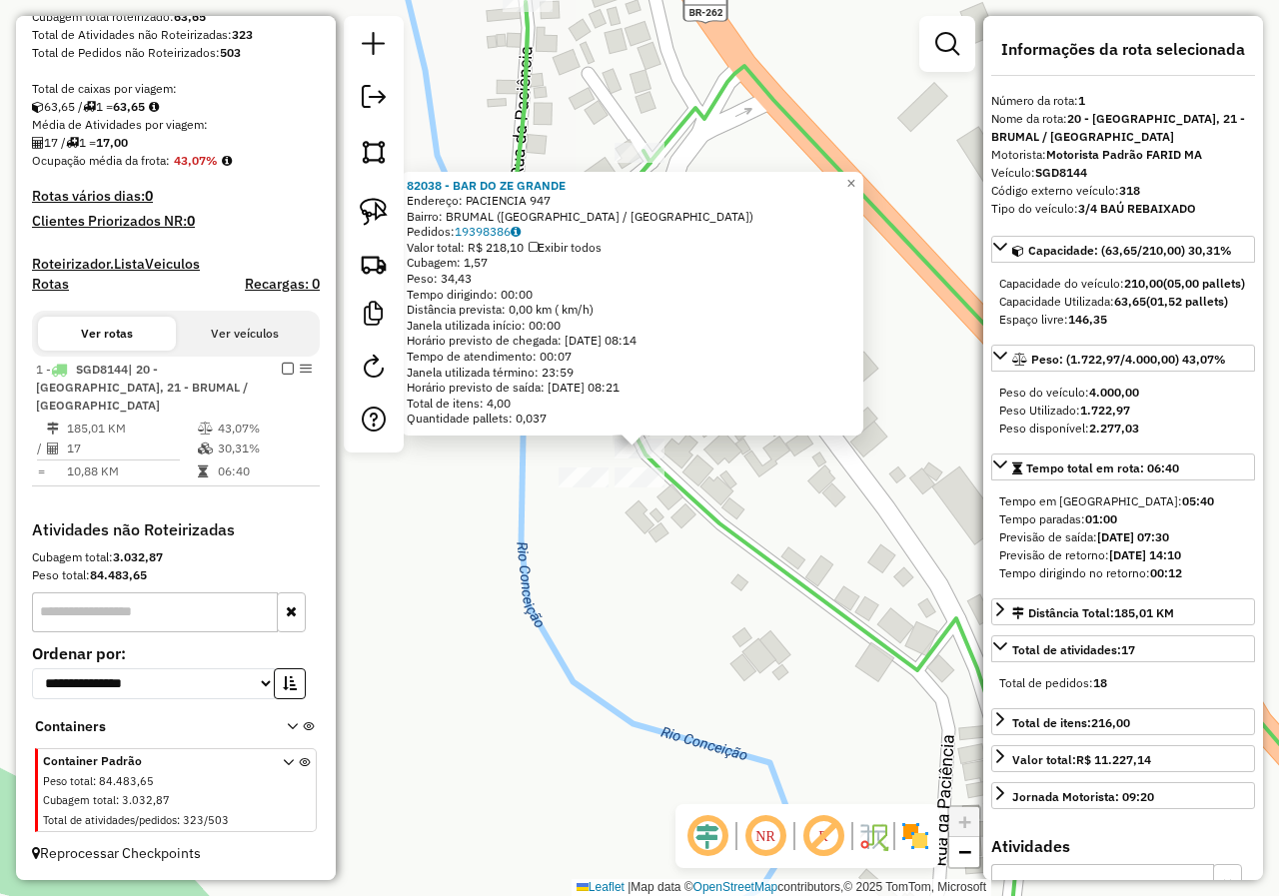
click at [631, 561] on div "82038 - BAR DO ZE GRANDE Endereço: PACIENCIA 947 Bairro: [GEOGRAPHIC_DATA] ([GE…" at bounding box center [639, 448] width 1279 height 896
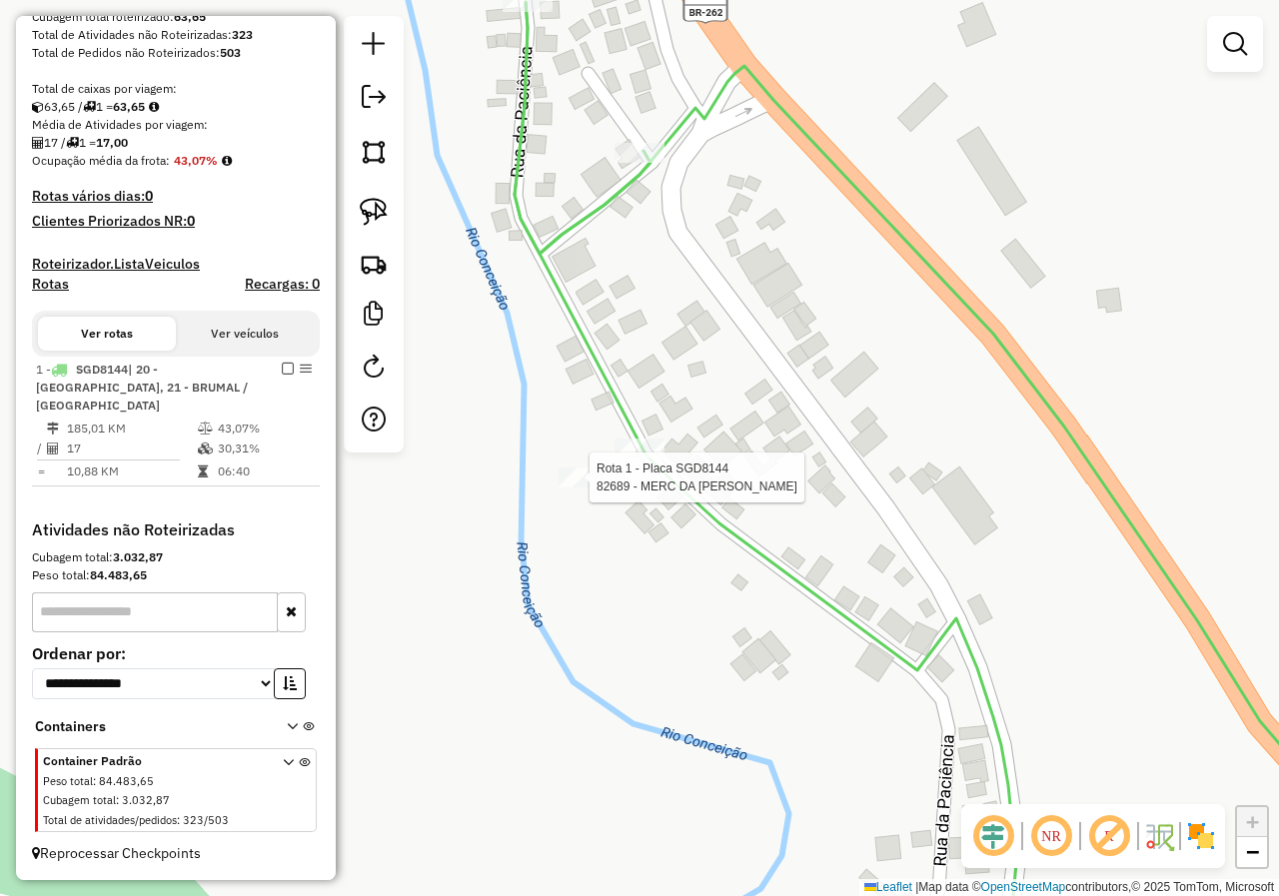
click at [585, 487] on div at bounding box center [583, 477] width 50 height 20
select select "**********"
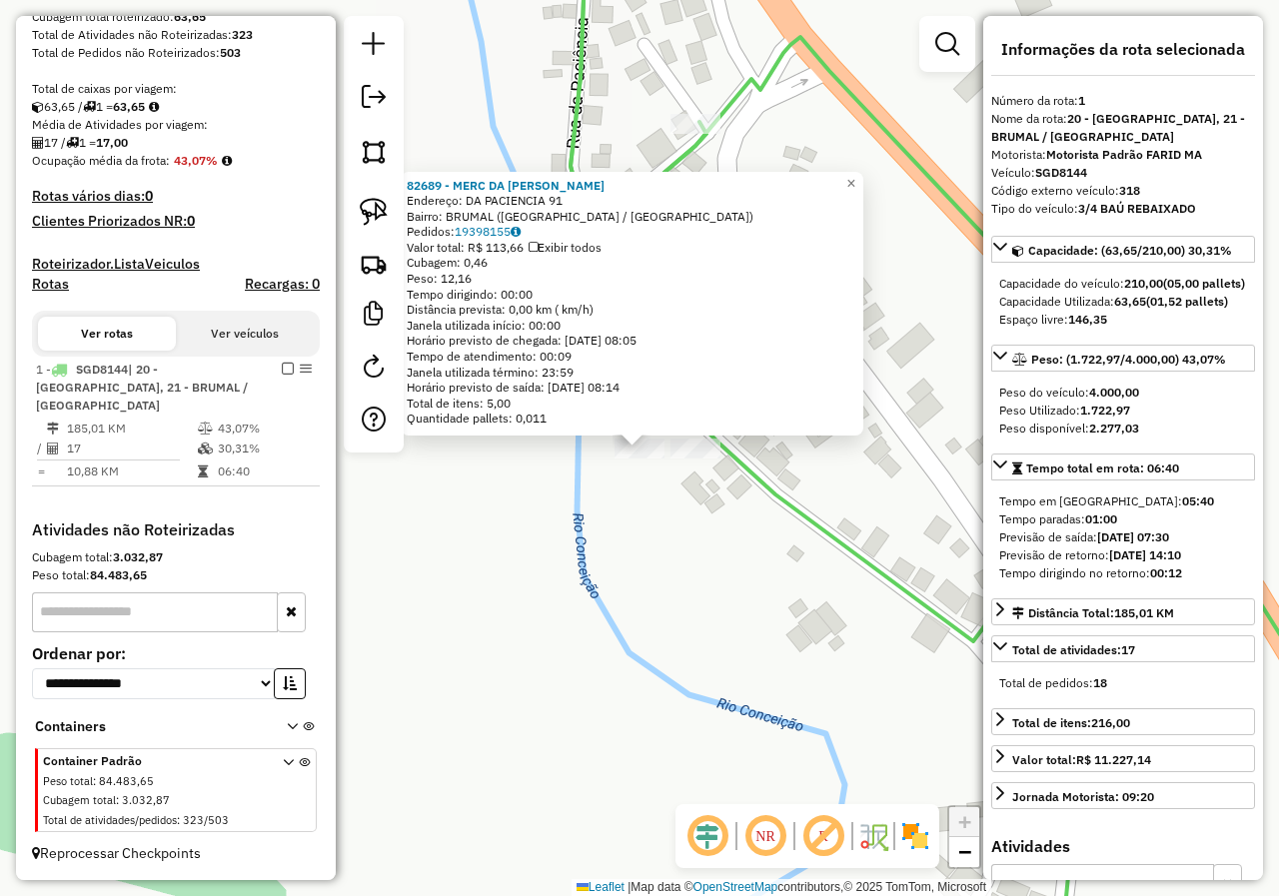
click at [636, 537] on div "82689 - MERC DA ROSITA Endereço: DA PACIENCIA 91 Bairro: BRUMAL ([GEOGRAPHIC_DA…" at bounding box center [639, 448] width 1279 height 896
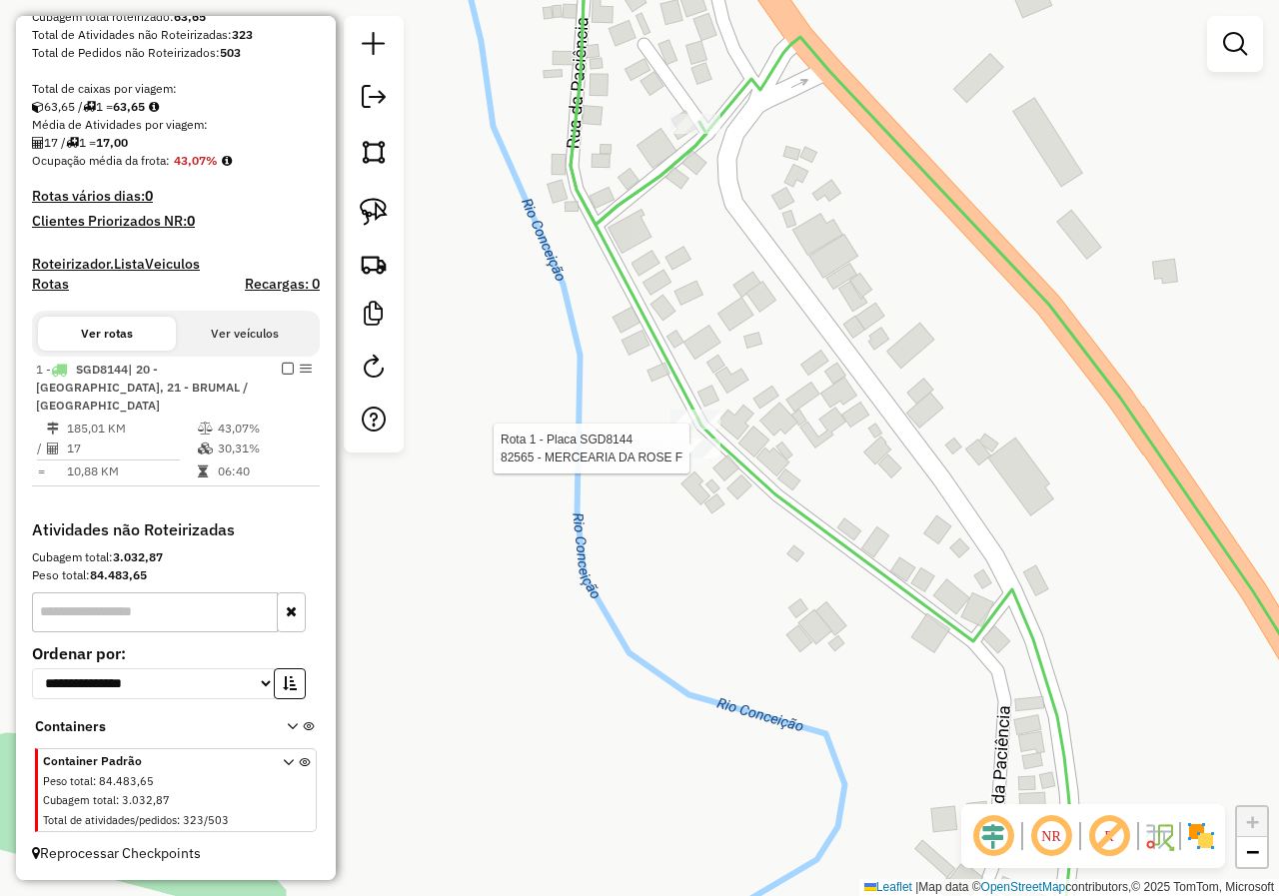
click at [684, 458] on div at bounding box center [695, 449] width 50 height 20
select select "**********"
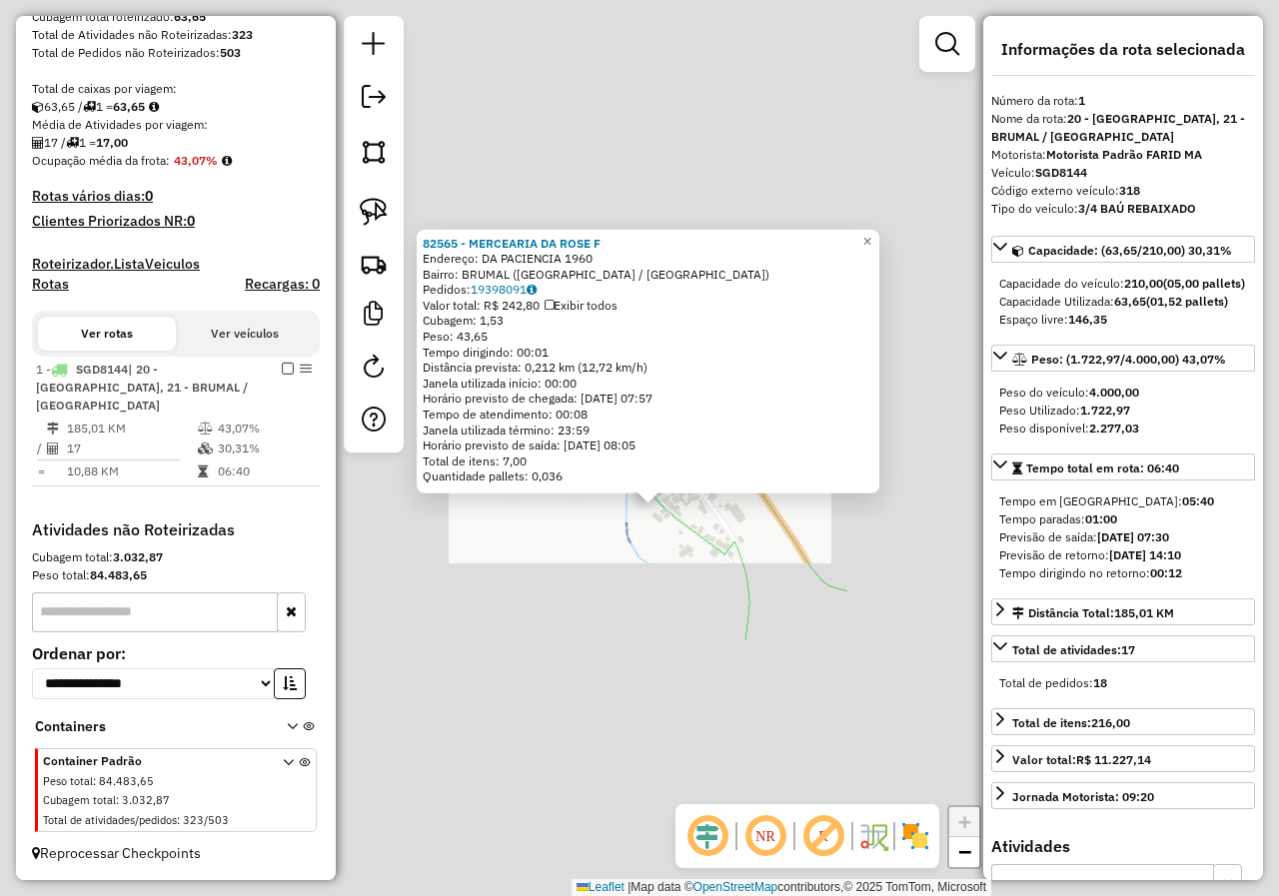
click at [669, 492] on div "82565 - MERCEARIA DA ROSE F Endereço: DA PACIENCIA 1960 Bairro: BRUMAL ([GEOGRA…" at bounding box center [639, 448] width 1279 height 896
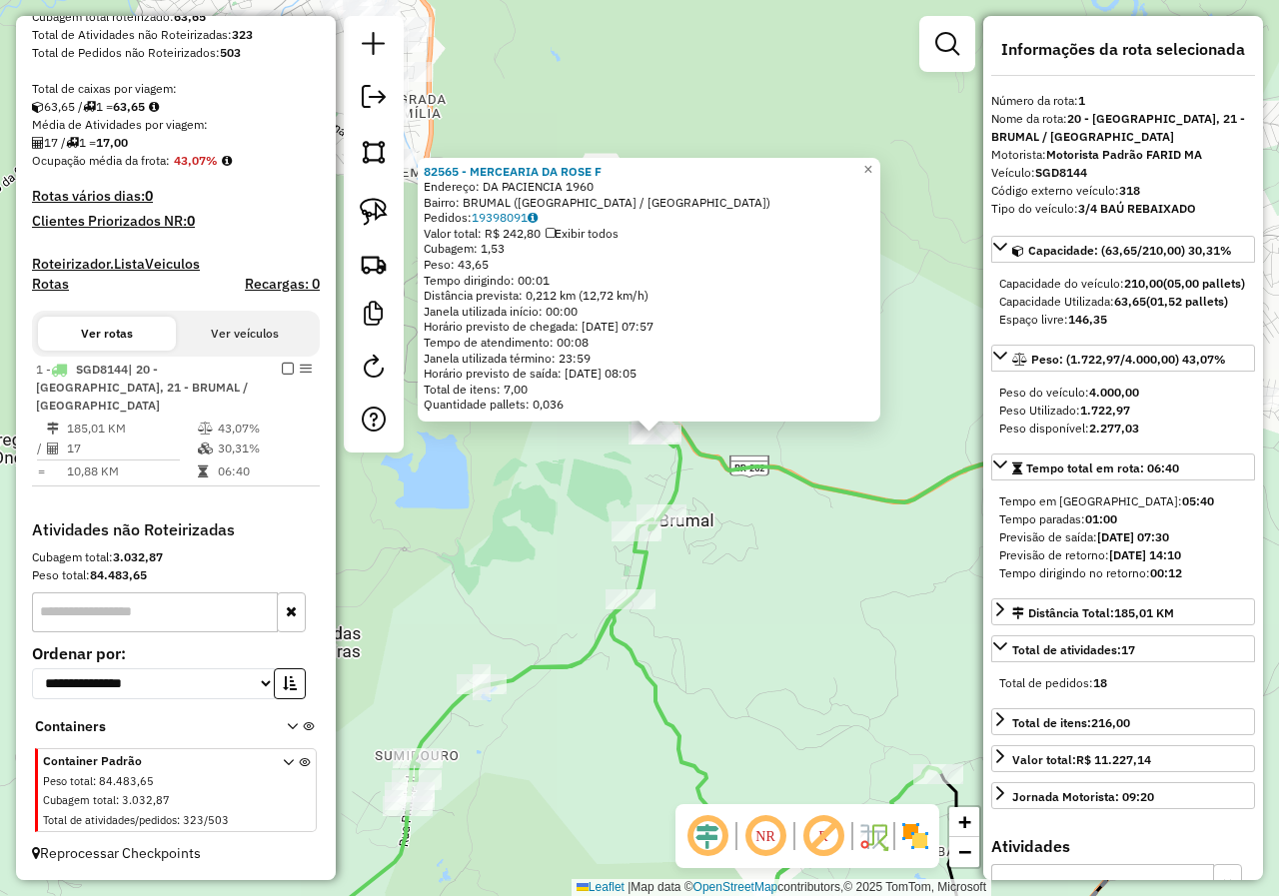
click at [707, 604] on div "82565 - MERCEARIA DA ROSE F Endereço: DA PACIENCIA 1960 Bairro: BRUMAL ([GEOGRA…" at bounding box center [639, 448] width 1279 height 896
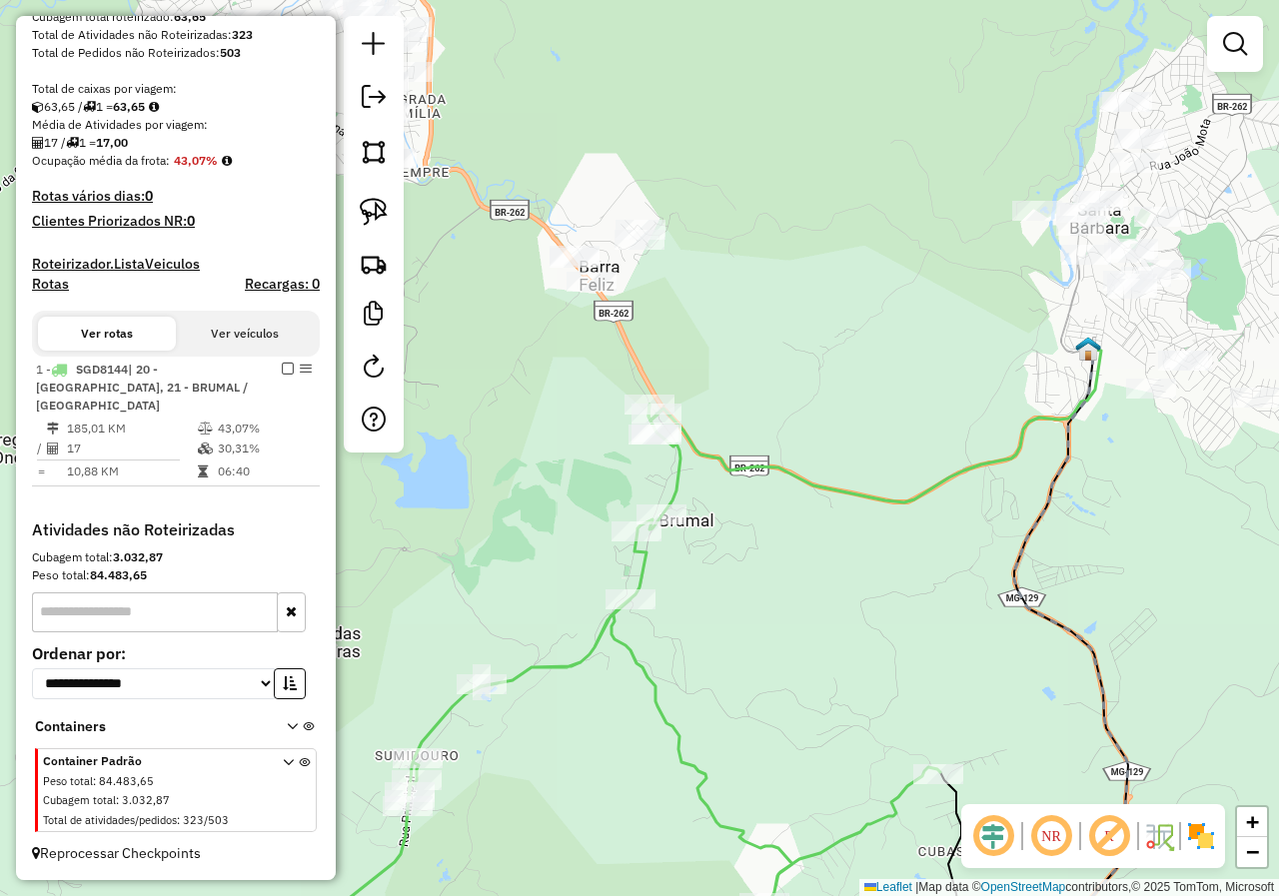
drag, startPoint x: 713, startPoint y: 650, endPoint x: 703, endPoint y: 458, distance: 192.0
click at [703, 476] on div "Janela de atendimento Grade de atendimento Capacidade Transportadoras Veículos …" at bounding box center [639, 448] width 1279 height 896
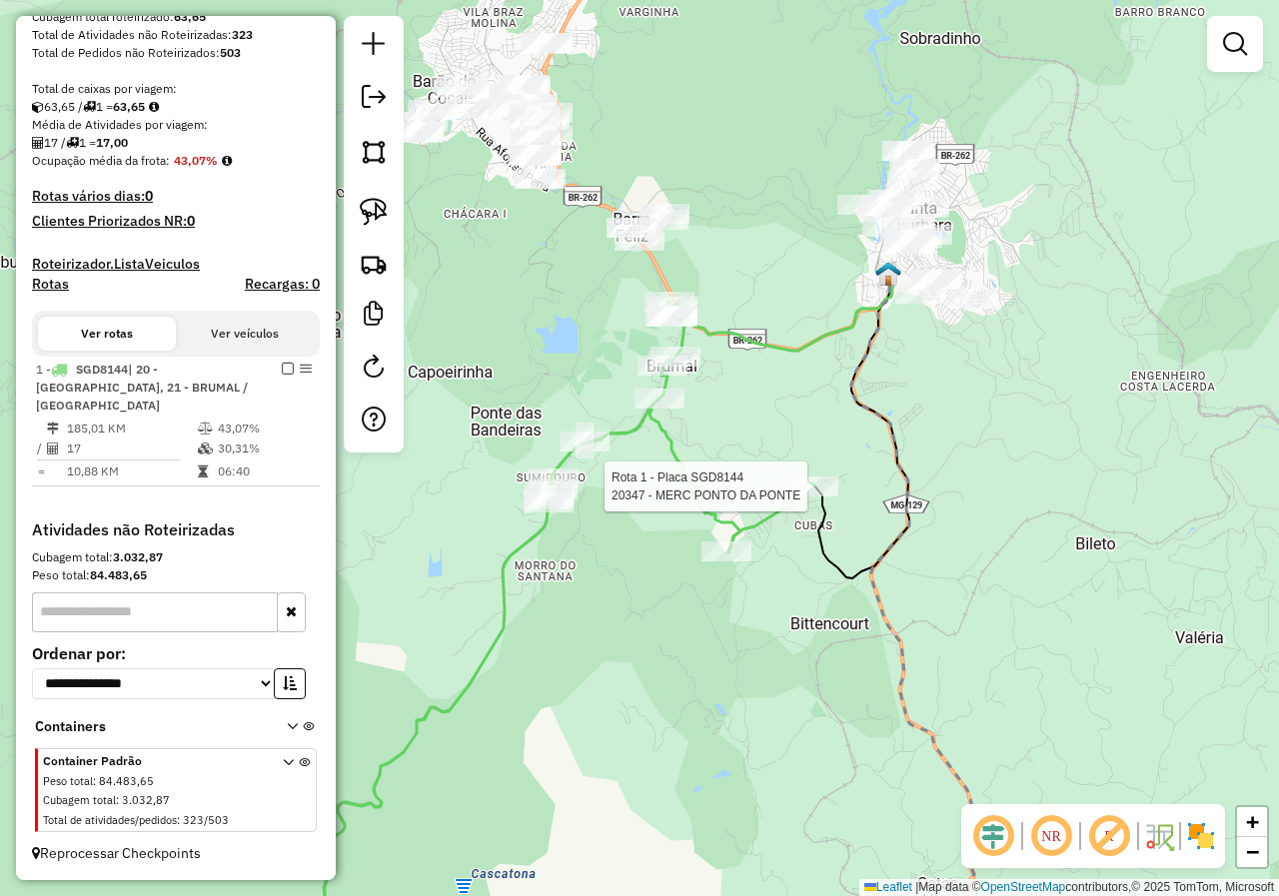
select select "**********"
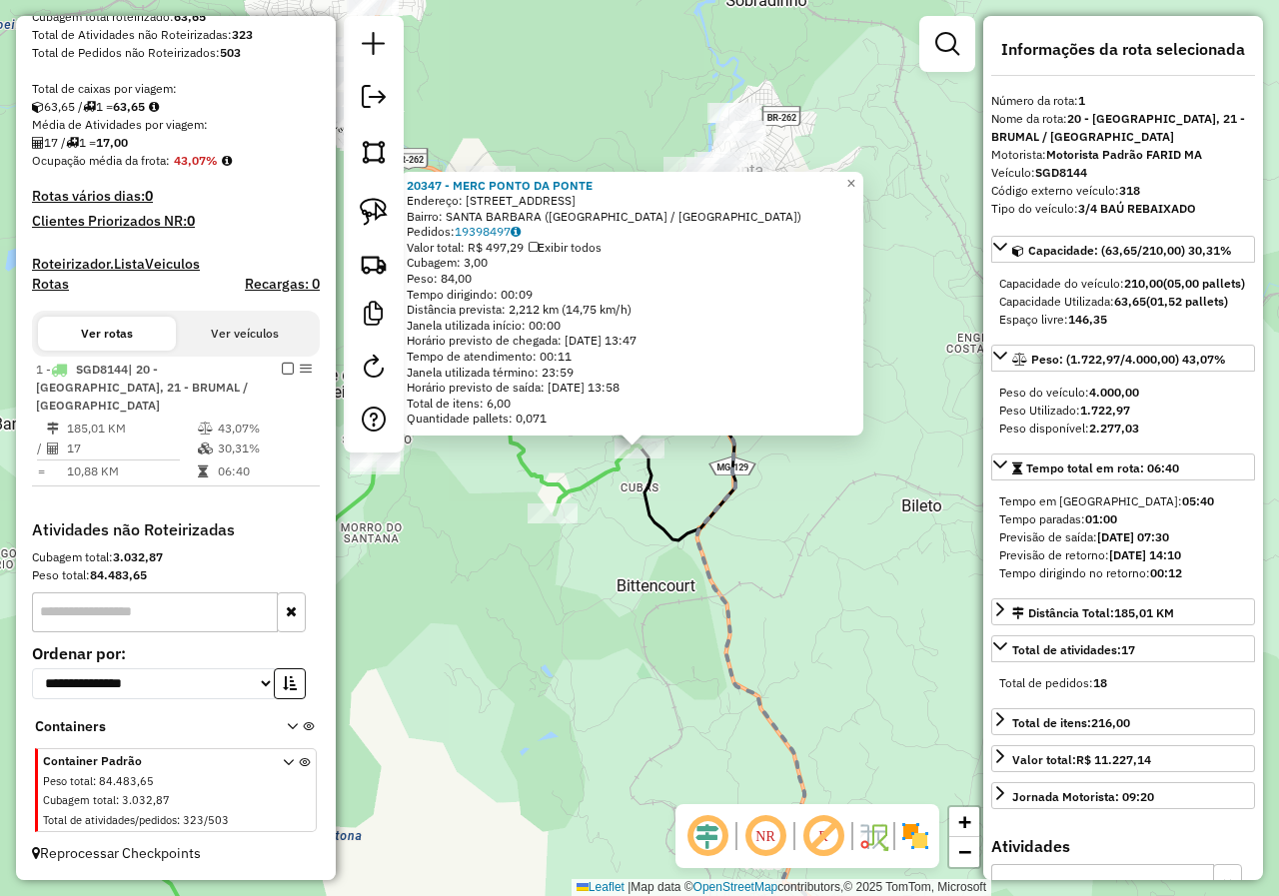
click at [639, 576] on div "20347 - MERC PONTO DA PONTE Endereço: [STREET_ADDRESS]) [GEOGRAPHIC_DATA]: 1939…" at bounding box center [639, 448] width 1279 height 896
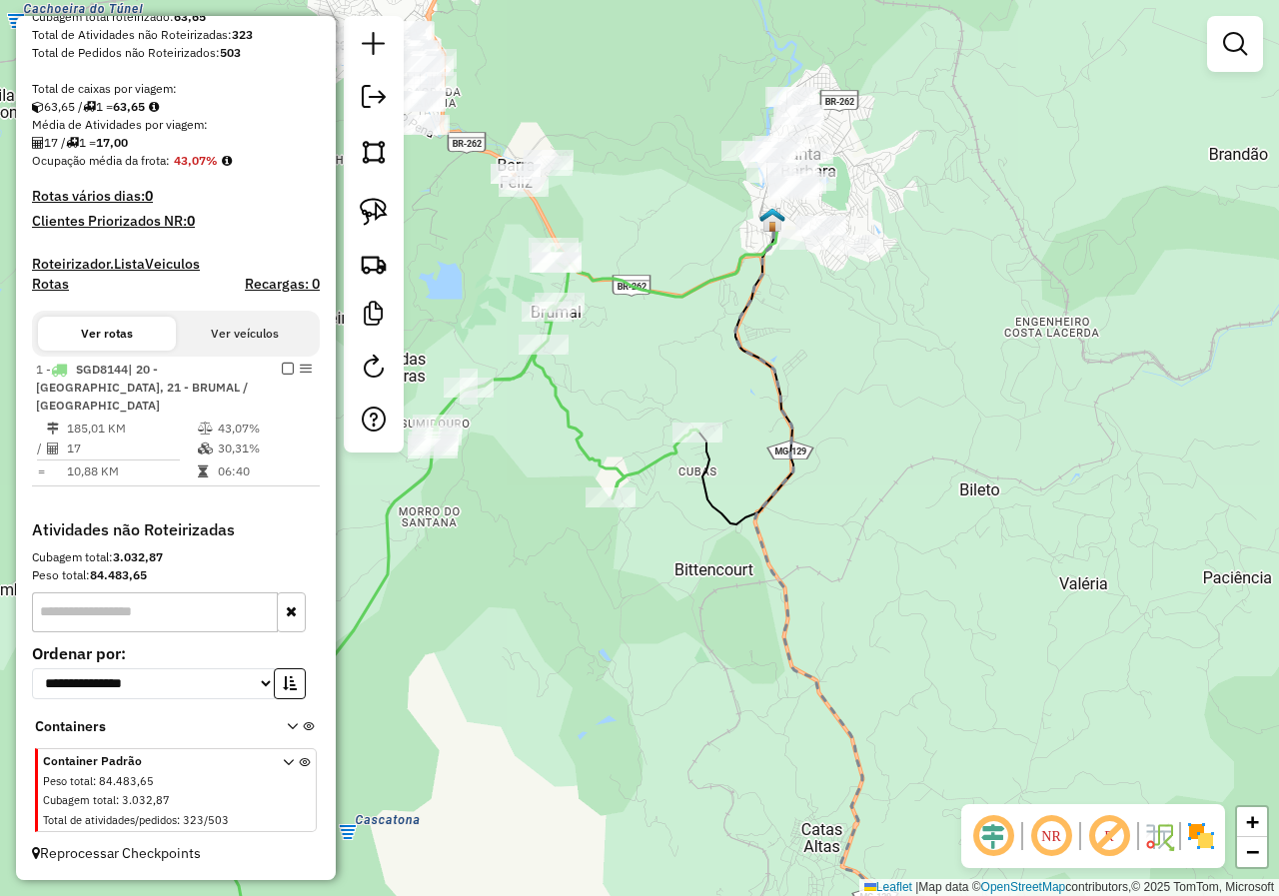
drag, startPoint x: 535, startPoint y: 430, endPoint x: 635, endPoint y: 403, distance: 103.5
click at [636, 403] on div "Janela de atendimento Grade de atendimento Capacidade Transportadoras Veículos …" at bounding box center [639, 448] width 1279 height 896
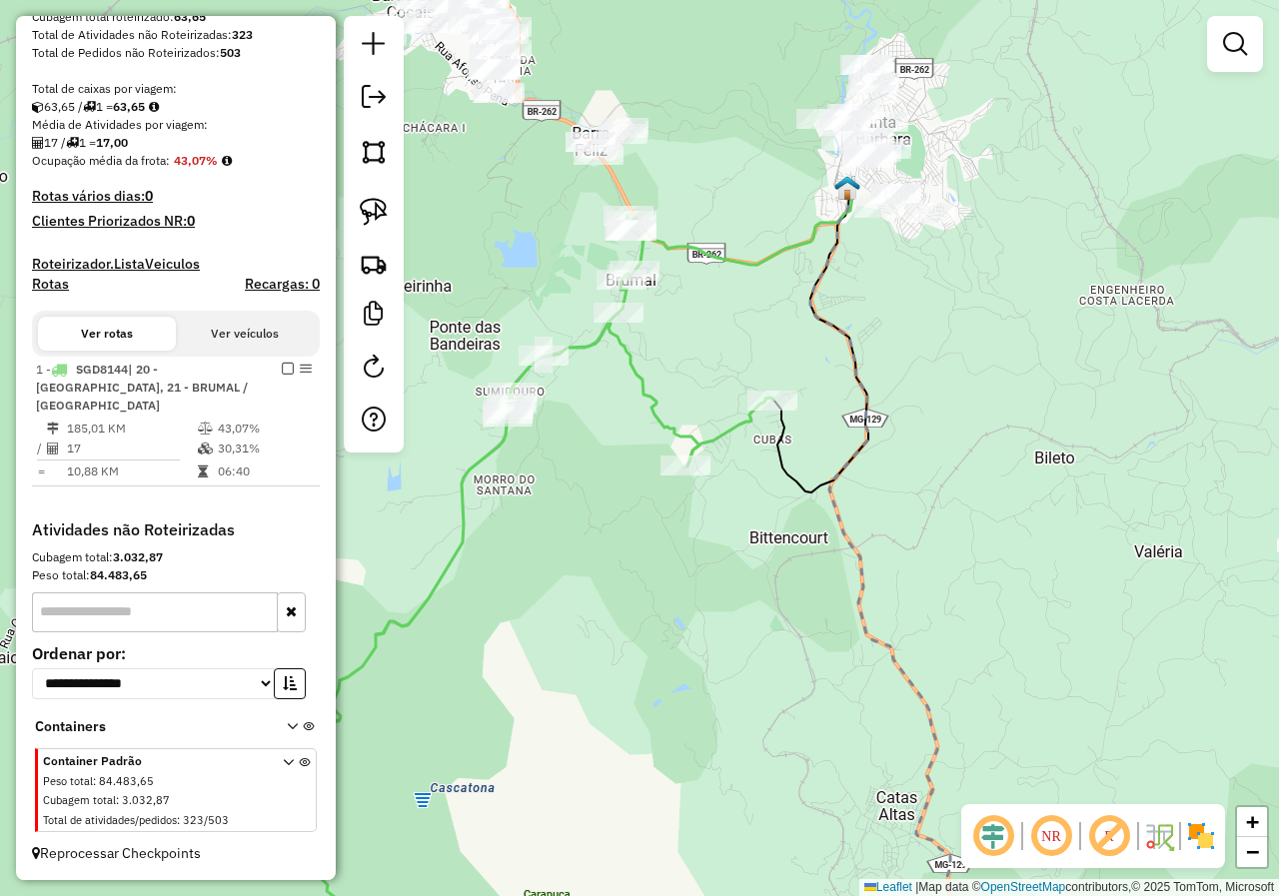
drag, startPoint x: 607, startPoint y: 391, endPoint x: 723, endPoint y: 310, distance: 141.3
click at [723, 322] on icon at bounding box center [528, 590] width 490 height 748
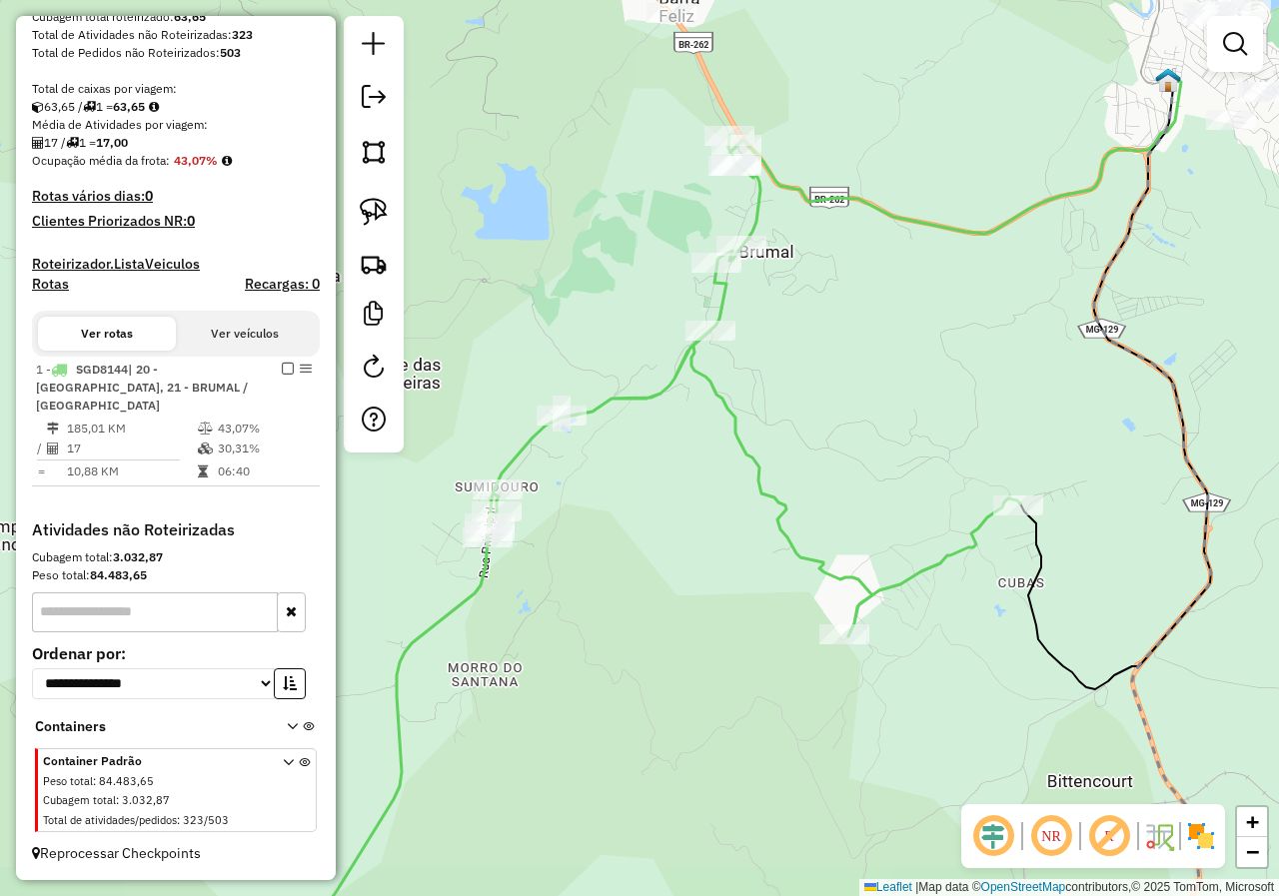
click at [753, 213] on icon at bounding box center [621, 560] width 797 height 849
select select "**********"
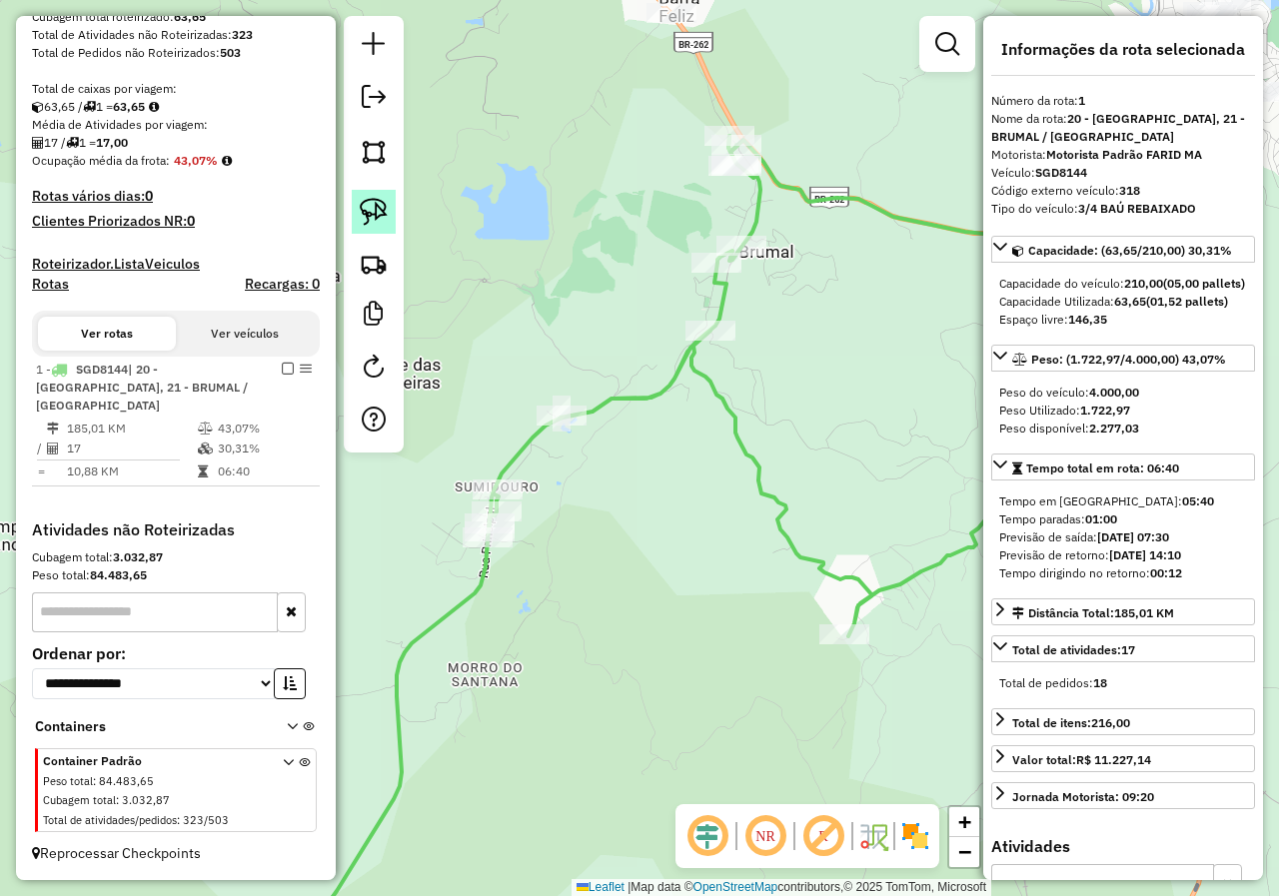
click at [374, 205] on img at bounding box center [374, 212] width 28 height 28
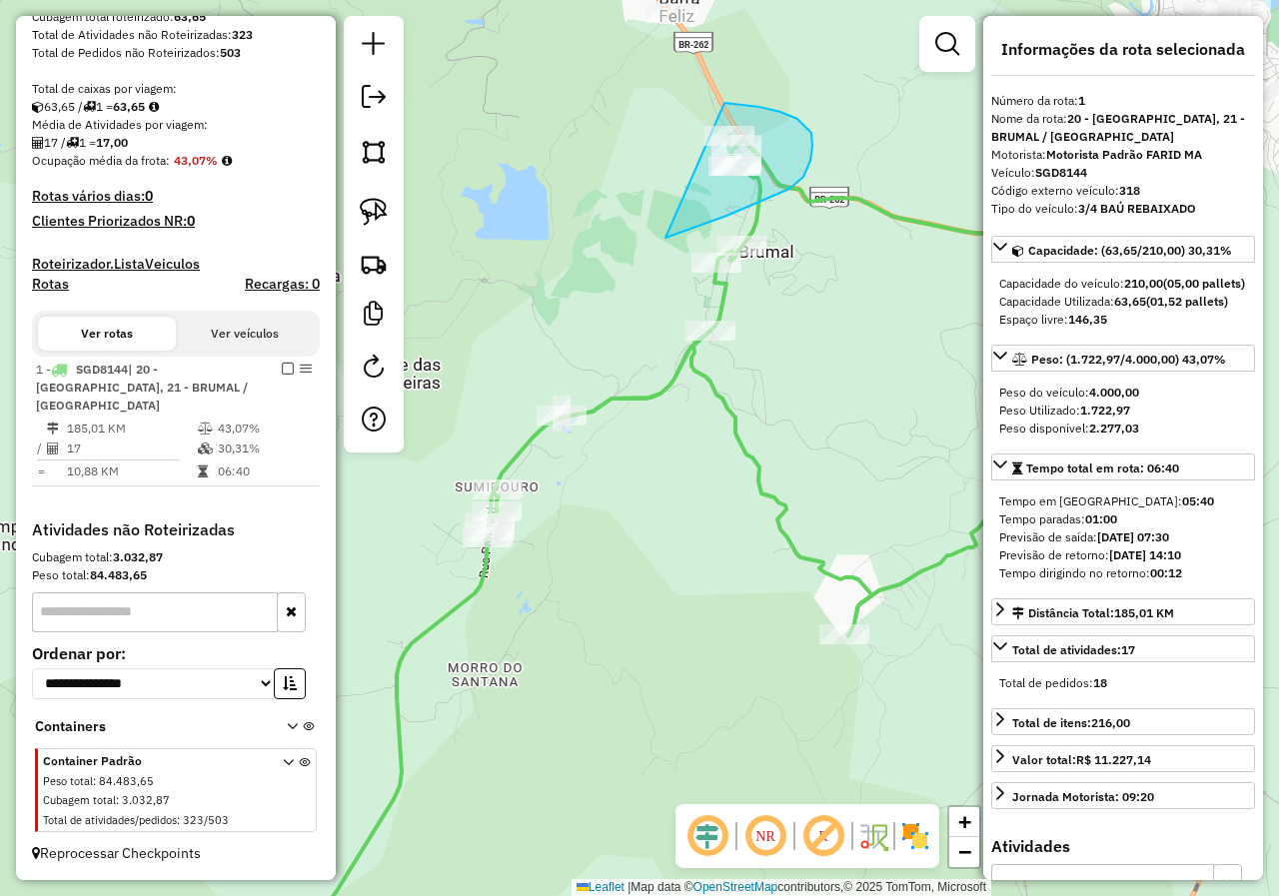
drag, startPoint x: 676, startPoint y: 234, endPoint x: 682, endPoint y: 102, distance: 132.0
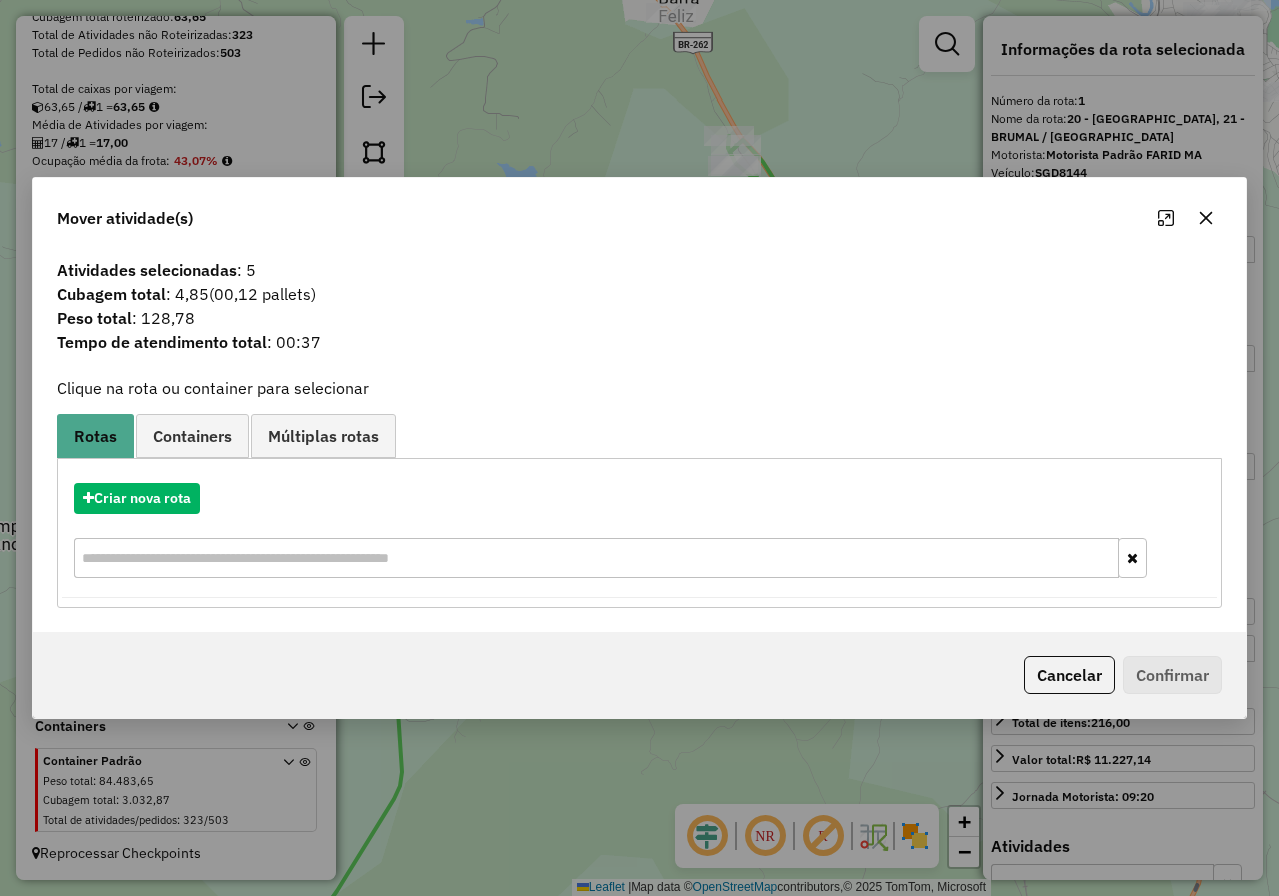
click at [1078, 682] on button "Cancelar" at bounding box center [1069, 675] width 91 height 38
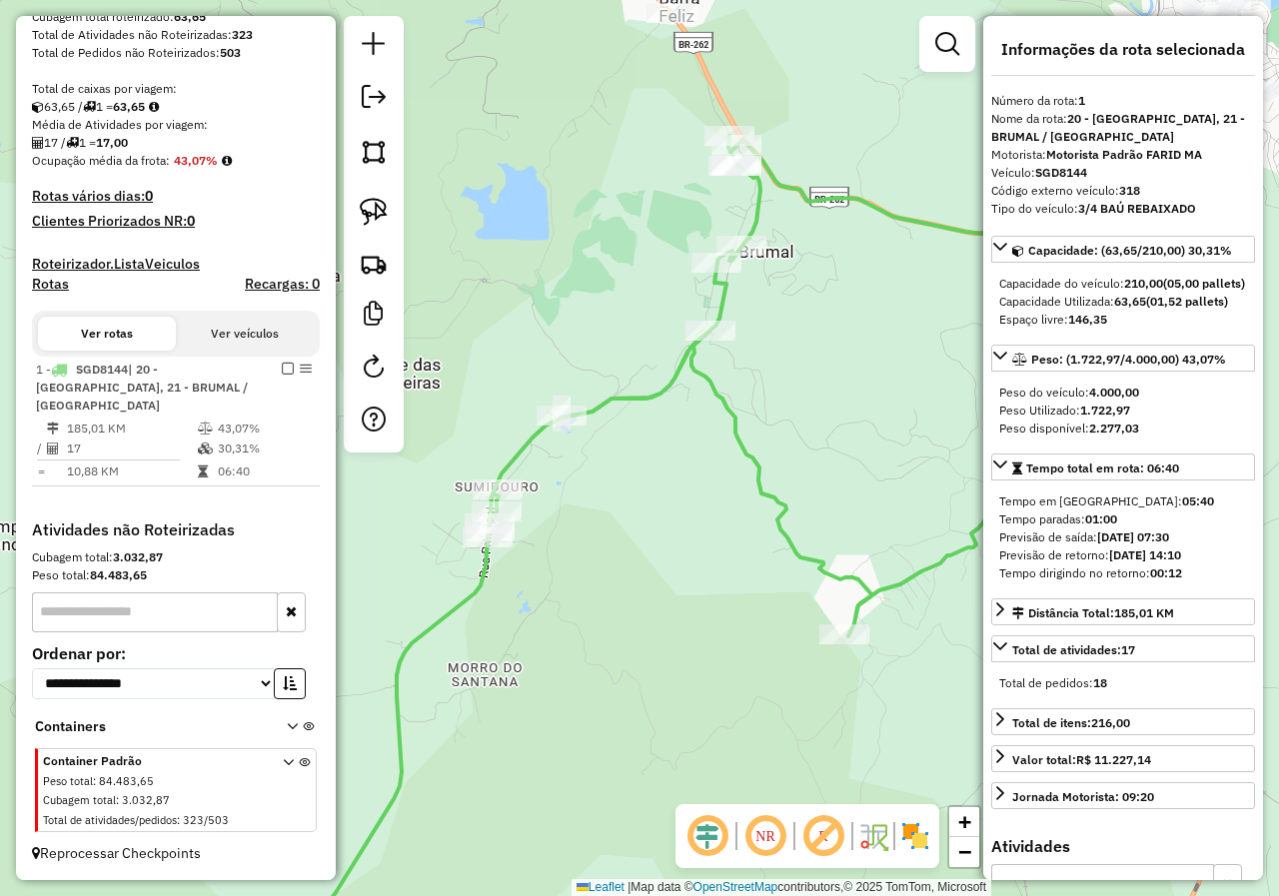
click at [834, 355] on div "Janela de atendimento Grade de atendimento Capacidade Transportadoras Veículos …" at bounding box center [639, 448] width 1279 height 896
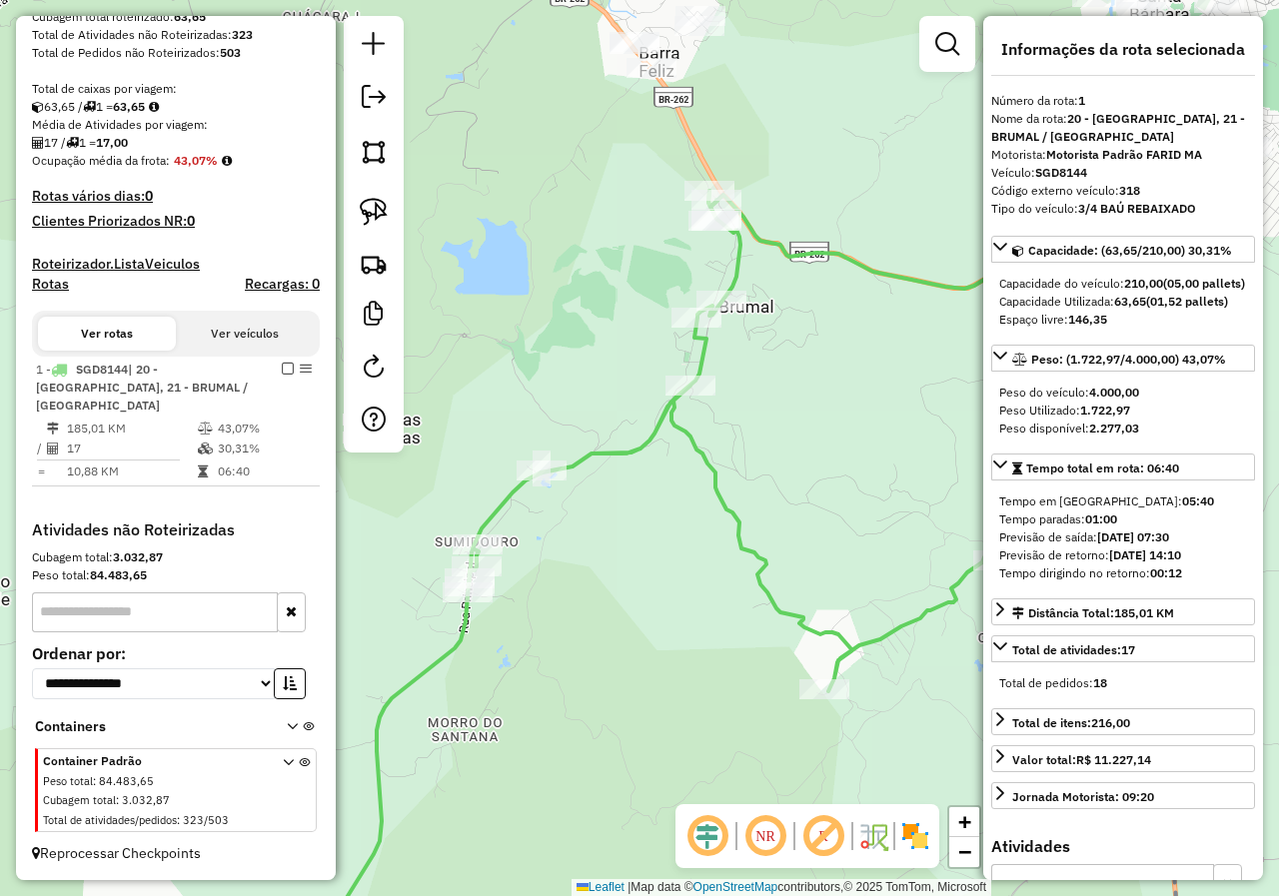
click at [741, 241] on icon at bounding box center [644, 588] width 711 height 794
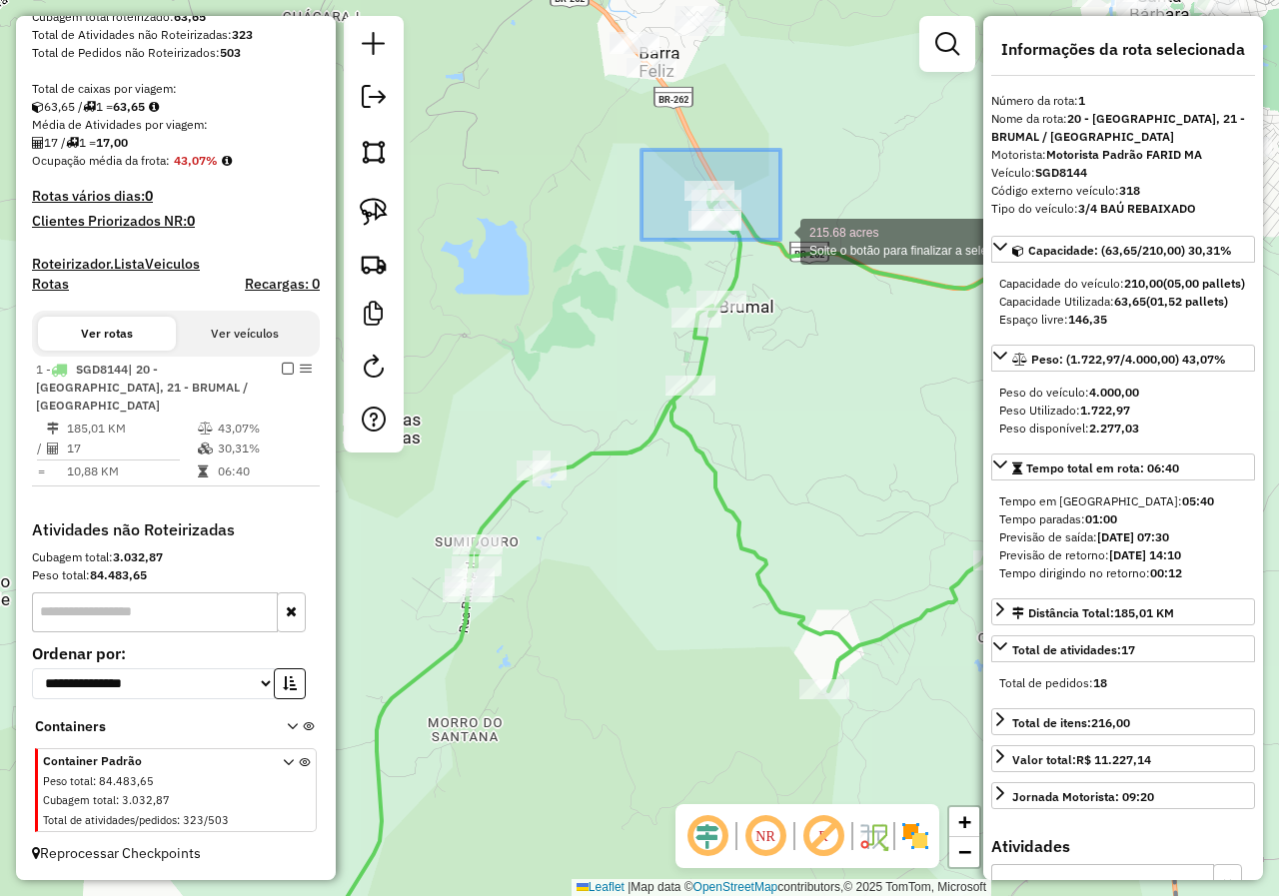
drag, startPoint x: 688, startPoint y: 168, endPoint x: 791, endPoint y: 262, distance: 139.3
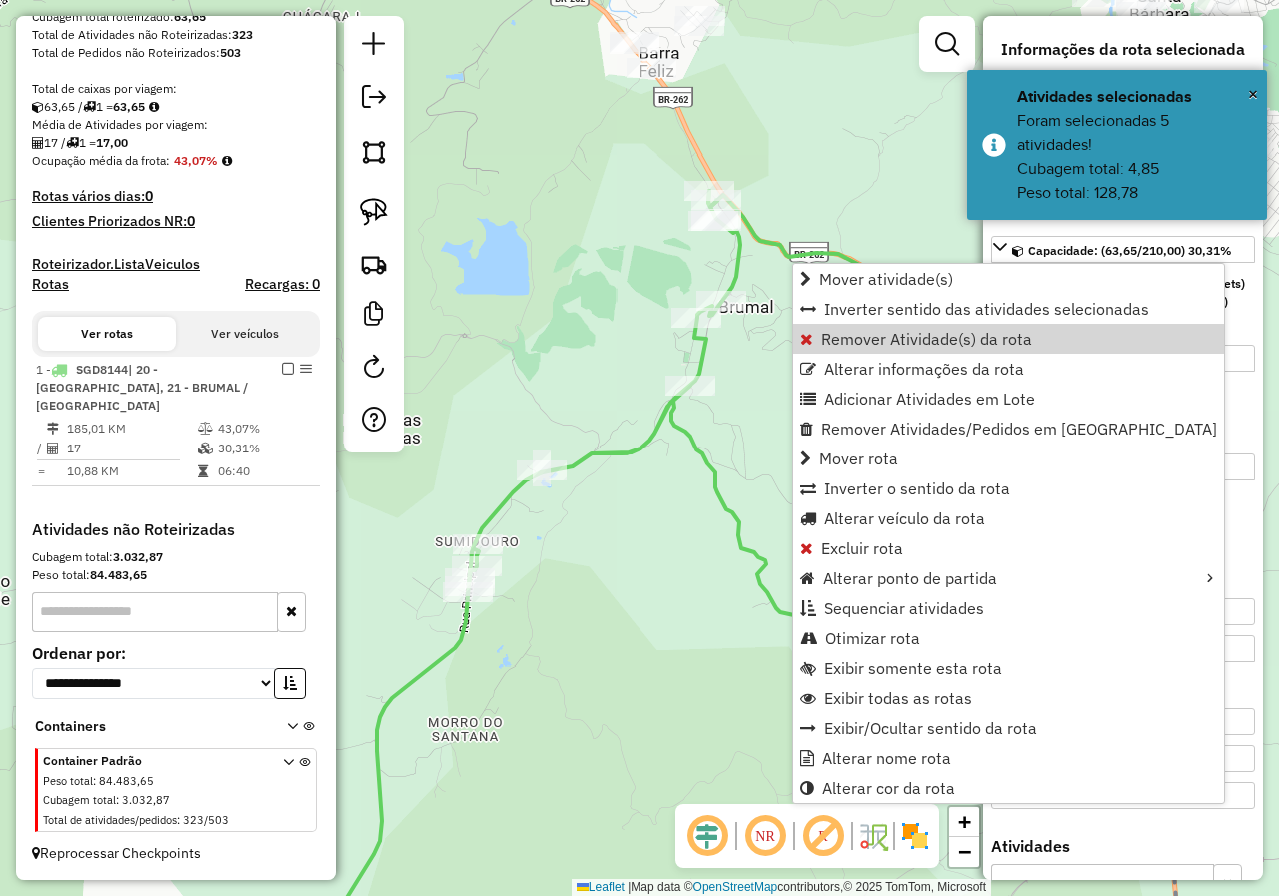
click at [842, 340] on span "Remover Atividade(s) da rota" at bounding box center [926, 339] width 211 height 16
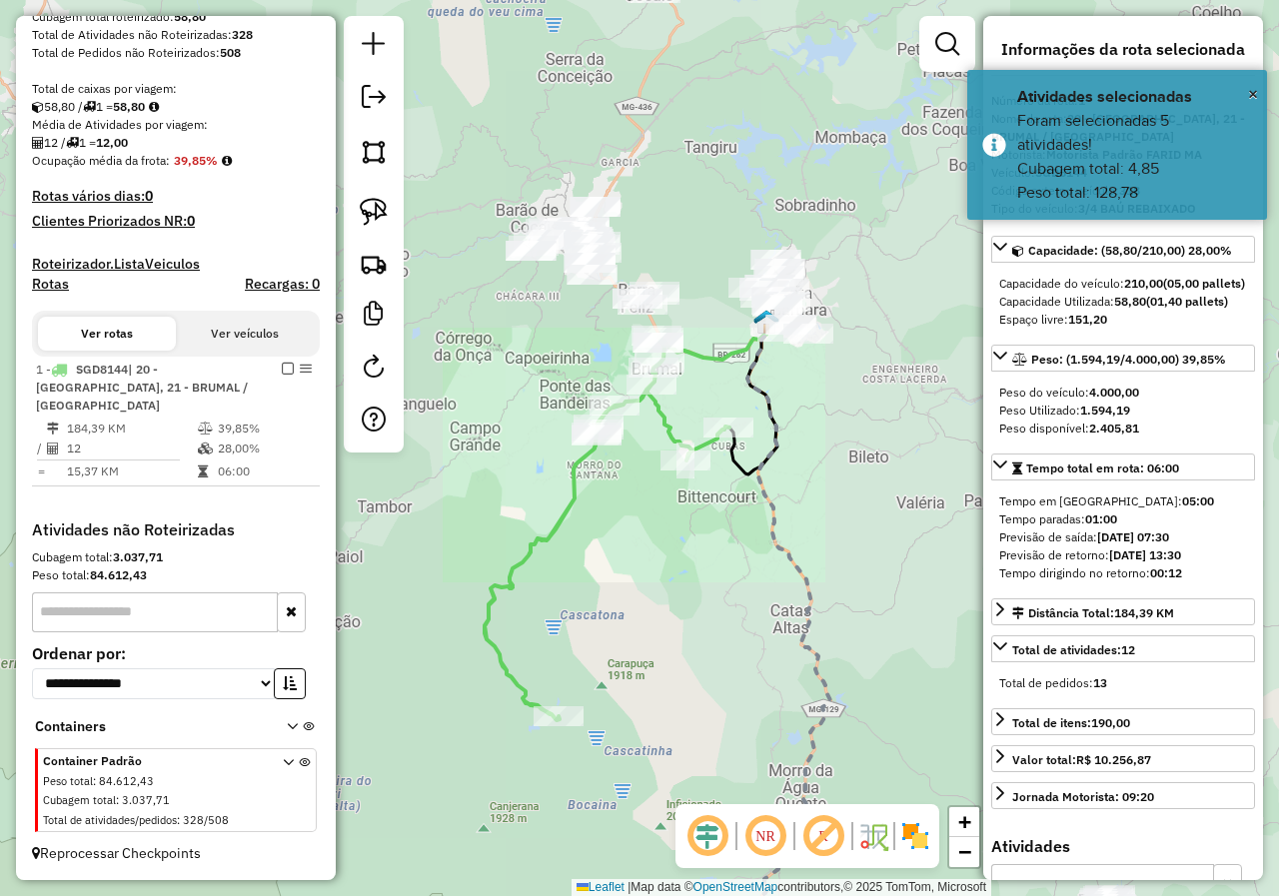
click at [626, 503] on div "Janela de atendimento Grade de atendimento Capacidade Transportadoras Veículos …" at bounding box center [639, 448] width 1279 height 896
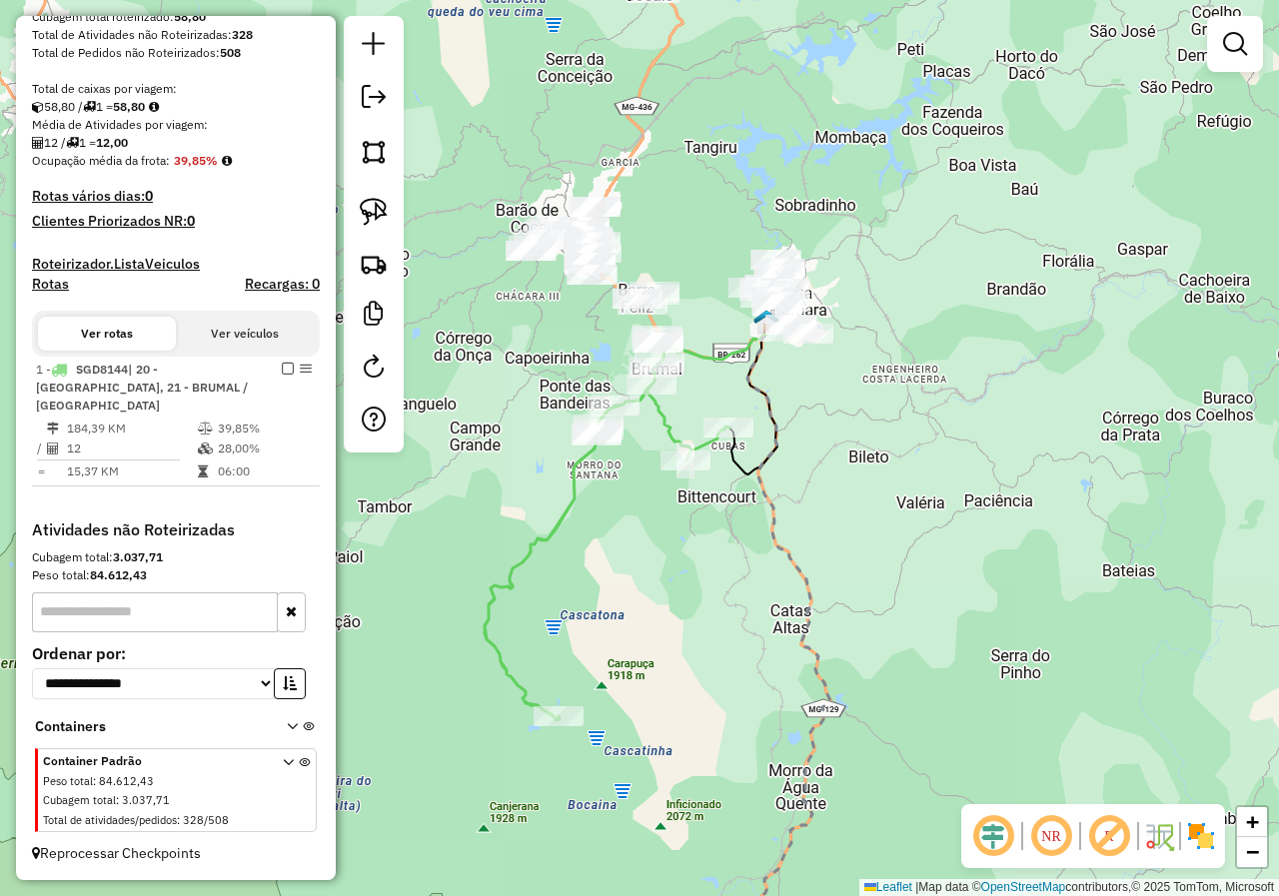
drag, startPoint x: 564, startPoint y: 402, endPoint x: 622, endPoint y: 487, distance: 103.6
click at [622, 486] on div "Rota 1 - Placa SGD8144 82118 - BAR DA ORMELINA Rota 1 - Placa SGD8144 82240 - M…" at bounding box center [639, 448] width 1279 height 896
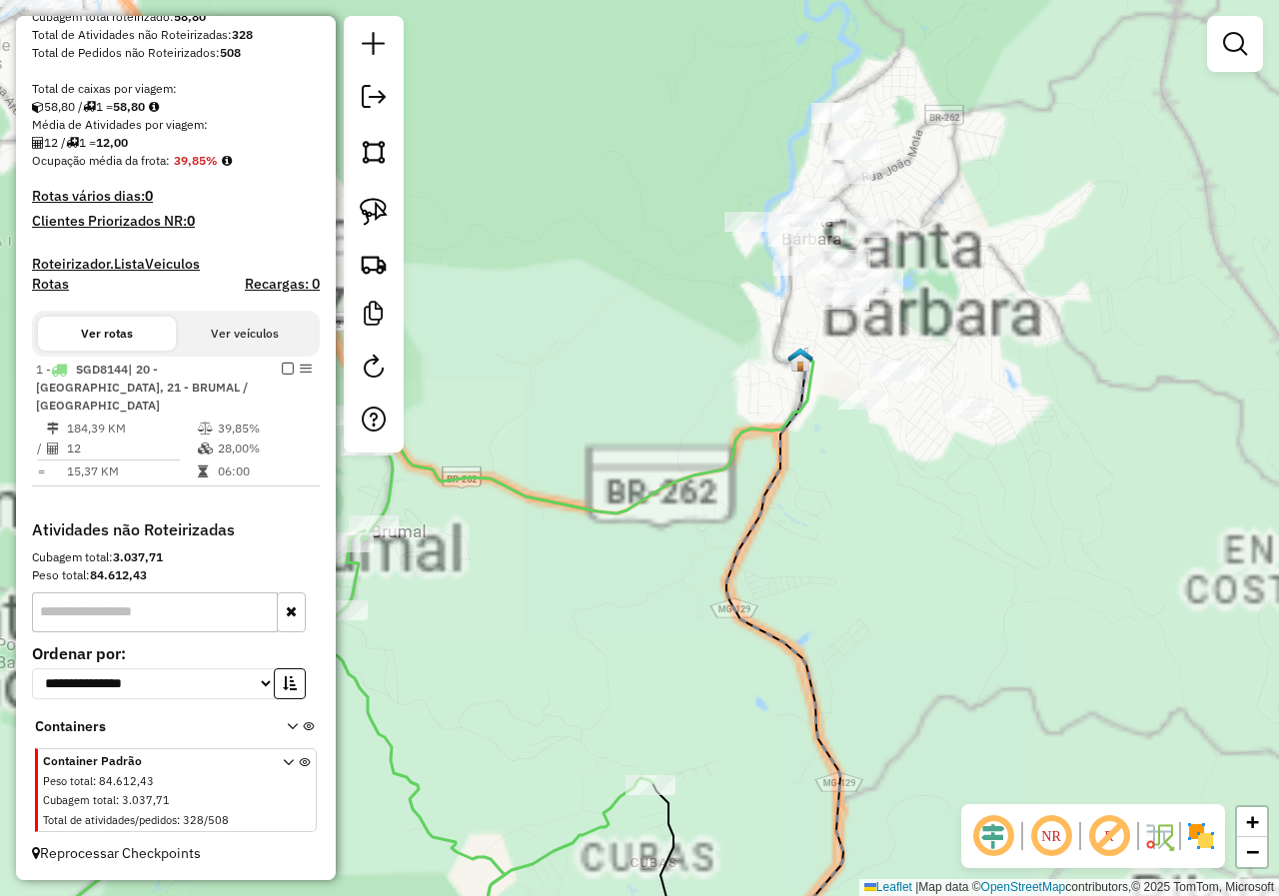
drag, startPoint x: 728, startPoint y: 496, endPoint x: 739, endPoint y: 498, distance: 11.2
click at [728, 510] on div "Rota 1 - Placa SGD8144 82118 - BAR DA ORMELINA Janela de atendimento Grade de a…" at bounding box center [639, 448] width 1279 height 896
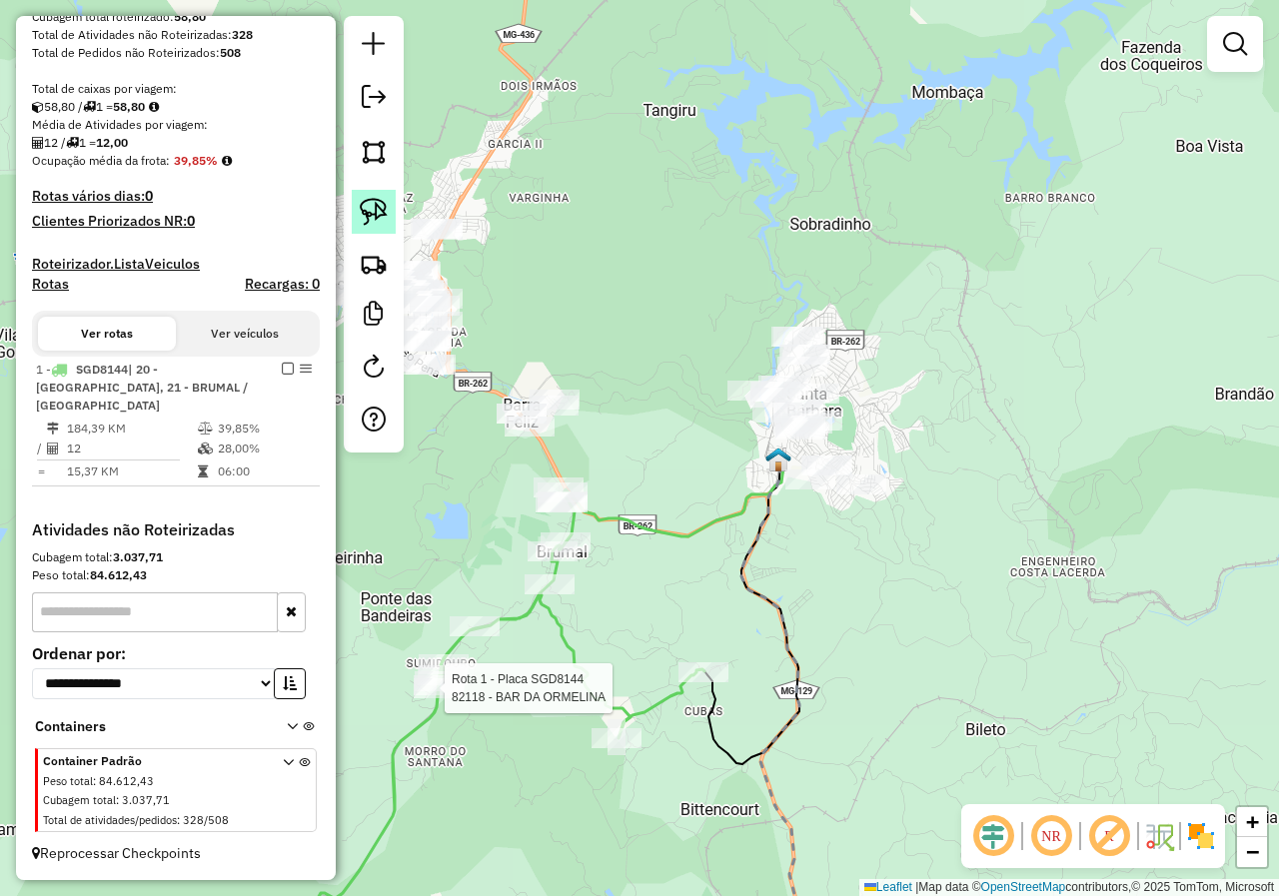
click at [392, 217] on link at bounding box center [374, 212] width 44 height 44
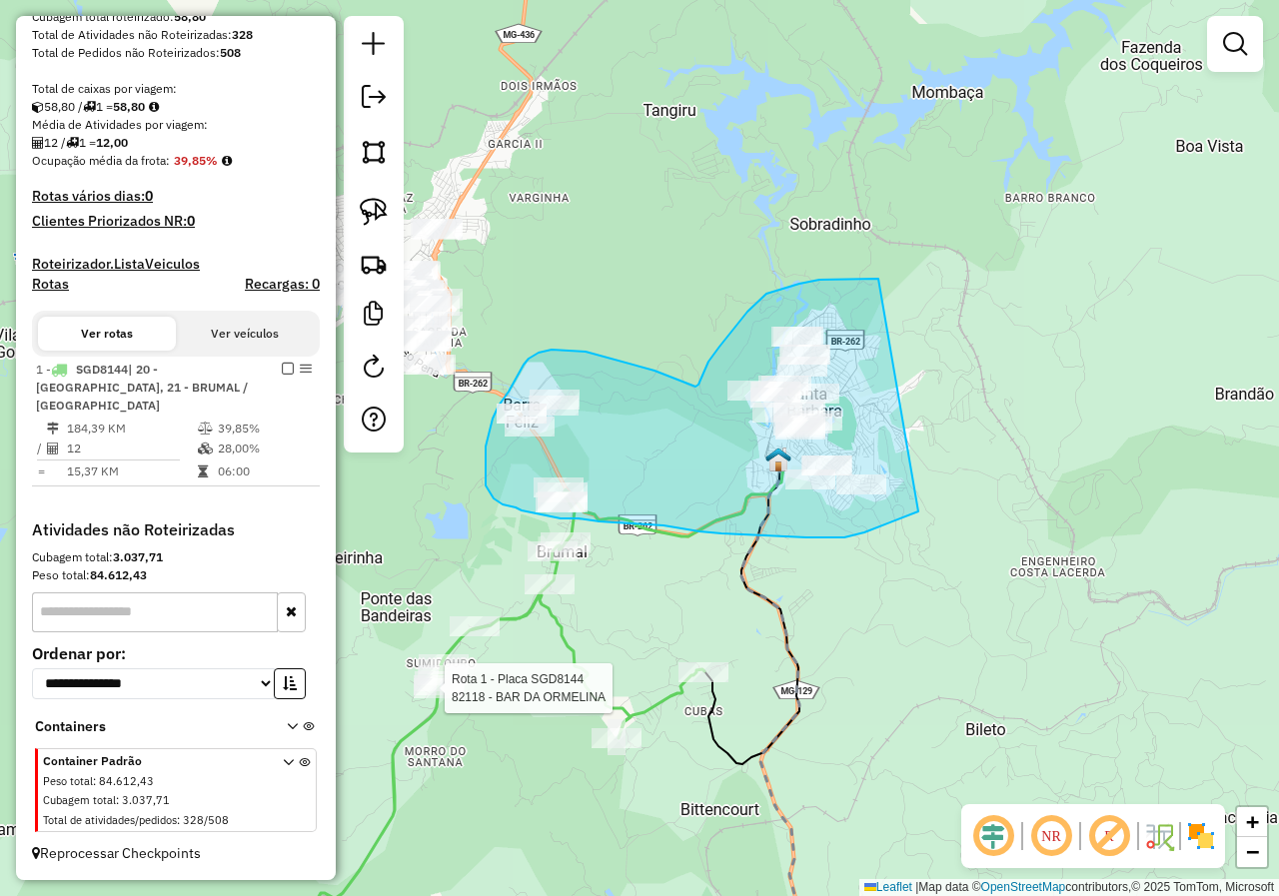
drag, startPoint x: 766, startPoint y: 294, endPoint x: 916, endPoint y: 366, distance: 166.2
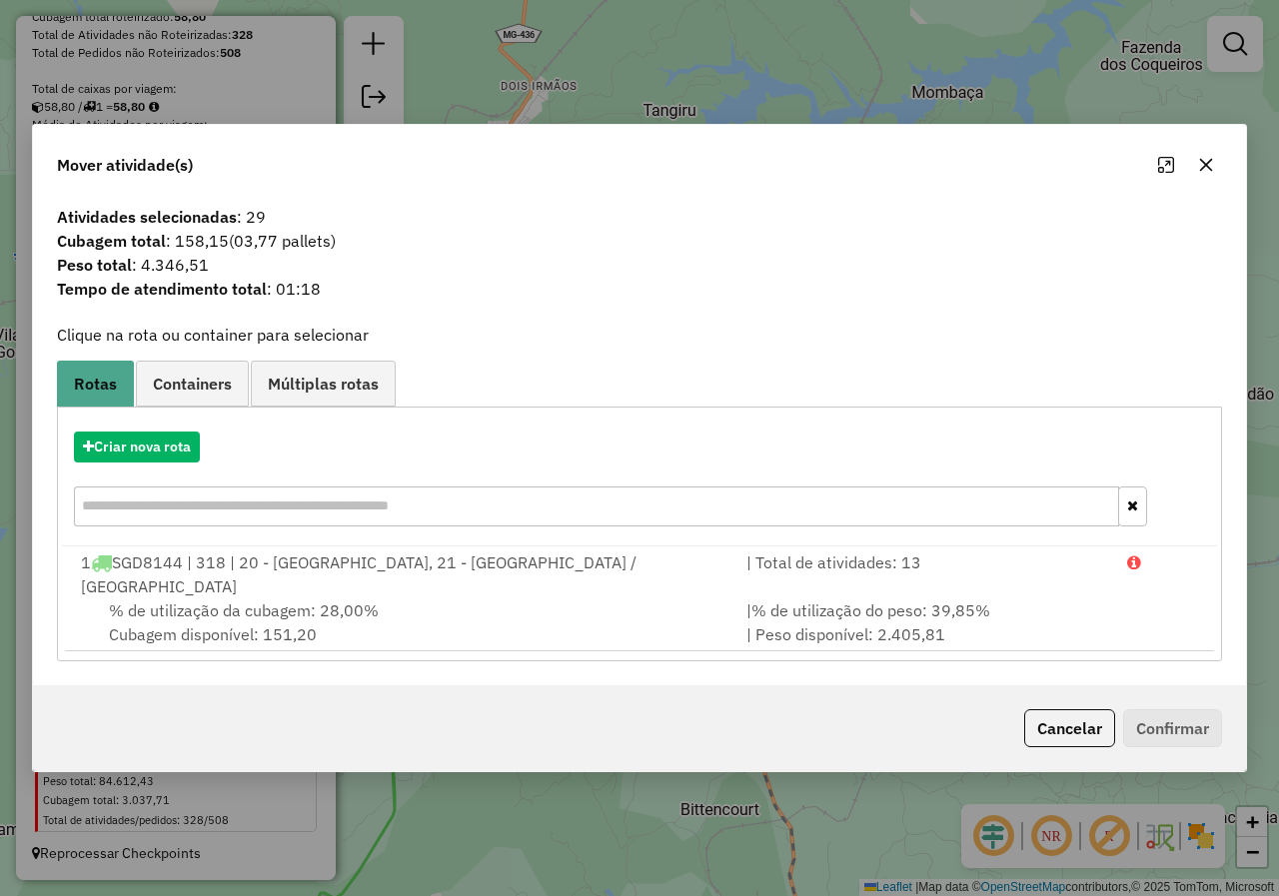
drag, startPoint x: 1075, startPoint y: 719, endPoint x: 1066, endPoint y: 713, distance: 10.8
click at [1076, 719] on button "Cancelar" at bounding box center [1069, 728] width 91 height 38
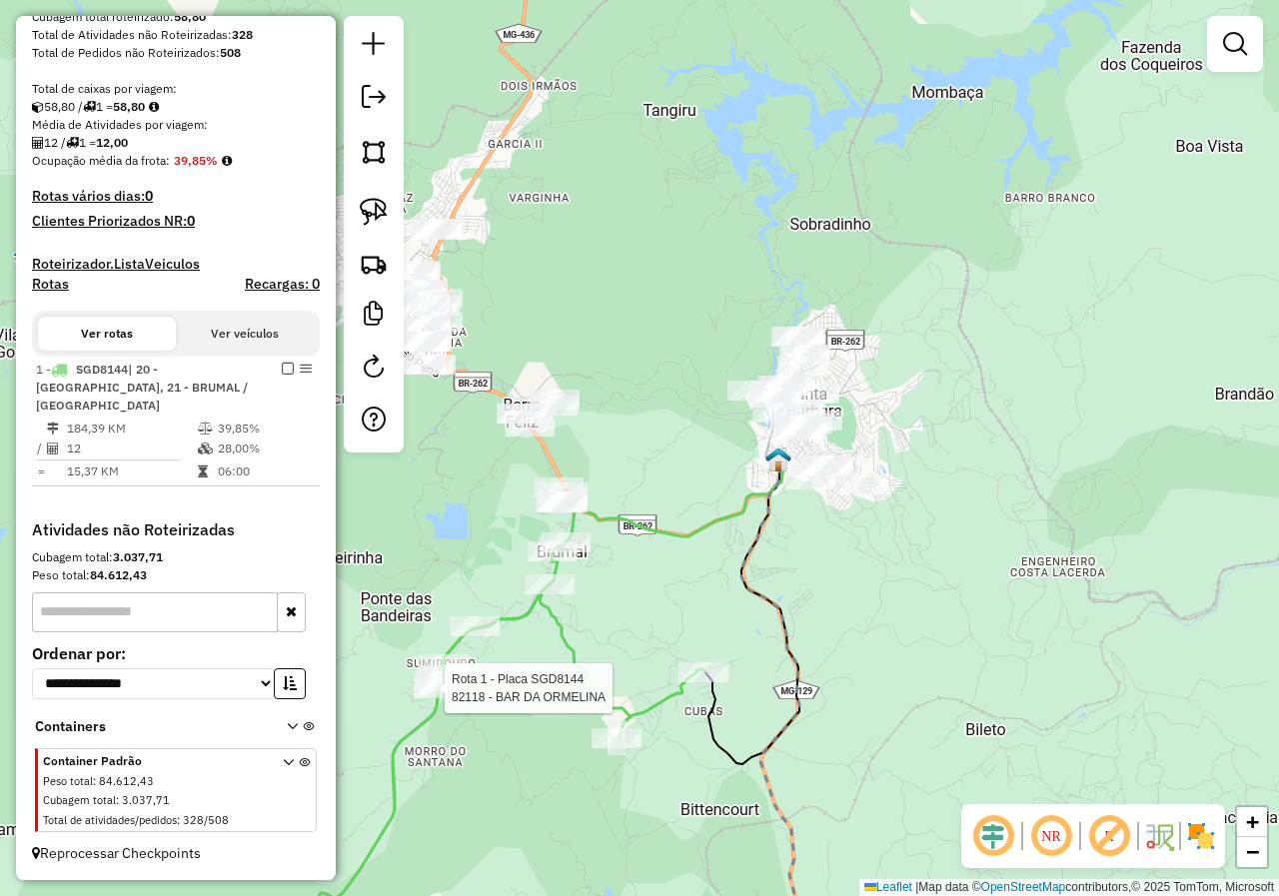
click at [619, 605] on div "Rota 1 - Placa SGD8144 82118 - BAR DA ORMELINA Janela de atendimento Grade de a…" at bounding box center [639, 448] width 1279 height 896
drag, startPoint x: 692, startPoint y: 524, endPoint x: 739, endPoint y: 466, distance: 74.6
click at [733, 478] on icon at bounding box center [673, 500] width 221 height 83
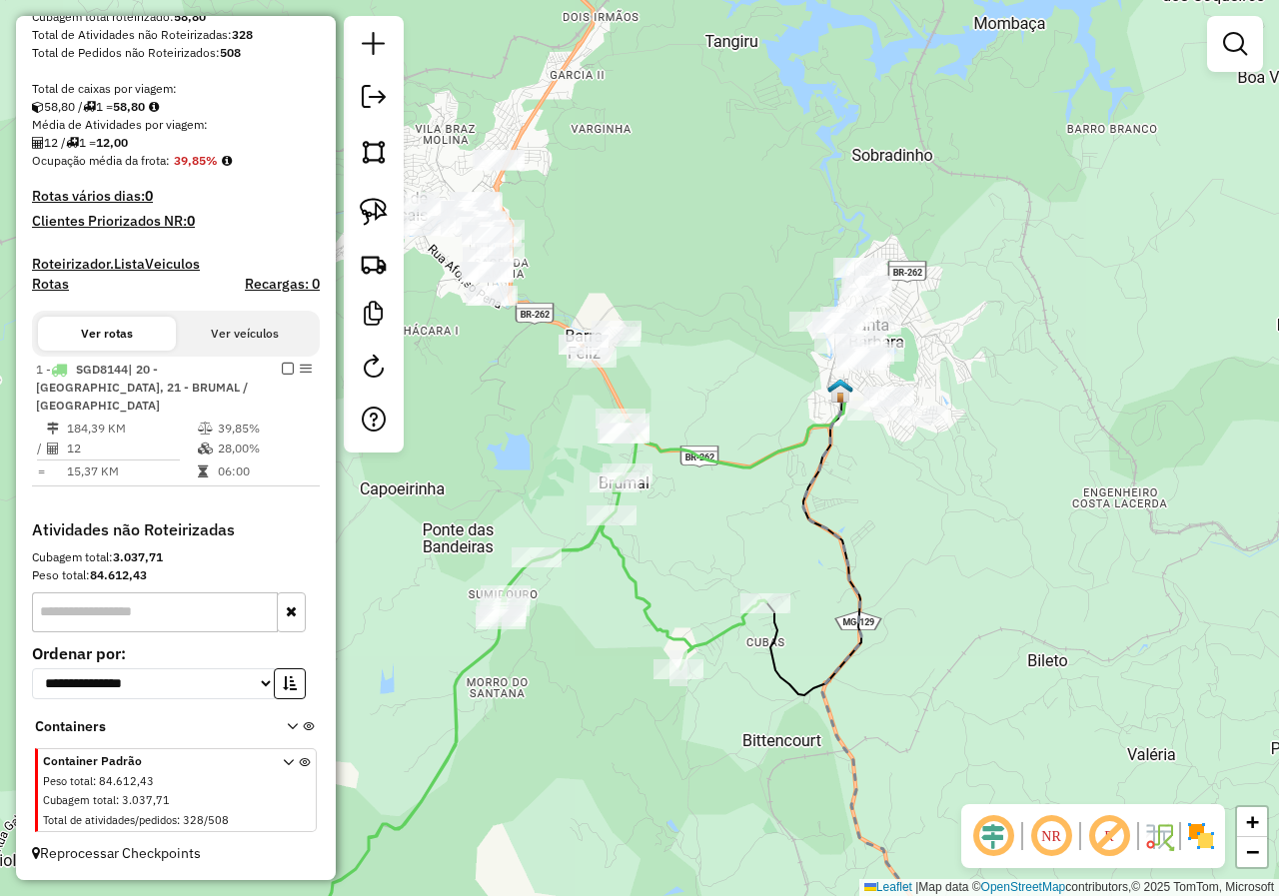
click at [372, 189] on div at bounding box center [374, 234] width 60 height 437
click at [378, 198] on img at bounding box center [374, 212] width 28 height 28
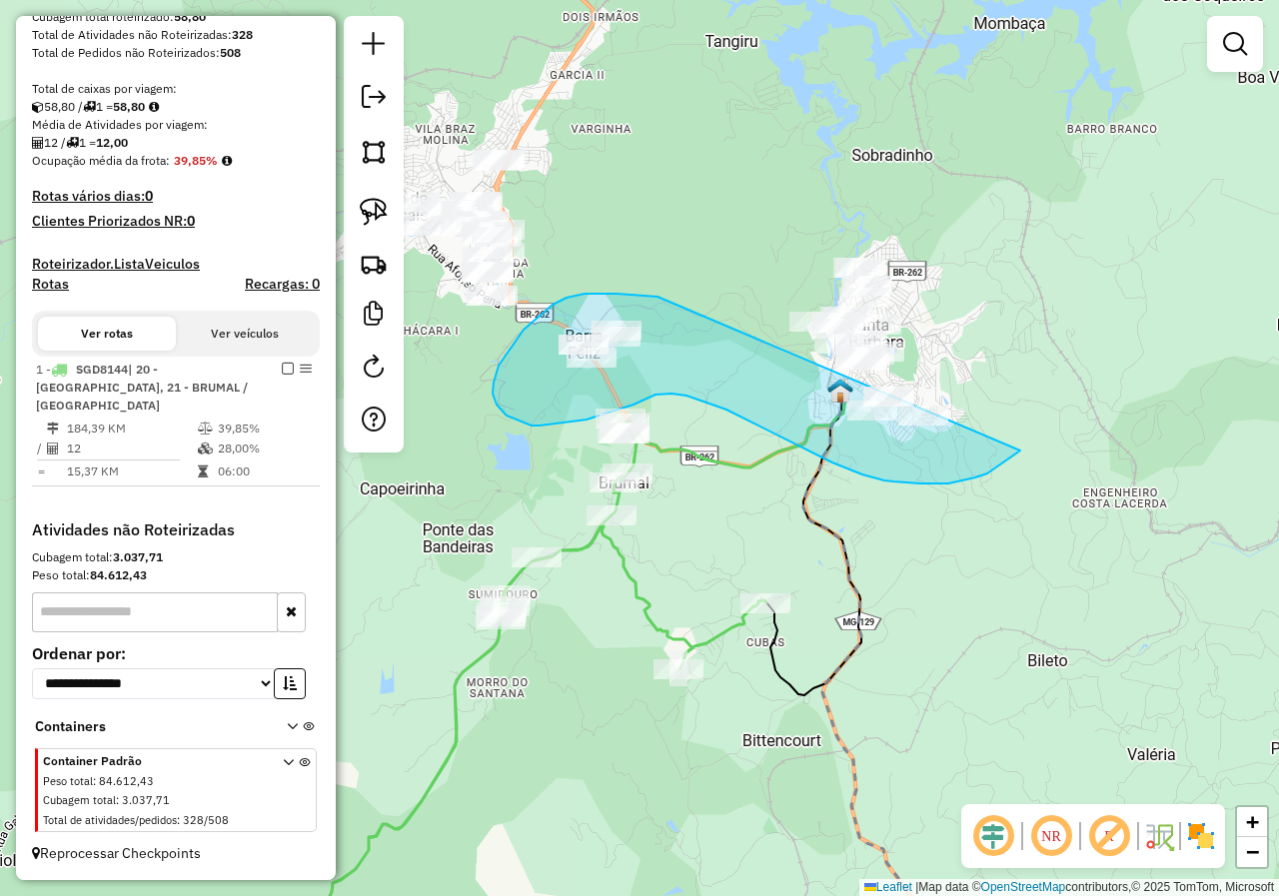
drag, startPoint x: 584, startPoint y: 294, endPoint x: 663, endPoint y: 160, distance: 155.4
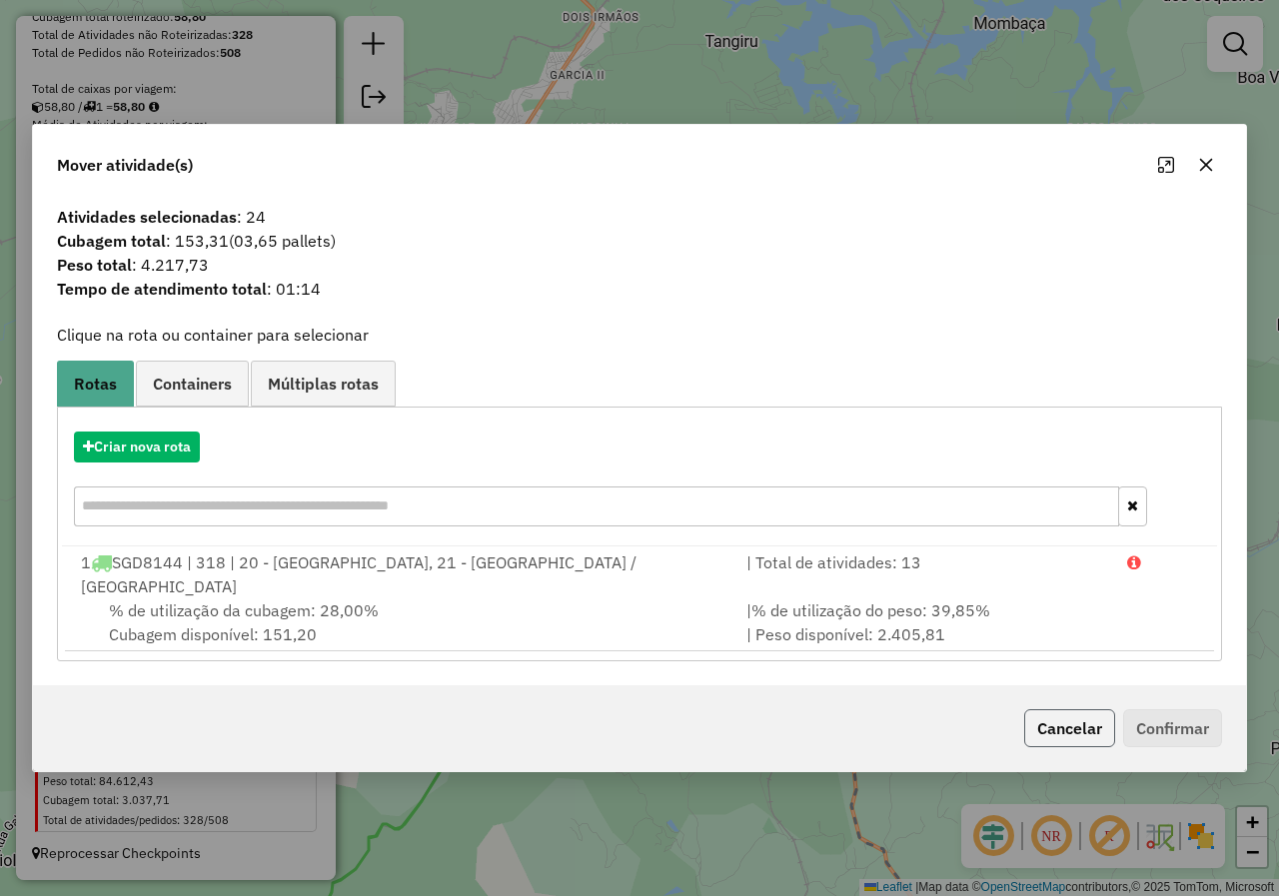
drag, startPoint x: 1074, startPoint y: 726, endPoint x: 854, endPoint y: 666, distance: 227.8
click at [1073, 726] on button "Cancelar" at bounding box center [1069, 728] width 91 height 38
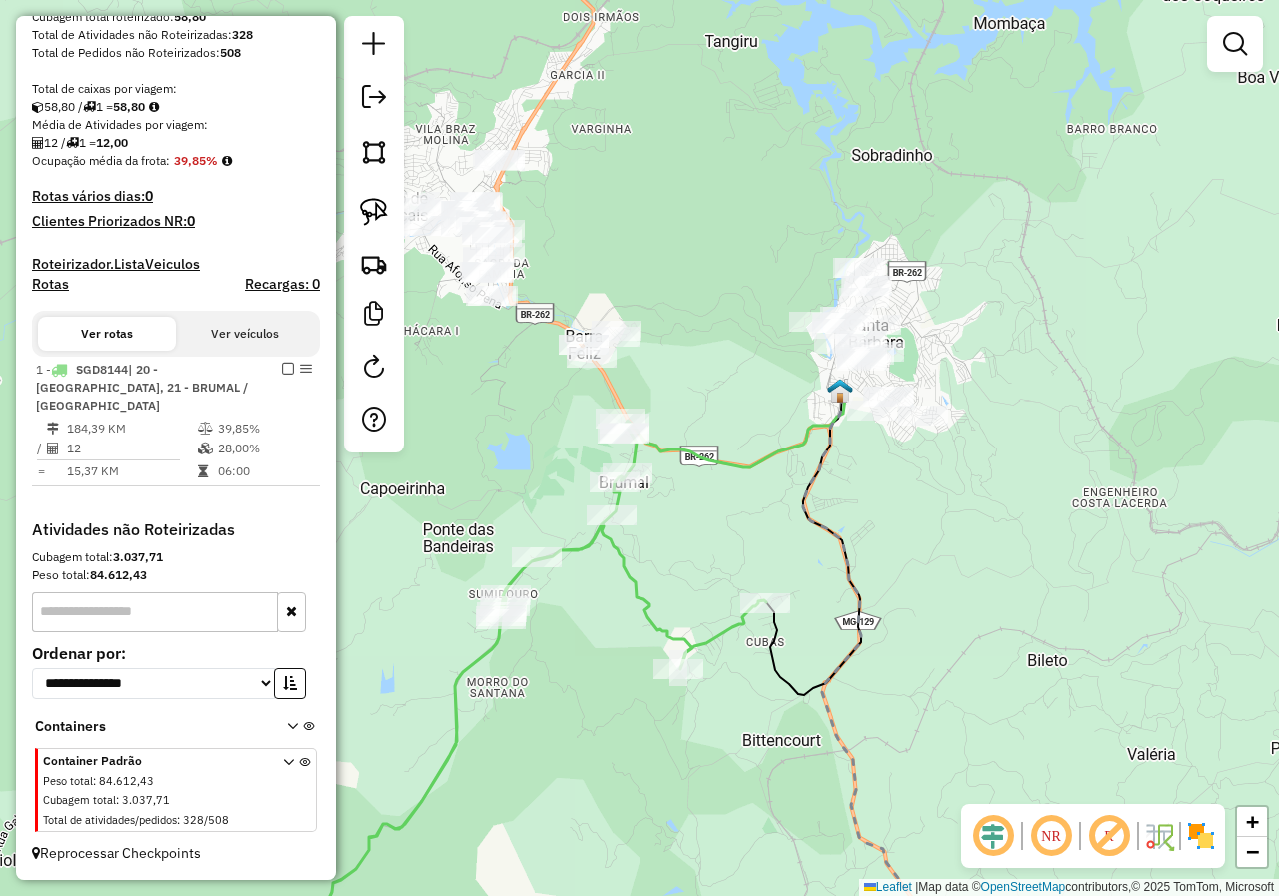
drag, startPoint x: 850, startPoint y: 629, endPoint x: 858, endPoint y: 484, distance: 145.1
click at [860, 544] on icon at bounding box center [866, 688] width 127 height 594
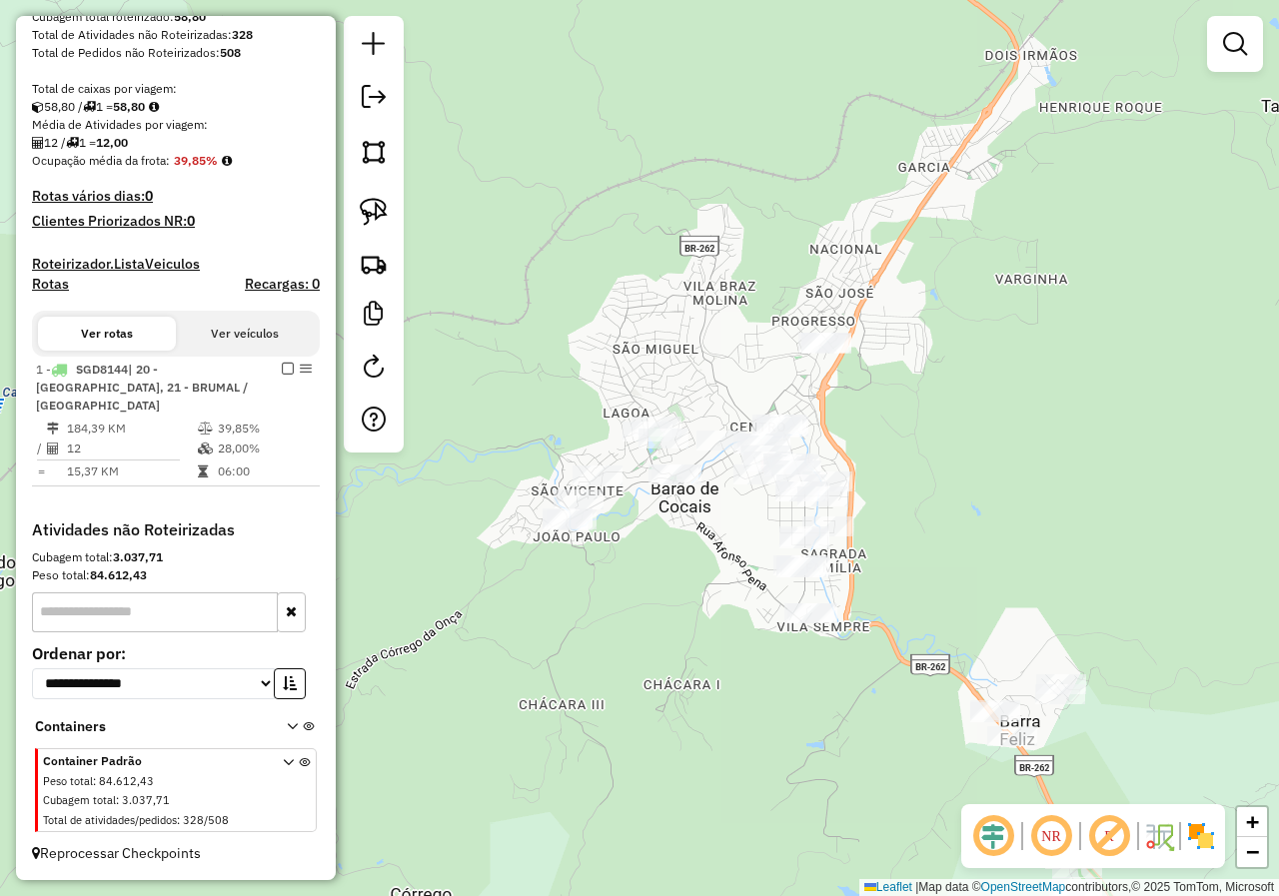
click at [891, 329] on div "Janela de atendimento Grade de atendimento Capacidade Transportadoras Veículos …" at bounding box center [639, 448] width 1279 height 896
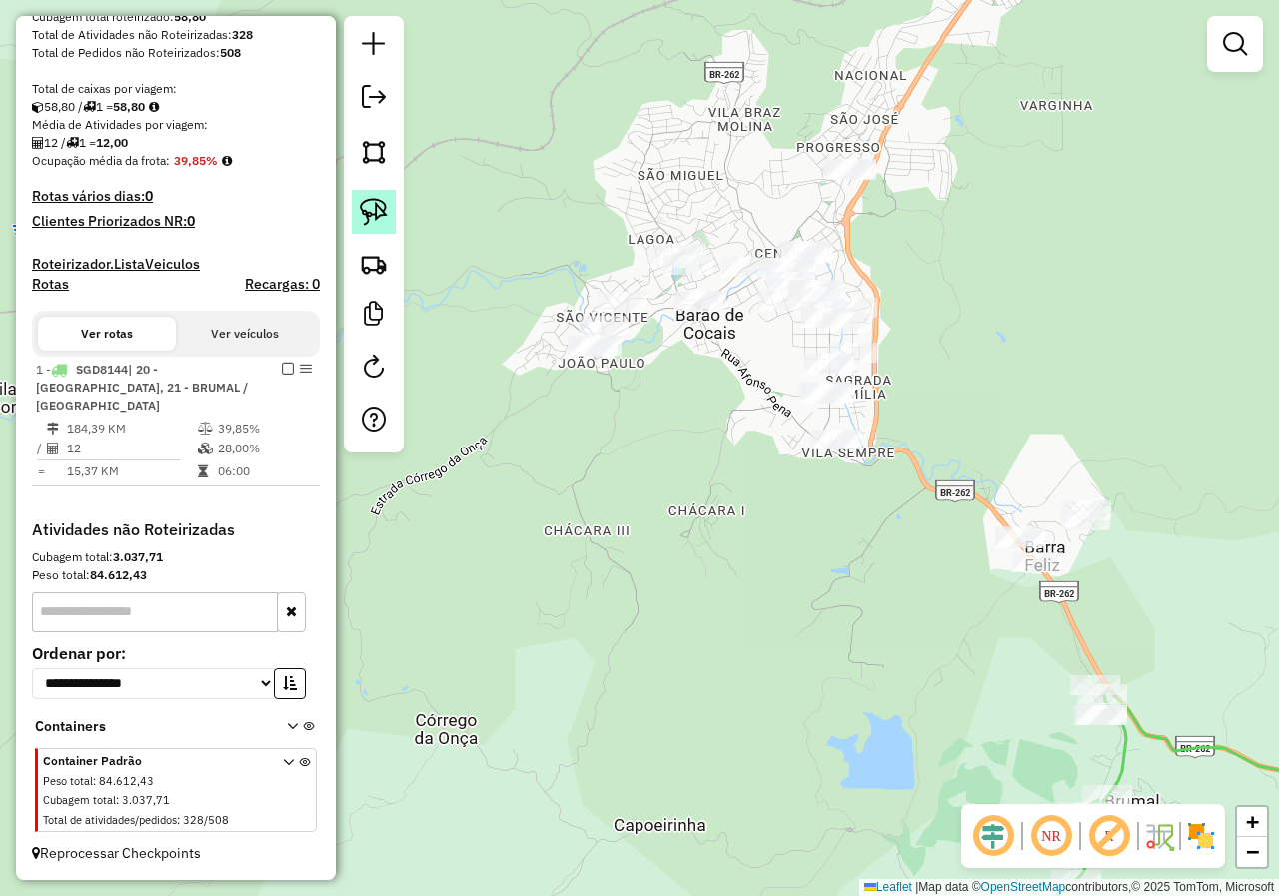
click at [385, 211] on img at bounding box center [374, 212] width 28 height 28
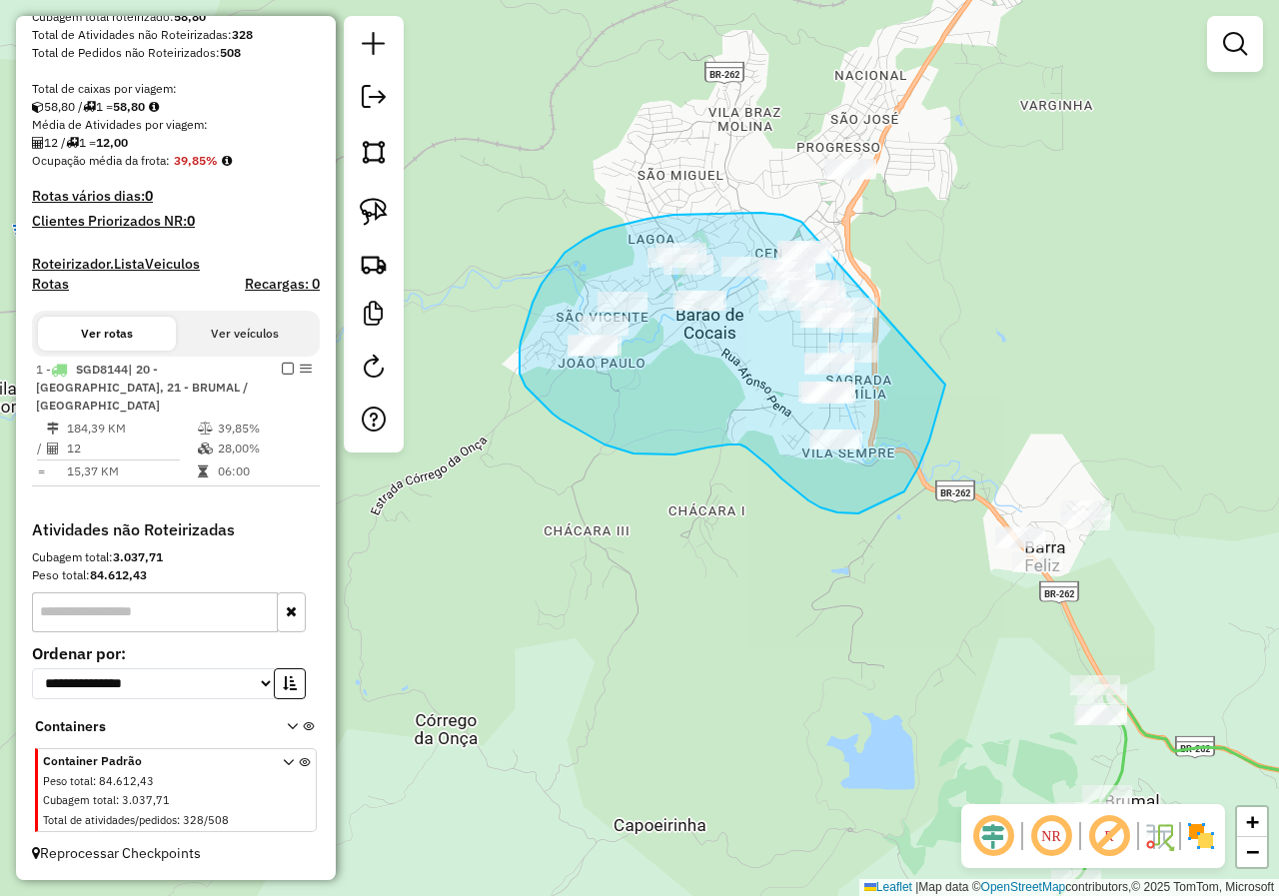
drag, startPoint x: 761, startPoint y: 213, endPoint x: 832, endPoint y: 195, distance: 73.2
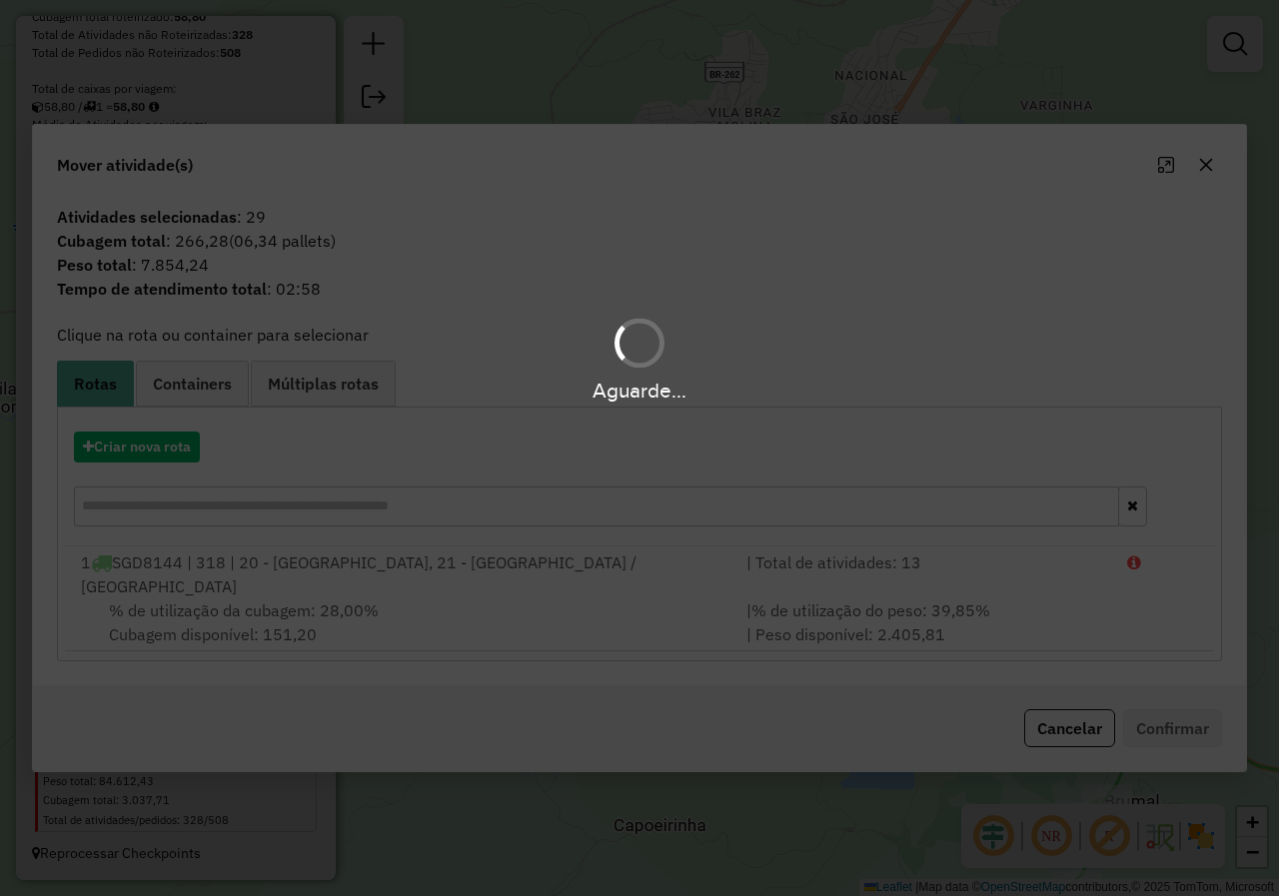
click at [172, 462] on div "Aguarde..." at bounding box center [639, 448] width 1279 height 896
click at [167, 463] on hb-app "Aguarde... Pop-up bloqueado! Seu navegador bloqueou automáticamente a abertura …" at bounding box center [639, 448] width 1279 height 896
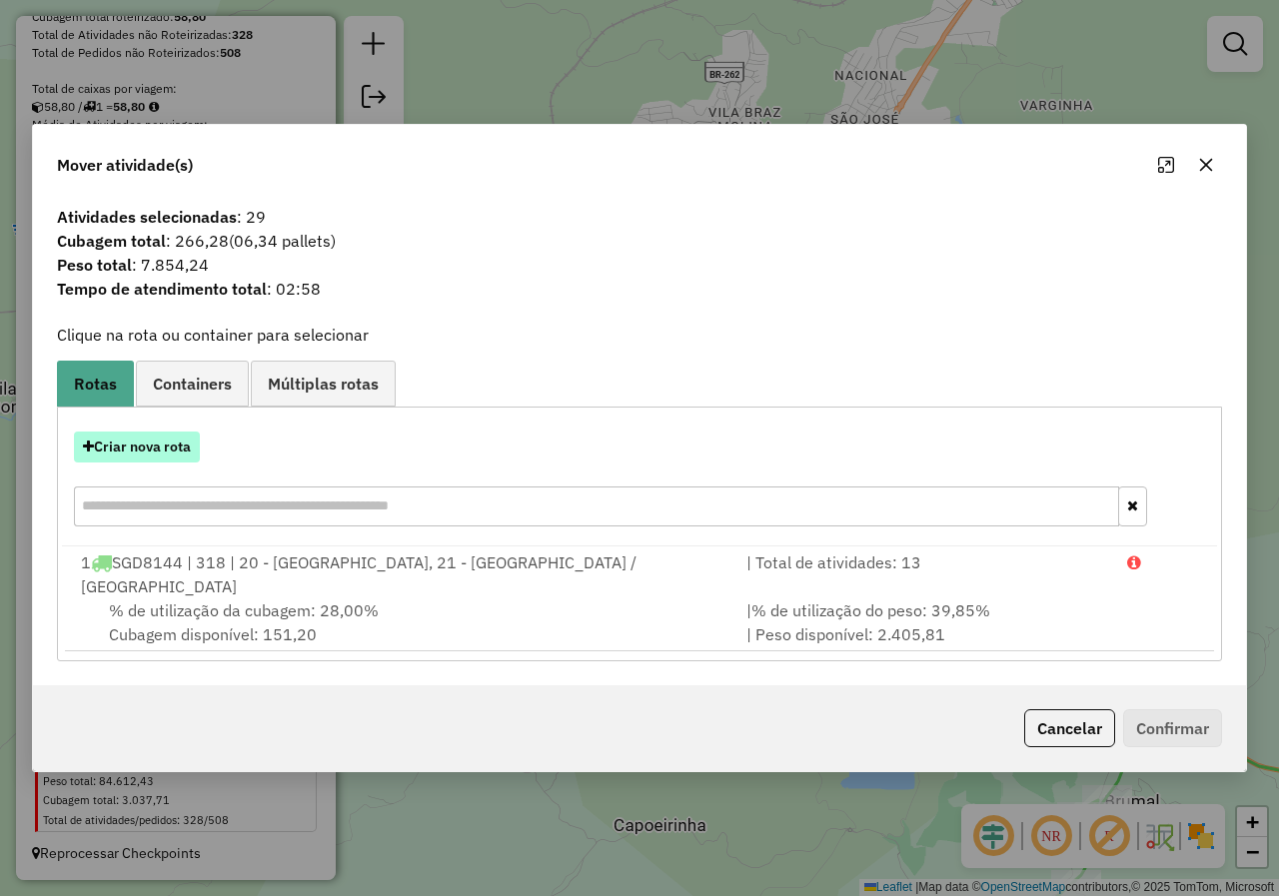
click at [157, 462] on button "Criar nova rota" at bounding box center [137, 447] width 126 height 31
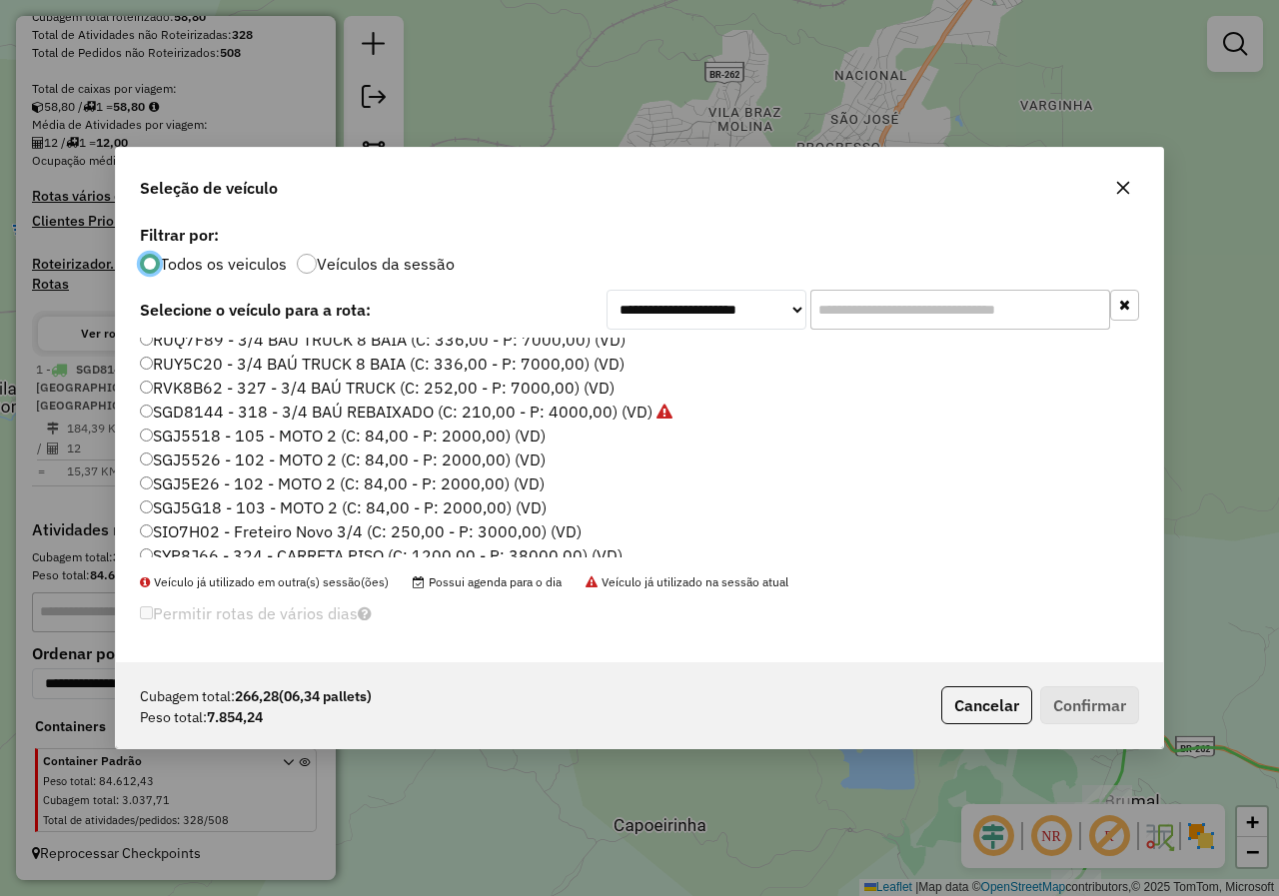
scroll to position [883, 0]
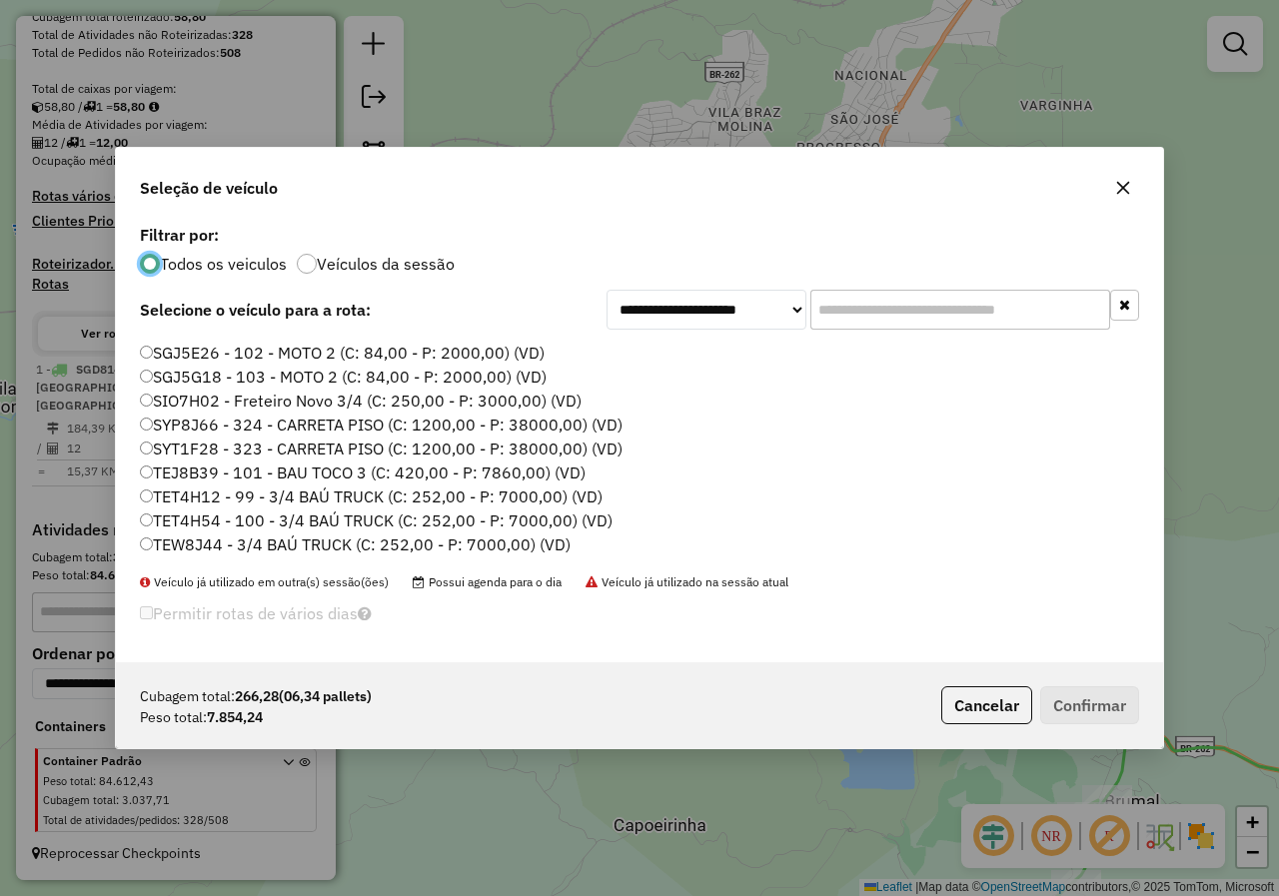
click at [200, 475] on label "TEJ8B39 - 101 - BAU TOCO 3 (C: 420,00 - P: 7860,00) (VD)" at bounding box center [363, 472] width 446 height 24
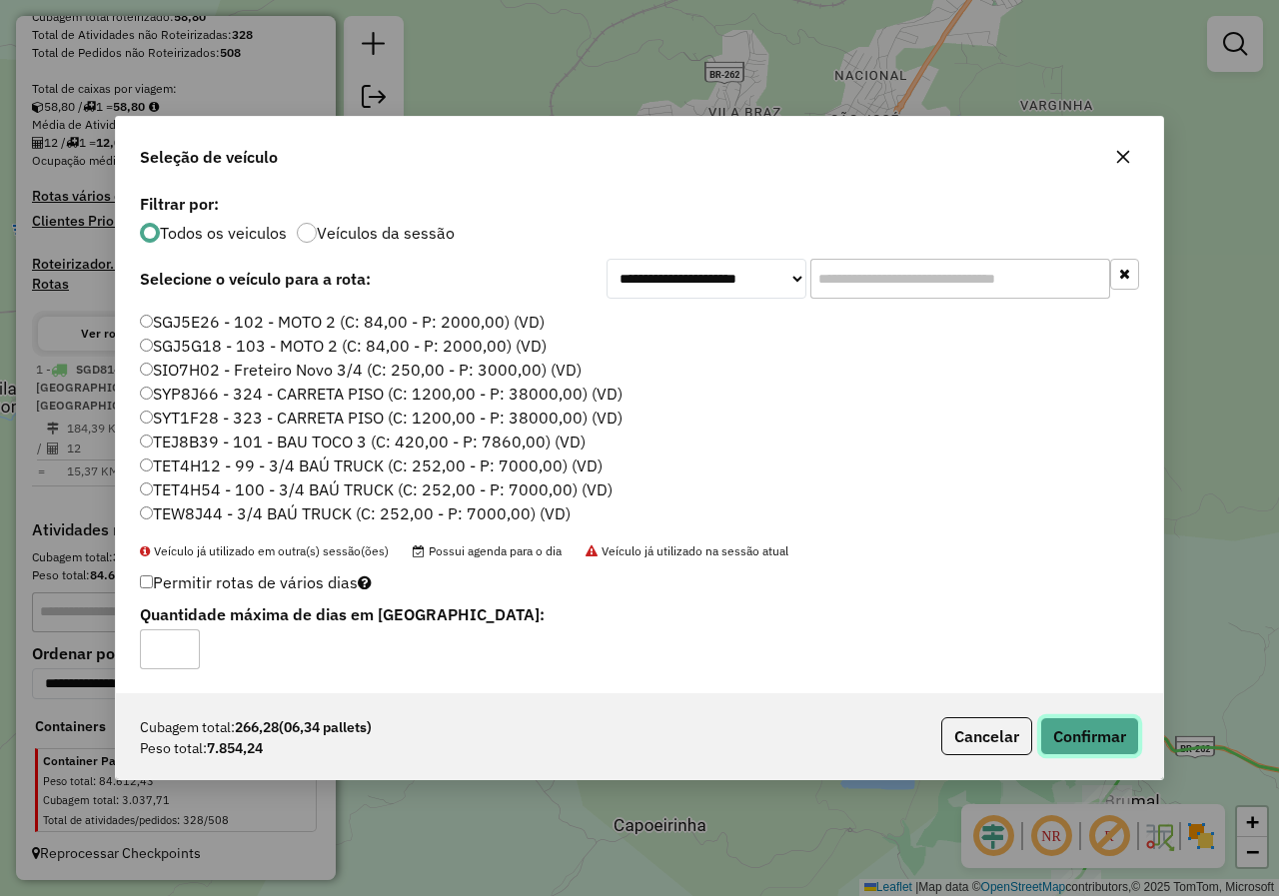
click at [1089, 740] on button "Confirmar" at bounding box center [1089, 736] width 99 height 38
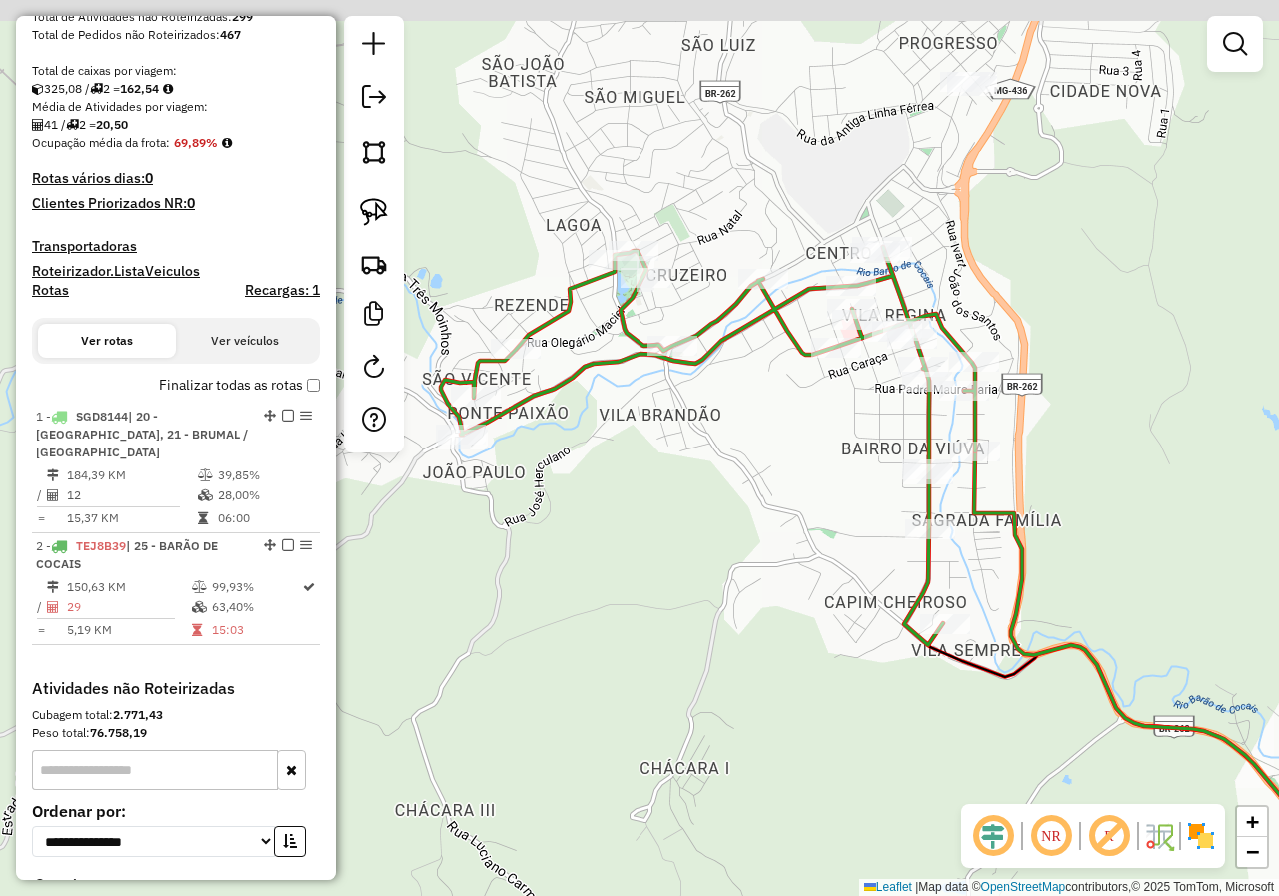
drag, startPoint x: 772, startPoint y: 316, endPoint x: 761, endPoint y: 446, distance: 130.3
click at [761, 445] on div "Janela de atendimento Grade de atendimento Capacidade Transportadoras Veículos …" at bounding box center [639, 448] width 1279 height 896
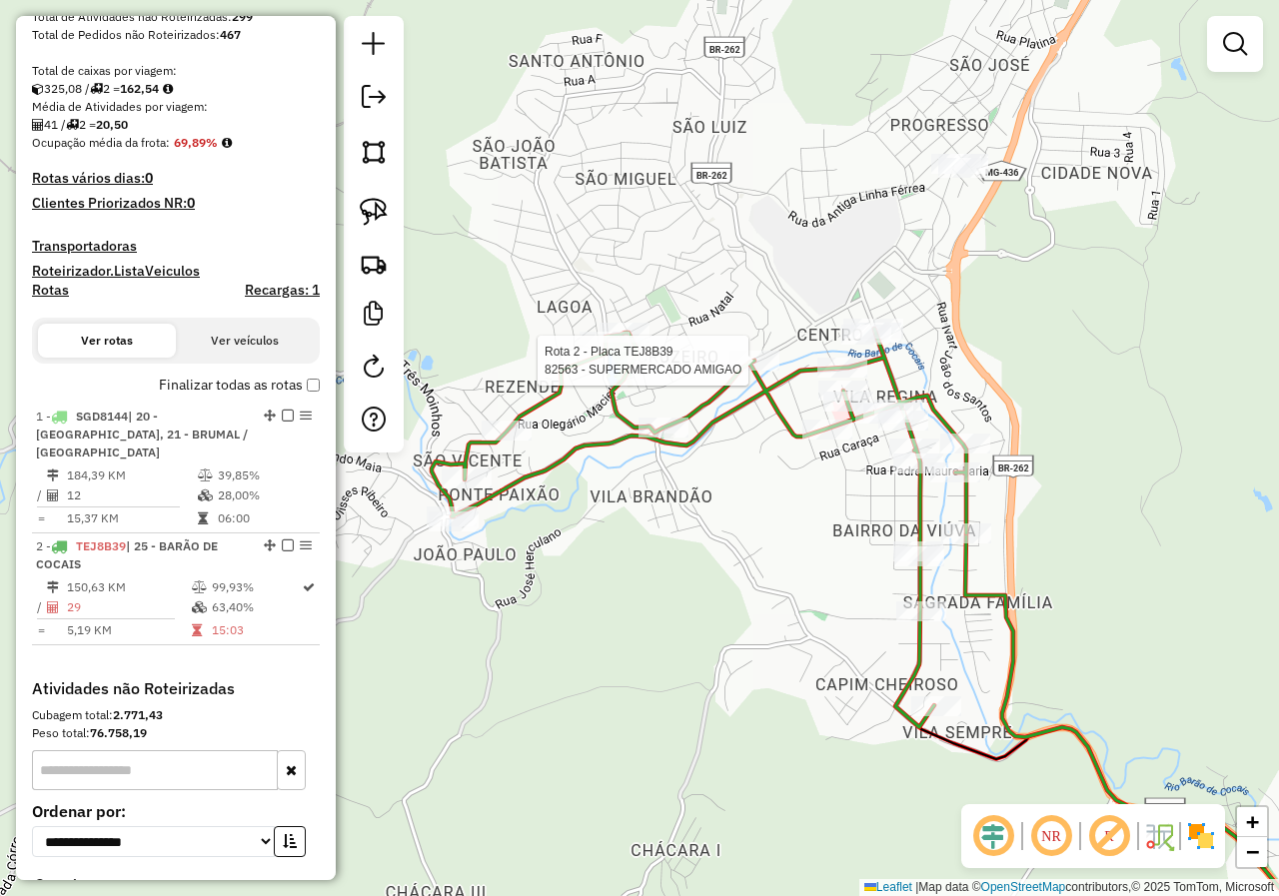
select select "**********"
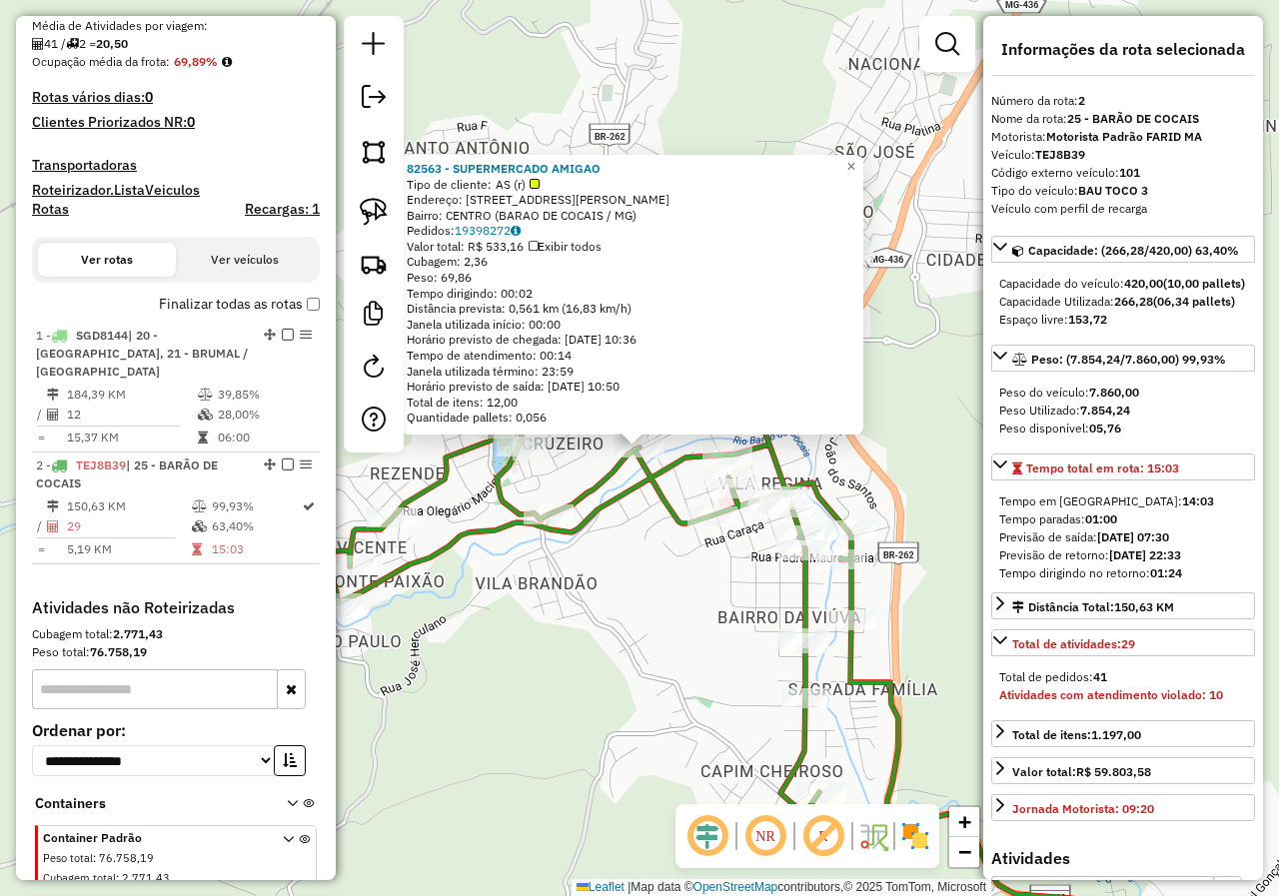
scroll to position [551, 0]
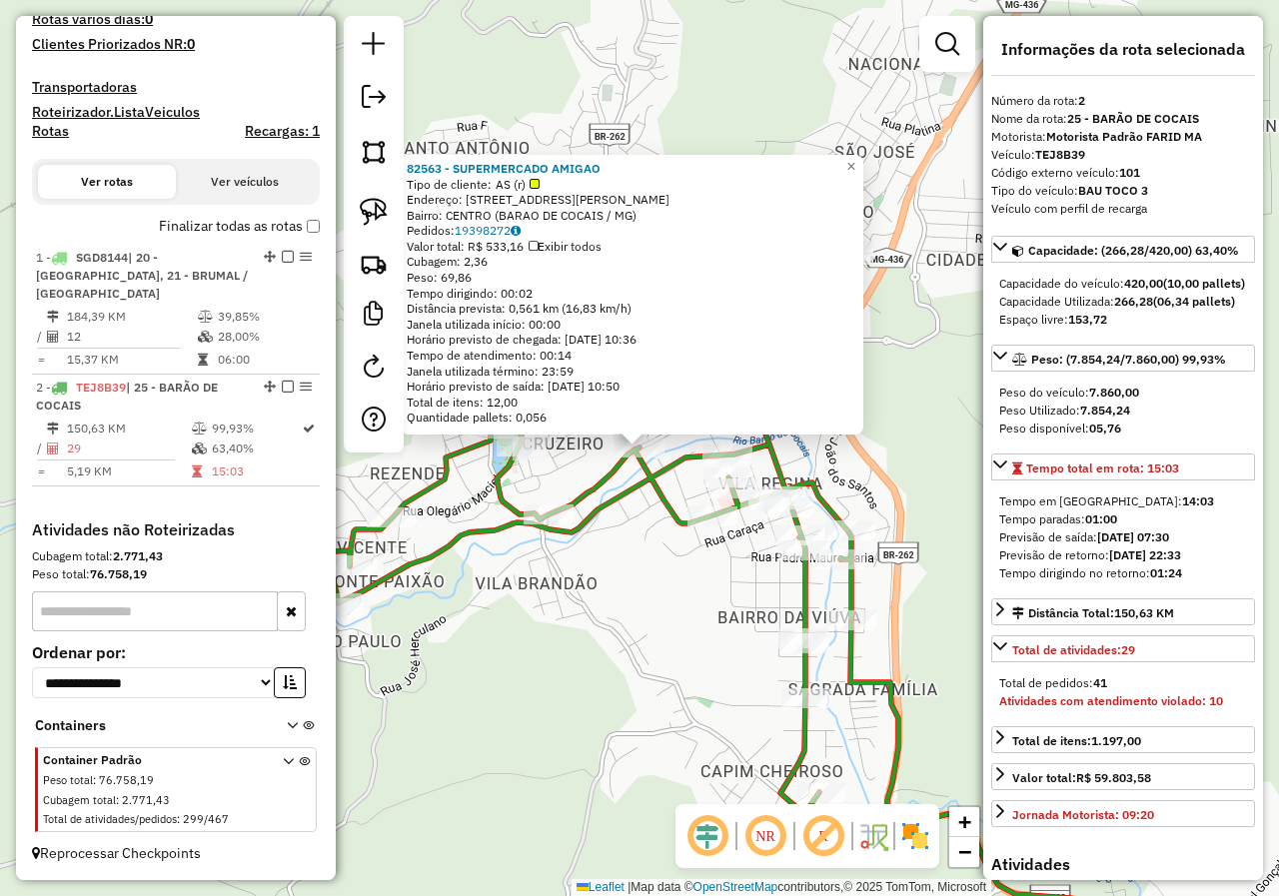
click at [647, 560] on div "Rota 2 - Placa TEJ8B39 21007 - LANCH PONTO DO CAFE 82563 - SUPERMERCADO AMIGAO …" at bounding box center [639, 448] width 1279 height 896
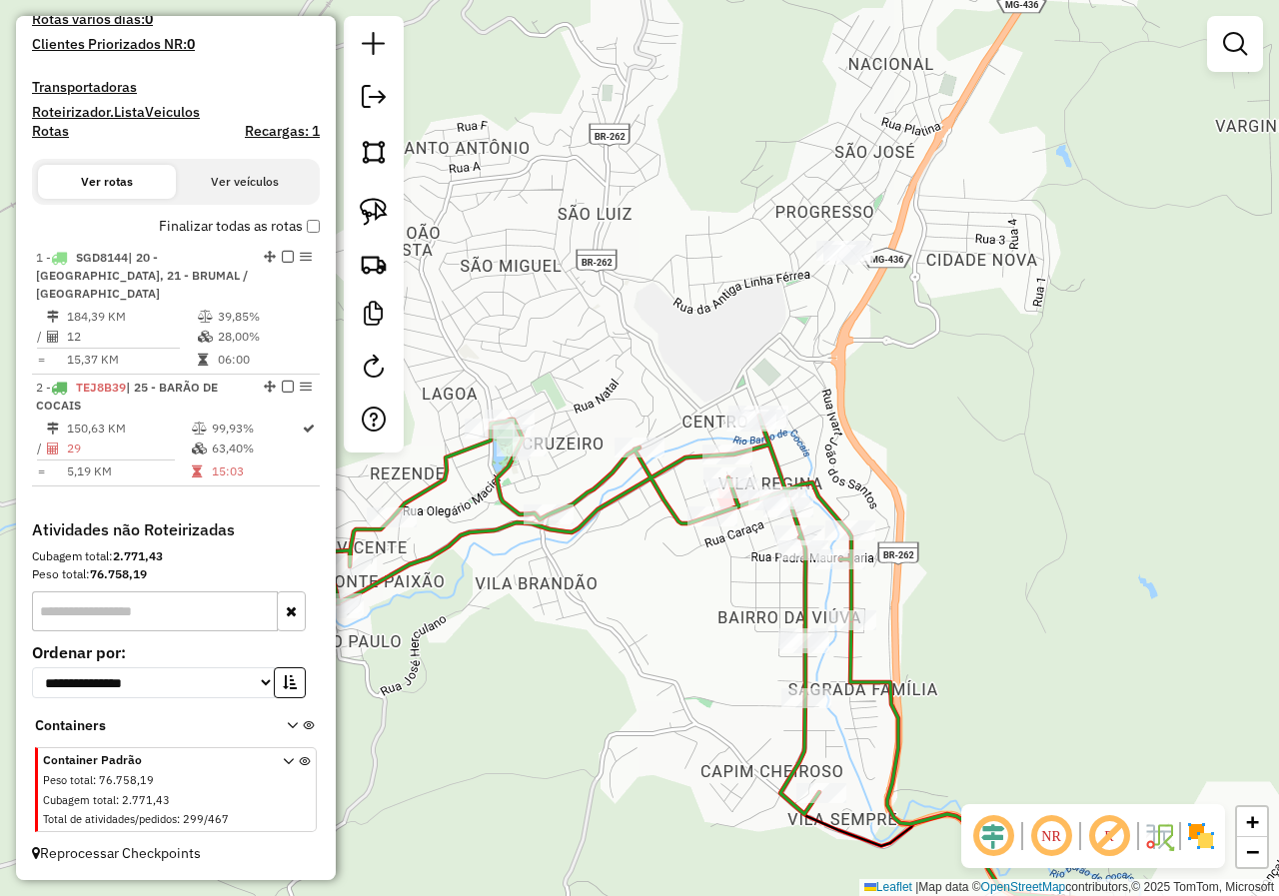
click at [593, 504] on icon at bounding box center [584, 615] width 534 height 399
select select "**********"
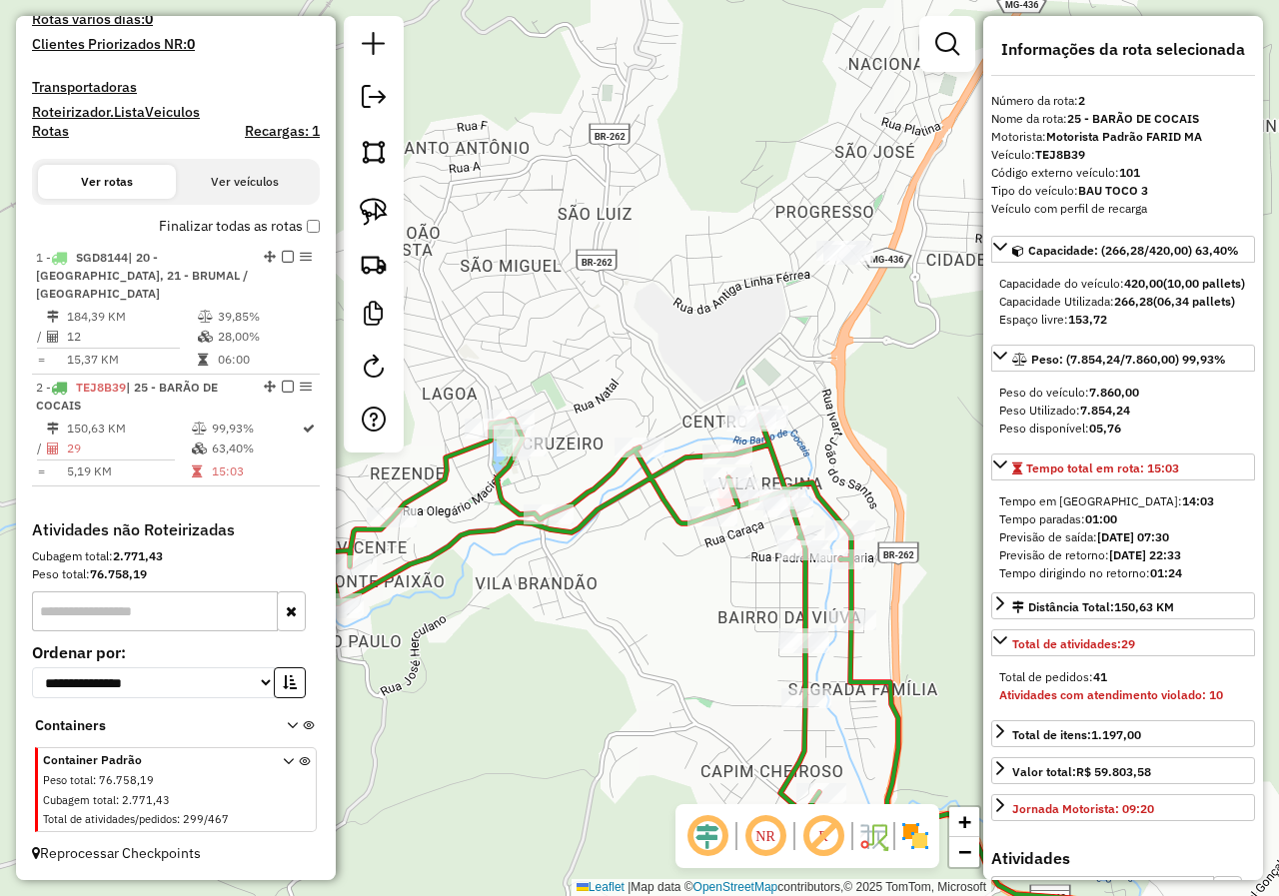
drag, startPoint x: 594, startPoint y: 532, endPoint x: 672, endPoint y: 477, distance: 95.3
click at [645, 511] on div "Janela de atendimento Grade de atendimento Capacidade Transportadoras Veículos …" at bounding box center [639, 448] width 1279 height 896
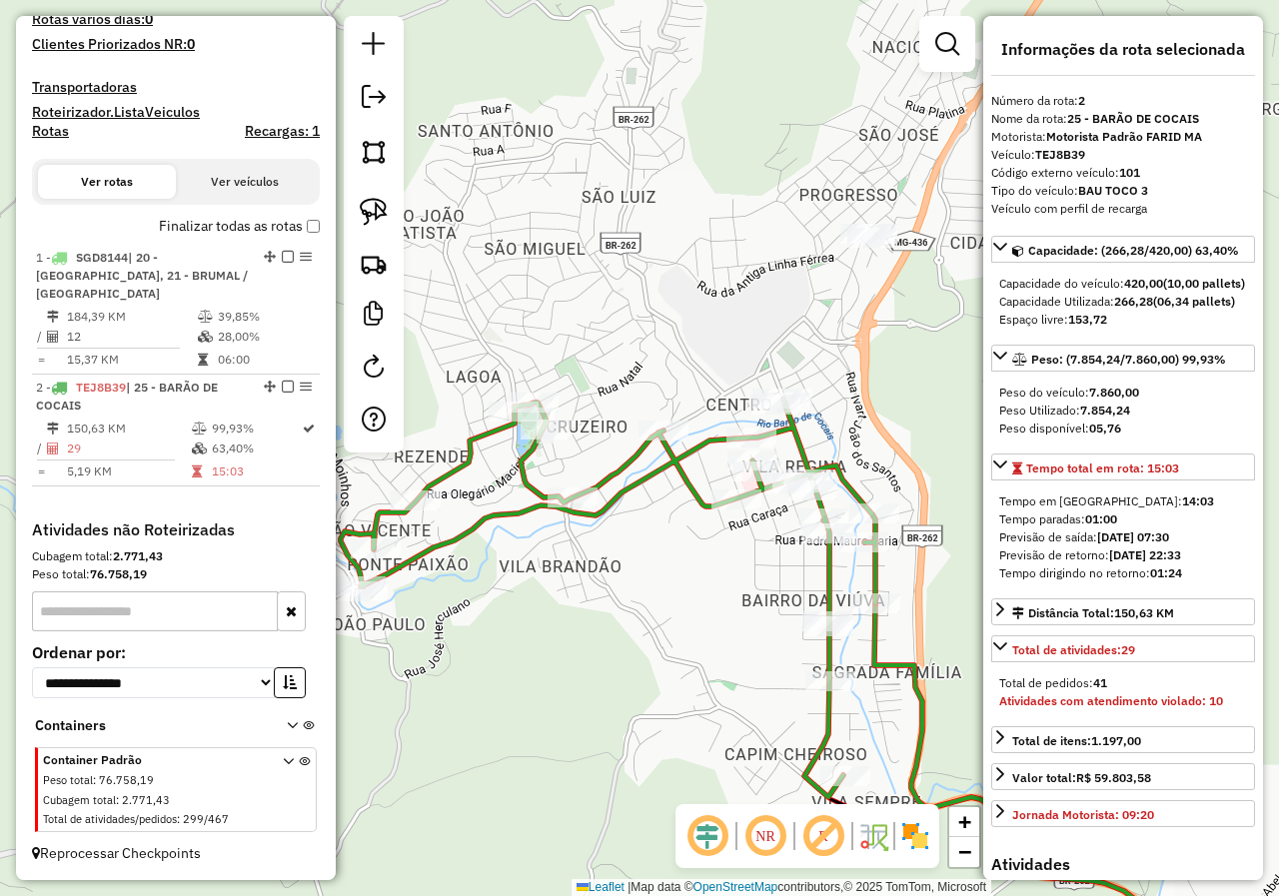
click at [573, 514] on icon at bounding box center [608, 598] width 534 height 399
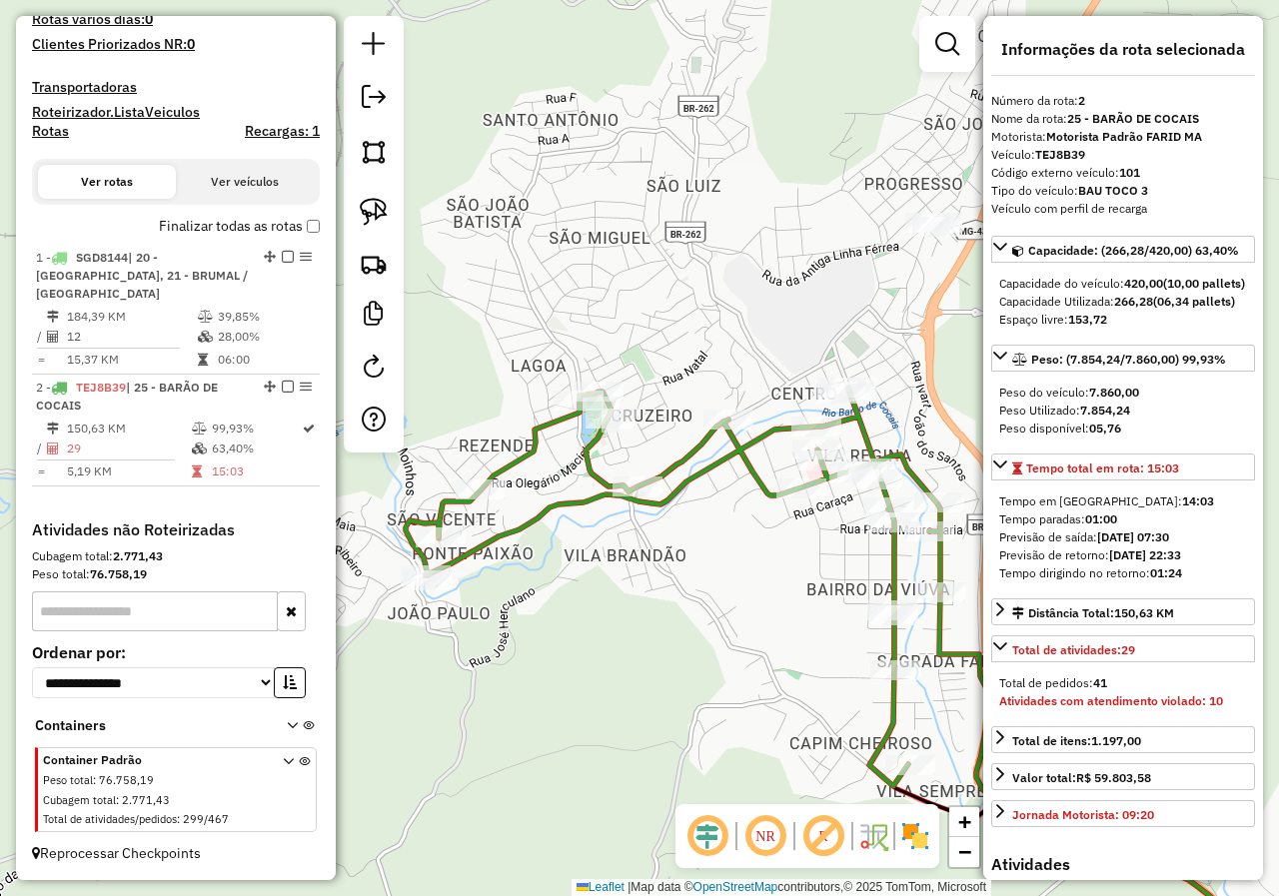
drag, startPoint x: 506, startPoint y: 543, endPoint x: 587, endPoint y: 524, distance: 83.1
click at [584, 527] on div "Janela de atendimento Grade de atendimento Capacidade Transportadoras Veículos …" at bounding box center [639, 448] width 1279 height 896
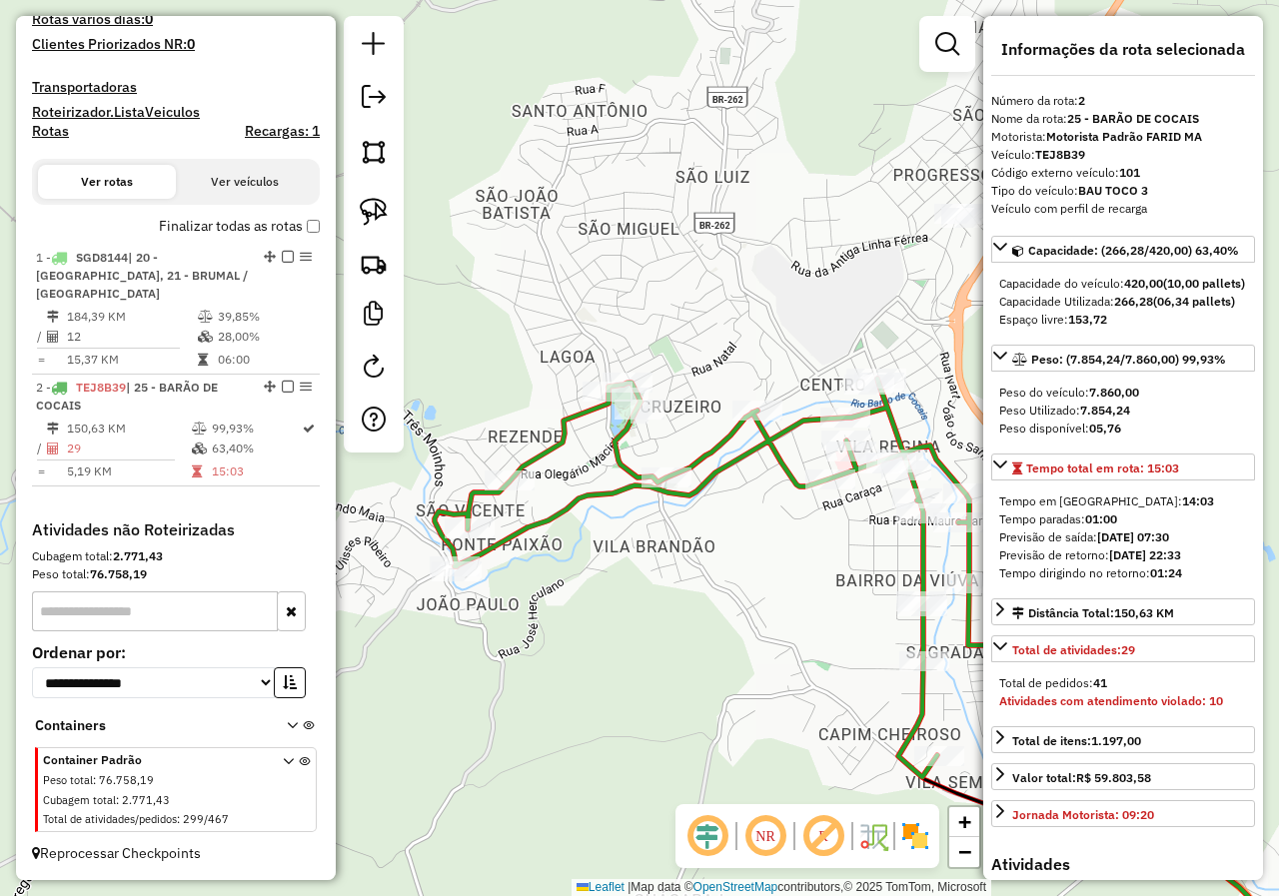
drag, startPoint x: 713, startPoint y: 555, endPoint x: 587, endPoint y: 539, distance: 126.9
click at [597, 561] on div "Rota 2 - Placa TEJ8B39 82191 - MERC SANTO [PERSON_NAME] de atendimento Grade de…" at bounding box center [639, 448] width 1279 height 896
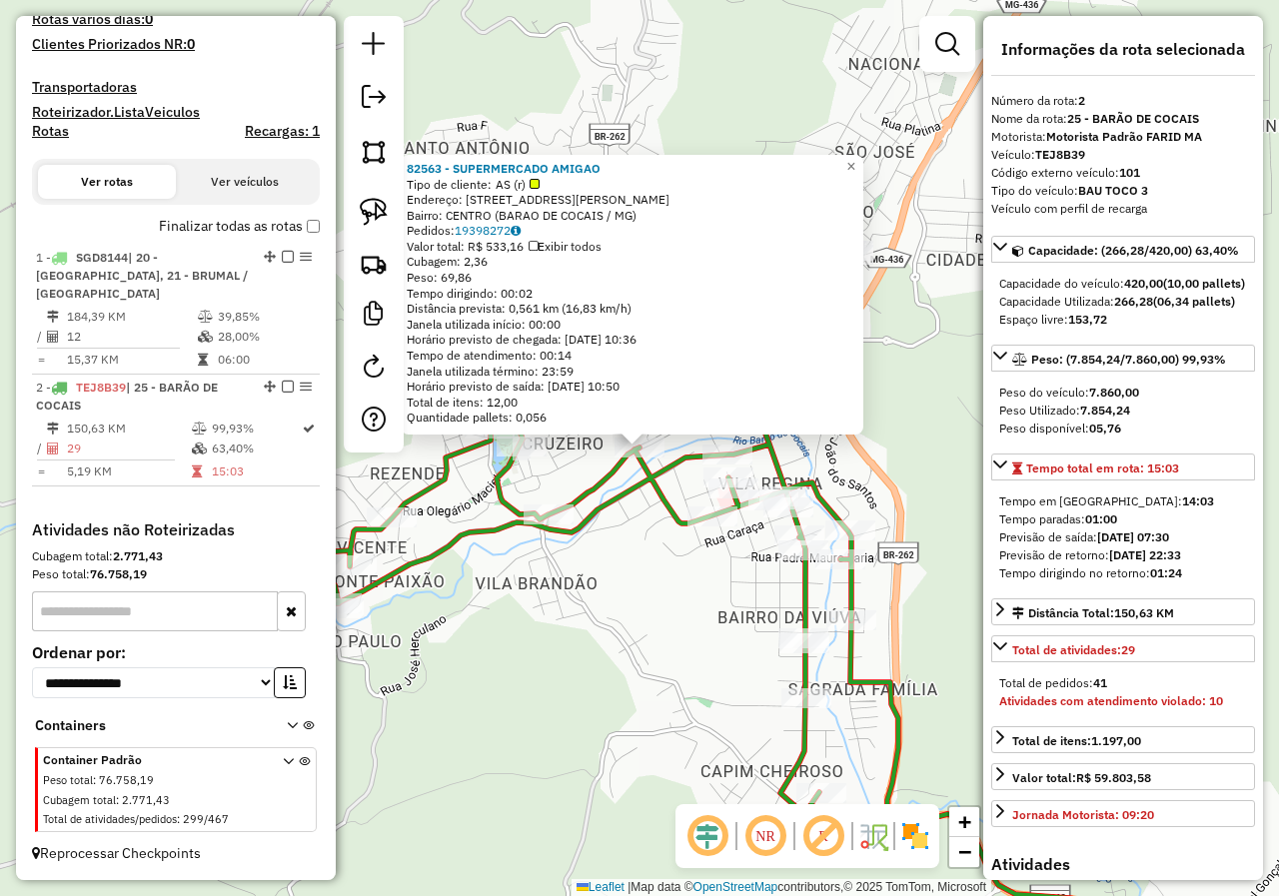
drag, startPoint x: 648, startPoint y: 543, endPoint x: 648, endPoint y: 532, distance: 11.0
click at [649, 541] on div "82563 - SUPERMERCADO AMIGAO Tipo de cliente: AS (r) Endereço: [STREET_ADDRESS][…" at bounding box center [639, 448] width 1279 height 896
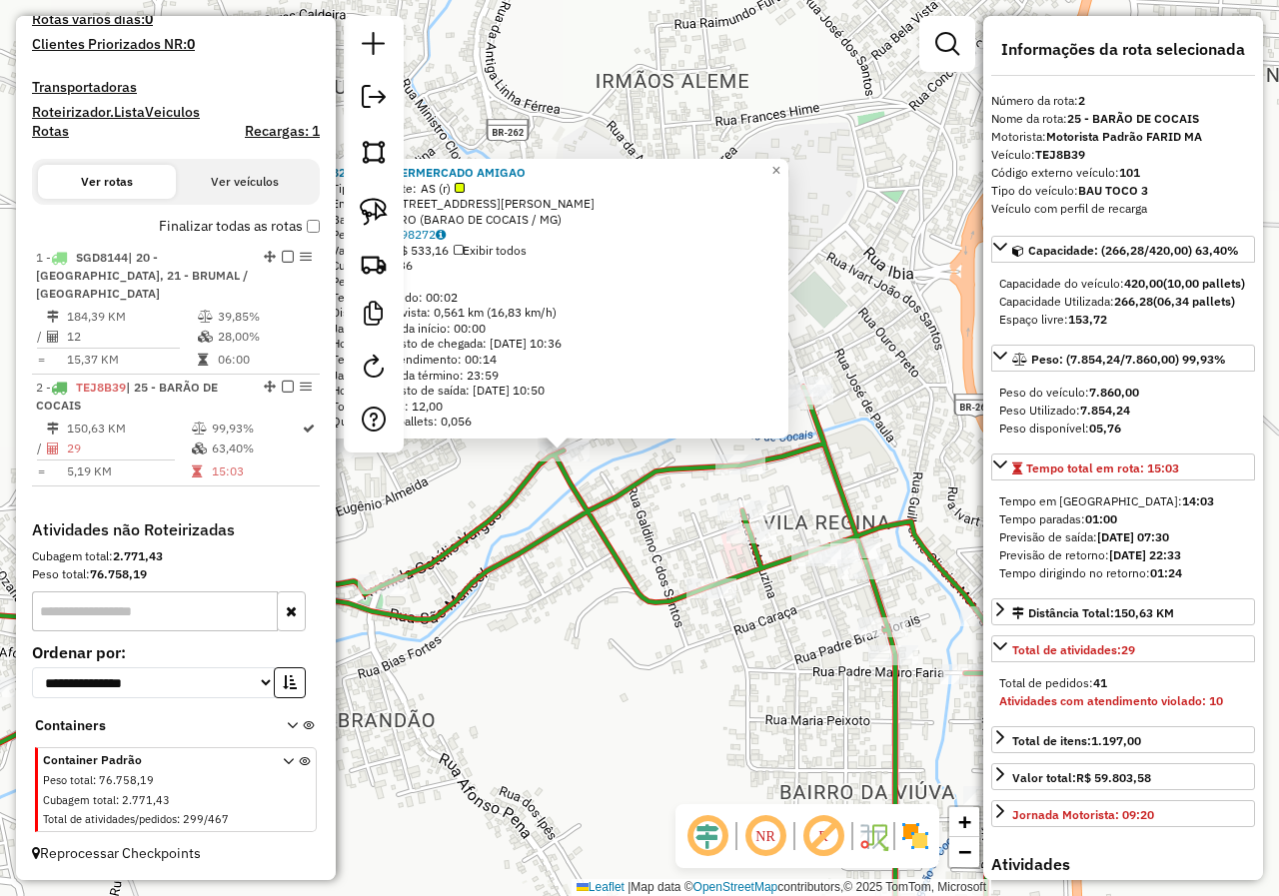
click at [684, 482] on div "82563 - SUPERMERCADO AMIGAO Tipo de cliente: AS (r) Endereço: [STREET_ADDRESS][…" at bounding box center [639, 448] width 1279 height 896
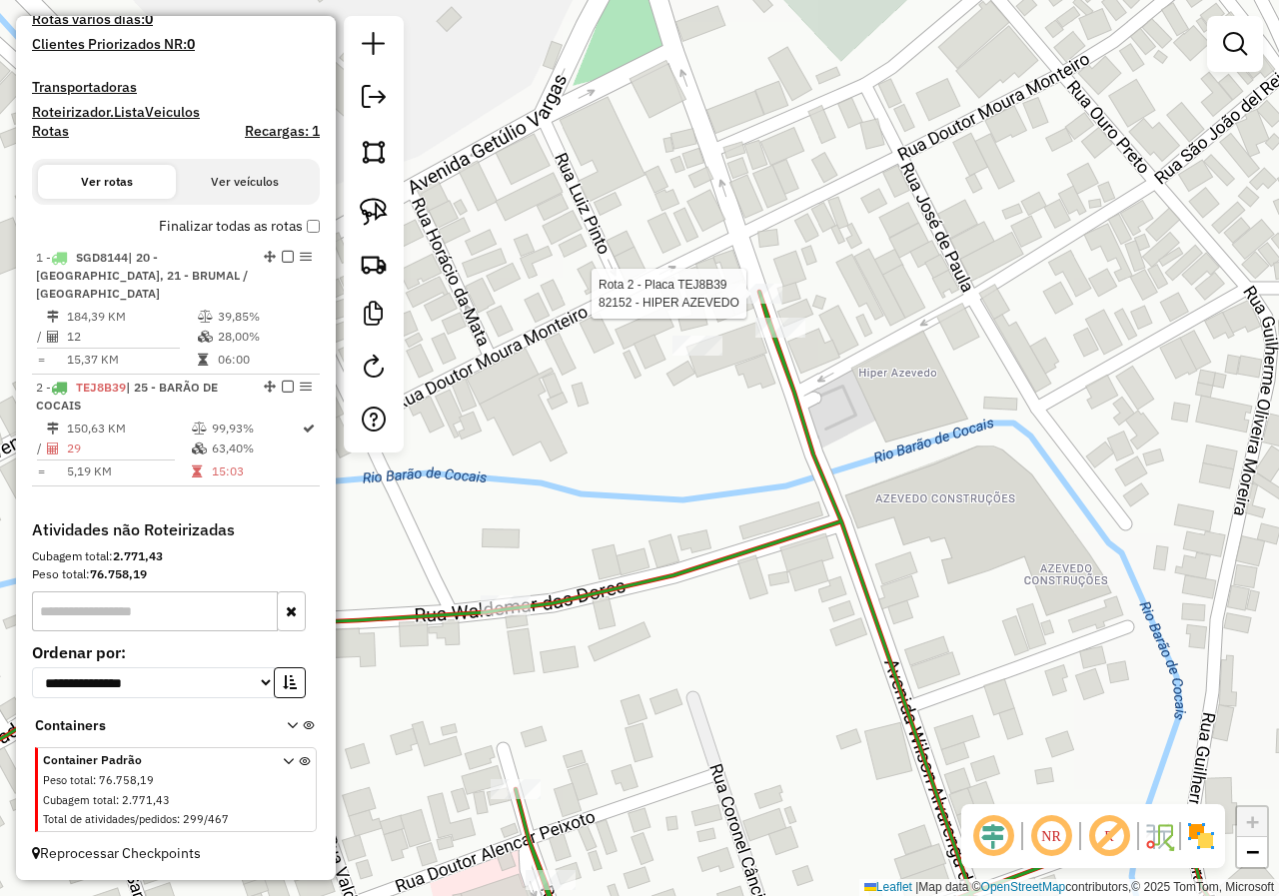
click at [753, 304] on div at bounding box center [752, 294] width 60 height 20
select select "**********"
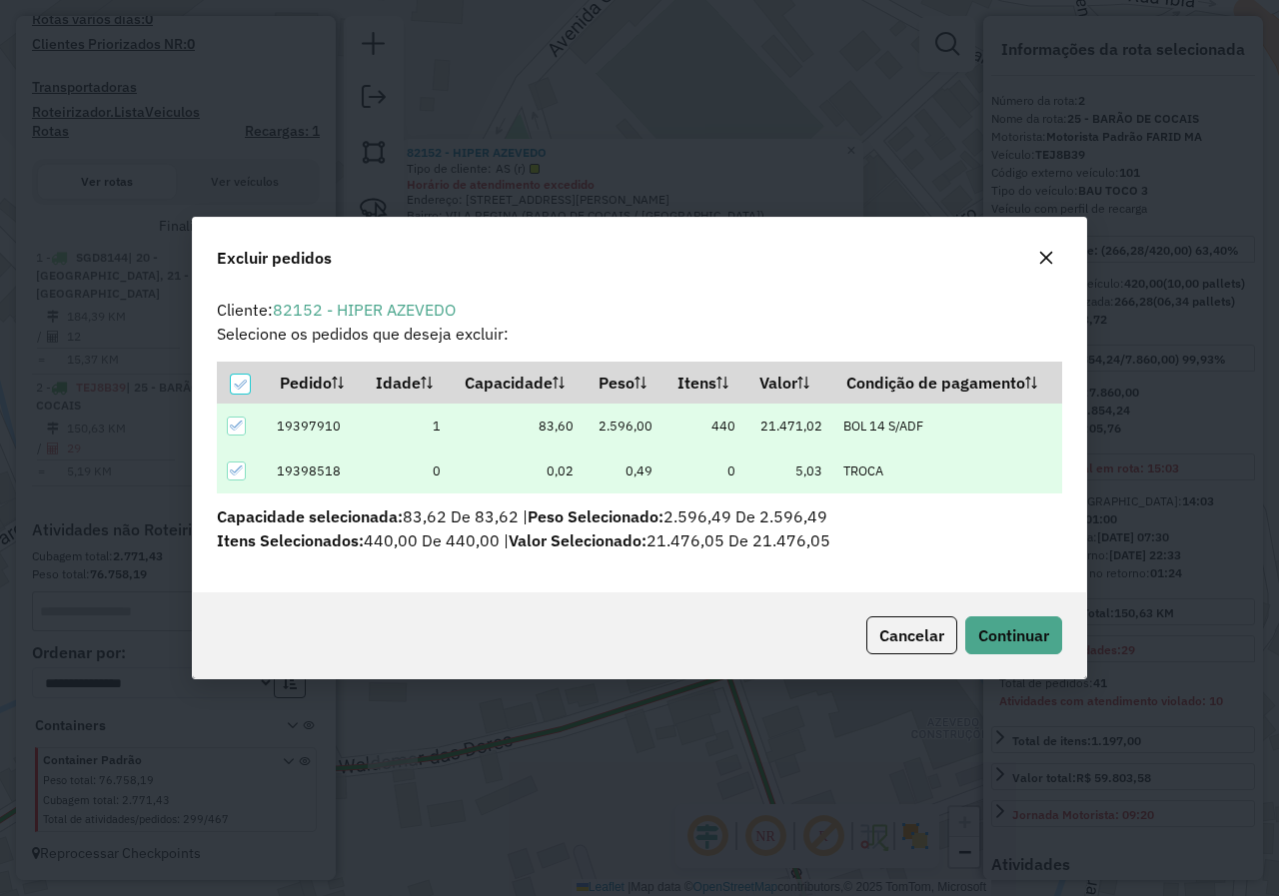
scroll to position [0, 0]
click at [994, 648] on button "Continuar" at bounding box center [1013, 635] width 97 height 38
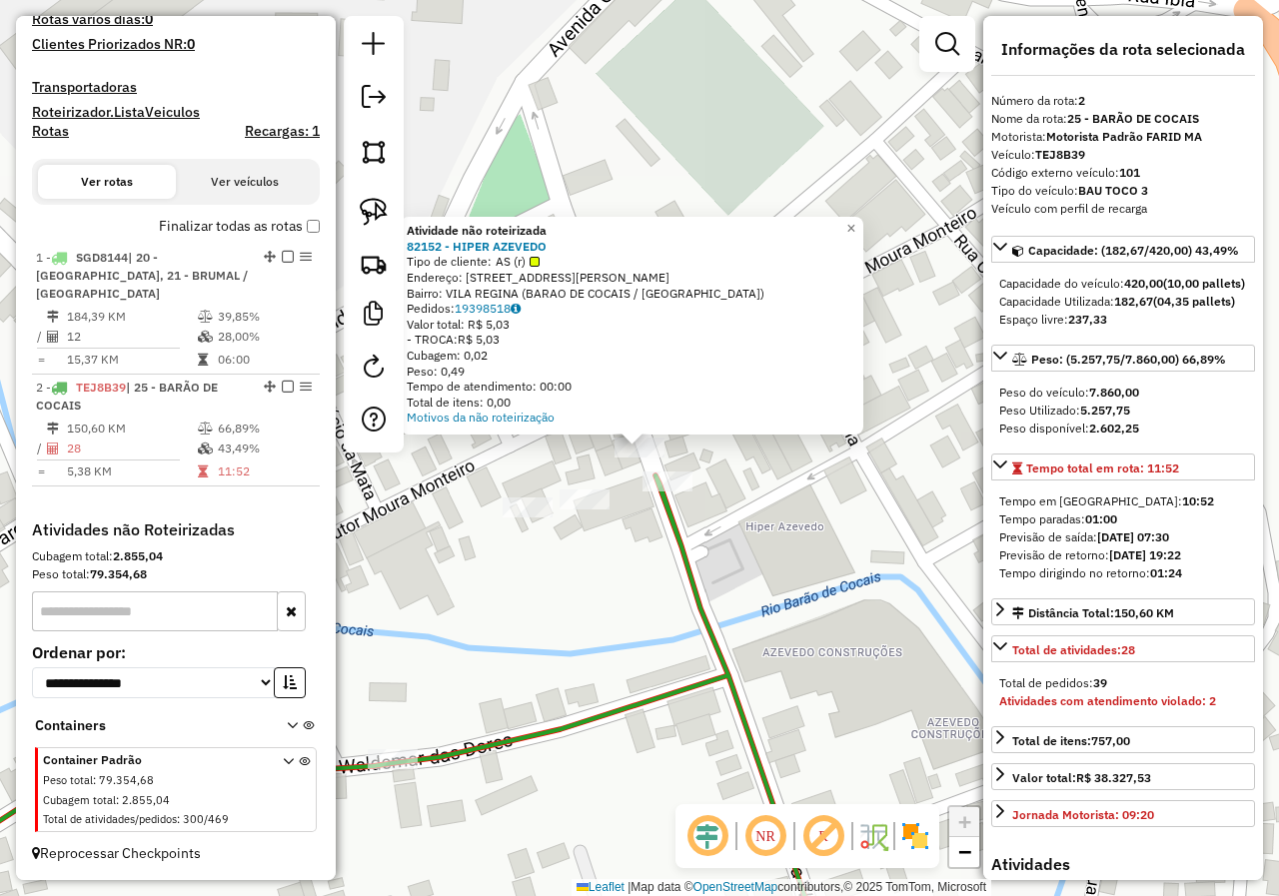
click at [623, 556] on div "Atividade não roteirizada 82152 - HIPER AZEVEDO Tipo de cliente: AS (r) Endereç…" at bounding box center [639, 448] width 1279 height 896
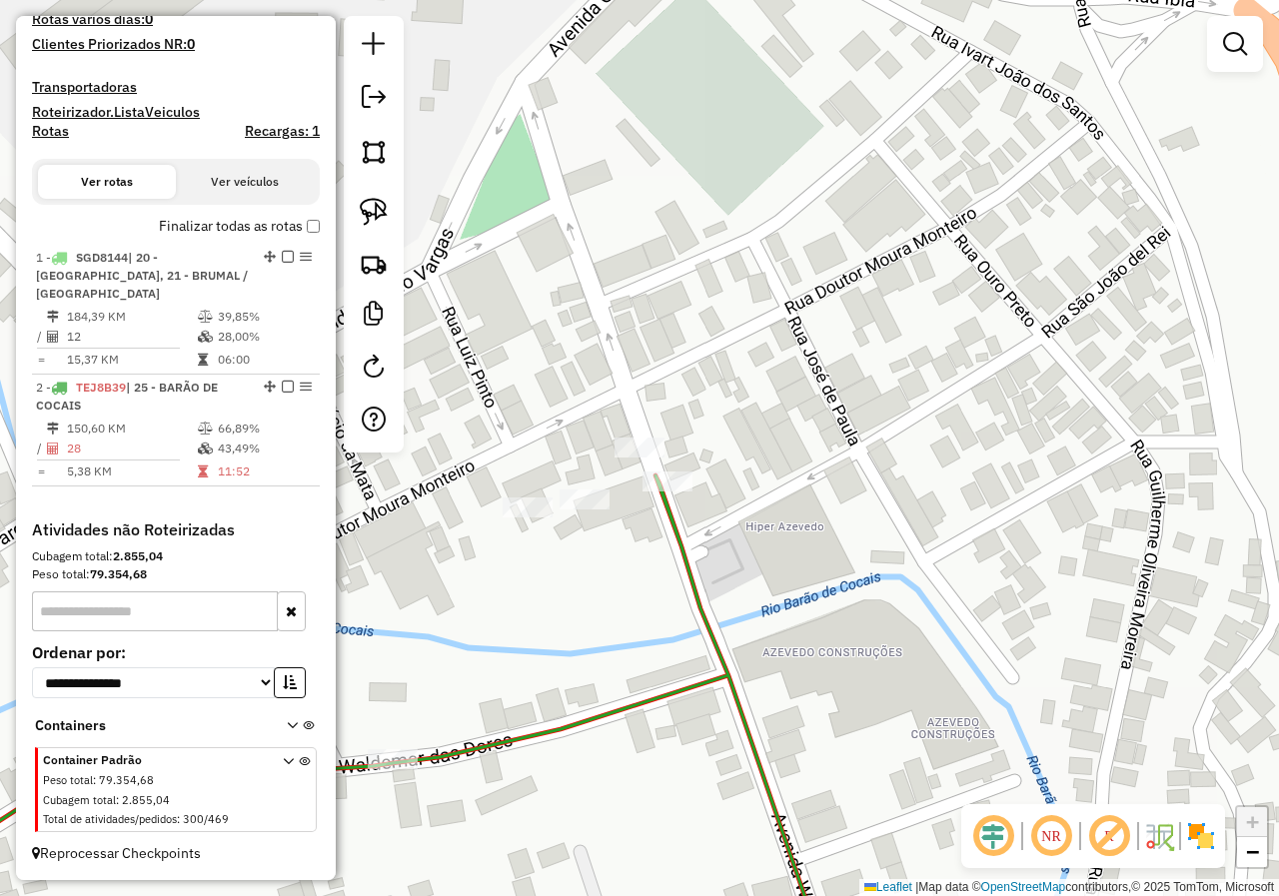
click at [677, 532] on icon at bounding box center [353, 729] width 963 height 509
select select "**********"
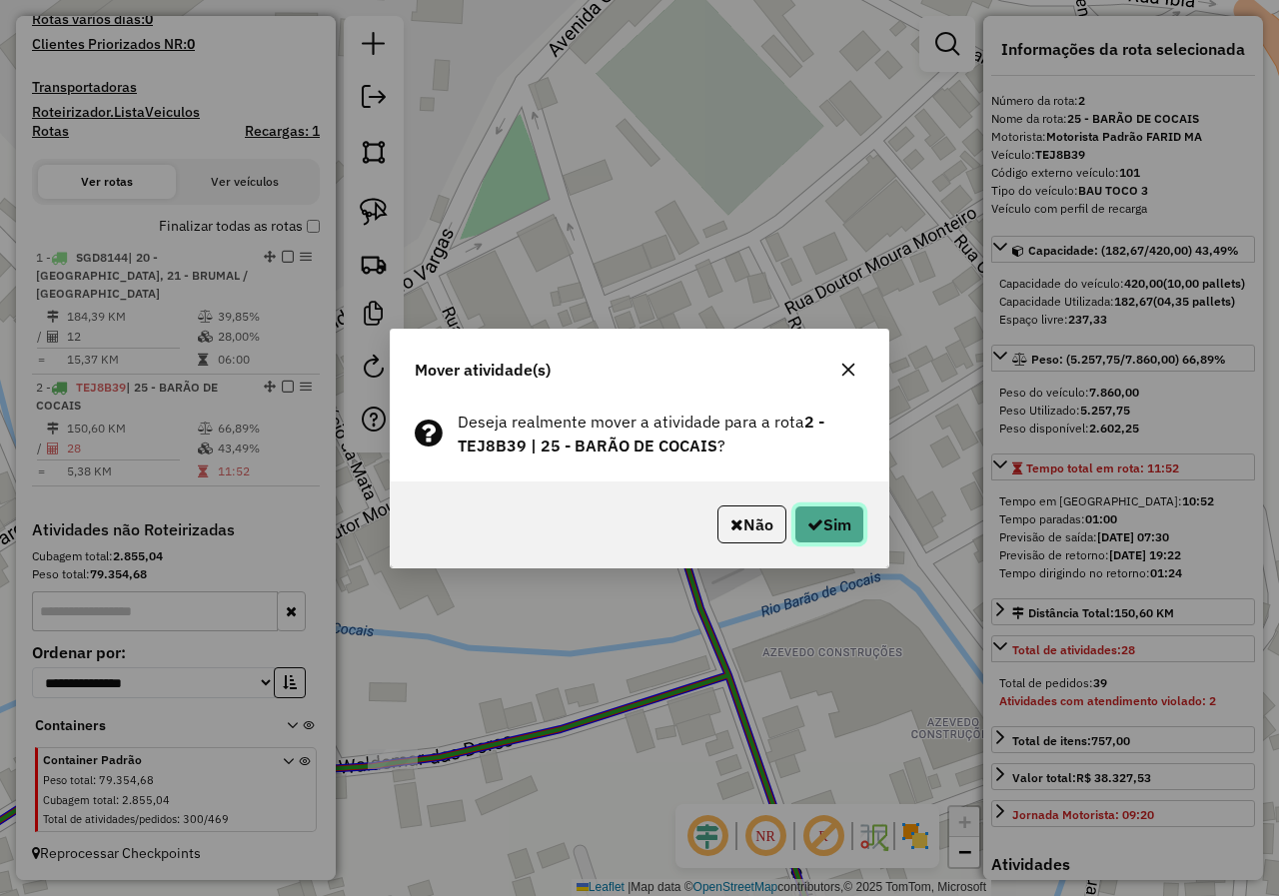
click at [819, 534] on button "Sim" at bounding box center [829, 524] width 70 height 38
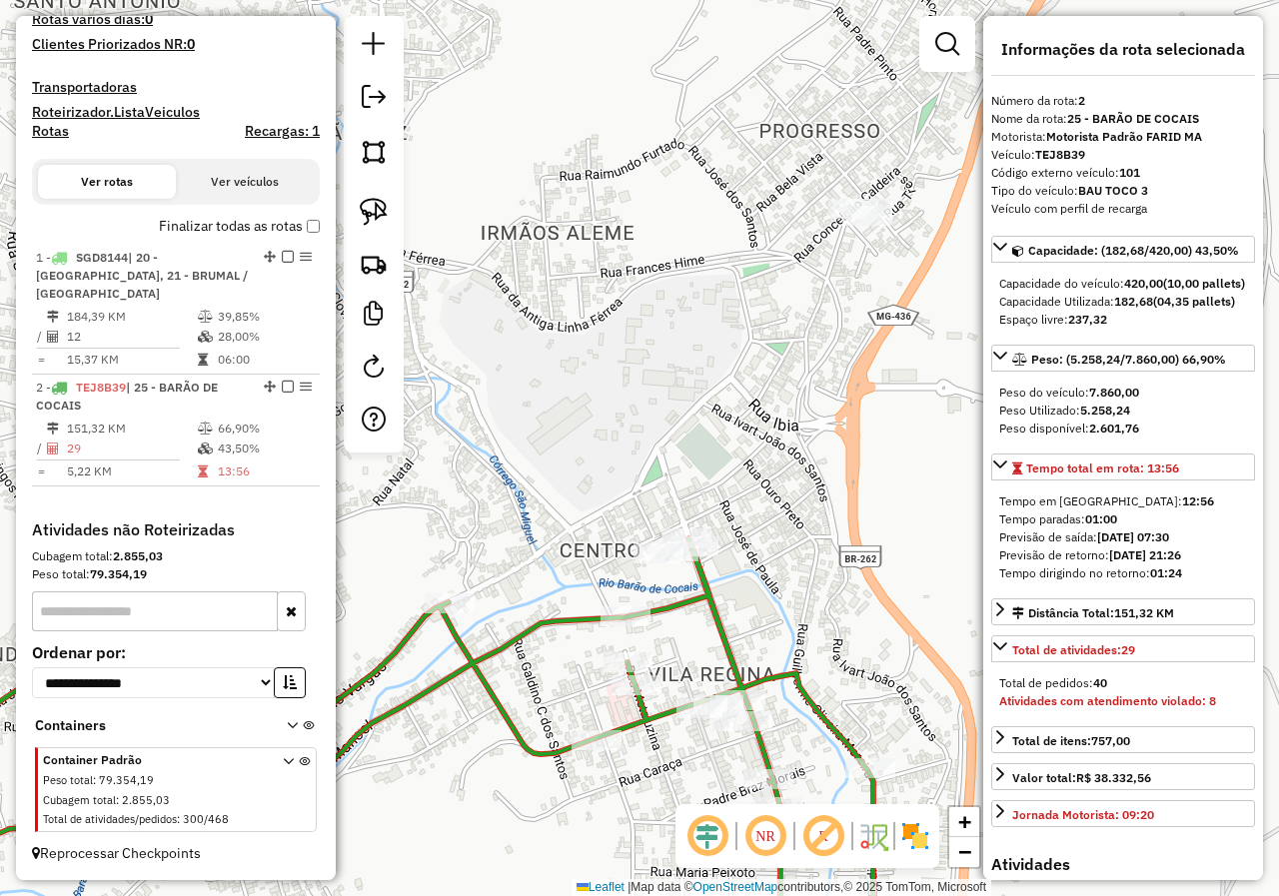
click at [653, 637] on div "Janela de atendimento Grade de atendimento Capacidade Transportadoras Veículos …" at bounding box center [639, 448] width 1279 height 896
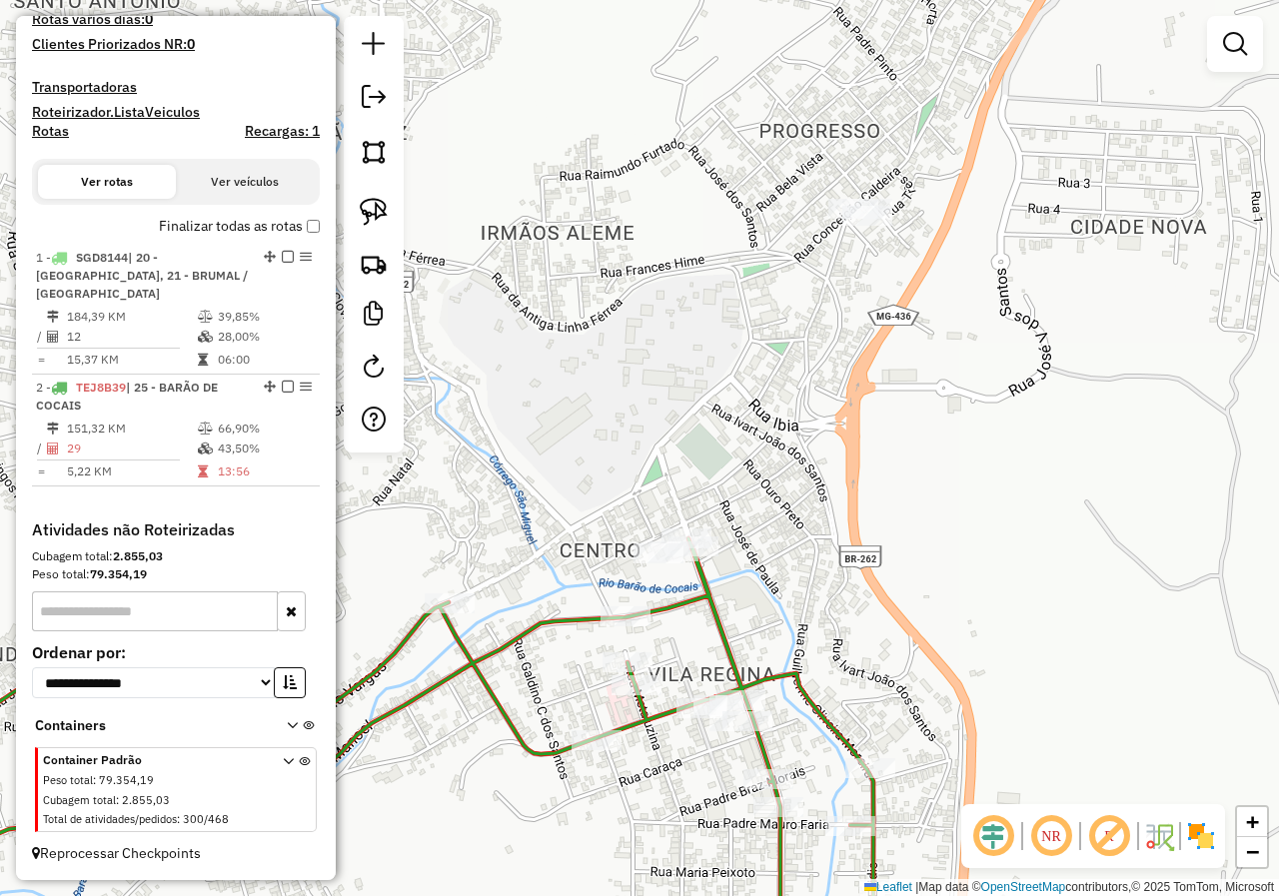
drag, startPoint x: 683, startPoint y: 620, endPoint x: 657, endPoint y: 494, distance: 128.5
click at [669, 536] on div "Janela de atendimento Grade de atendimento Capacidade Transportadoras Veículos …" at bounding box center [639, 448] width 1279 height 896
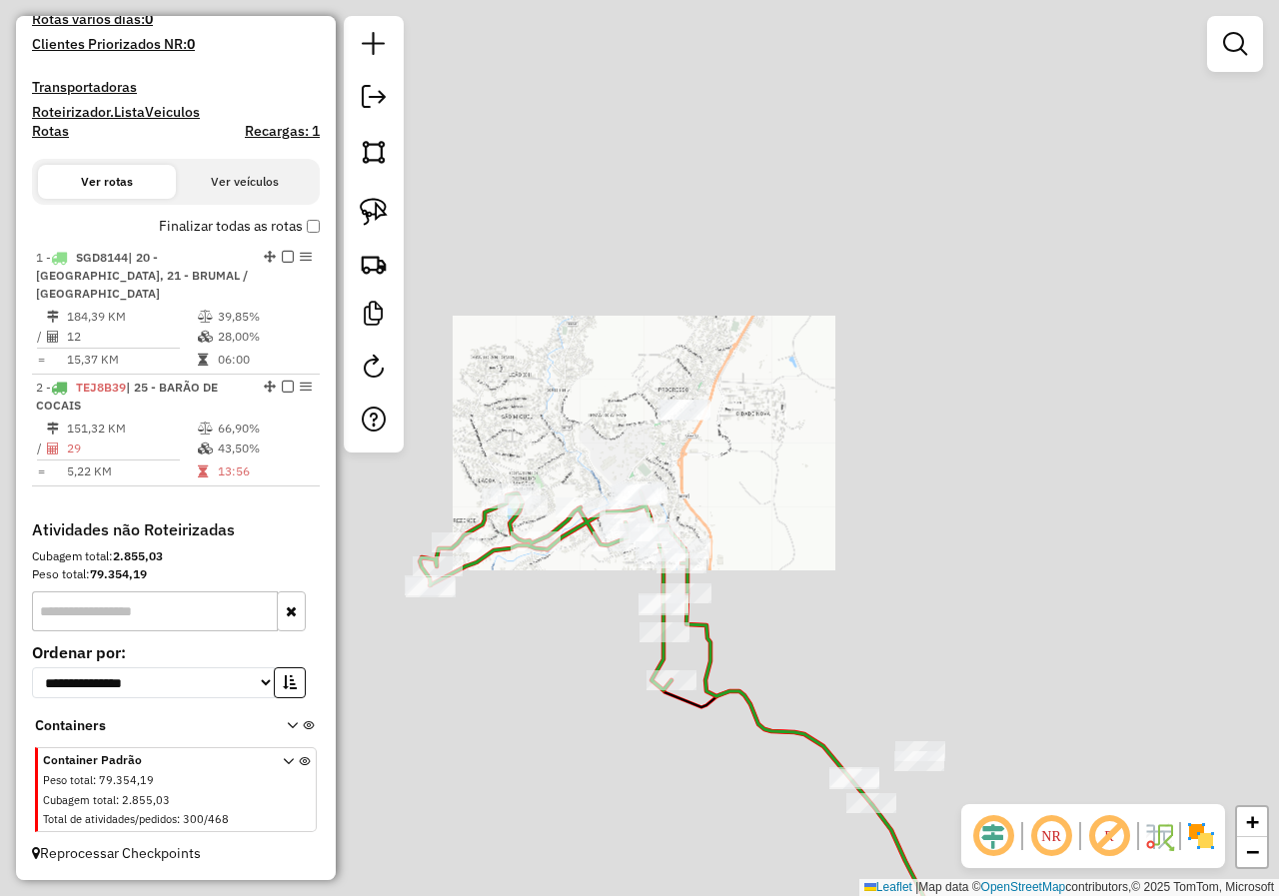
click at [634, 639] on div "Janela de atendimento Grade de atendimento Capacidade Transportadoras Veículos …" at bounding box center [639, 448] width 1279 height 896
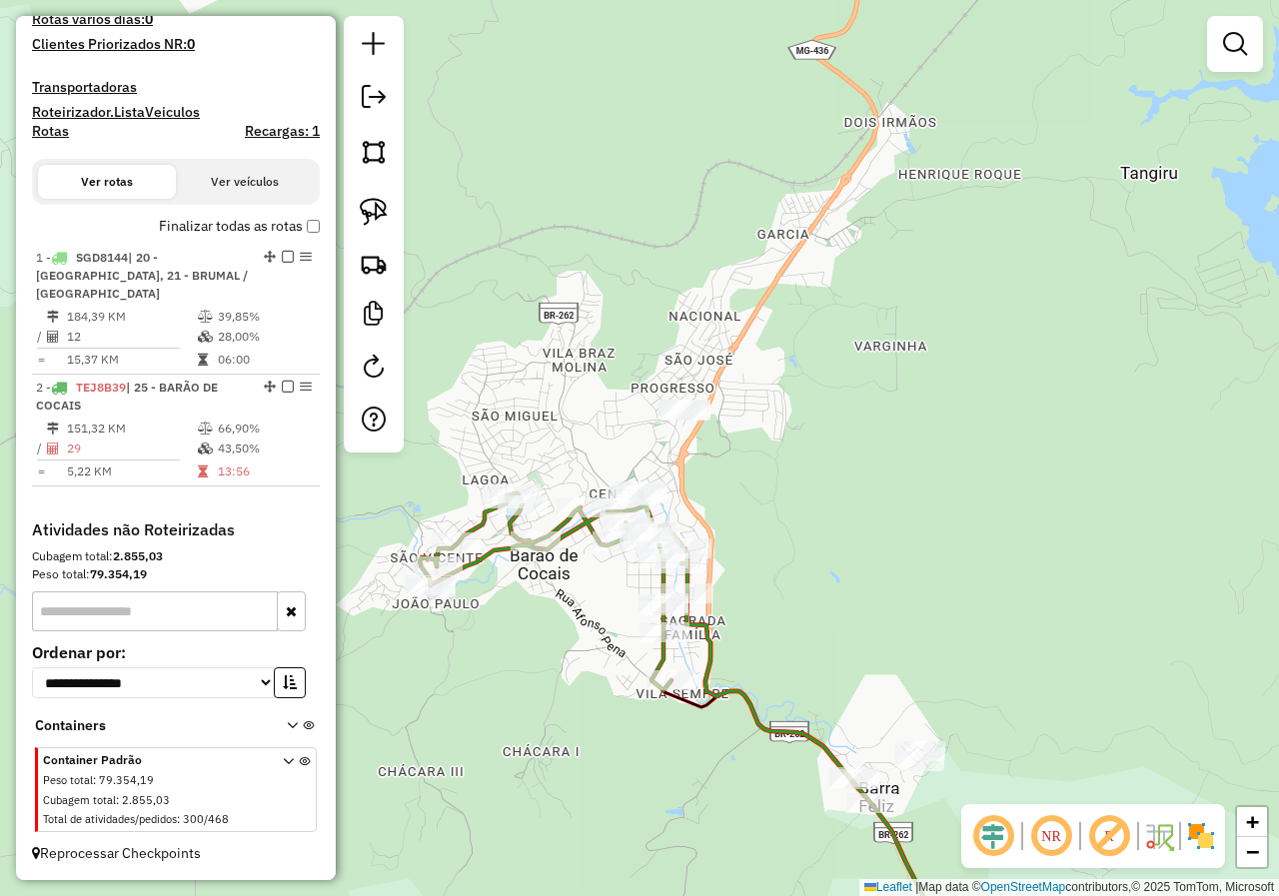
click at [564, 527] on icon at bounding box center [554, 590] width 268 height 199
select select "**********"
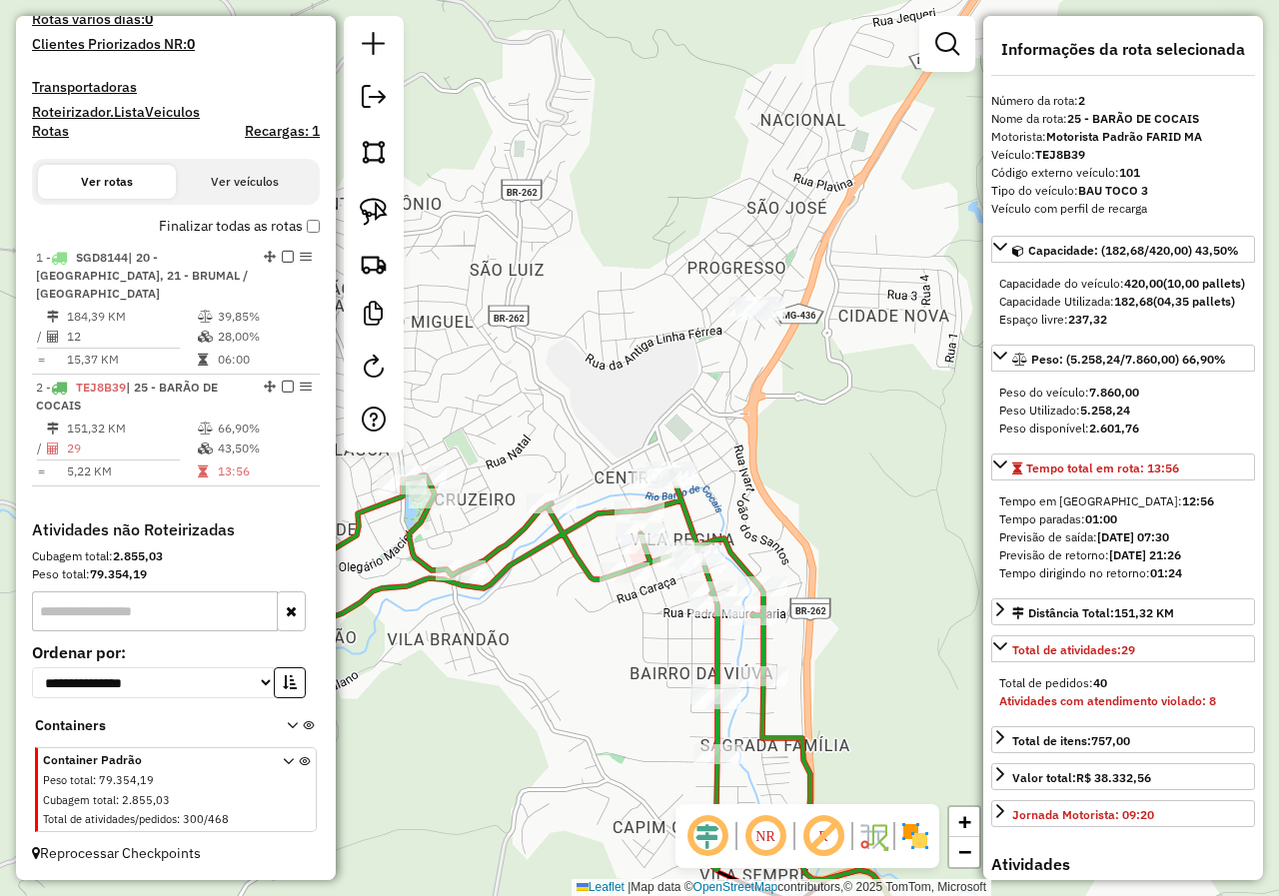
click at [724, 511] on div "Janela de atendimento Grade de atendimento Capacidade Transportadoras Veículos …" at bounding box center [639, 448] width 1279 height 896
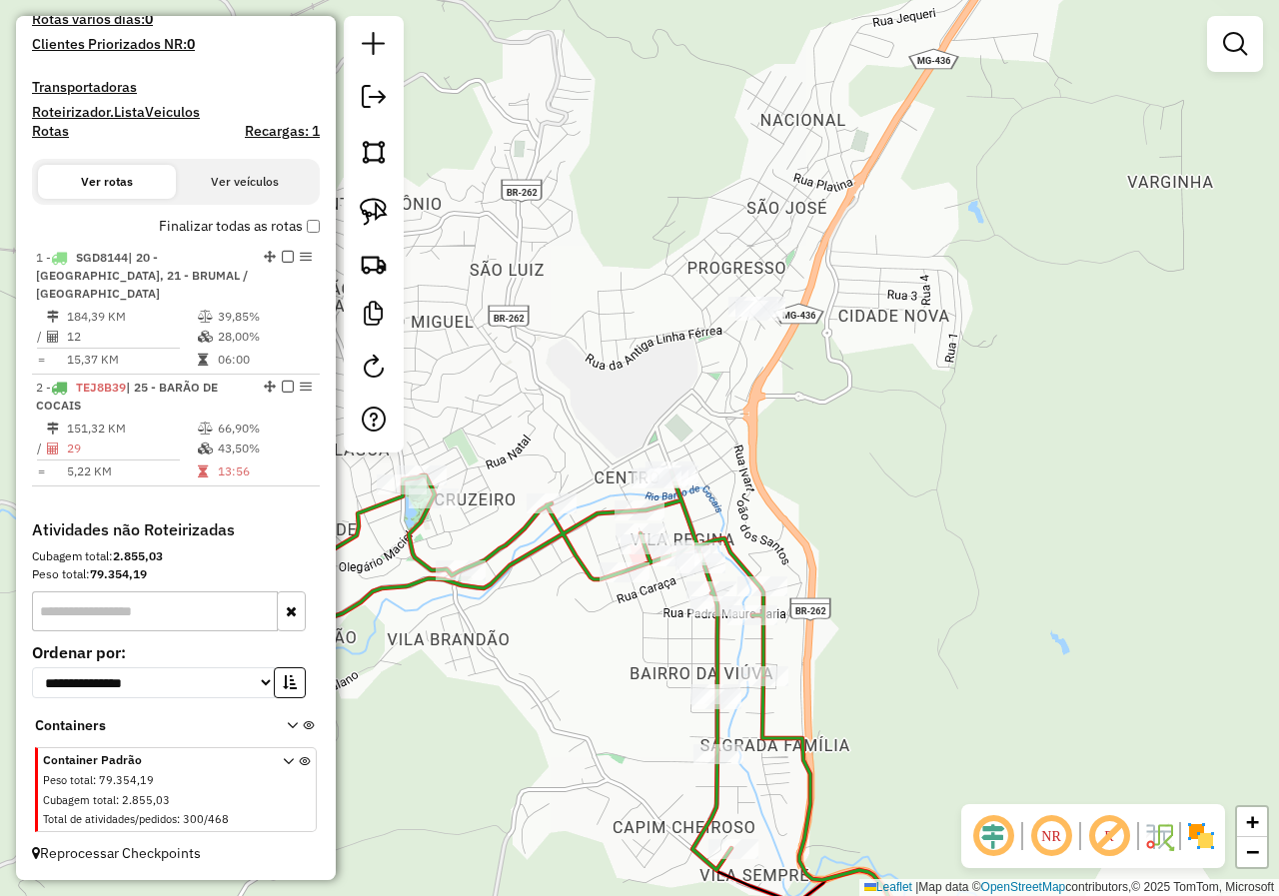
click at [681, 511] on icon at bounding box center [496, 670] width 534 height 399
select select "**********"
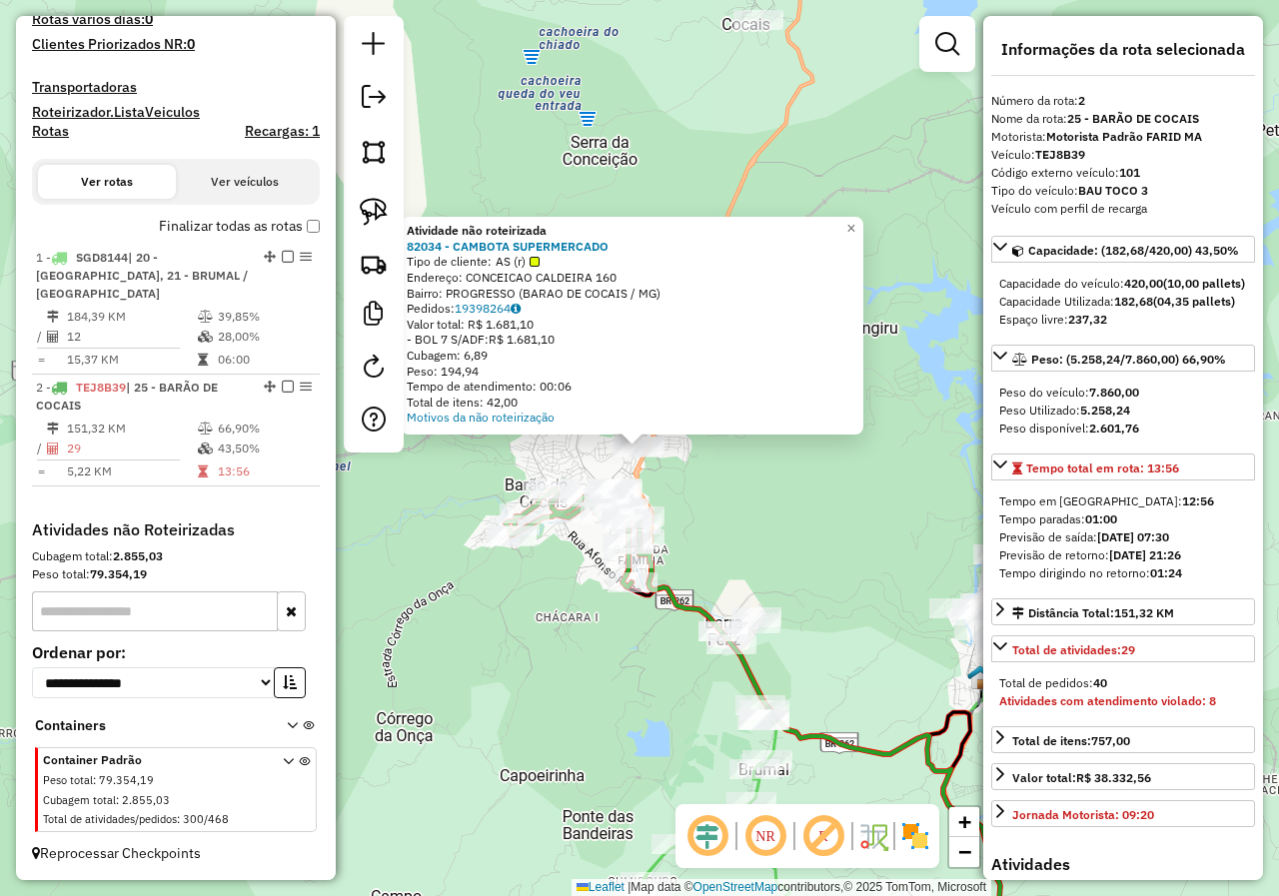
click at [719, 490] on div "Atividade não roteirizada 82034 - CAMBOTA SUPERMERCADO Tipo de cliente: AS (r) …" at bounding box center [639, 448] width 1279 height 896
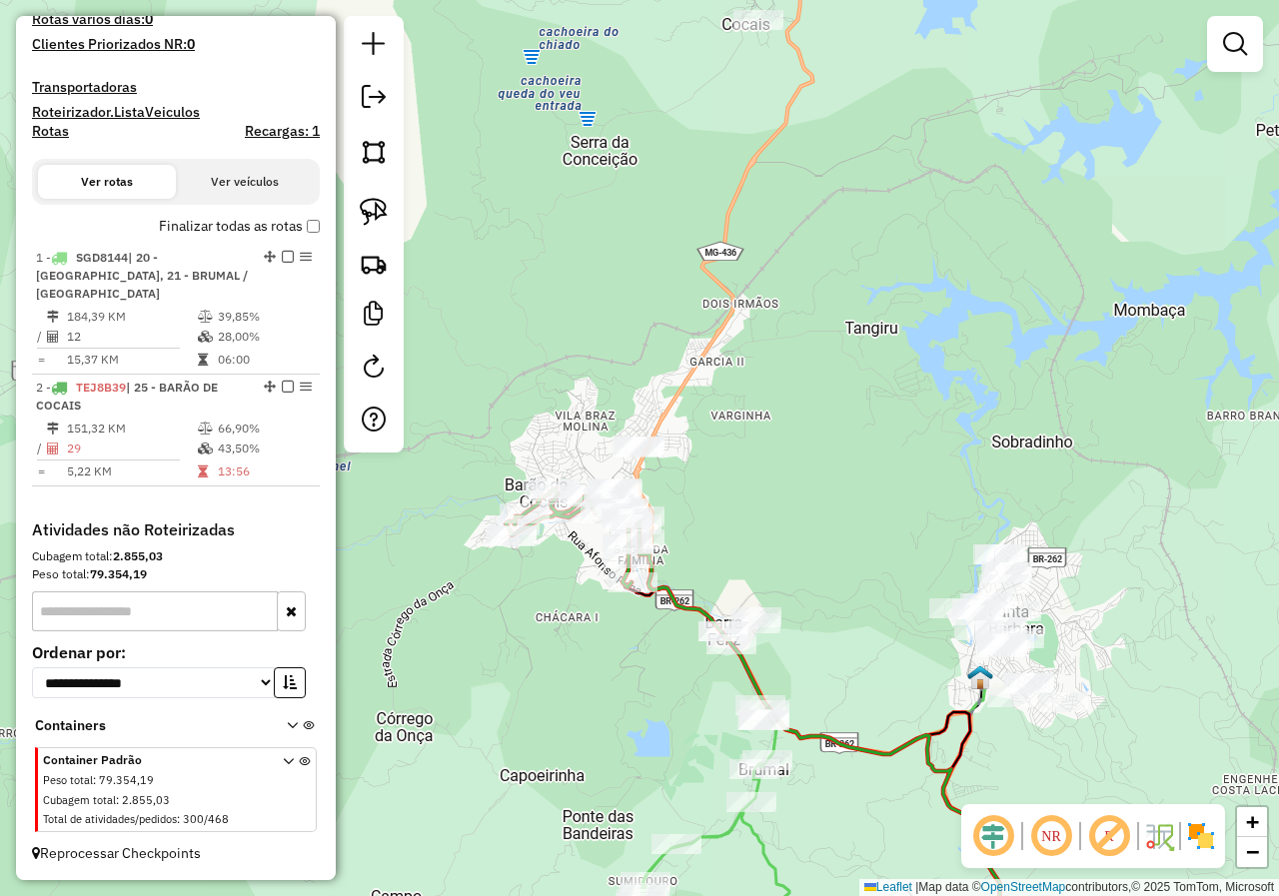
drag, startPoint x: 719, startPoint y: 422, endPoint x: 741, endPoint y: 531, distance: 112.1
click at [741, 530] on div "Janela de atendimento Grade de atendimento Capacidade Transportadoras Veículos …" at bounding box center [639, 448] width 1279 height 896
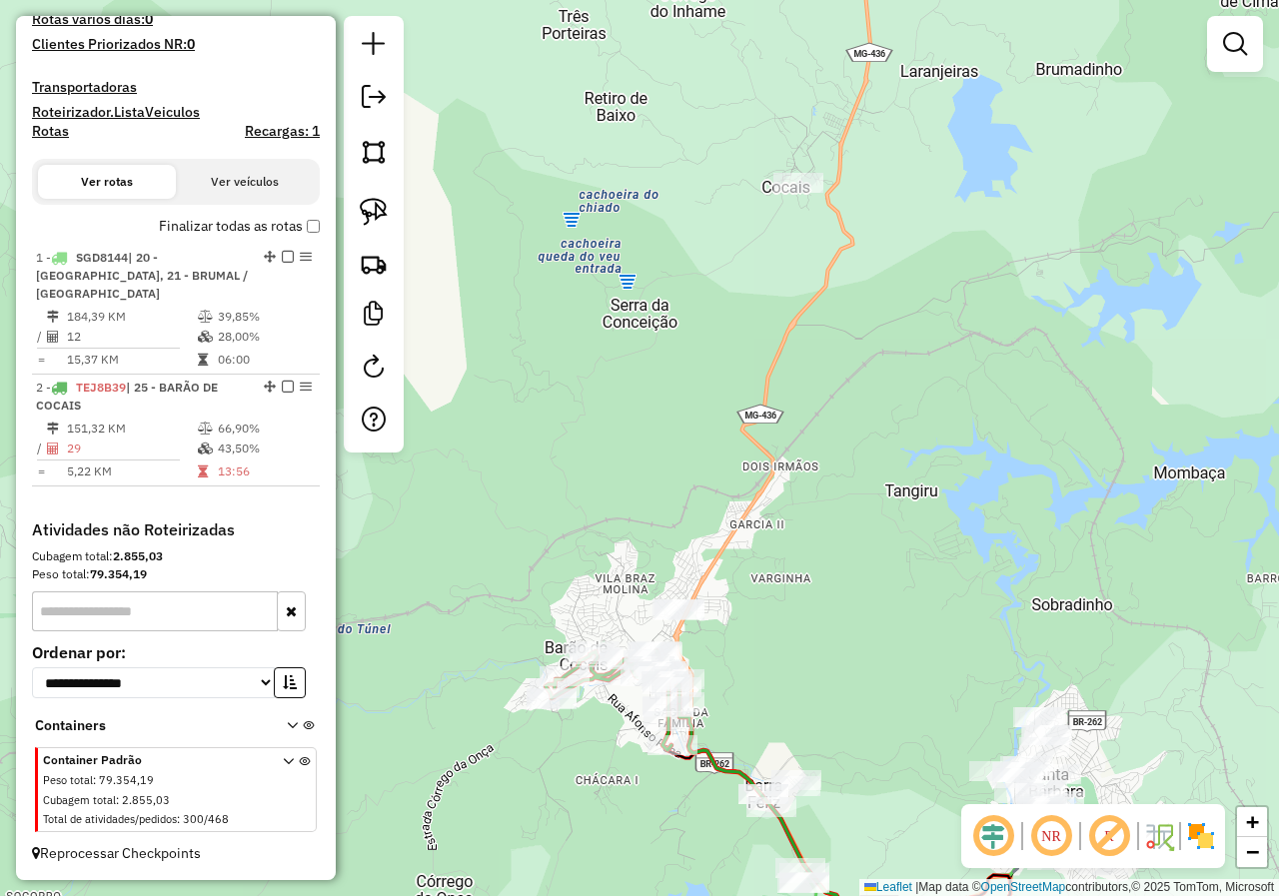
drag, startPoint x: 708, startPoint y: 385, endPoint x: 720, endPoint y: 441, distance: 57.2
click at [727, 450] on div "Janela de atendimento Grade de atendimento Capacidade Transportadoras Veículos …" at bounding box center [639, 448] width 1279 height 896
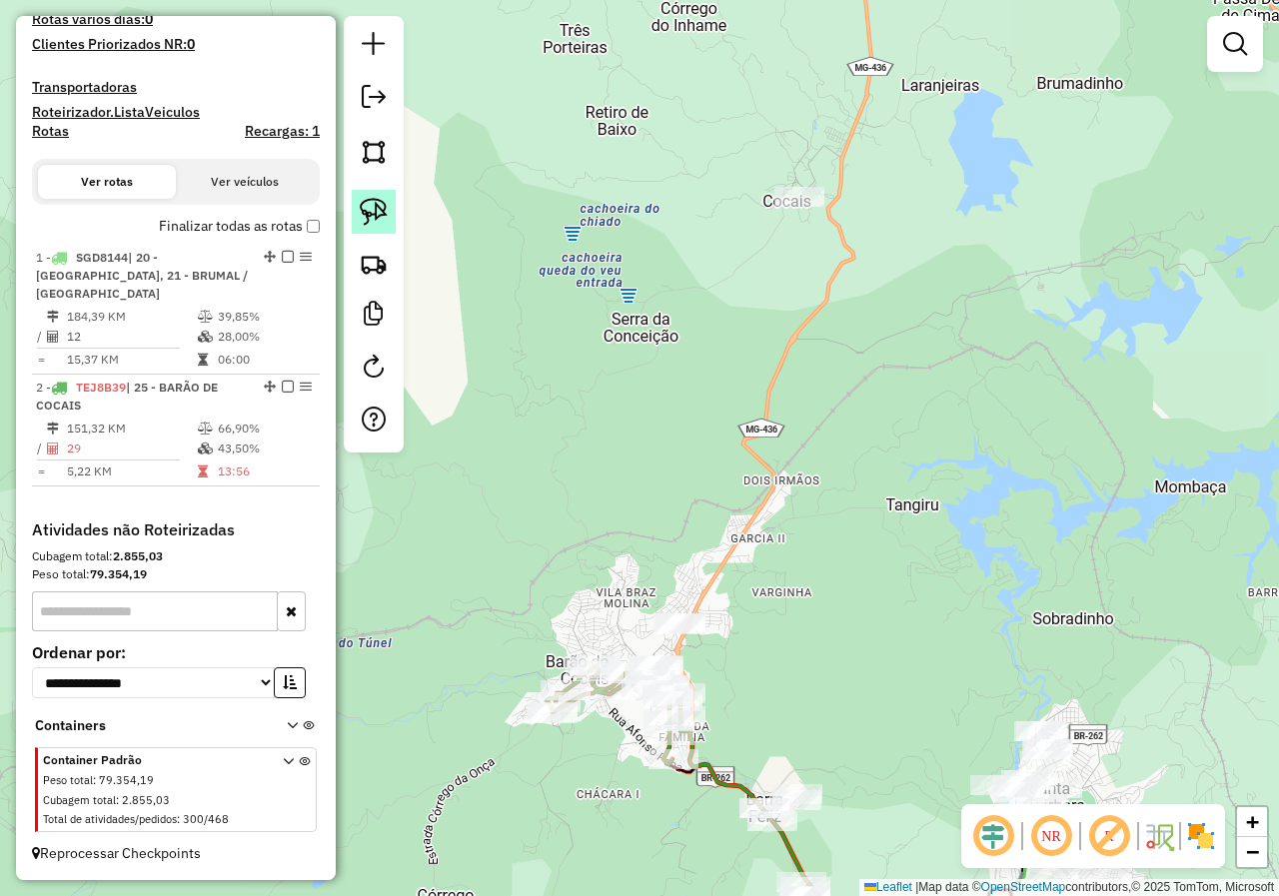
click at [385, 214] on img at bounding box center [374, 212] width 28 height 28
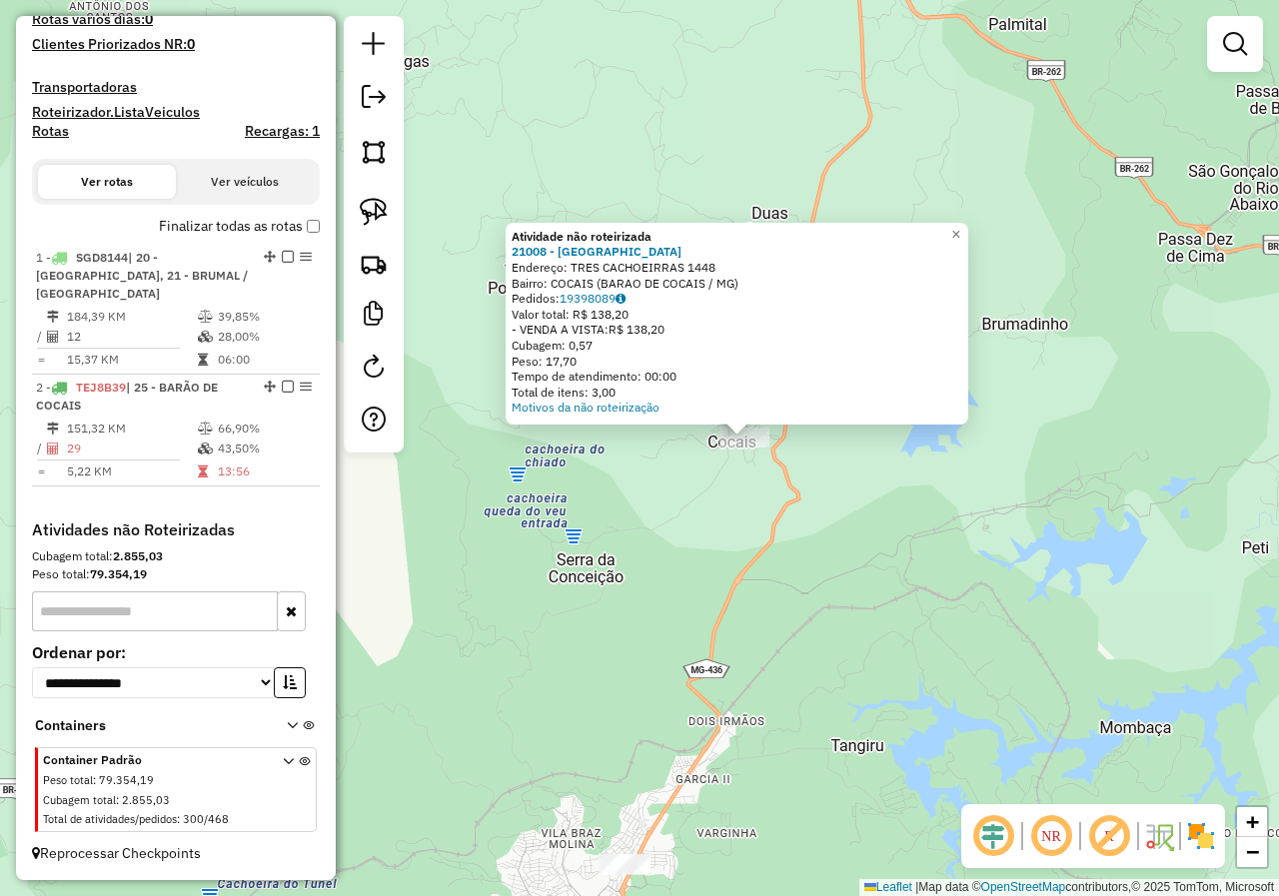
drag, startPoint x: 543, startPoint y: 597, endPoint x: 658, endPoint y: 585, distance: 115.5
click at [656, 585] on div "Atividade não roteirizada 21008 - BAR BEIRA RIO Endereço: TRES CACHOEIRRAS 1448…" at bounding box center [639, 448] width 1279 height 896
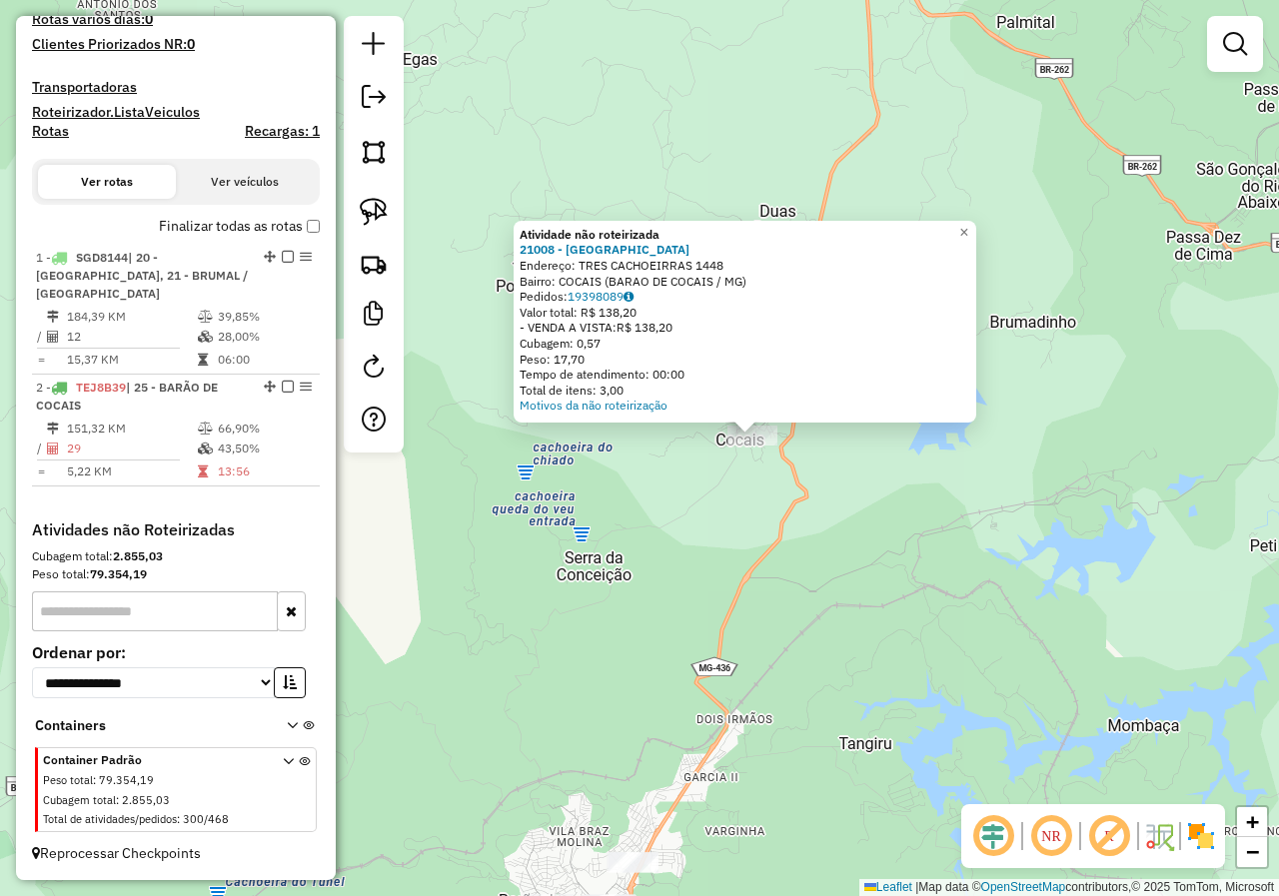
drag, startPoint x: 735, startPoint y: 525, endPoint x: 726, endPoint y: 514, distance: 14.2
click at [735, 524] on div "Atividade não roteirizada 21008 - BAR BEIRA RIO Endereço: TRES CACHOEIRRAS 1448…" at bounding box center [639, 448] width 1279 height 896
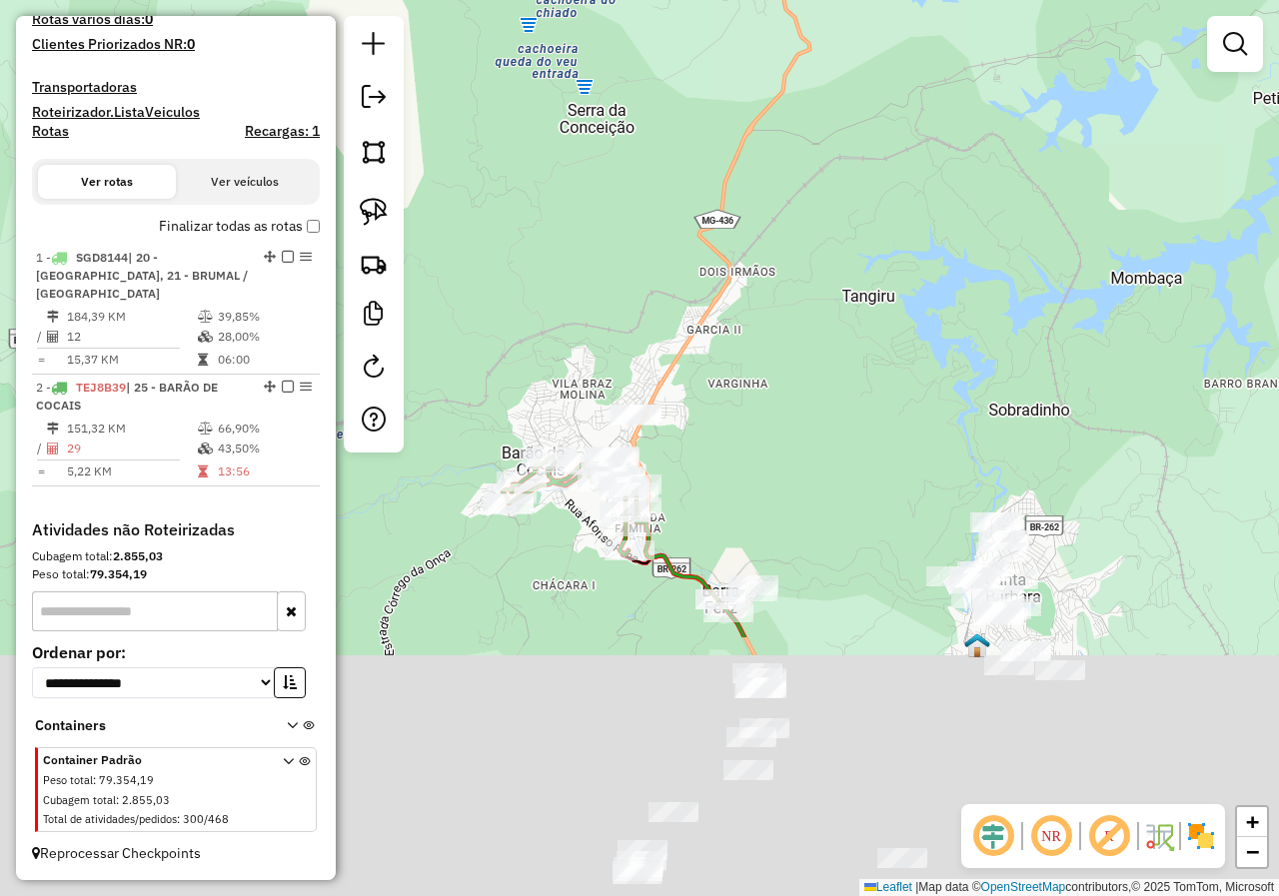
drag, startPoint x: 740, startPoint y: 680, endPoint x: 733, endPoint y: 324, distance: 356.7
click at [733, 326] on div "Janela de atendimento Grade de atendimento Capacidade Transportadoras Veículos …" at bounding box center [639, 448] width 1279 height 896
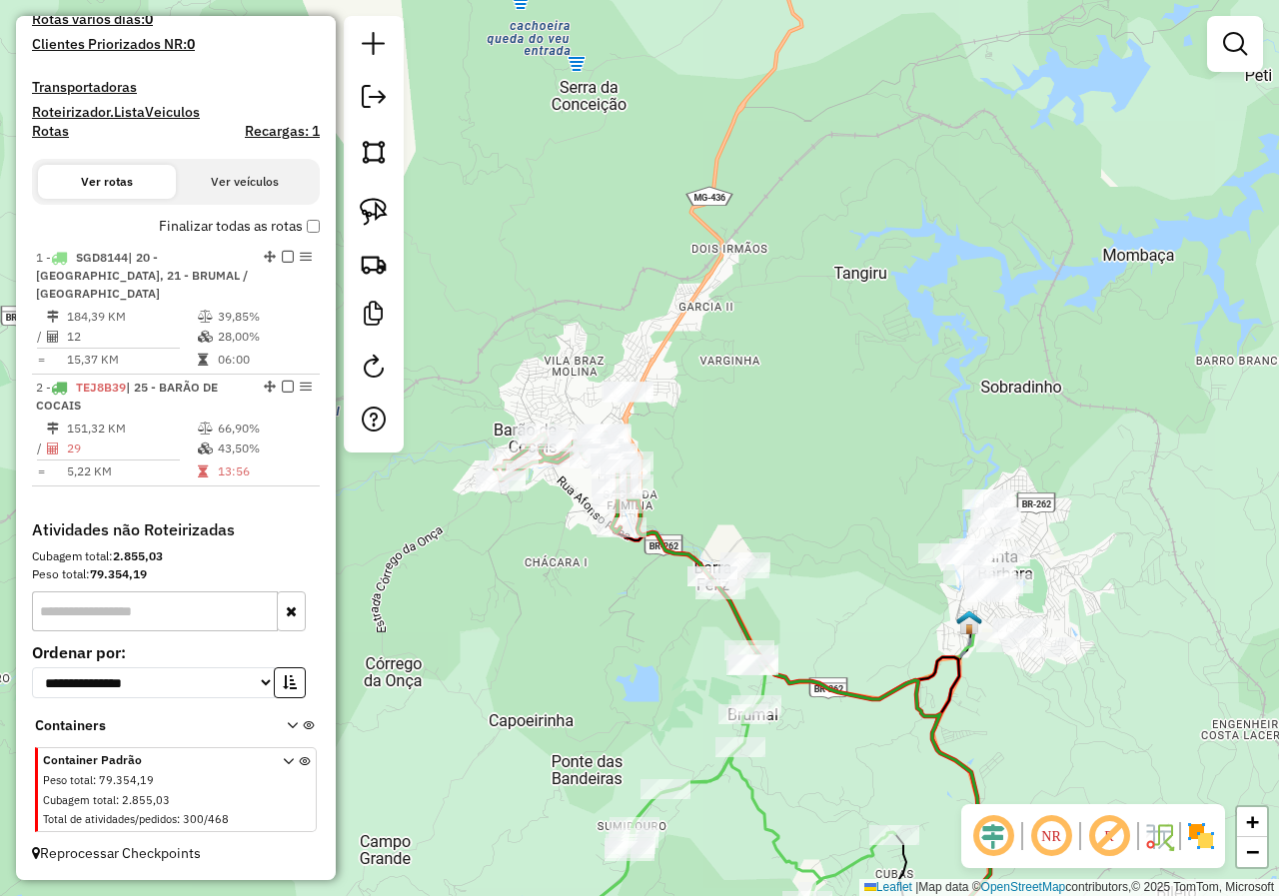
drag, startPoint x: 833, startPoint y: 512, endPoint x: 594, endPoint y: 358, distance: 284.5
click at [595, 360] on div "Janela de atendimento Grade de atendimento Capacidade Transportadoras Veículos …" at bounding box center [639, 448] width 1279 height 896
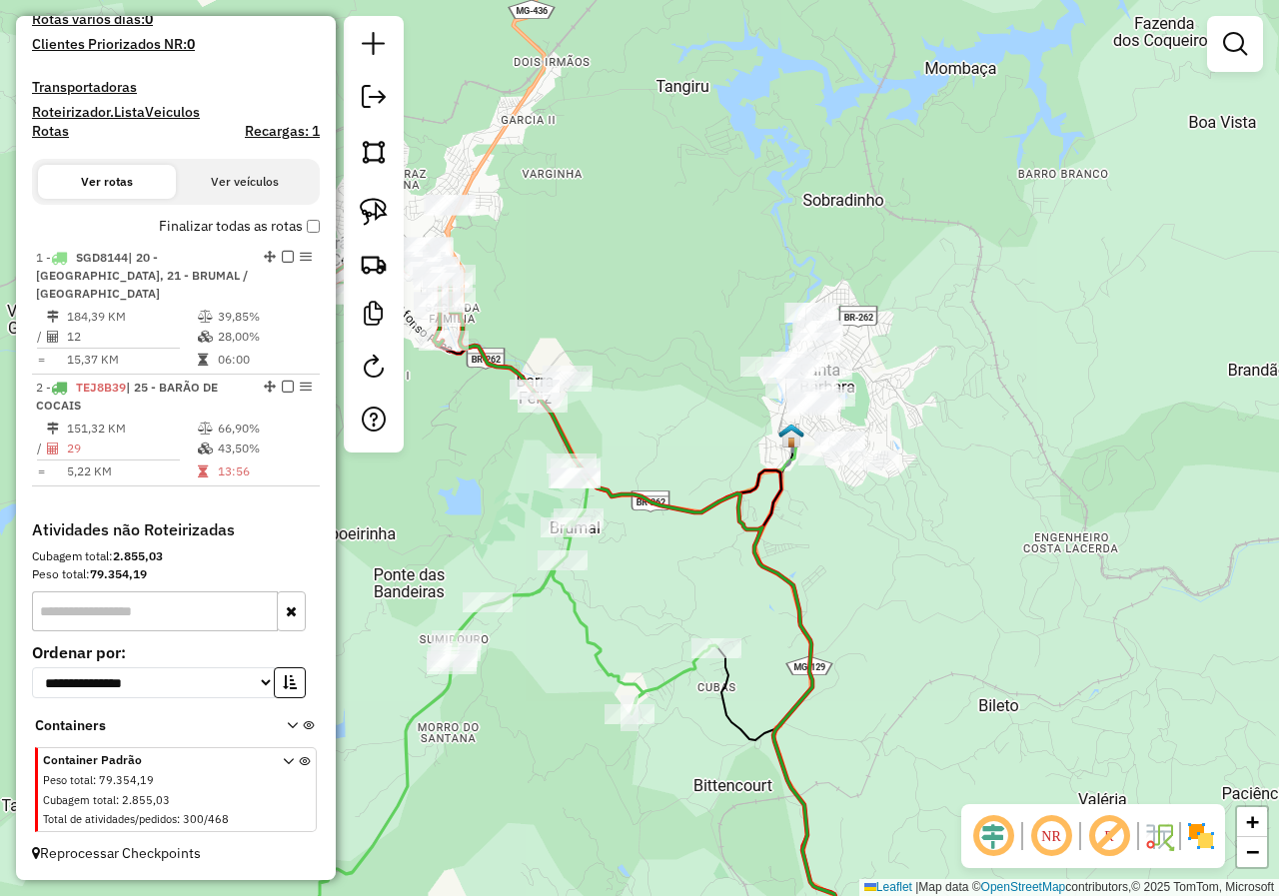
drag, startPoint x: 614, startPoint y: 487, endPoint x: 676, endPoint y: 450, distance: 72.6
click at [676, 452] on div "Janela de atendimento Grade de atendimento Capacidade Transportadoras Veículos …" at bounding box center [639, 448] width 1279 height 896
click at [377, 212] on img at bounding box center [374, 212] width 28 height 28
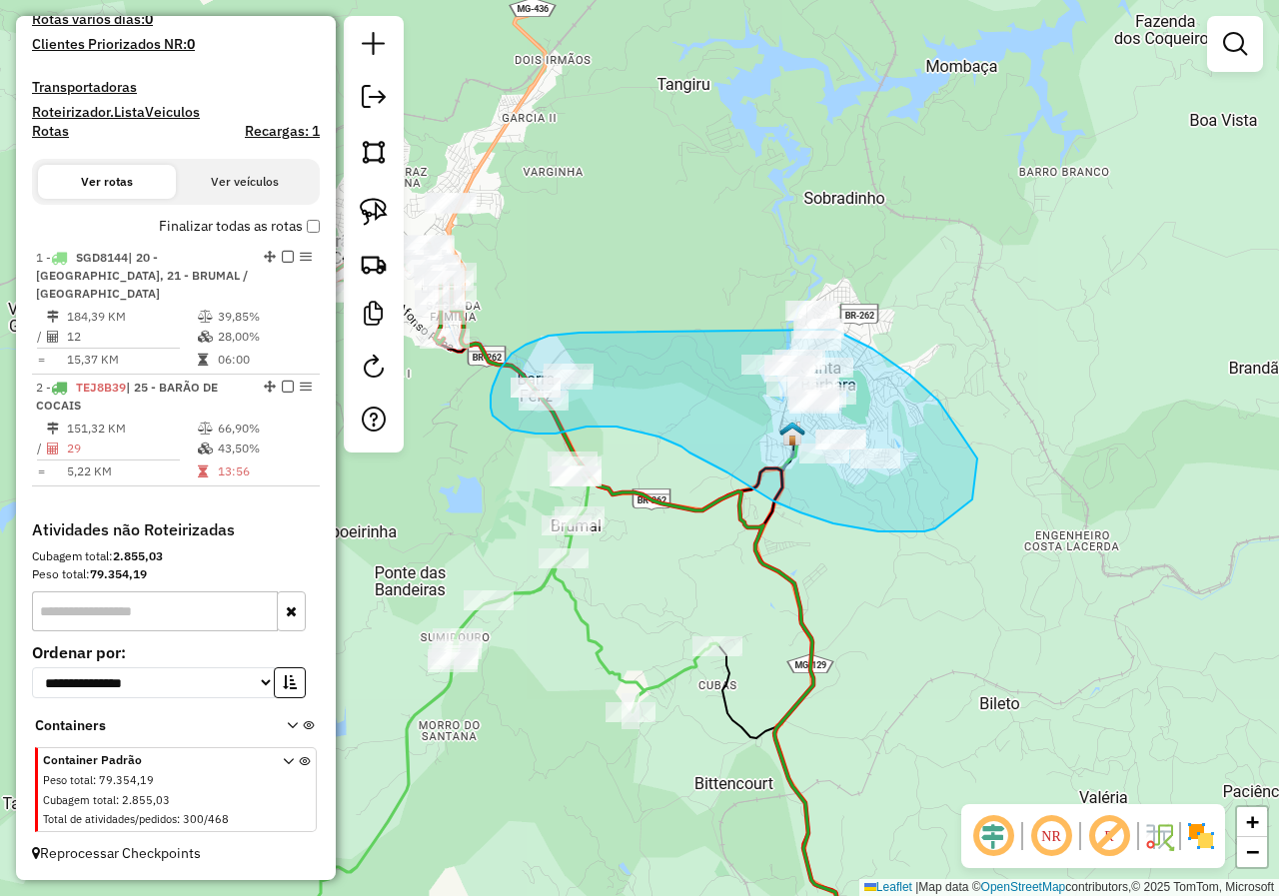
click at [813, 316] on div "Janela de atendimento Grade de atendimento Capacidade Transportadoras Veículos …" at bounding box center [639, 448] width 1279 height 896
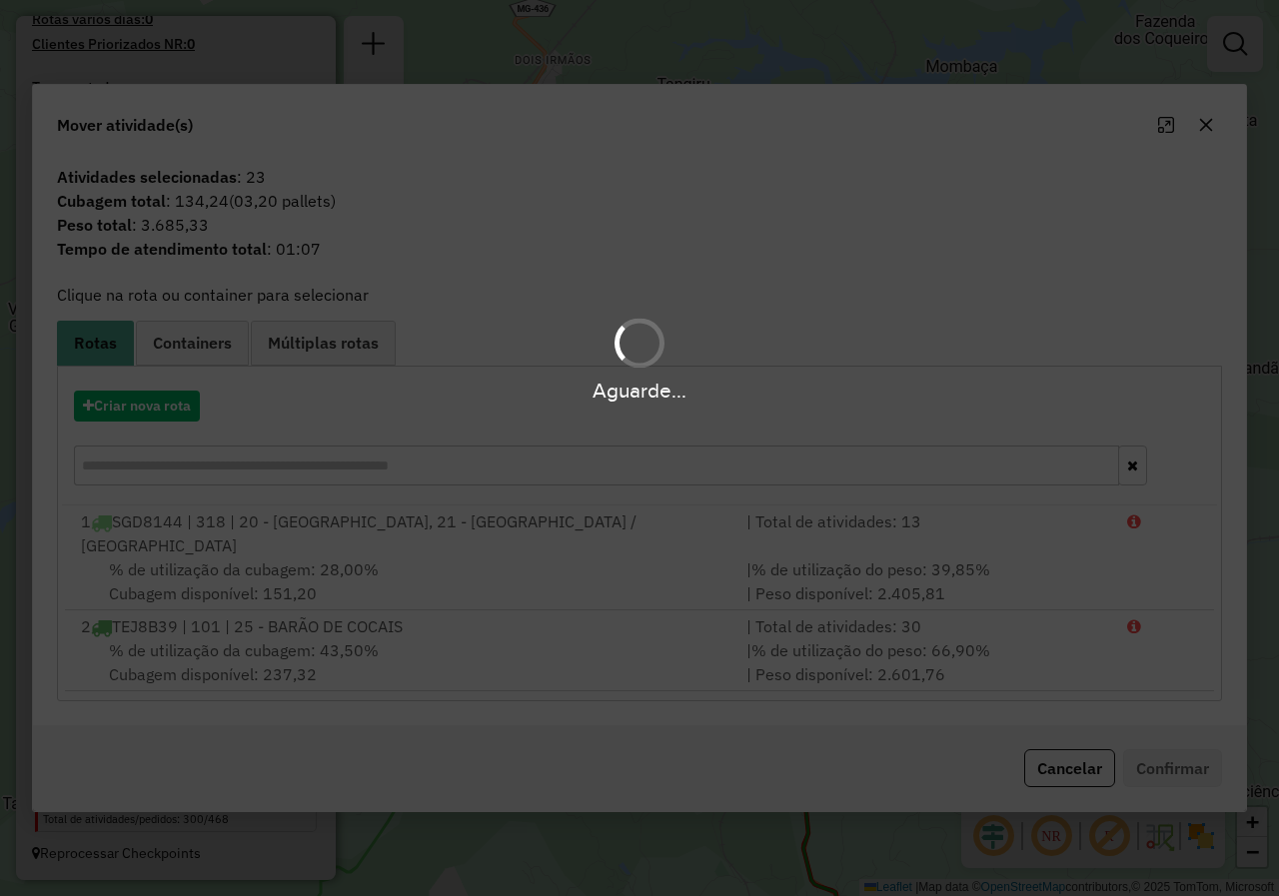
drag, startPoint x: 872, startPoint y: 349, endPoint x: 824, endPoint y: 310, distance: 61.8
click at [824, 310] on div "Aguarde..." at bounding box center [639, 448] width 1279 height 896
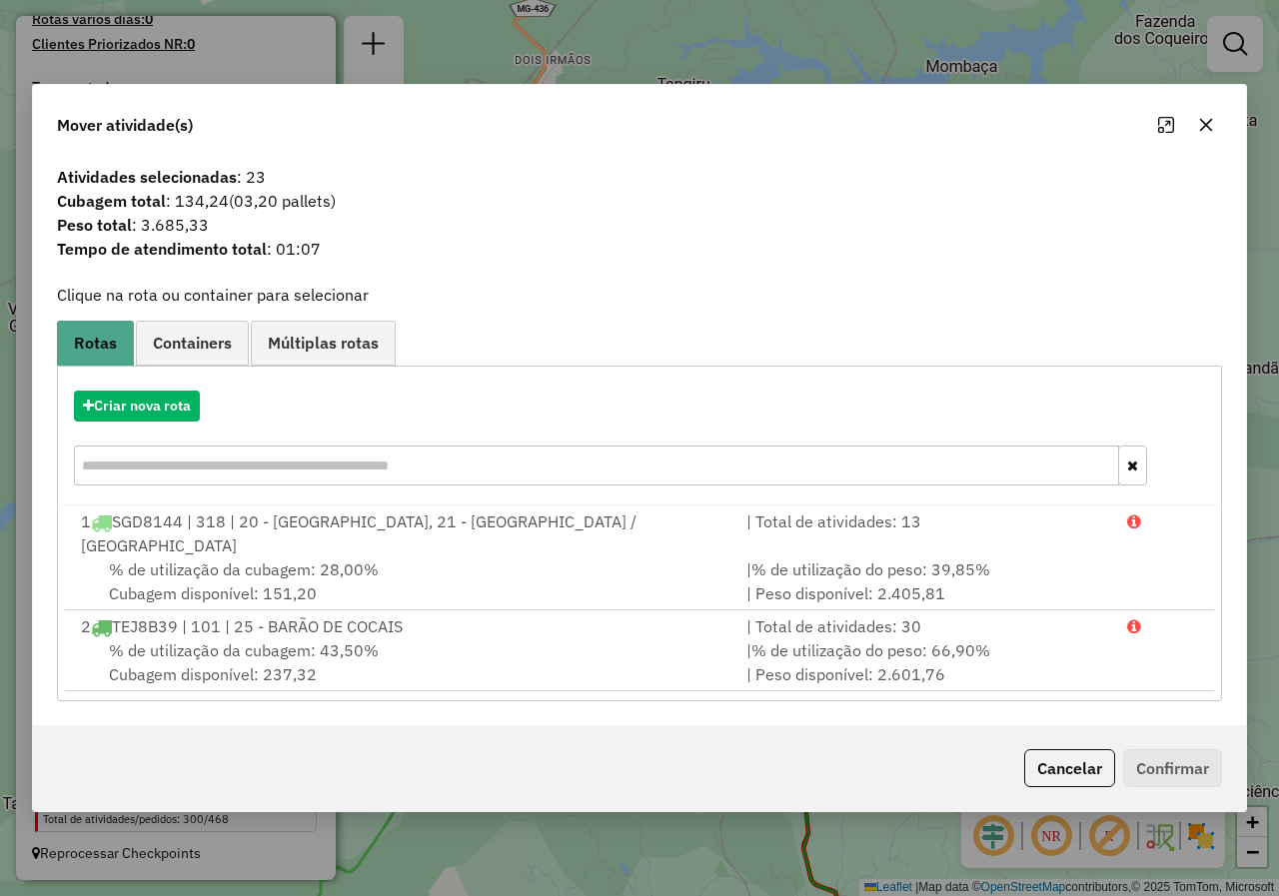
click at [1062, 762] on button "Cancelar" at bounding box center [1069, 768] width 91 height 38
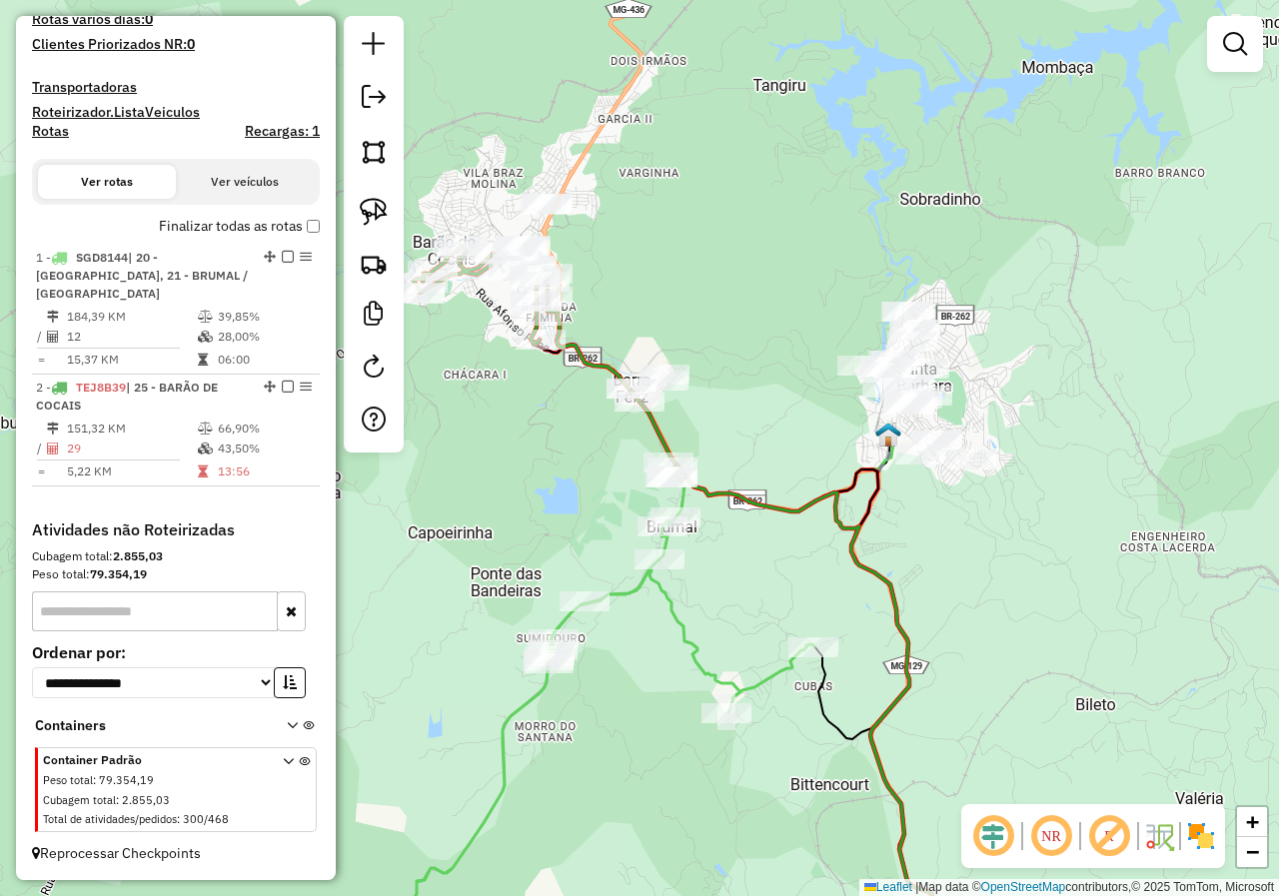
drag, startPoint x: 702, startPoint y: 599, endPoint x: 886, endPoint y: 613, distance: 184.3
click at [886, 613] on div "Janela de atendimento Grade de atendimento Capacidade Transportadoras Veículos …" at bounding box center [639, 448] width 1279 height 896
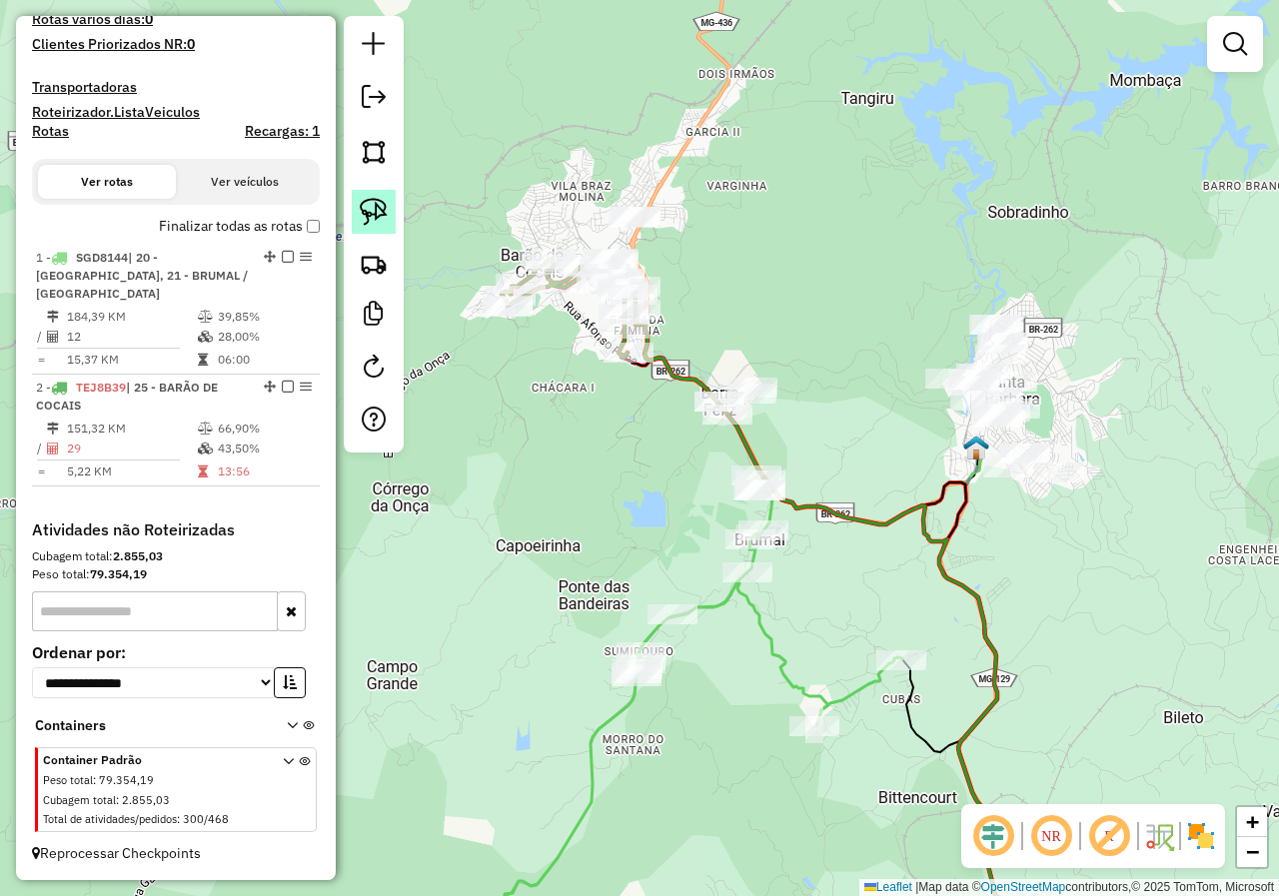
click at [385, 210] on img at bounding box center [374, 212] width 28 height 28
drag, startPoint x: 582, startPoint y: 202, endPoint x: 648, endPoint y: 185, distance: 68.1
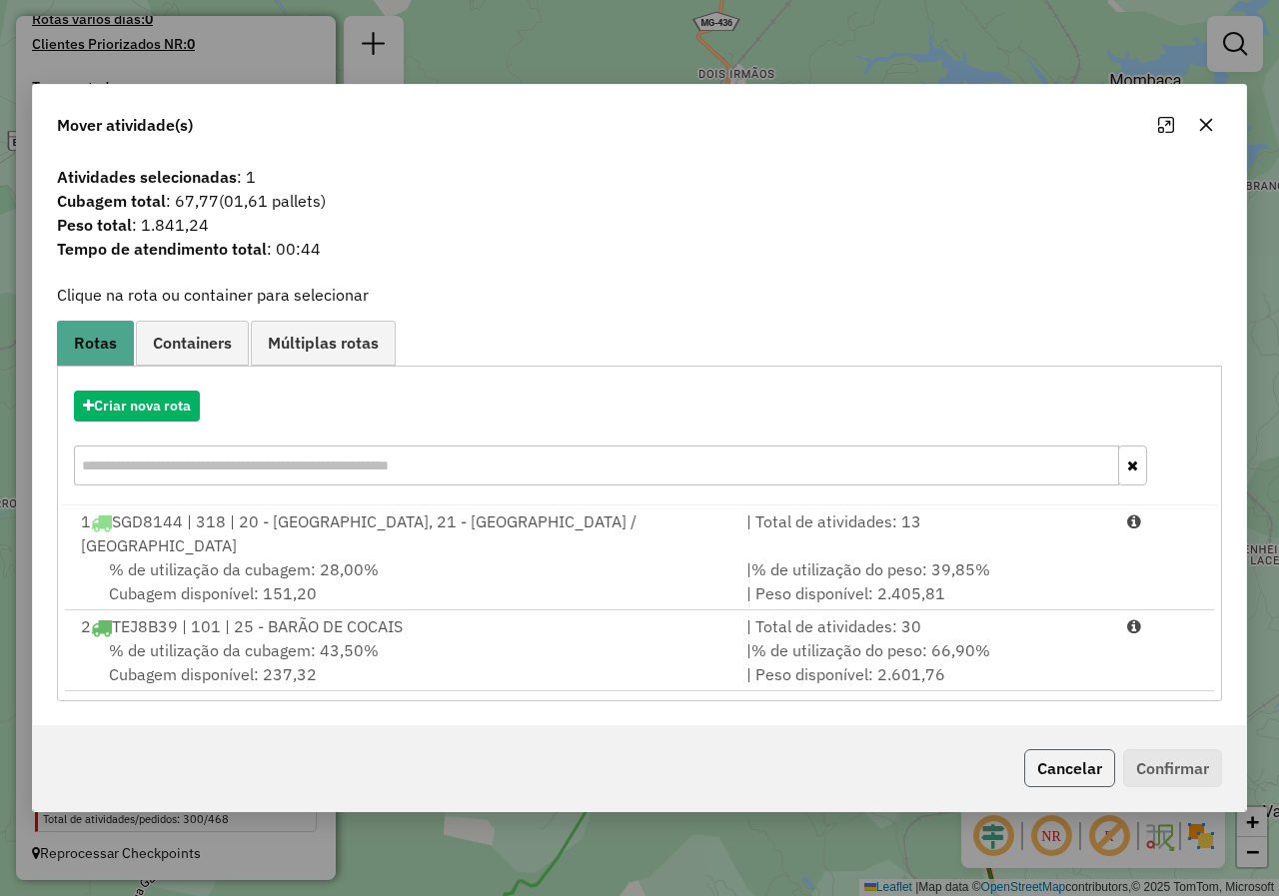
click at [1061, 764] on button "Cancelar" at bounding box center [1069, 768] width 91 height 38
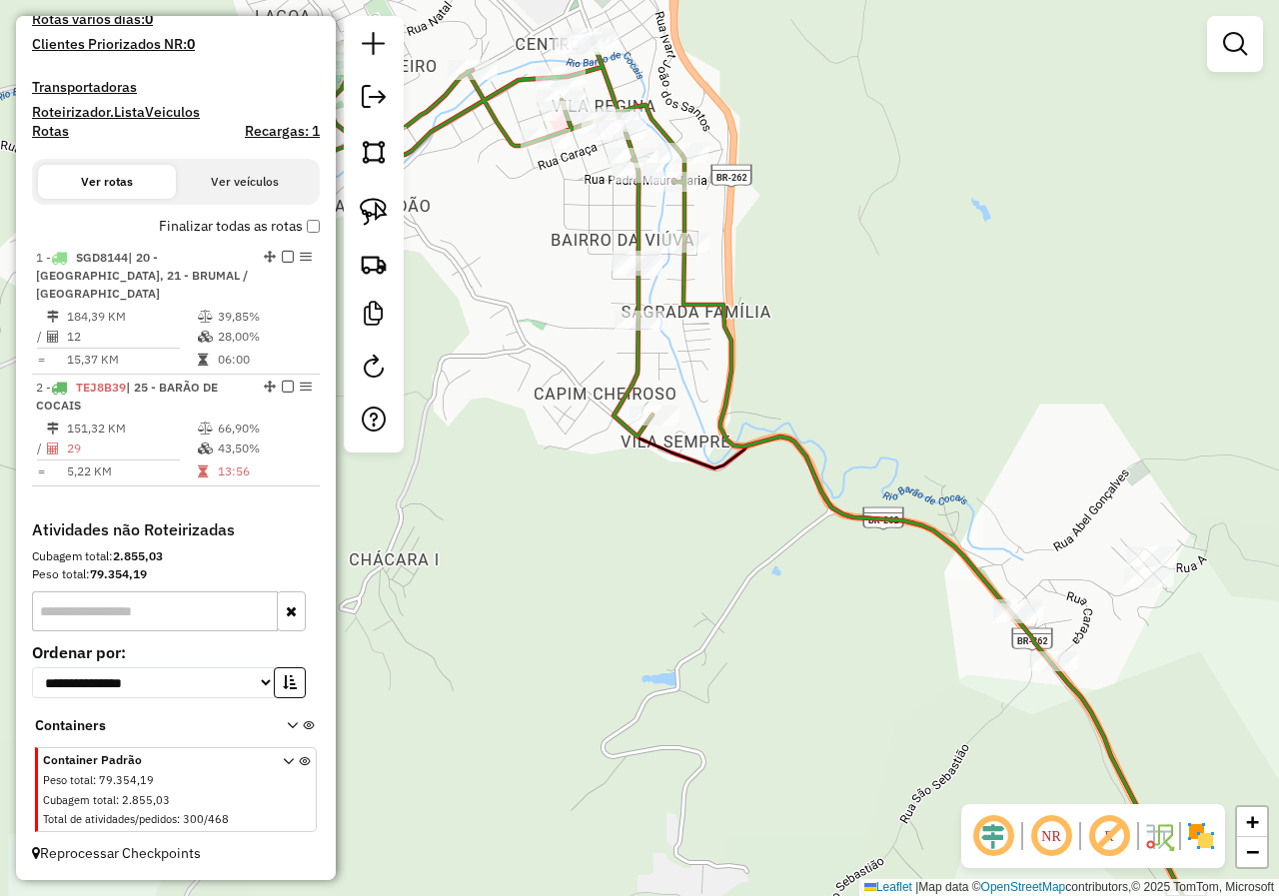
click at [649, 381] on div "Rota 2 - Placa TEJ8B39 82108 - SUPERMERCADO VP Janela de atendimento Grade de a…" at bounding box center [639, 448] width 1279 height 896
click at [641, 378] on icon at bounding box center [417, 237] width 534 height 399
select select "**********"
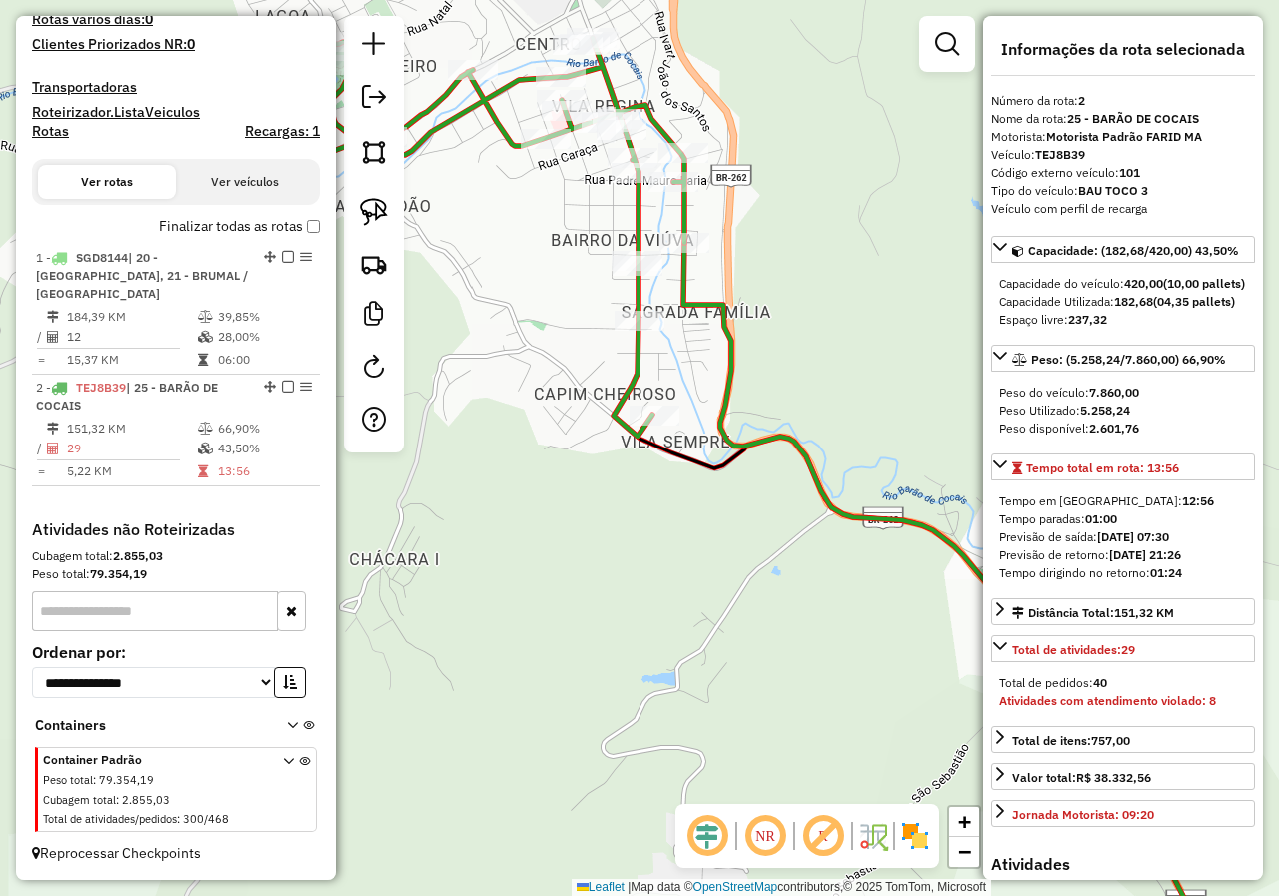
click at [600, 423] on div "Janela de atendimento Grade de atendimento Capacidade Transportadoras Veículos …" at bounding box center [639, 448] width 1279 height 896
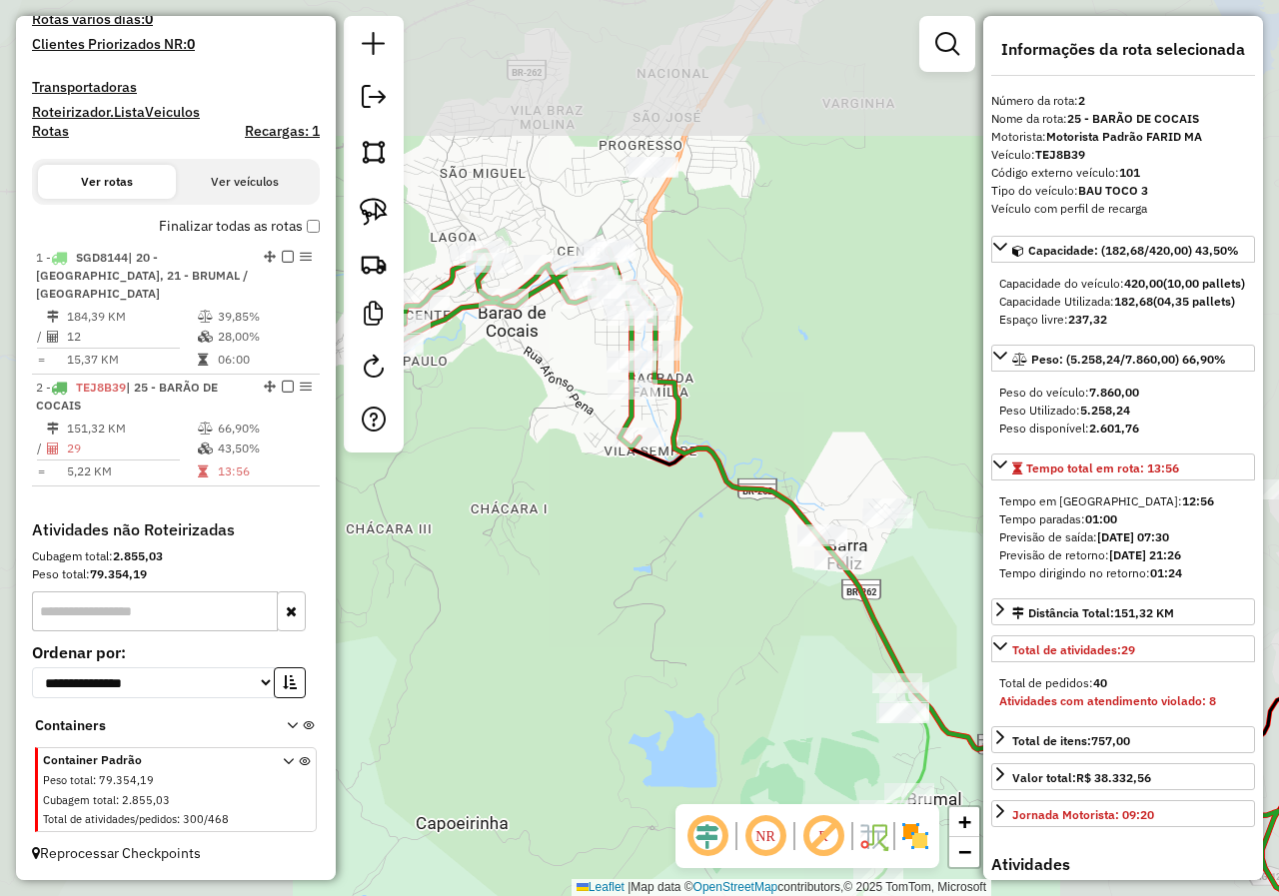
drag, startPoint x: 577, startPoint y: 464, endPoint x: 586, endPoint y: 515, distance: 51.7
click at [586, 512] on div "Janela de atendimento Grade de atendimento Capacidade Transportadoras Veículos …" at bounding box center [639, 448] width 1279 height 896
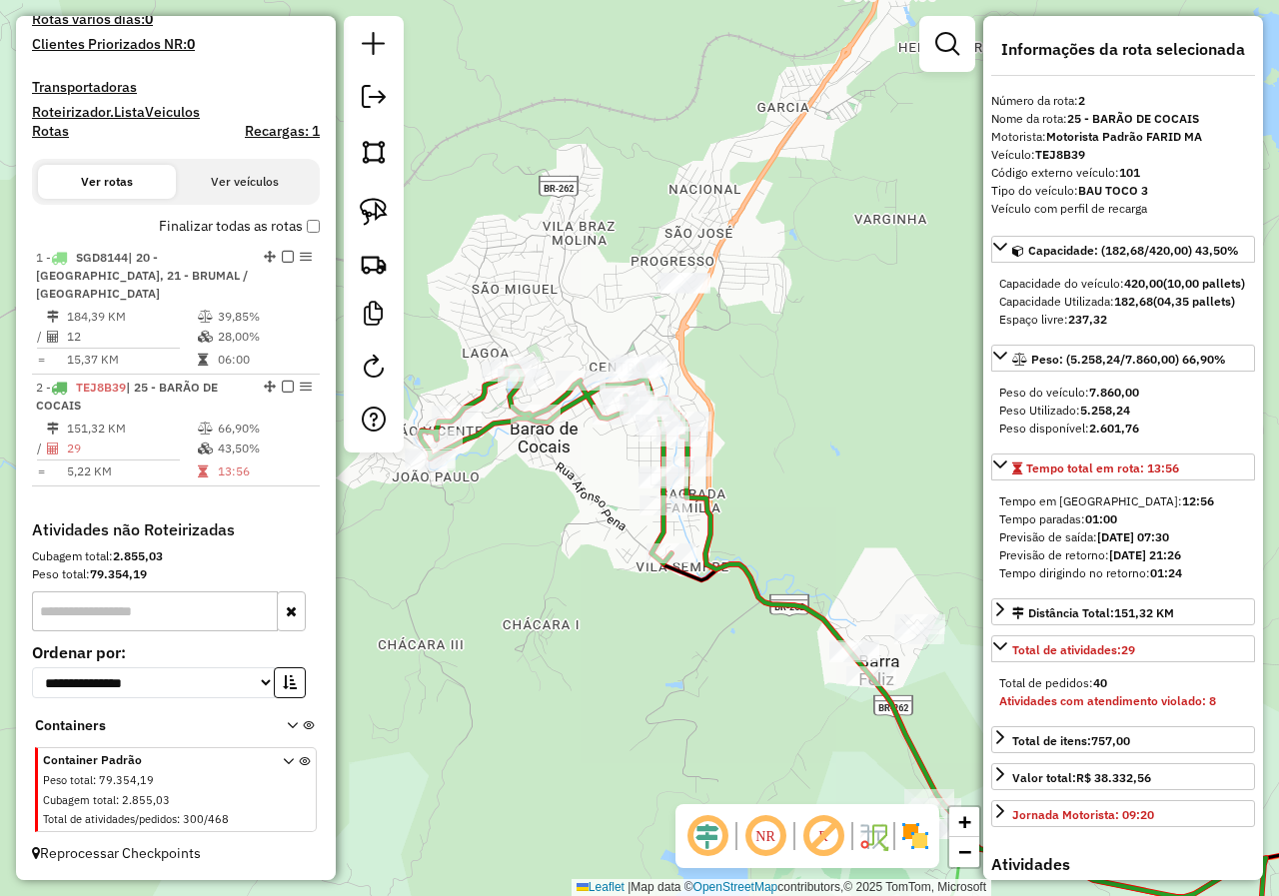
drag, startPoint x: 548, startPoint y: 481, endPoint x: 608, endPoint y: 483, distance: 60.0
click at [609, 483] on div "Janela de atendimento Grade de atendimento Capacidade Transportadoras Veículos …" at bounding box center [639, 448] width 1279 height 896
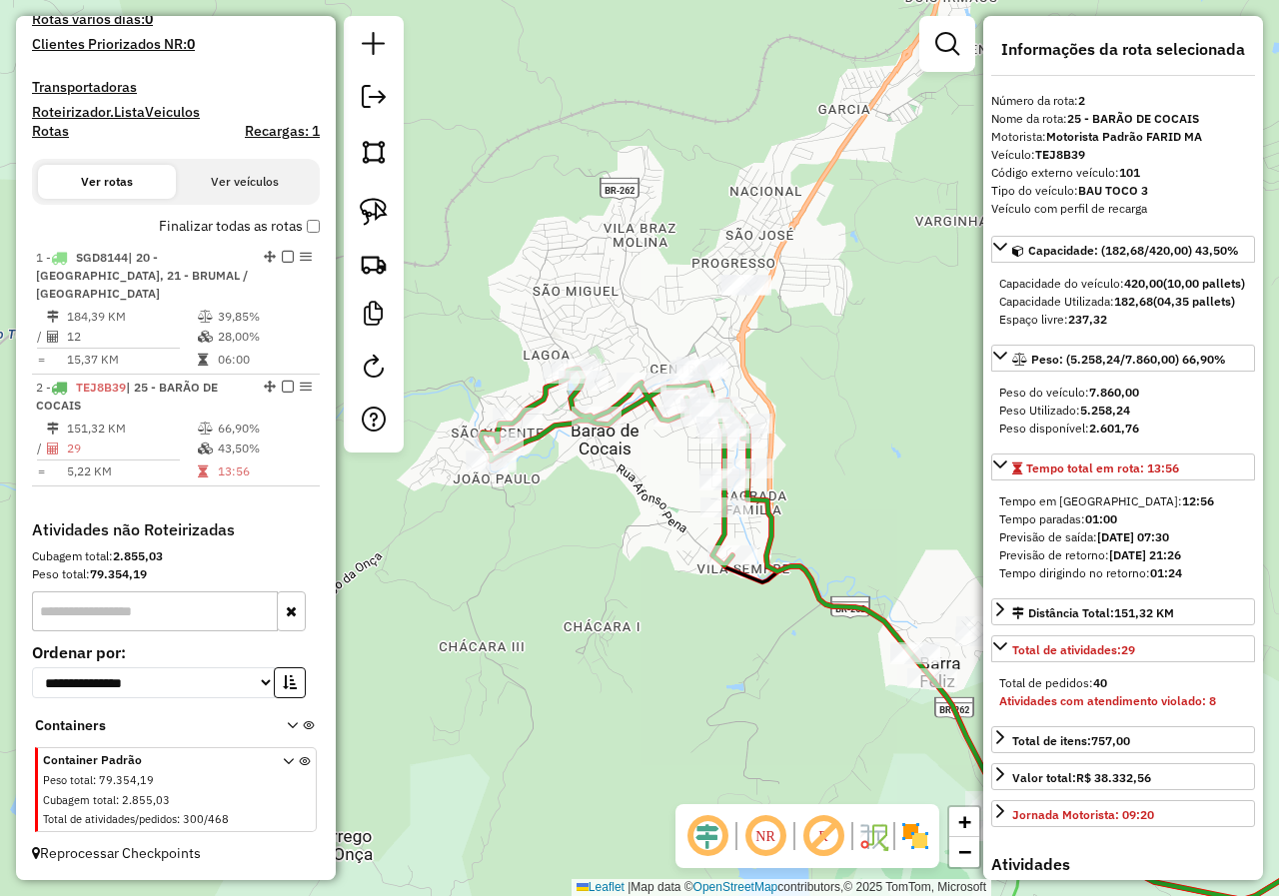
click at [548, 429] on icon at bounding box center [614, 466] width 268 height 199
drag, startPoint x: 636, startPoint y: 535, endPoint x: 548, endPoint y: 445, distance: 126.5
click at [559, 456] on div "Janela de atendimento Grade de atendimento Capacidade Transportadoras Veículos …" at bounding box center [639, 448] width 1279 height 896
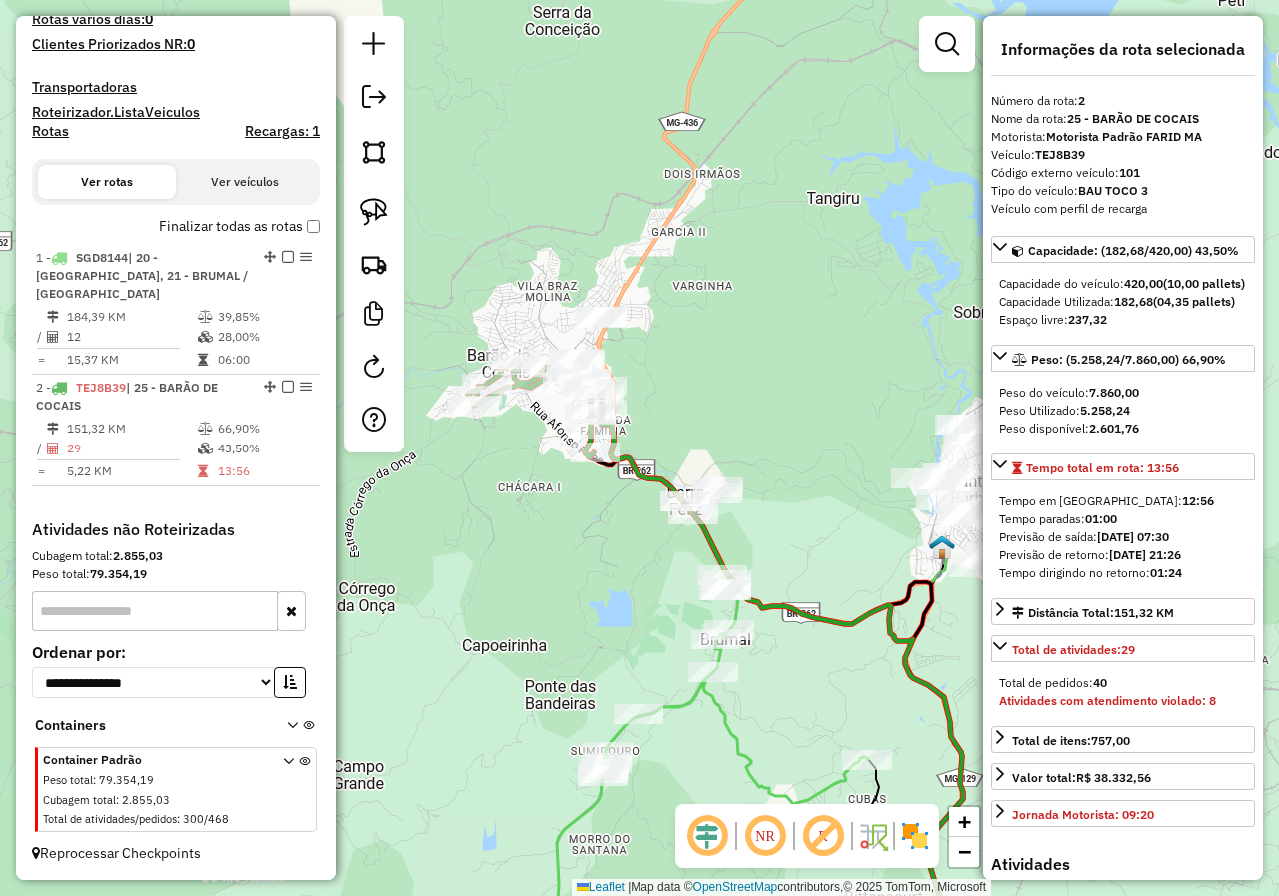
drag, startPoint x: 606, startPoint y: 469, endPoint x: 587, endPoint y: 423, distance: 50.6
click at [587, 423] on div "Janela de atendimento Grade de atendimento Capacidade Transportadoras Veículos …" at bounding box center [639, 448] width 1279 height 896
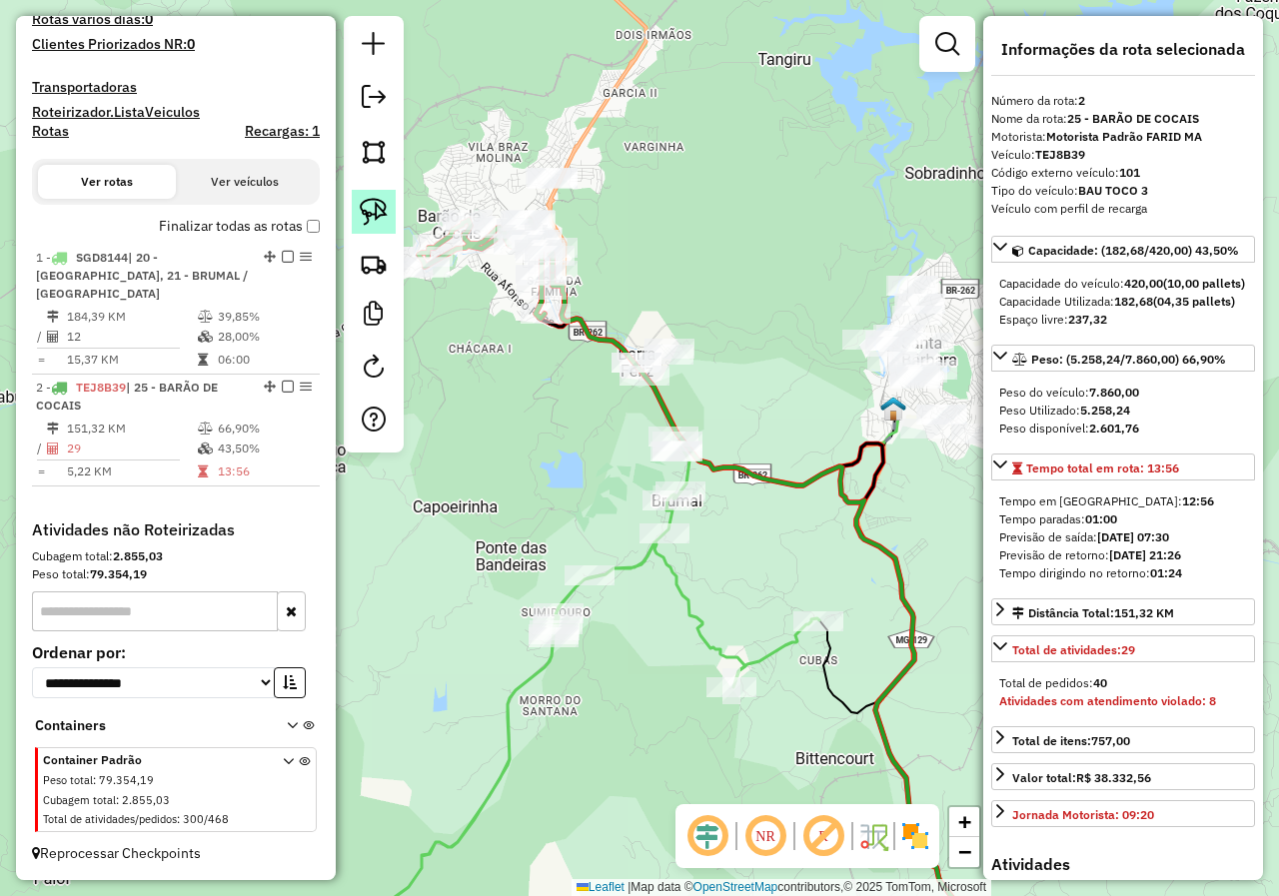
drag, startPoint x: 367, startPoint y: 214, endPoint x: 442, endPoint y: 296, distance: 111.0
click at [367, 217] on img at bounding box center [374, 212] width 28 height 28
